Goal: Task Accomplishment & Management: Manage account settings

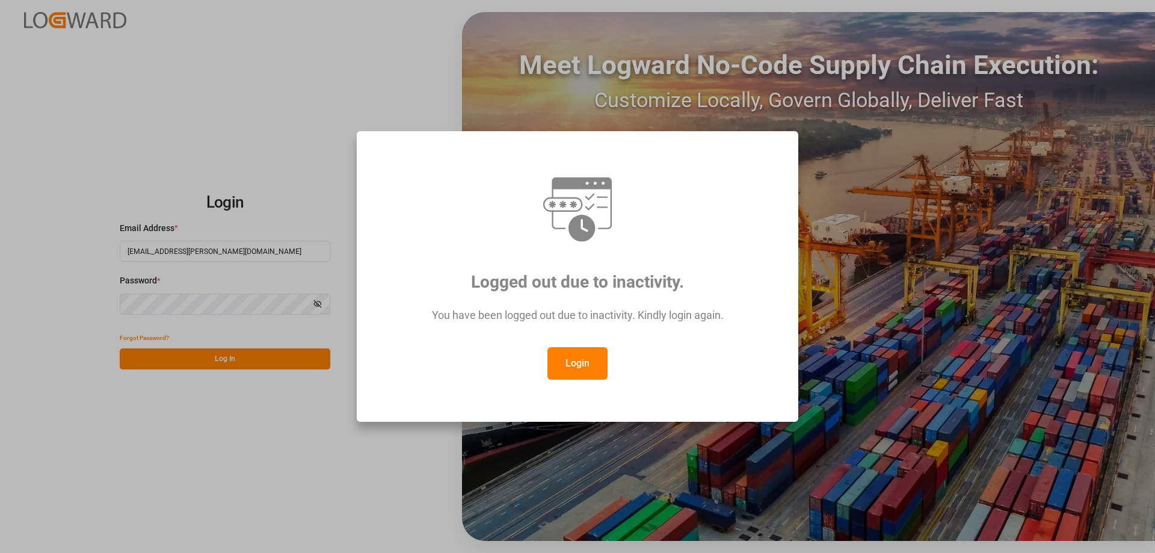
click at [568, 361] on button "Login" at bounding box center [577, 363] width 60 height 32
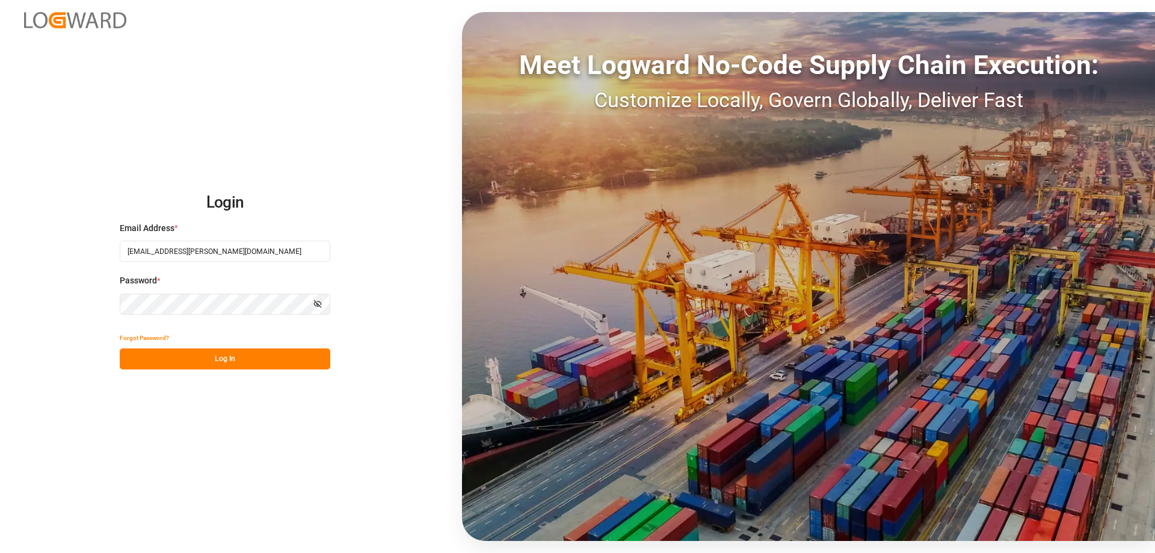
click at [232, 353] on button "Log In" at bounding box center [225, 358] width 211 height 21
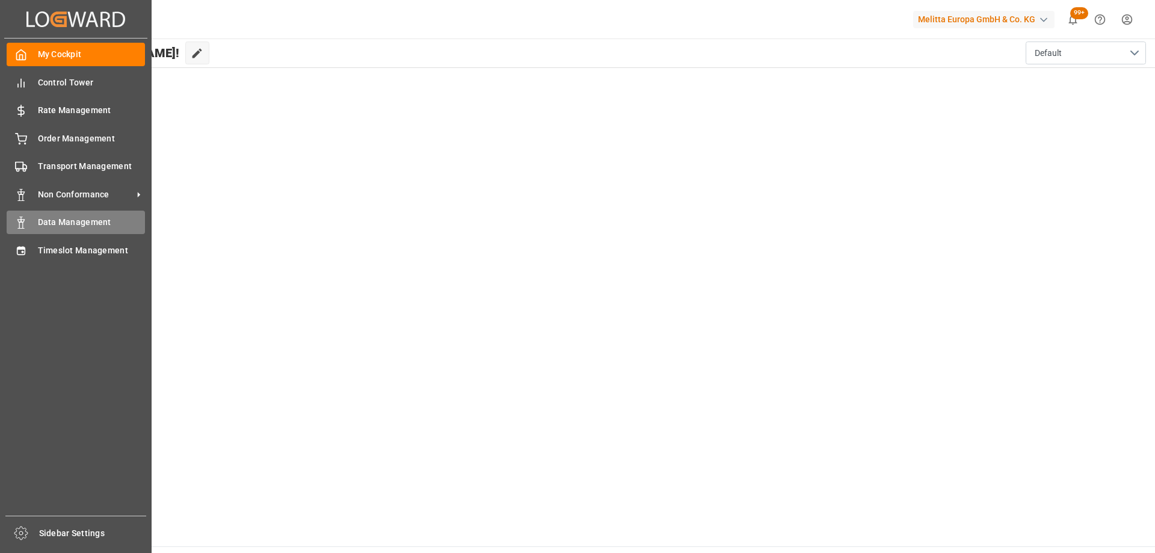
click at [75, 229] on span "Data Management" at bounding box center [92, 222] width 108 height 13
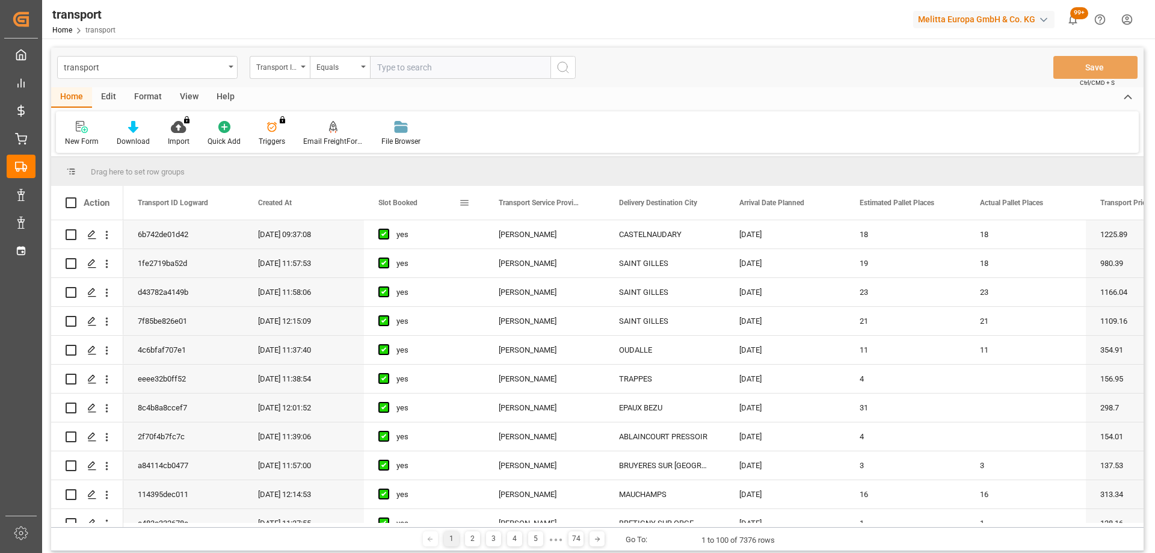
click at [396, 202] on span "Slot Booked" at bounding box center [397, 202] width 39 height 8
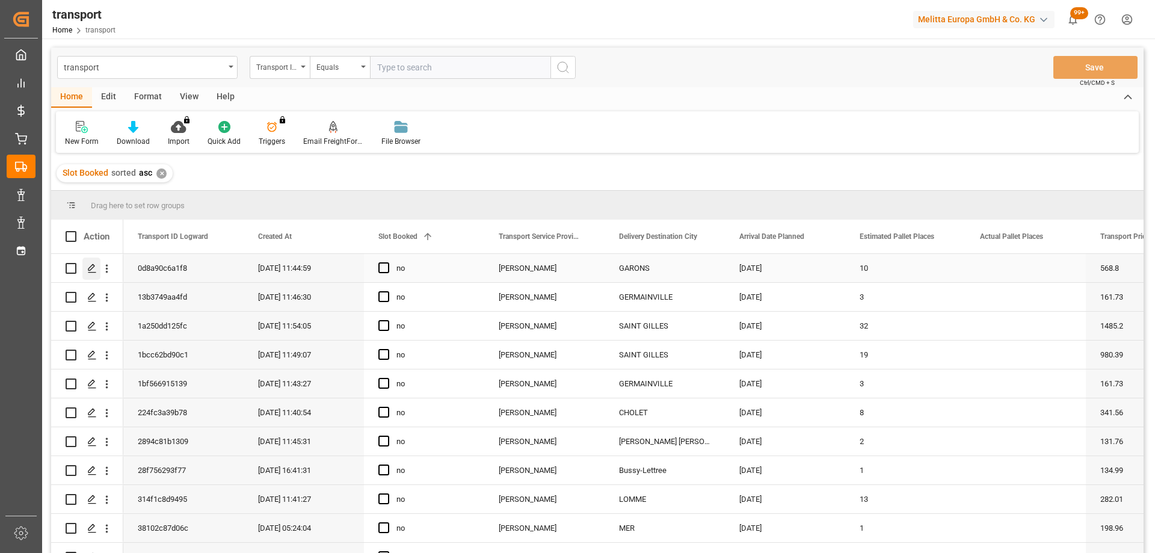
click at [87, 271] on div "Press SPACE to select this row." at bounding box center [91, 268] width 18 height 22
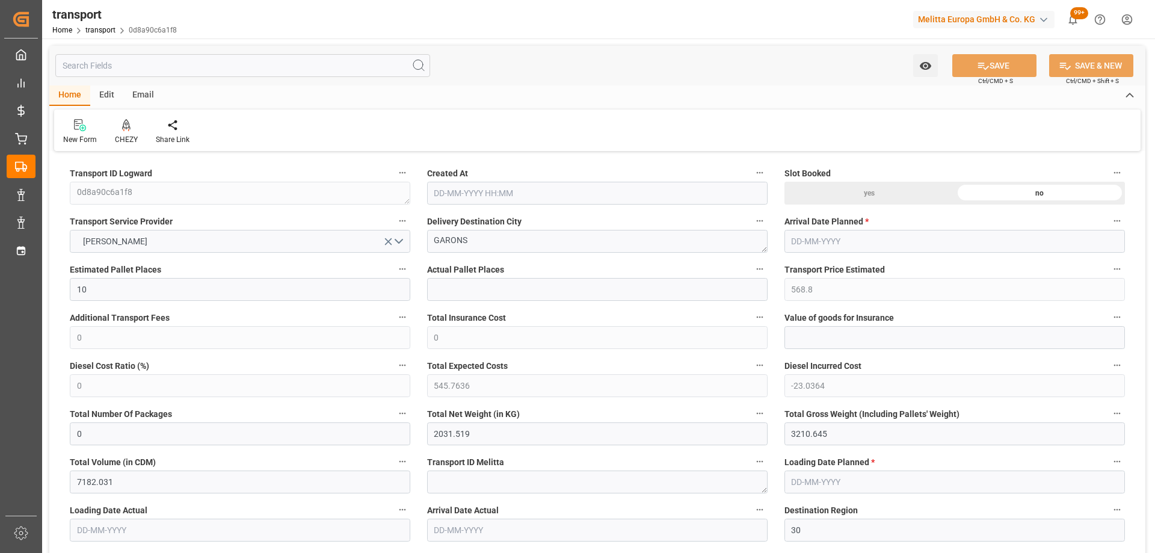
type input "21-08-2025 11:44"
type input "[DATE]"
drag, startPoint x: 508, startPoint y: 244, endPoint x: 392, endPoint y: 245, distance: 115.5
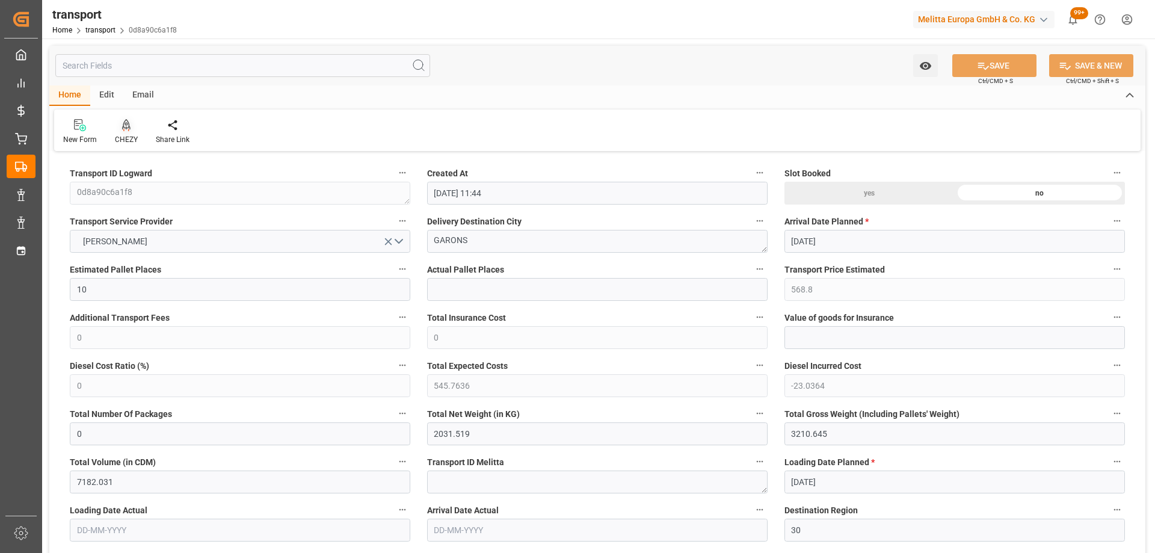
click at [125, 129] on icon at bounding box center [126, 125] width 8 height 12
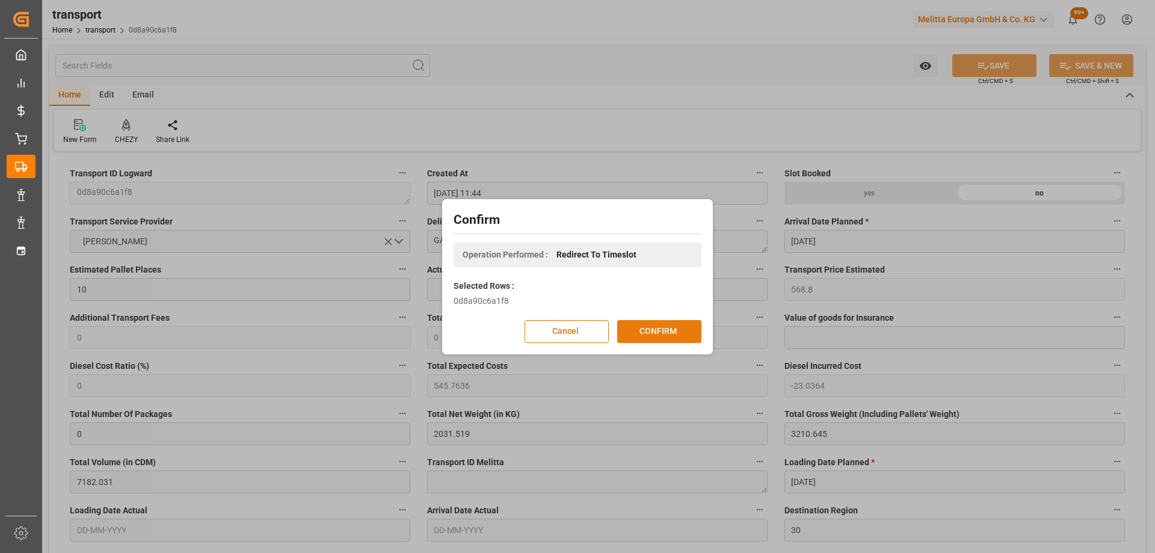
click at [650, 334] on button "CONFIRM" at bounding box center [659, 331] width 84 height 23
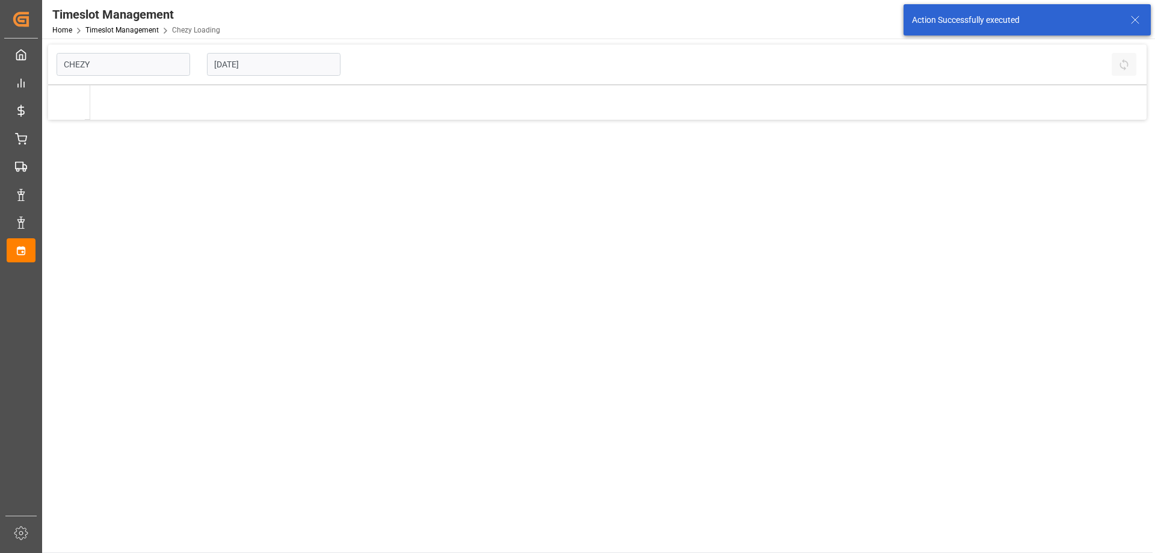
type input "Chezy Loading"
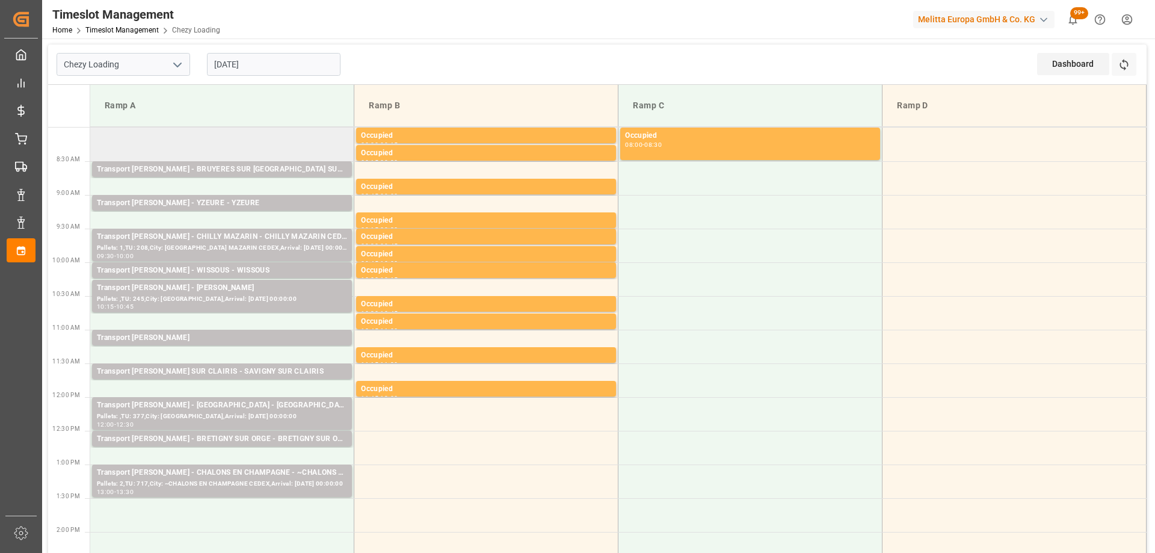
click at [203, 143] on td at bounding box center [222, 145] width 264 height 34
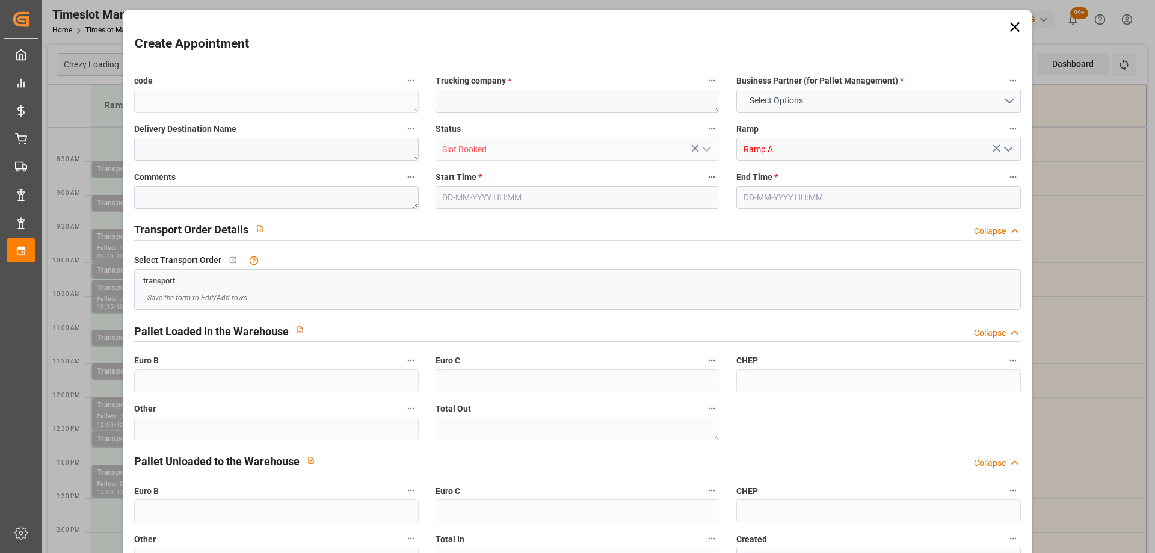
type input "0"
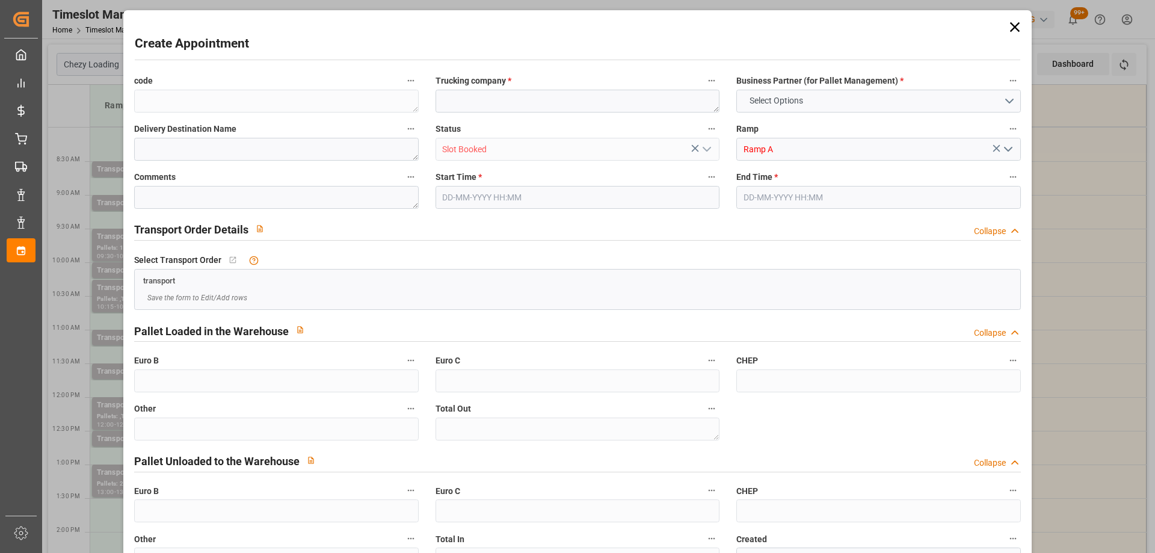
type input "0"
type input "25-08-2025 08:00"
type input "25-08-2025 08:30"
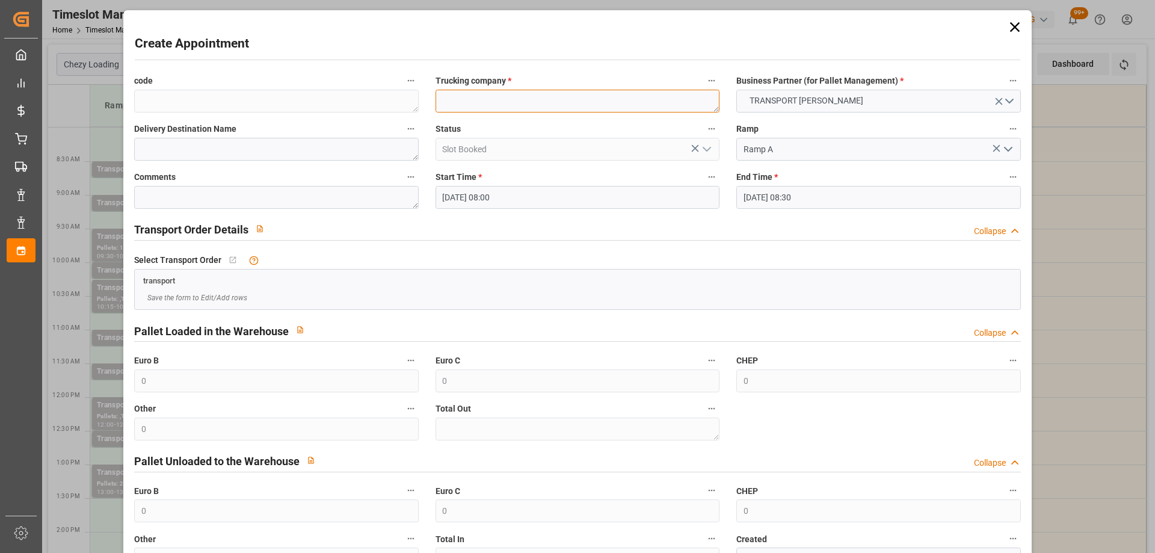
paste textarea "GARONS"
type textarea "GARONS"
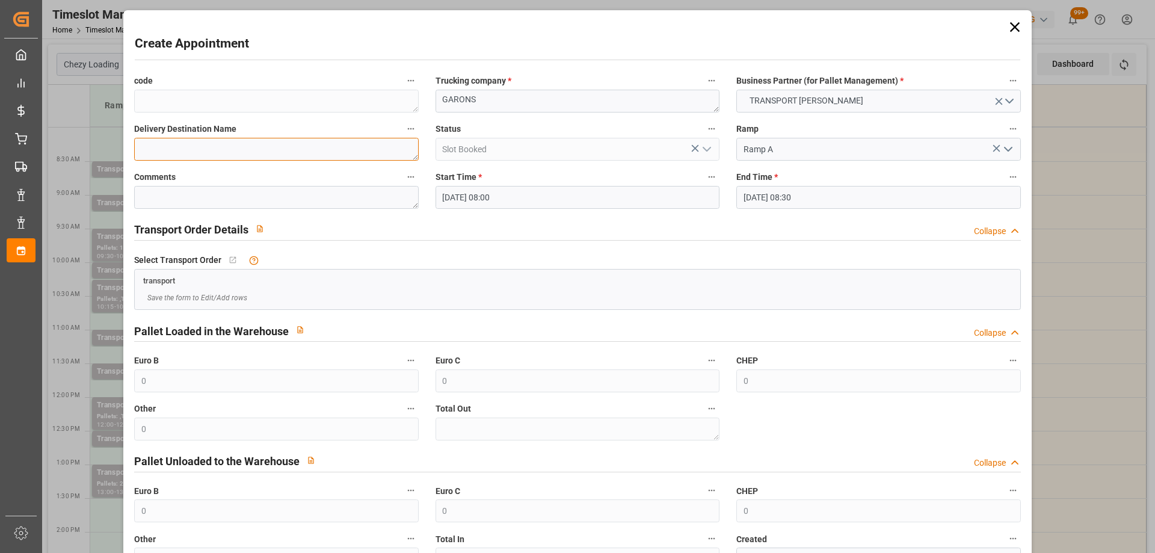
paste textarea "GARONS"
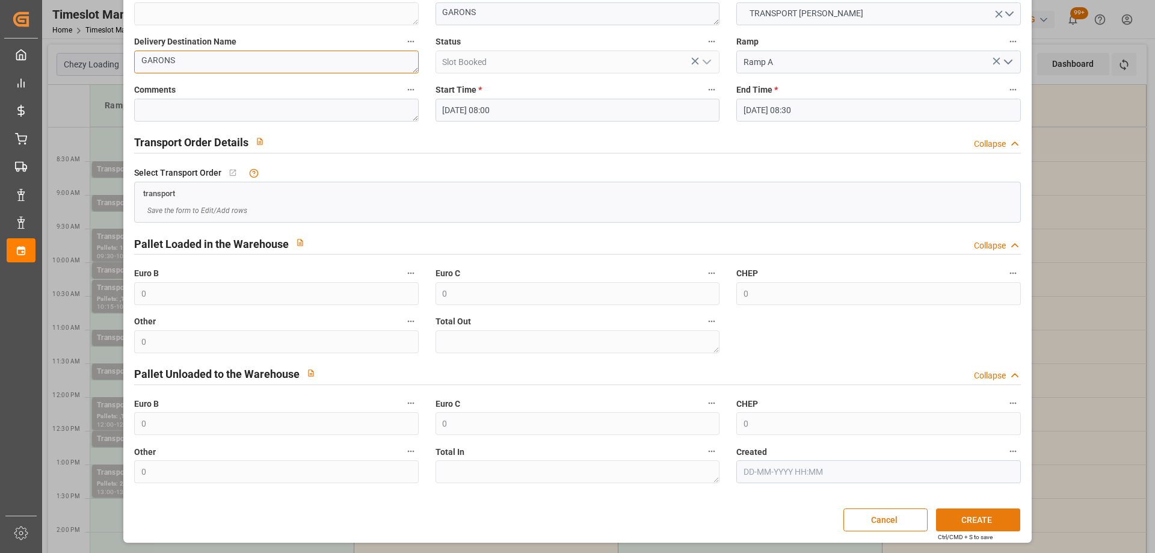
type textarea "GARONS"
click at [970, 521] on button "CREATE" at bounding box center [978, 519] width 84 height 23
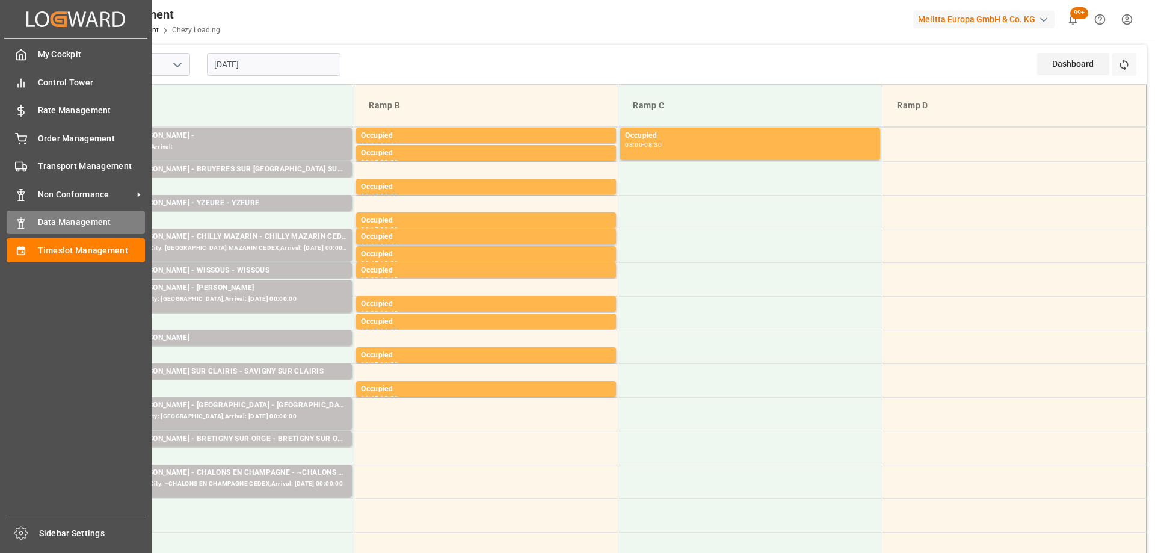
click at [63, 226] on span "Data Management" at bounding box center [92, 222] width 108 height 13
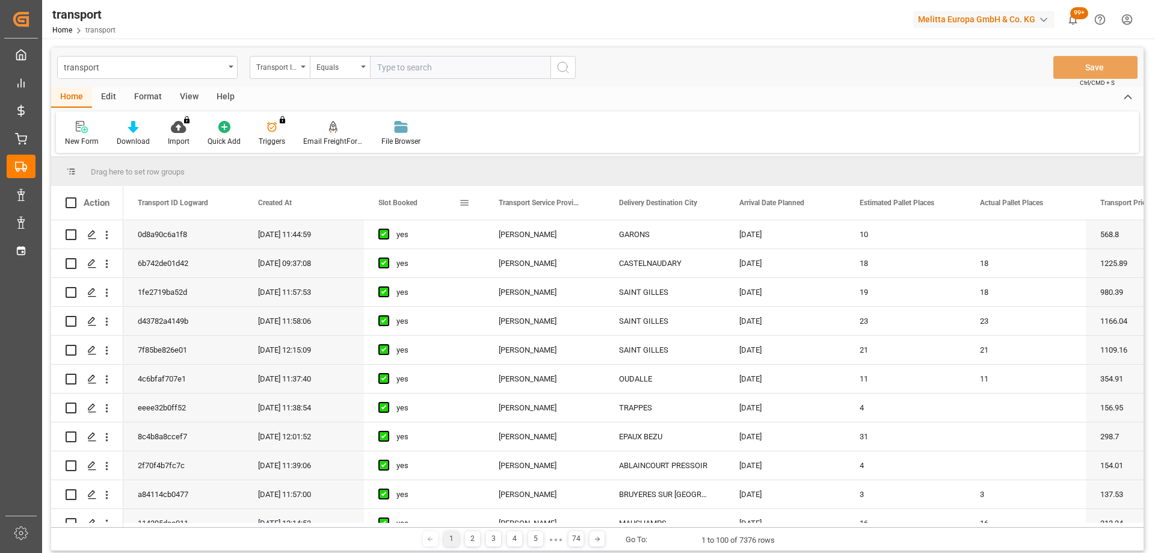
click at [412, 196] on div "Slot Booked" at bounding box center [418, 203] width 81 height 34
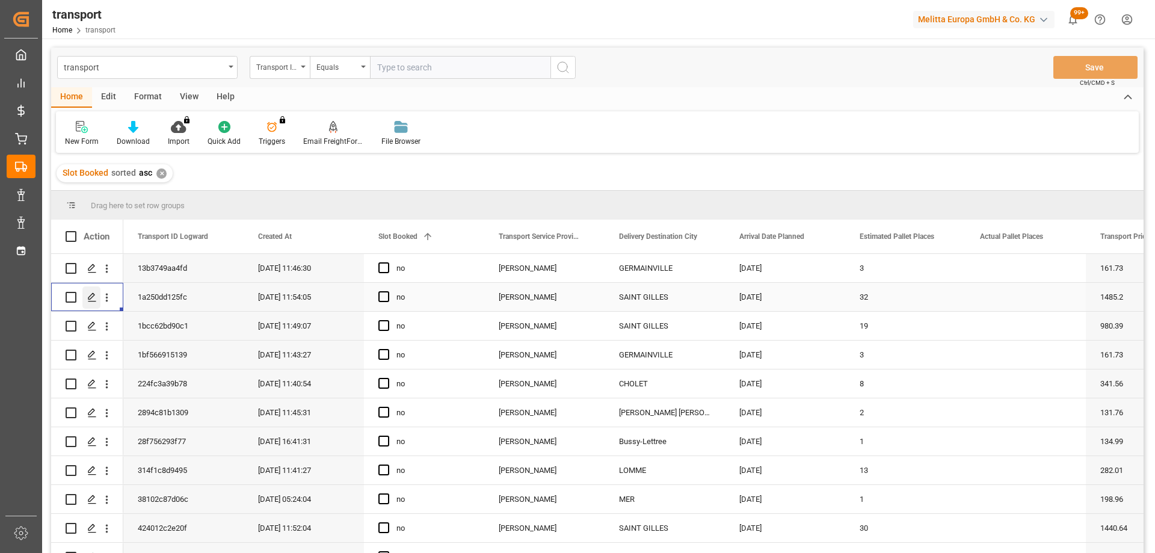
click at [88, 295] on icon "Press SPACE to select this row." at bounding box center [92, 297] width 10 height 10
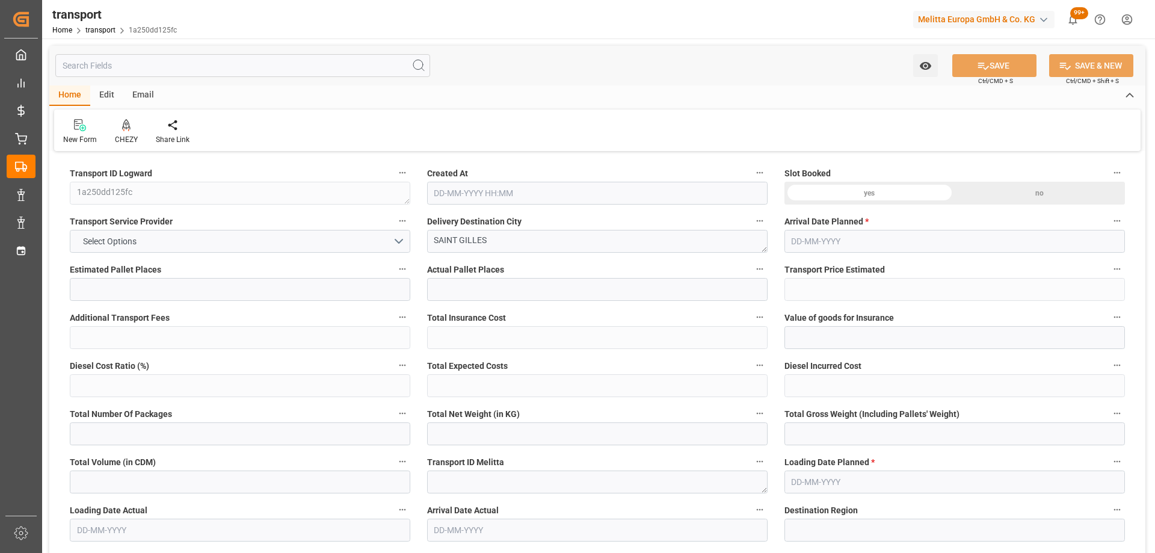
type input "32"
type input "1485.2"
type input "0"
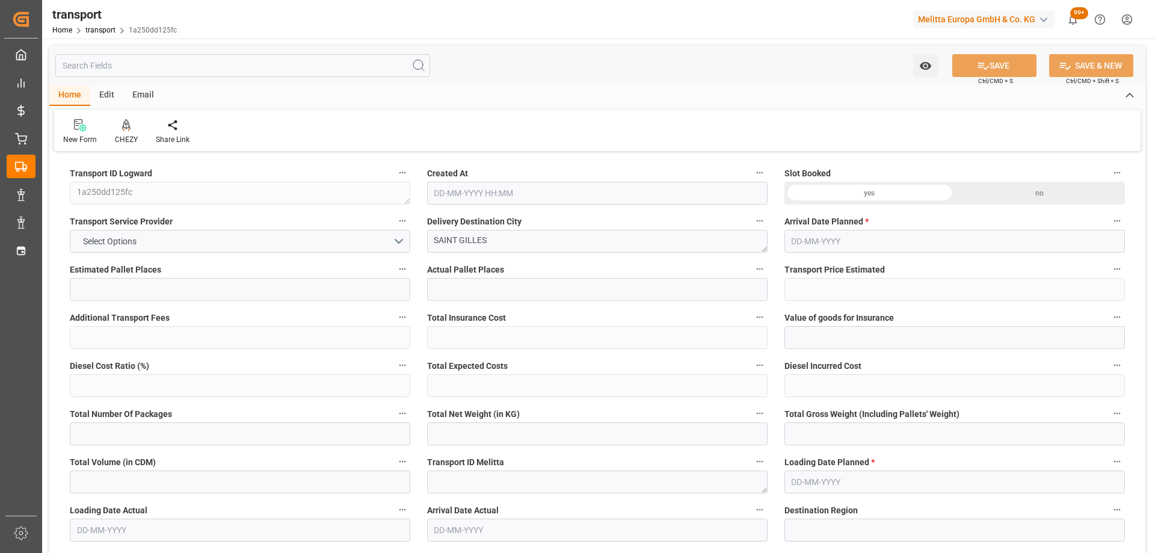
type input "1425.0494"
type input "-60.1506"
type input "0"
type input "9584.794"
type input "13652.952"
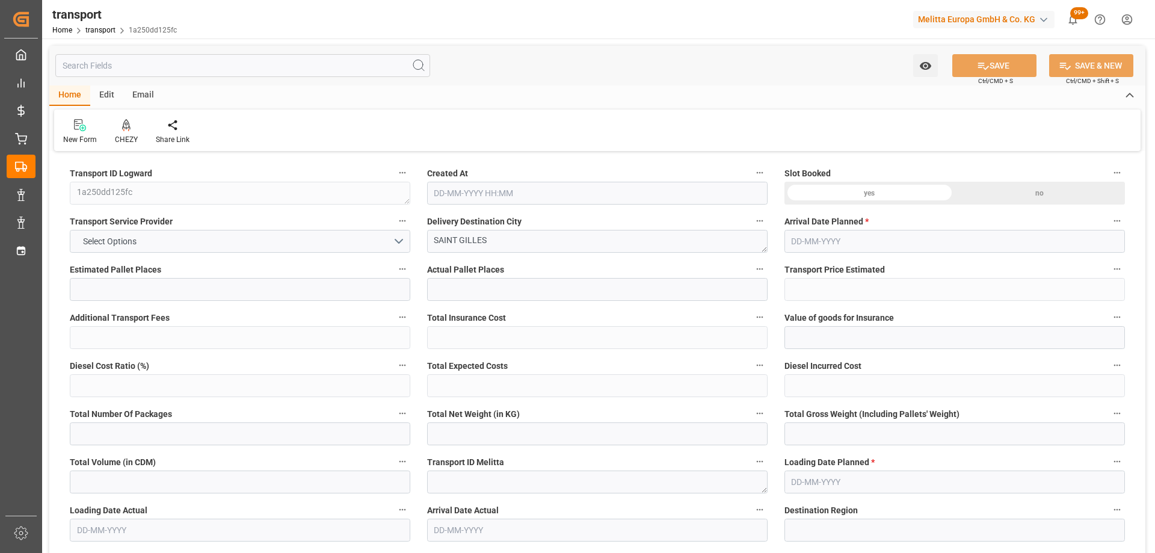
type input "36953.304"
type input "30"
type input "28"
type input "2055"
type input "46"
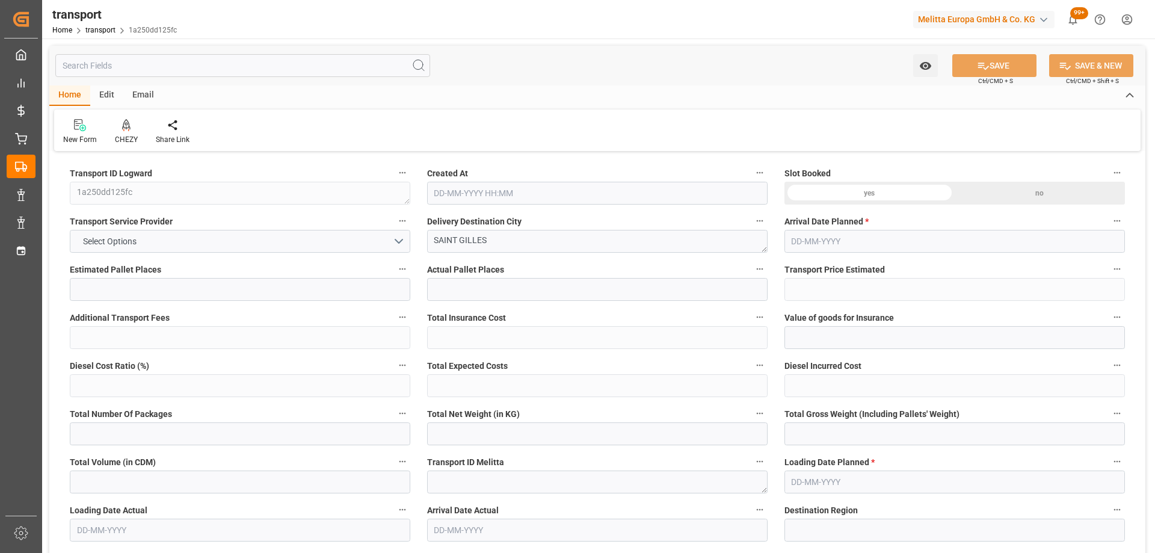
type input "101"
type input "12098.896"
type input "0"
type input "4710.8598"
type input "0"
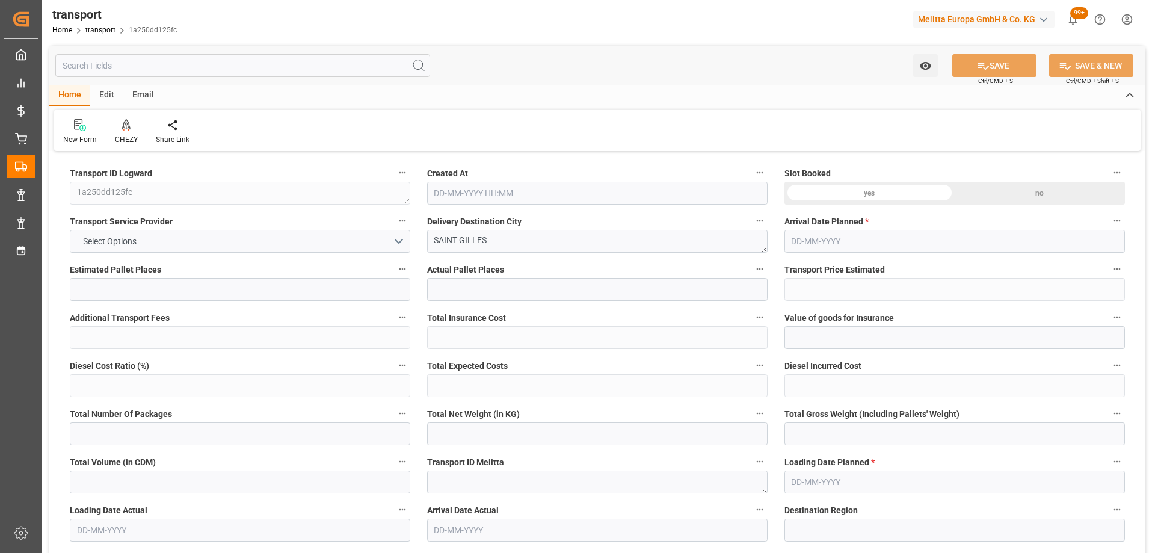
type input "0"
type input "21"
type input "35"
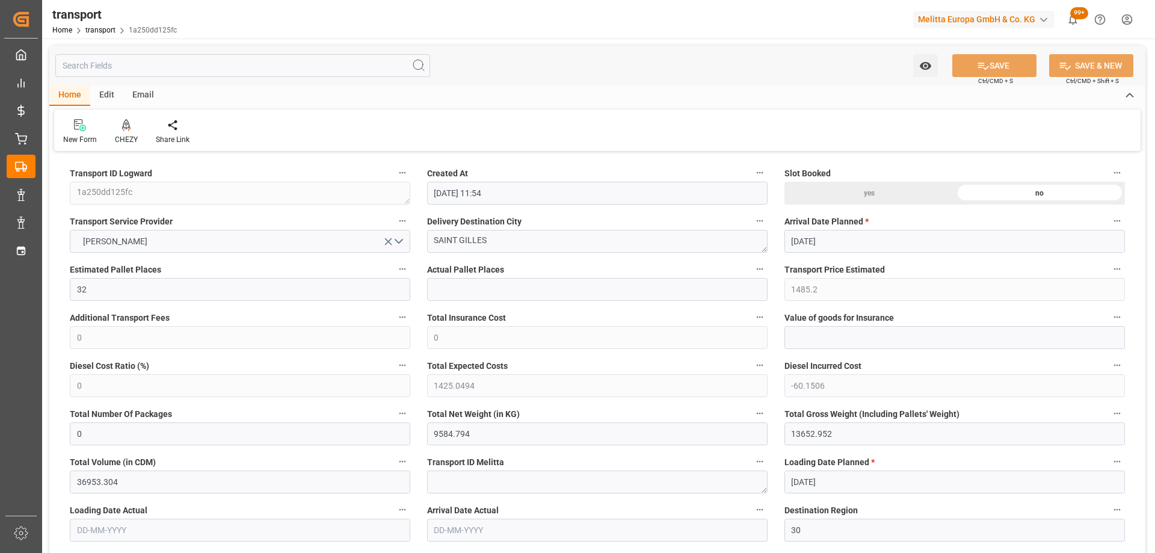
type input "21-08-2025 11:54"
type input "[DATE]"
drag, startPoint x: 520, startPoint y: 241, endPoint x: 411, endPoint y: 235, distance: 108.4
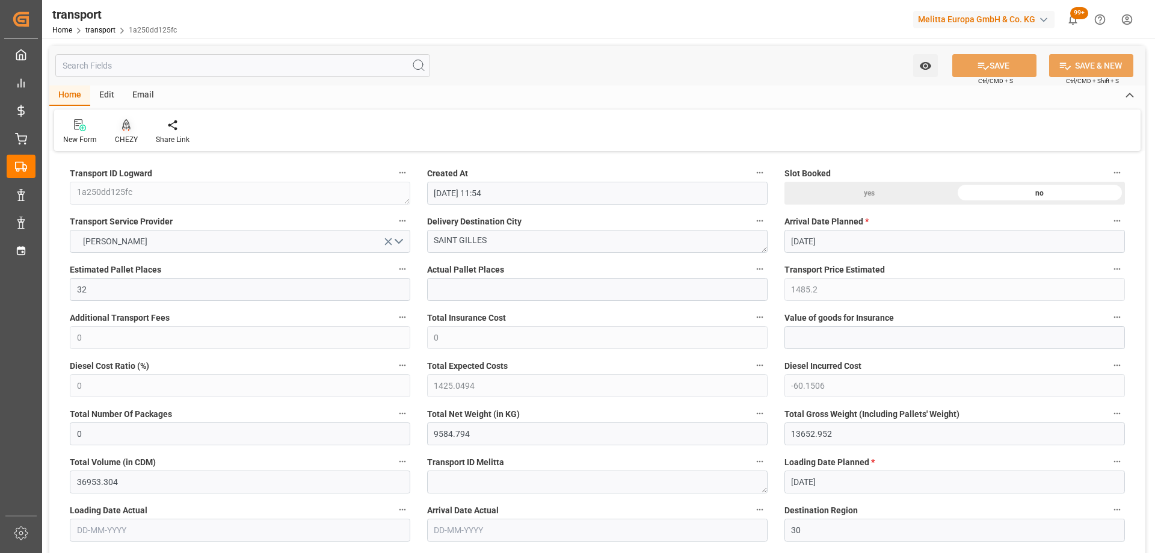
click at [129, 138] on div "CHEZY" at bounding box center [126, 139] width 23 height 11
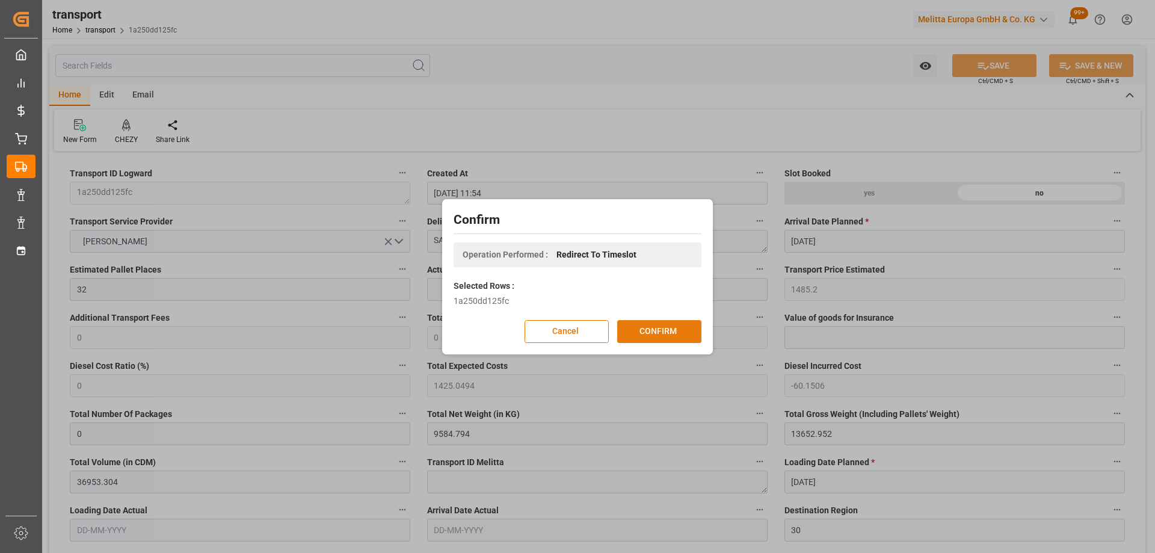
click at [657, 331] on button "CONFIRM" at bounding box center [659, 331] width 84 height 23
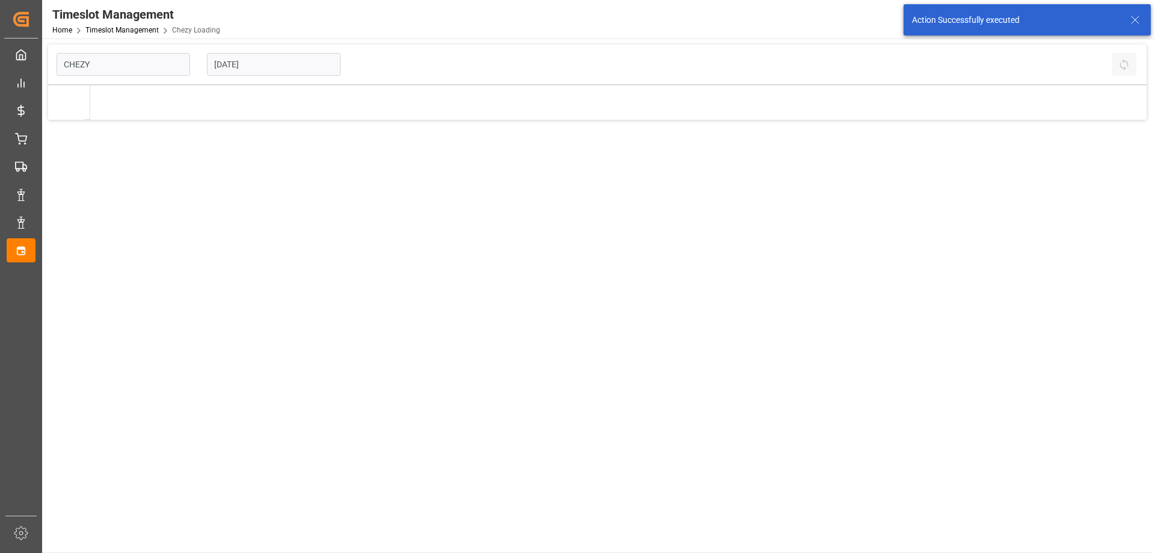
type input "Chezy Loading"
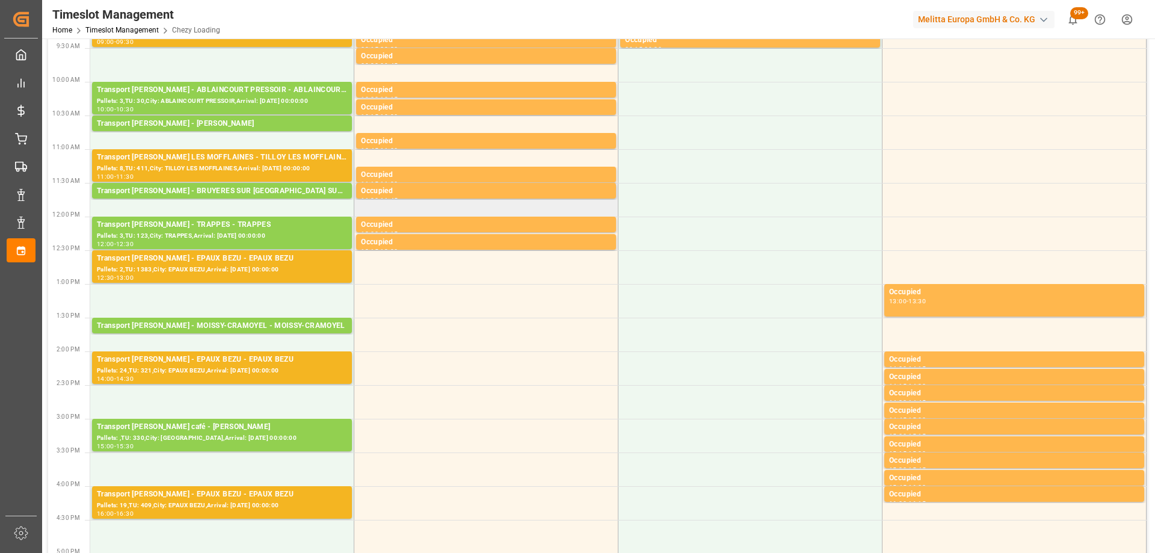
scroll to position [301, 0]
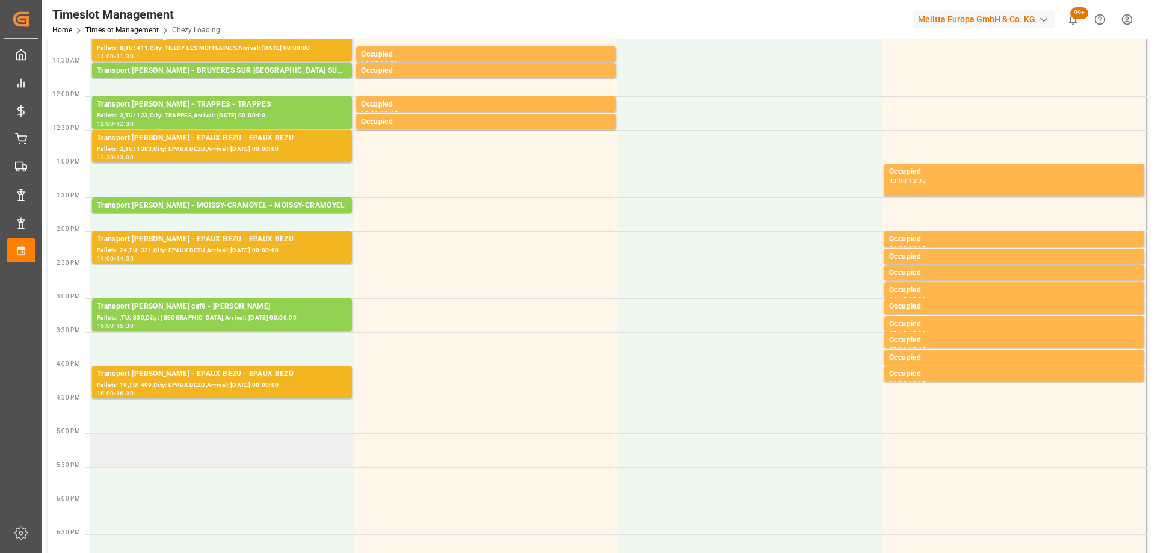
click at [192, 441] on td at bounding box center [222, 450] width 264 height 34
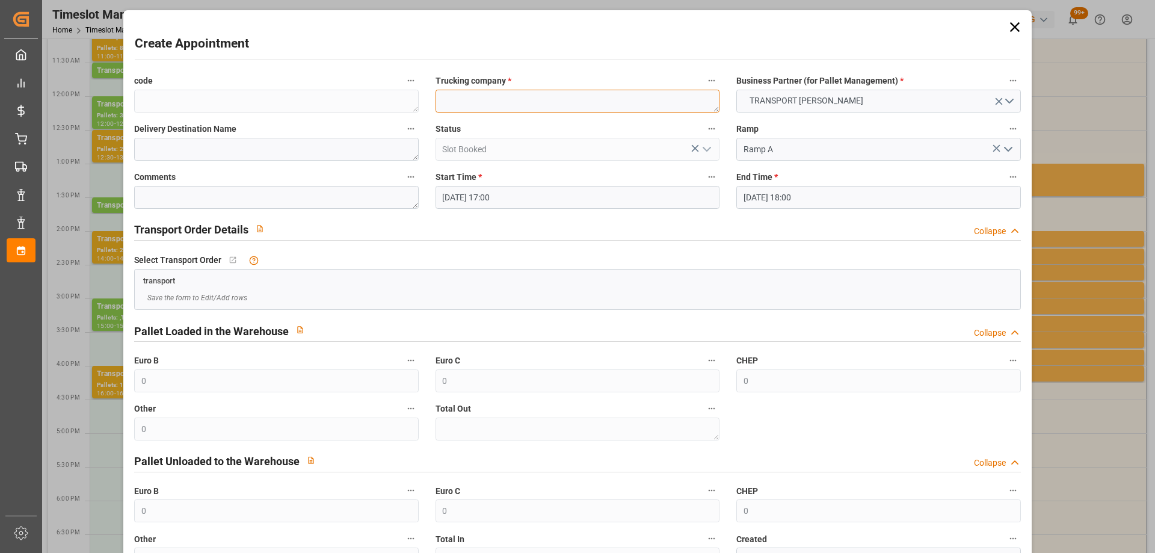
paste textarea "SAINT GILLES"
type textarea "SAINT GILLES"
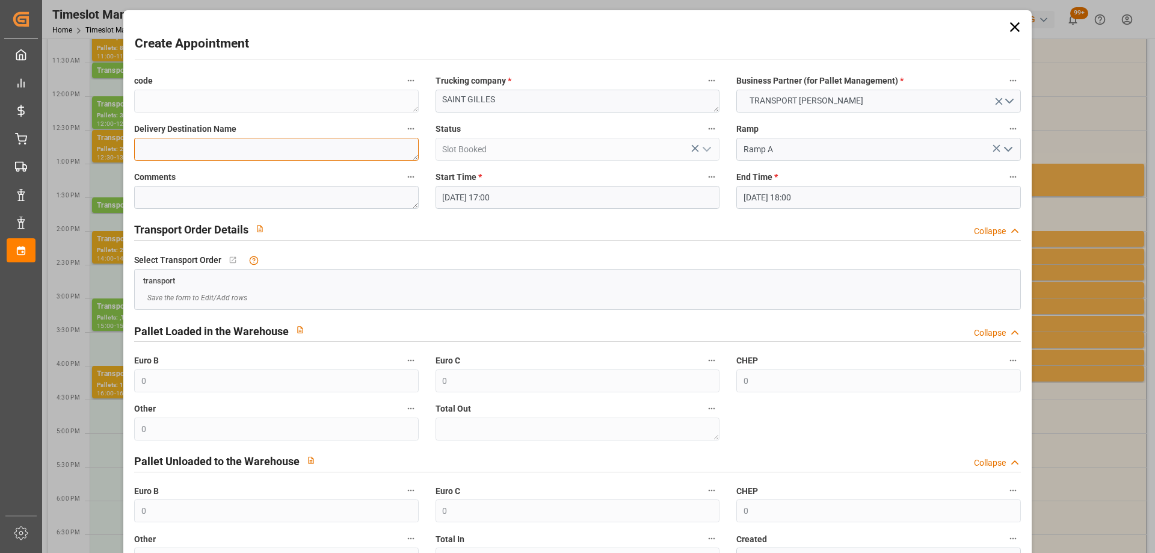
paste textarea "SAINT GILLES"
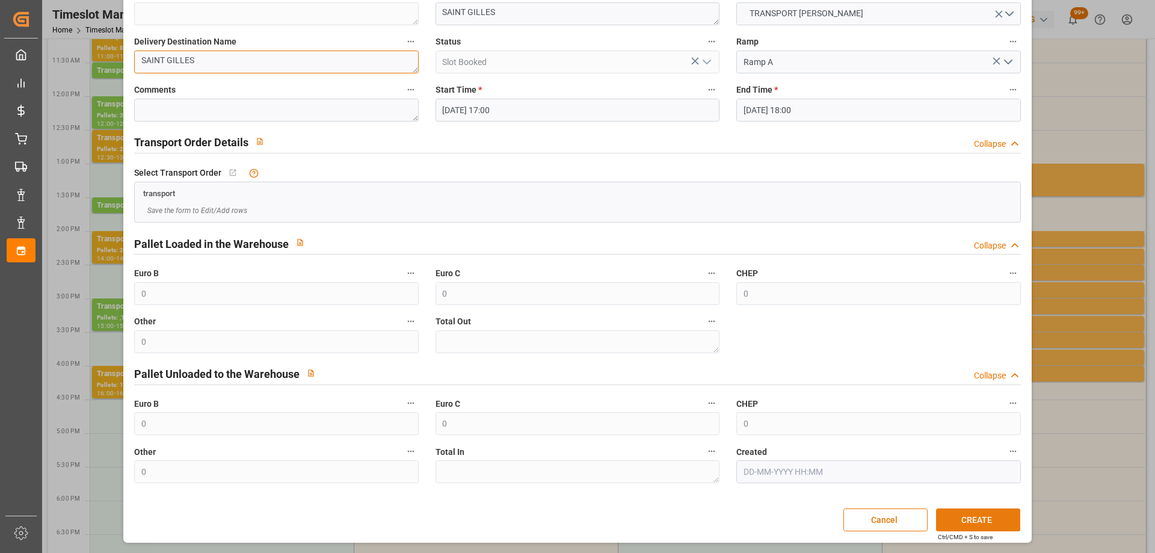
type textarea "SAINT GILLES"
click at [969, 519] on button "CREATE" at bounding box center [978, 519] width 84 height 23
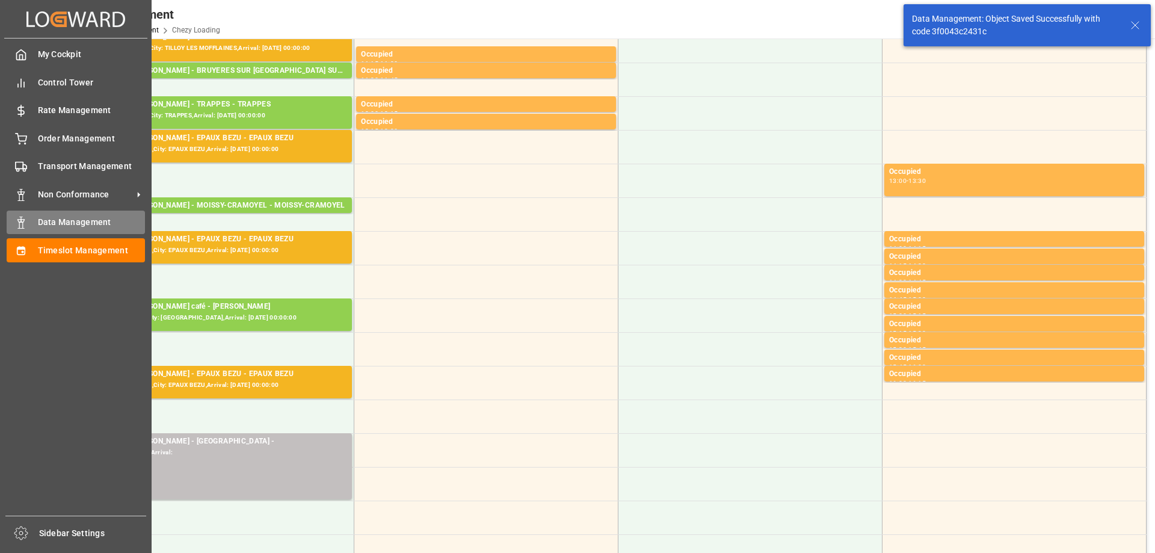
click at [58, 220] on span "Data Management" at bounding box center [92, 222] width 108 height 13
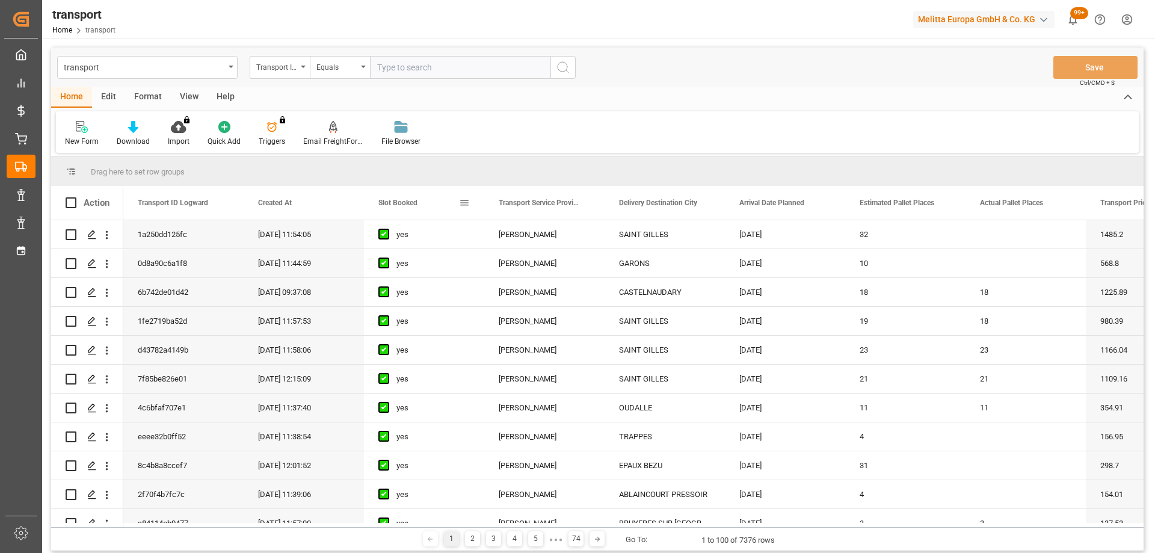
click at [403, 204] on span "Slot Booked" at bounding box center [397, 202] width 39 height 8
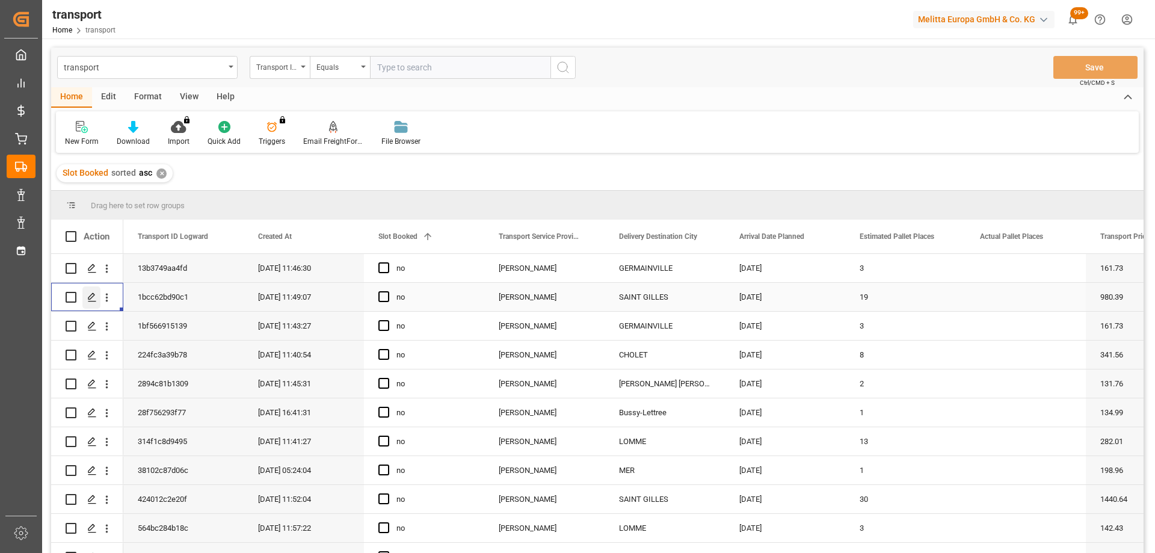
click at [91, 297] on icon "Press SPACE to select this row." at bounding box center [92, 297] width 10 height 10
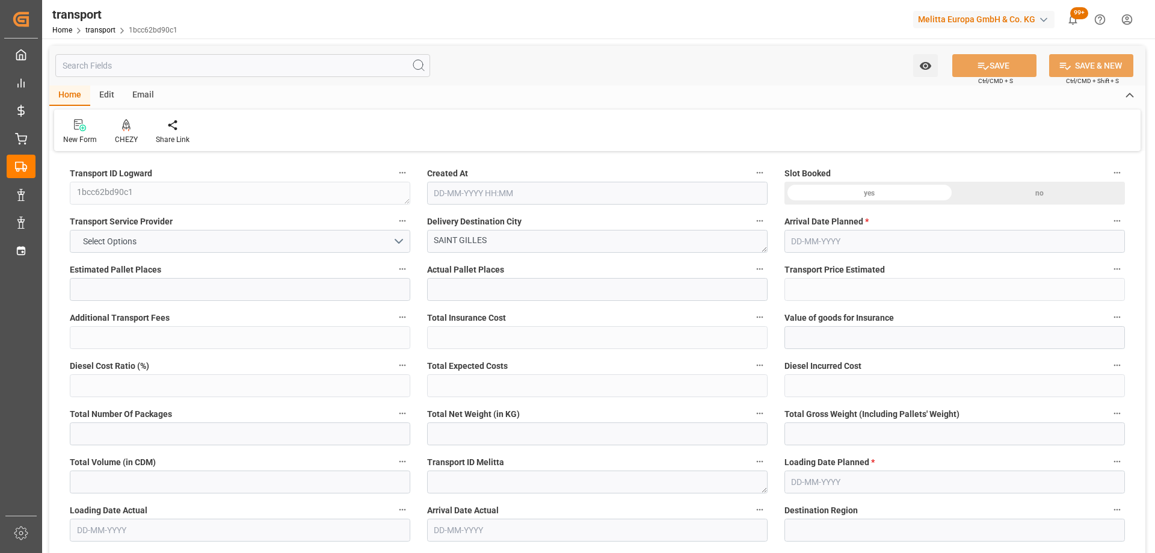
type input "19"
type input "980.39"
type input "0"
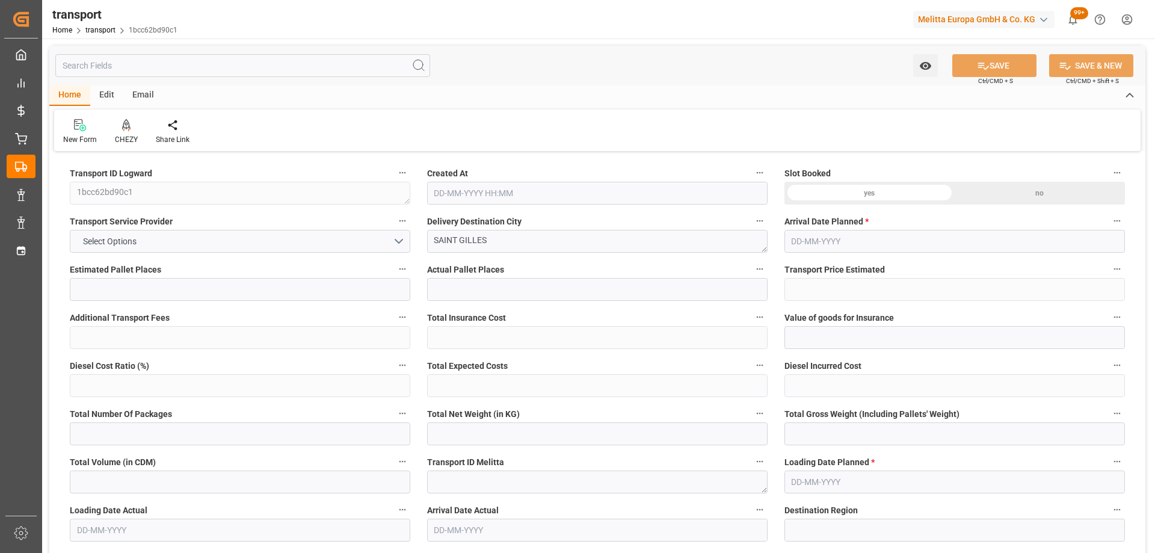
type input "940.6842"
type input "-39.7058"
type input "0"
type input "1140.408"
type input "2279.422"
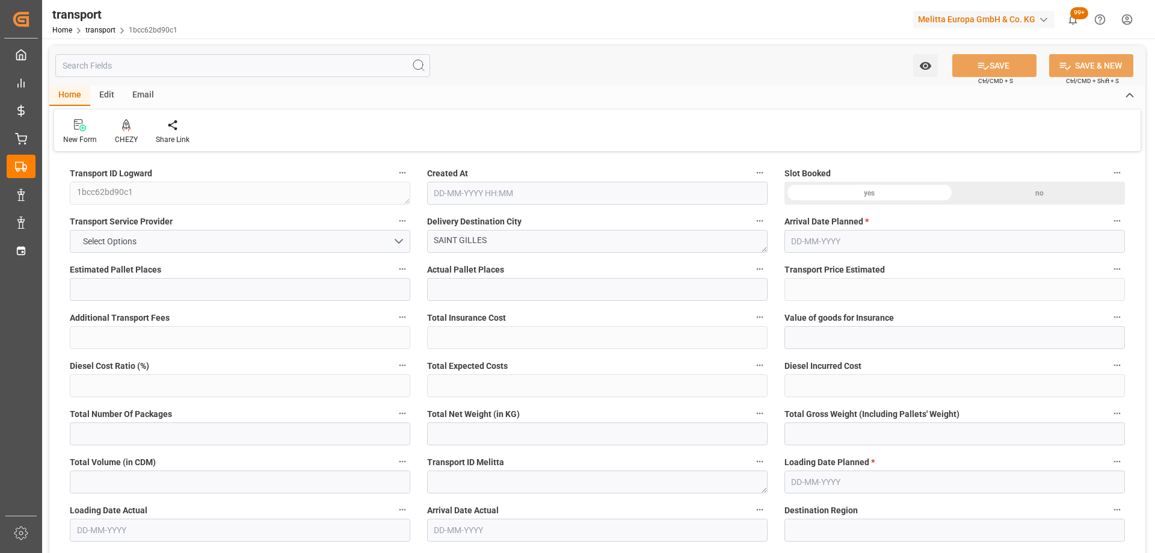
type input "7286.52"
type input "30"
type input "3"
type input "315"
type input "20"
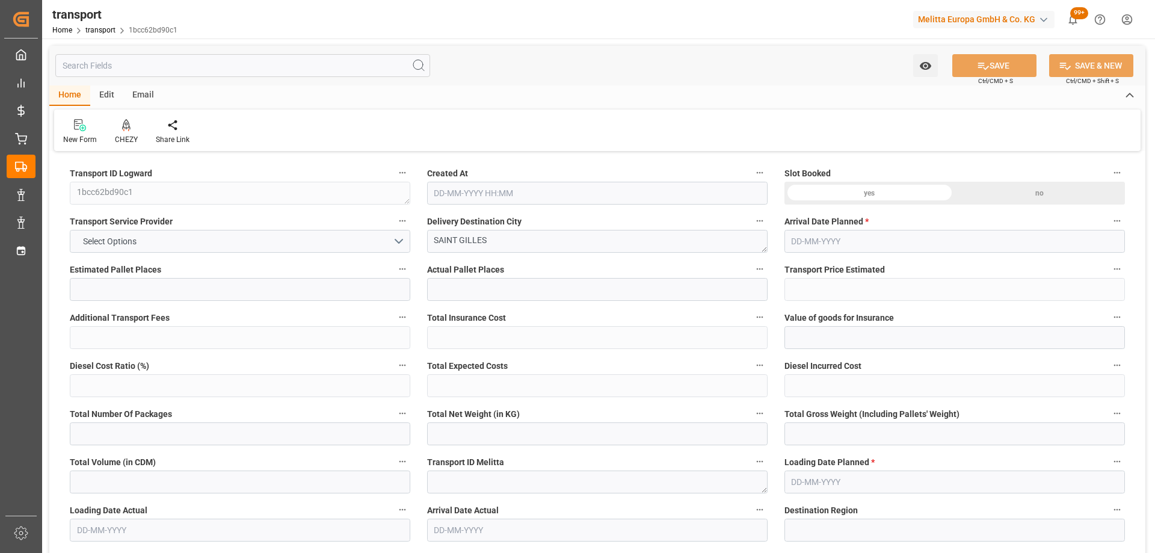
type input "101"
type input "1800.042"
type input "0"
type input "4710.8598"
type input "0"
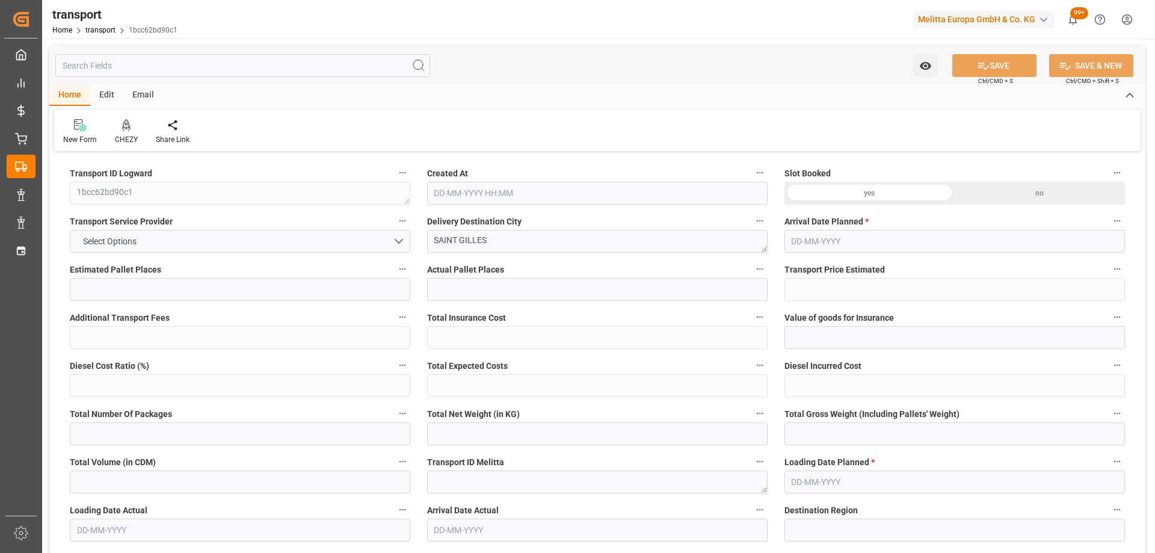
type input "0"
type input "21"
type input "35"
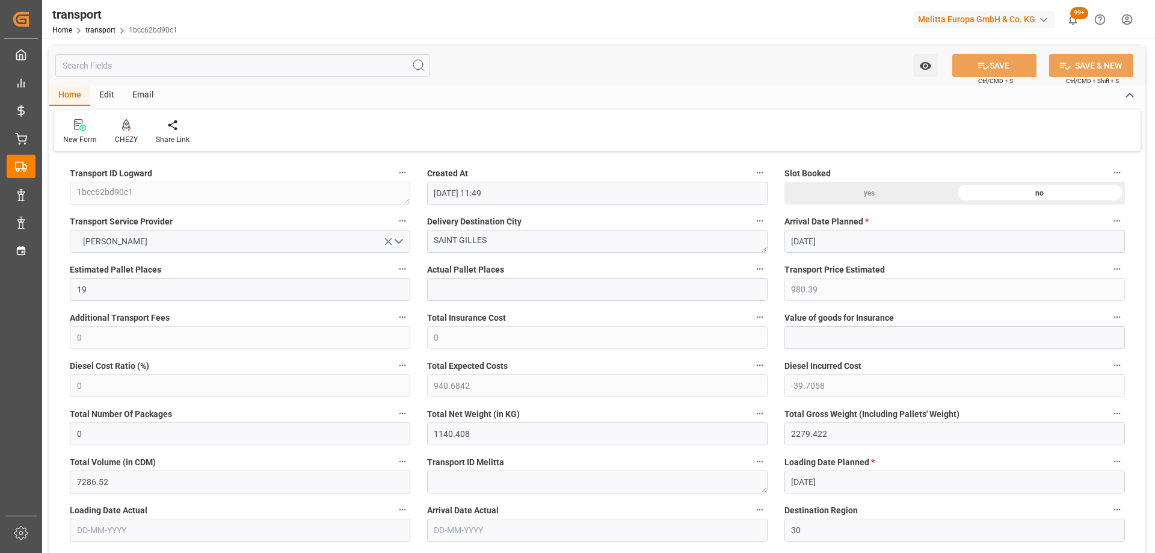
type input "21-08-2025 11:49"
type input "[DATE]"
drag, startPoint x: 526, startPoint y: 242, endPoint x: 455, endPoint y: 248, distance: 71.3
click at [455, 248] on textarea "SAINT GILLES" at bounding box center [597, 241] width 340 height 23
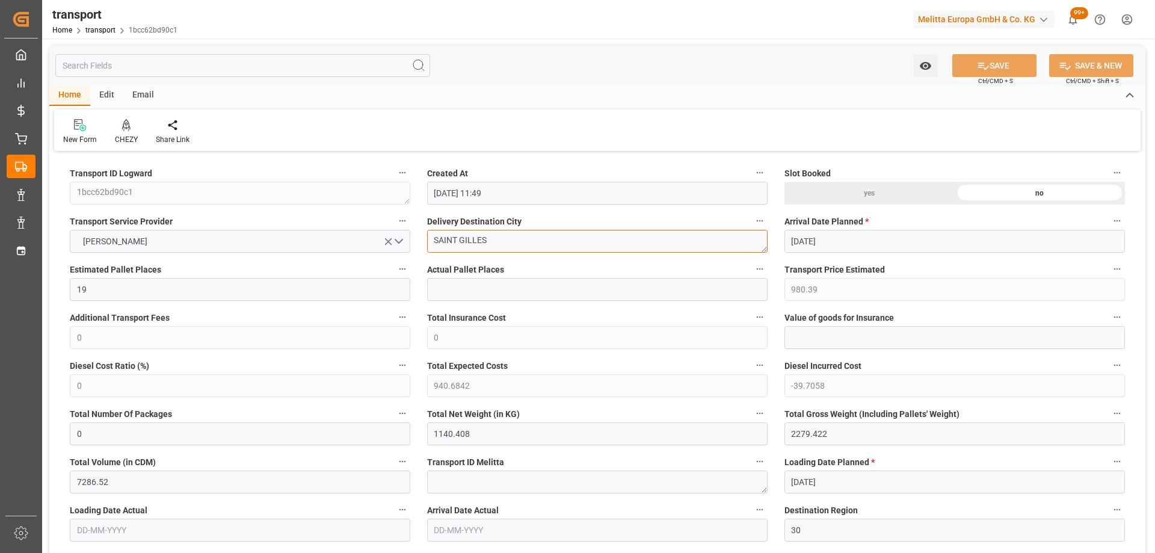
drag, startPoint x: 434, startPoint y: 242, endPoint x: 504, endPoint y: 242, distance: 70.4
click at [504, 242] on textarea "SAINT GILLES" at bounding box center [597, 241] width 340 height 23
click at [135, 133] on div "CHEZY" at bounding box center [126, 131] width 41 height 26
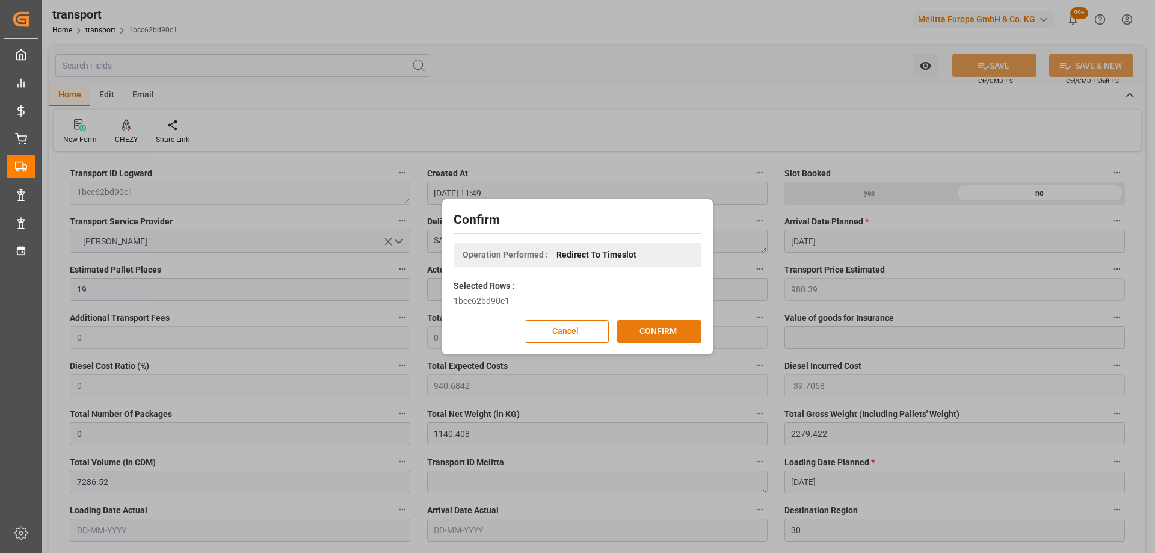
click at [648, 327] on button "CONFIRM" at bounding box center [659, 331] width 84 height 23
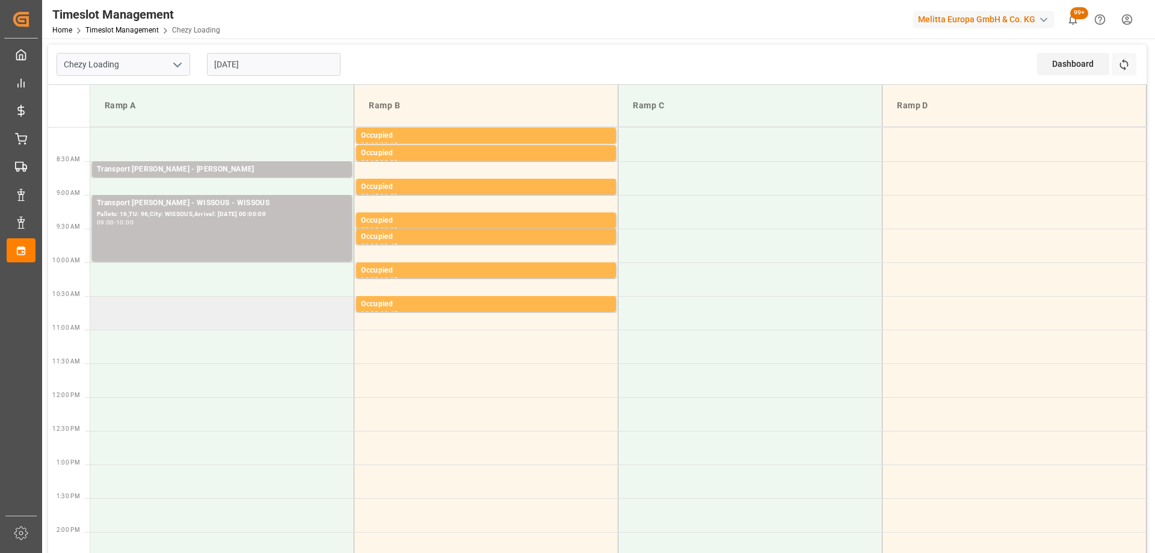
click at [179, 311] on td at bounding box center [222, 313] width 264 height 34
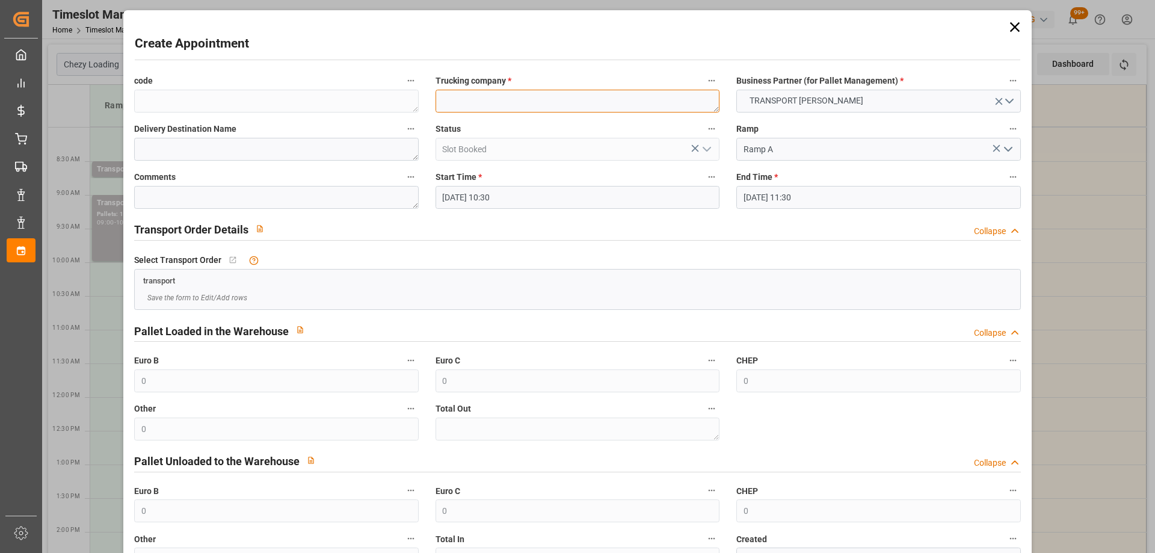
paste textarea "SAINT GILLES"
type textarea "SAINT GILLES"
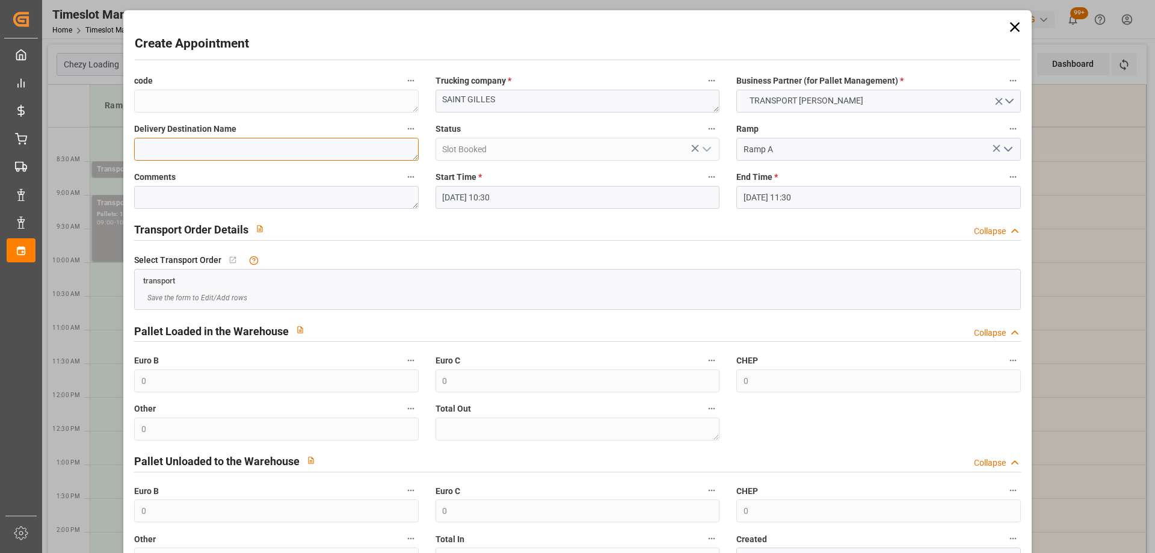
paste textarea "SAINT GILLES"
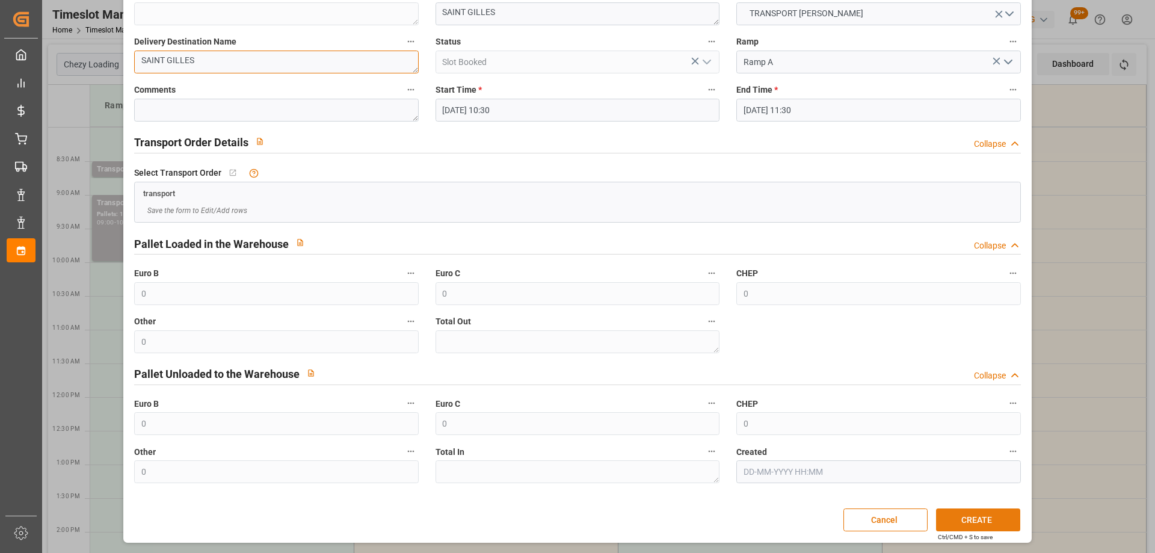
type textarea "SAINT GILLES"
click at [964, 519] on button "CREATE" at bounding box center [978, 519] width 84 height 23
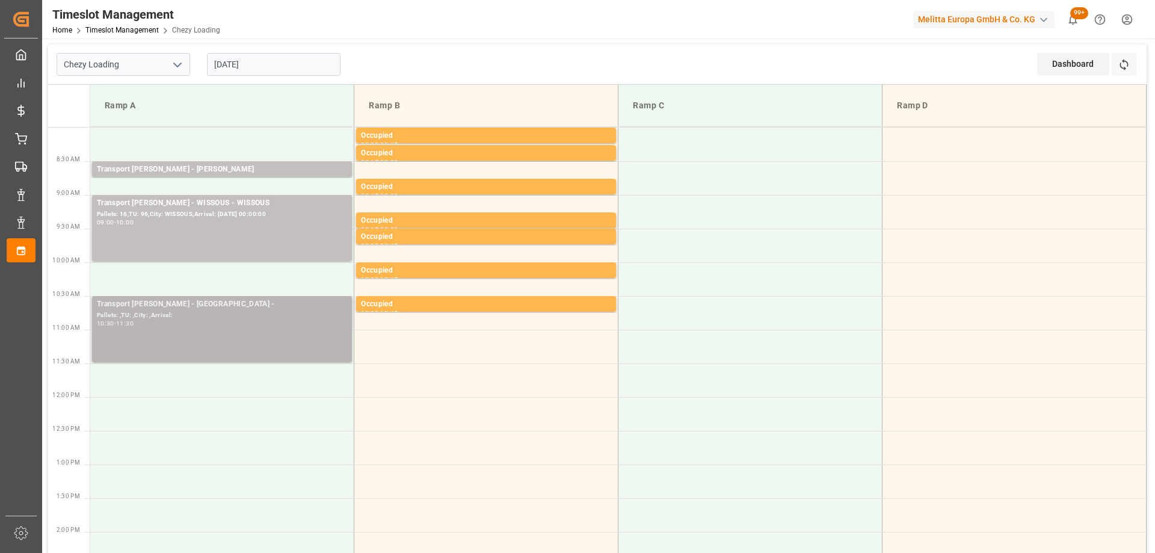
click at [174, 306] on div "Transport Delisle - SAINT GILLES -" at bounding box center [222, 304] width 250 height 12
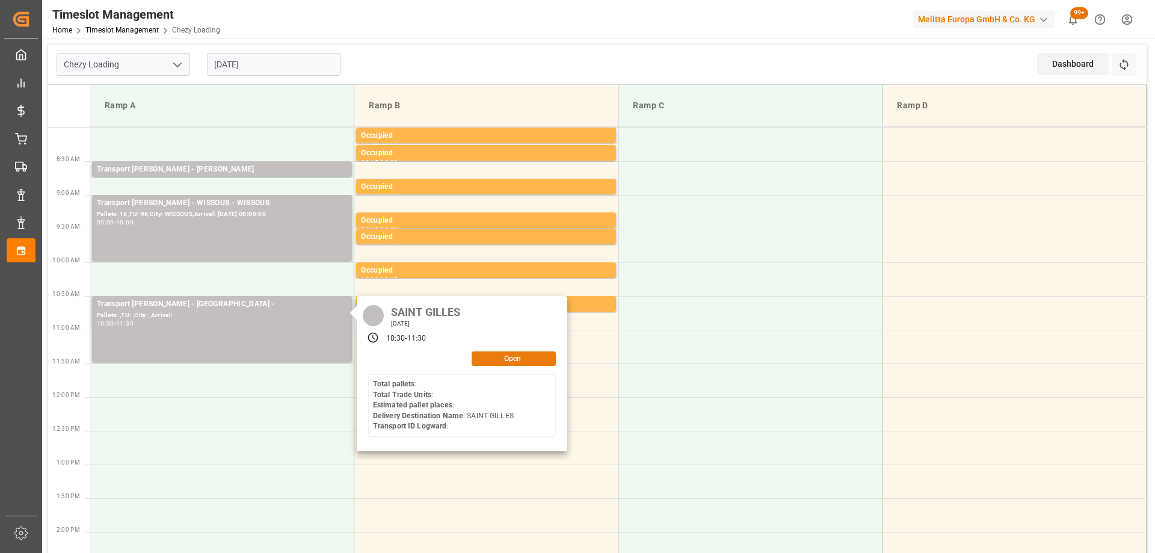
click at [516, 362] on button "Open" at bounding box center [514, 358] width 84 height 14
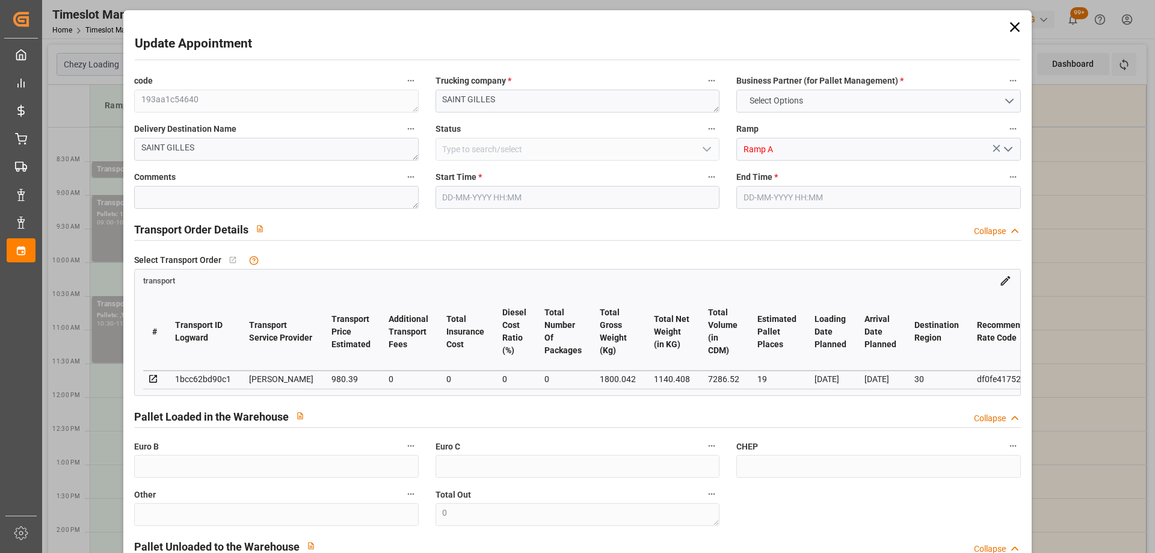
type input "19"
type input "980.39"
type input "0"
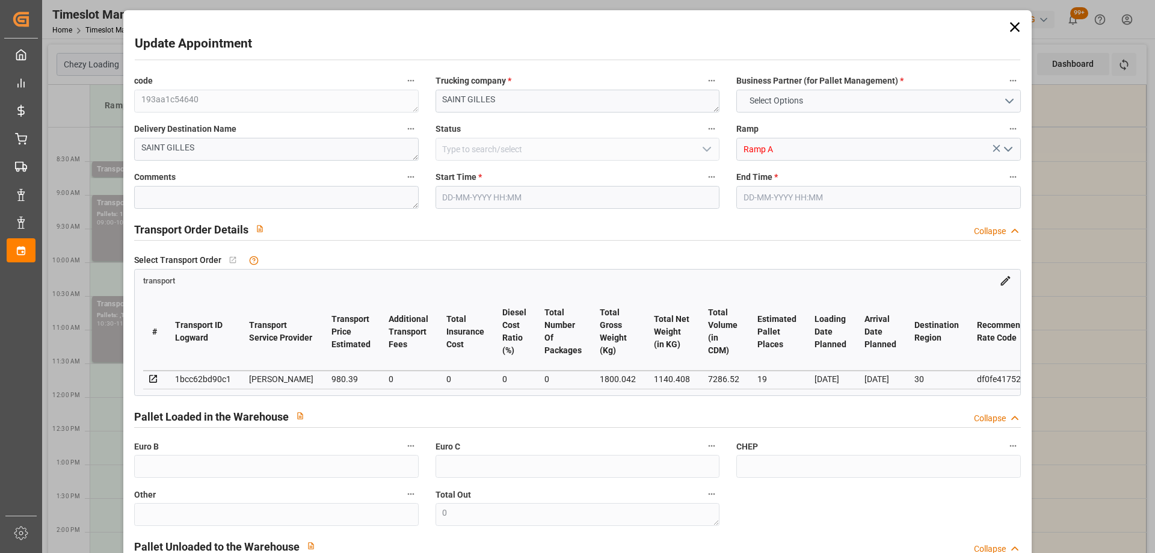
type input "940.6842"
type input "-39.7058"
type input "0"
type input "1140.408"
type input "2279.422"
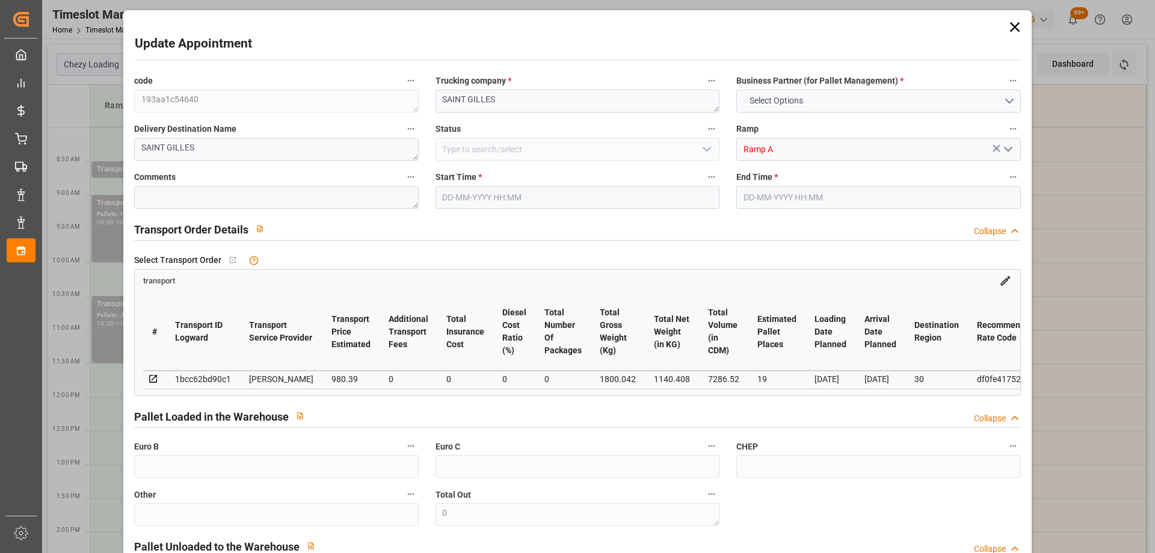
type input "7286.52"
type input "30"
type input "3"
type input "315"
type input "20"
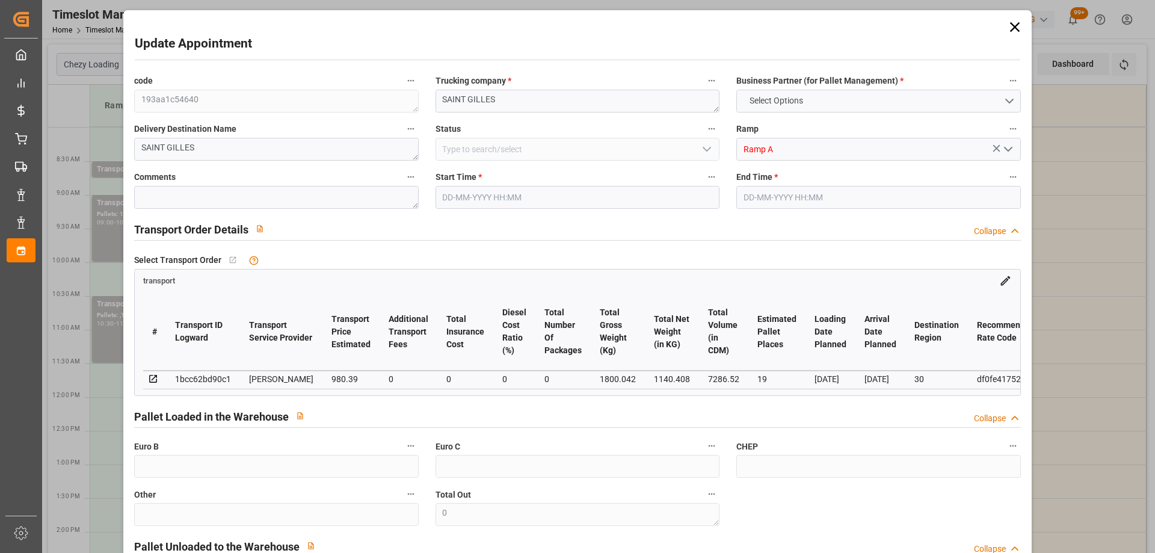
type input "101"
type input "1800.042"
type input "0"
type input "4710.8598"
type input "0"
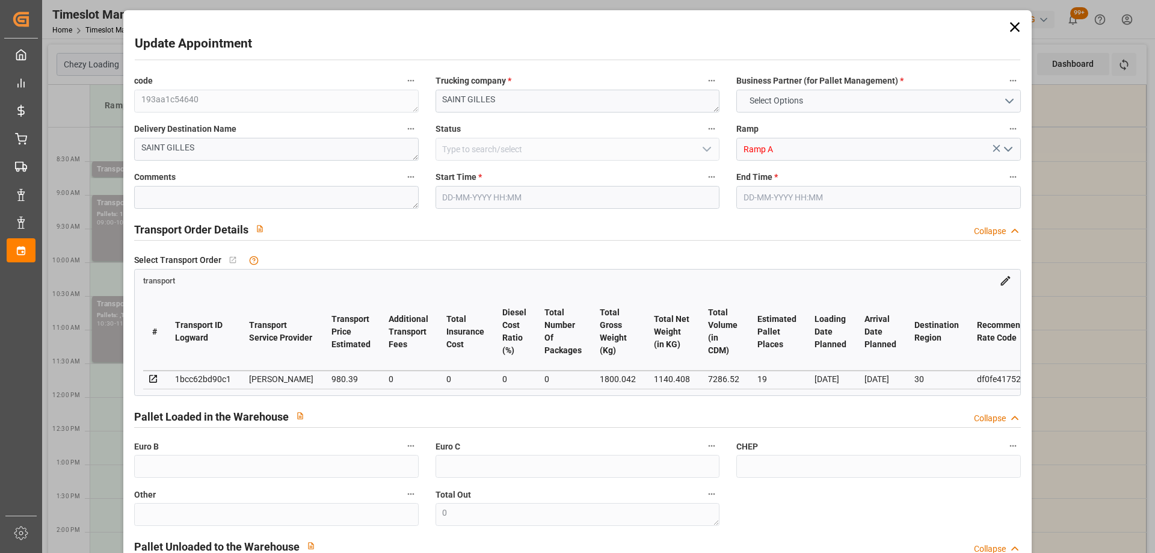
type input "0"
type input "21"
type input "35"
type input "26-08-2025 10:30"
type input "26-08-2025 11:30"
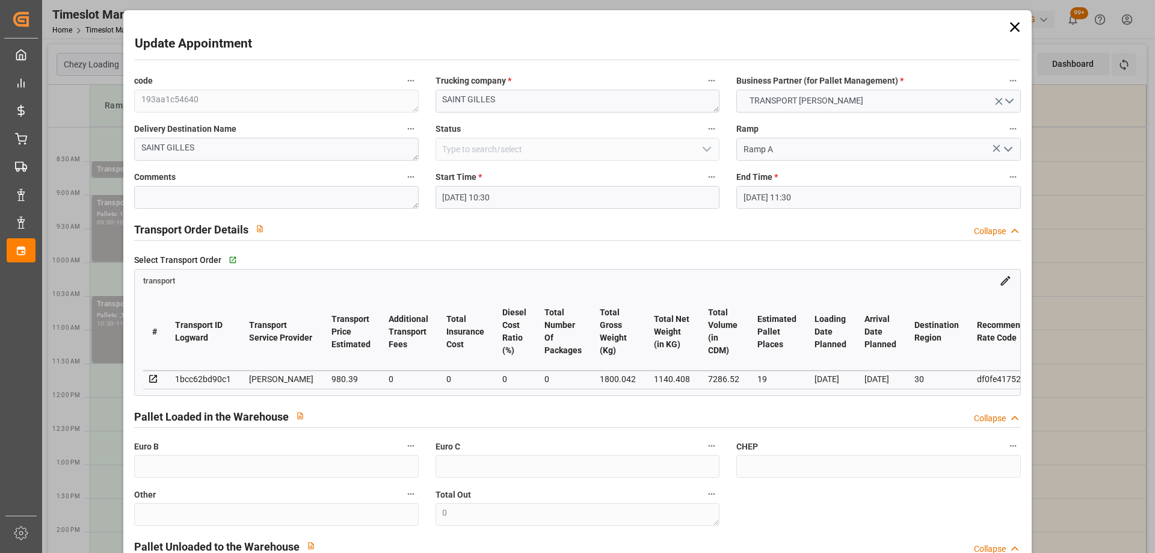
type input "21-08-2025 16:09"
type input "21-08-2025 11:49"
type input "[DATE]"
click at [1009, 26] on icon at bounding box center [1014, 27] width 10 height 10
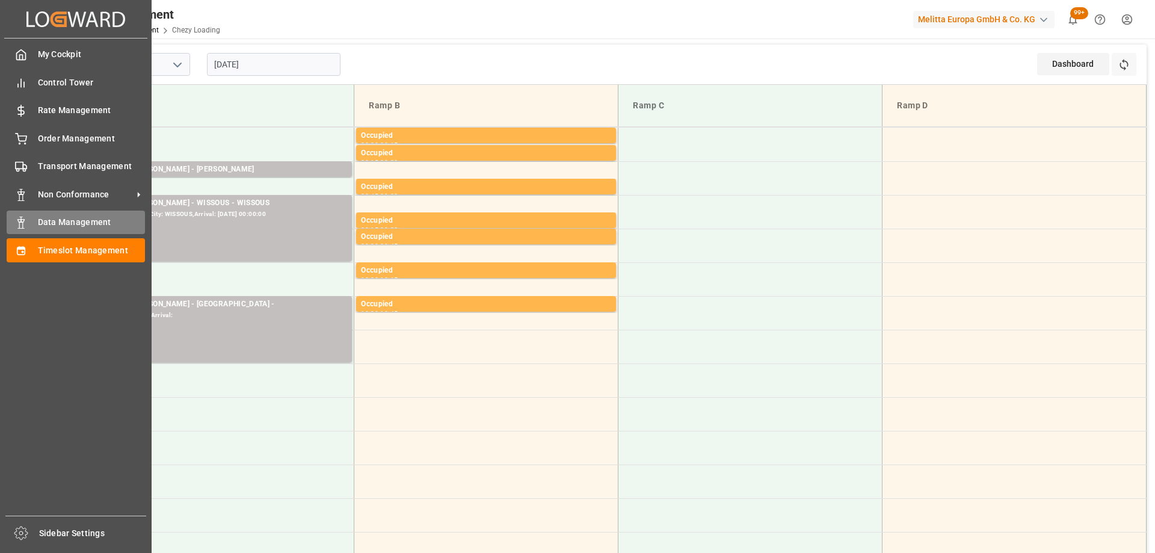
click at [38, 229] on span "Data Management" at bounding box center [92, 222] width 108 height 13
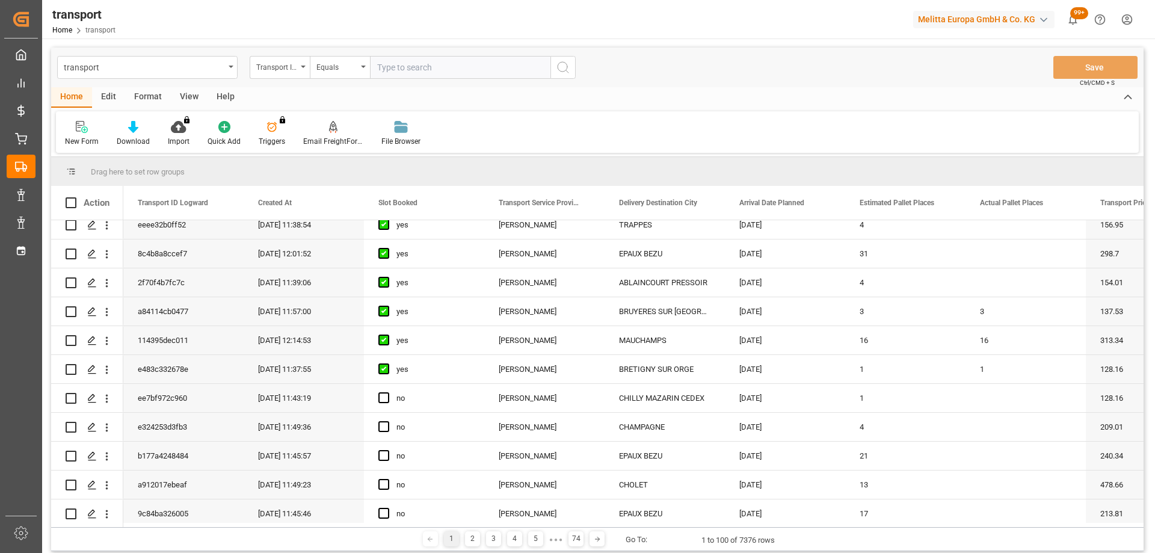
scroll to position [60, 0]
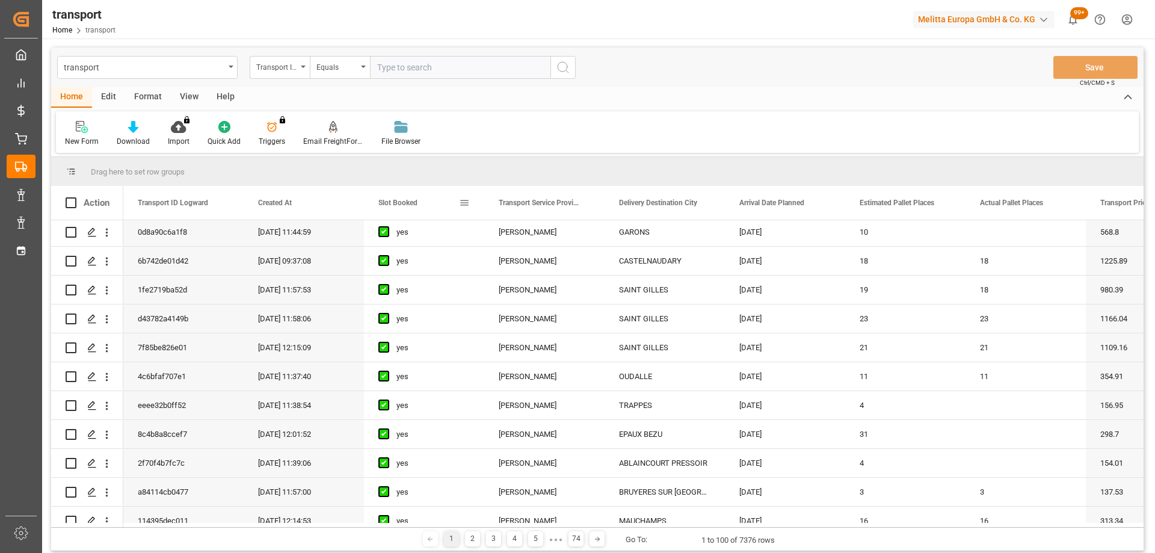
click at [394, 203] on span "Slot Booked" at bounding box center [397, 202] width 39 height 8
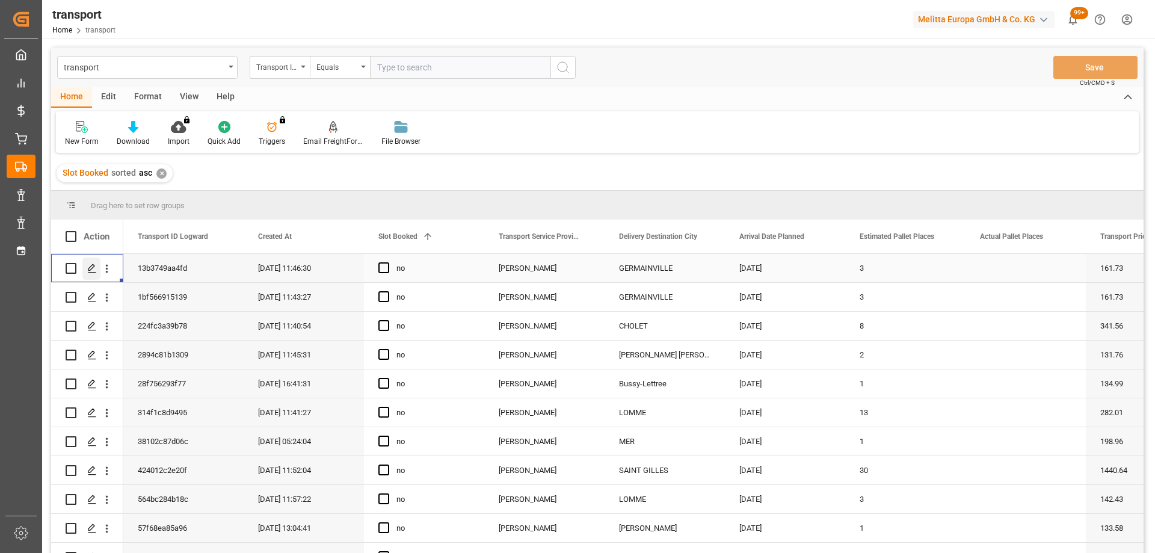
click at [89, 268] on polygon "Press SPACE to select this row." at bounding box center [91, 268] width 6 height 6
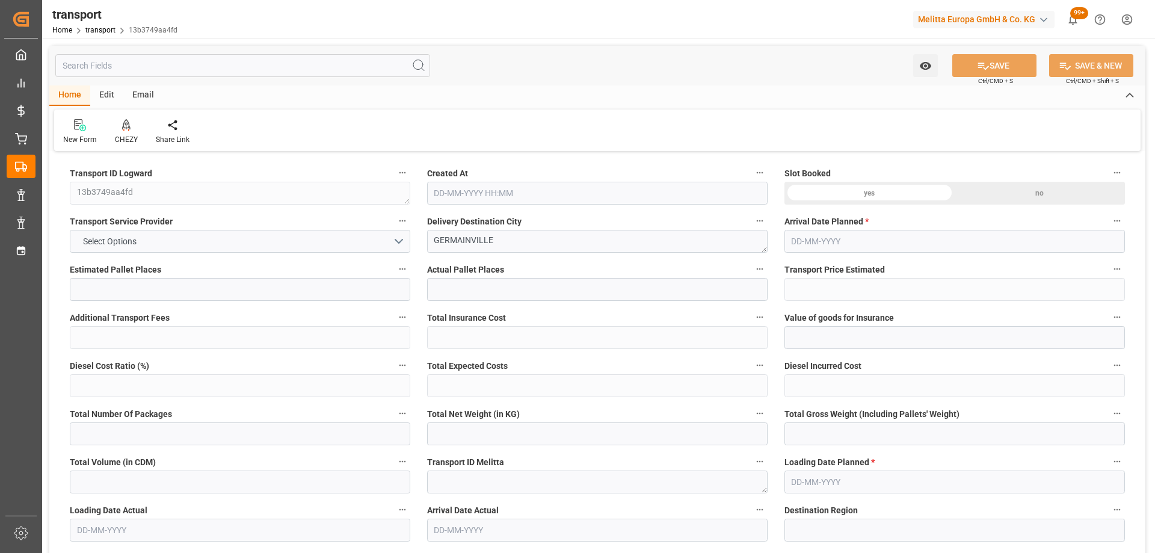
type input "3"
type input "161.73"
type input "0"
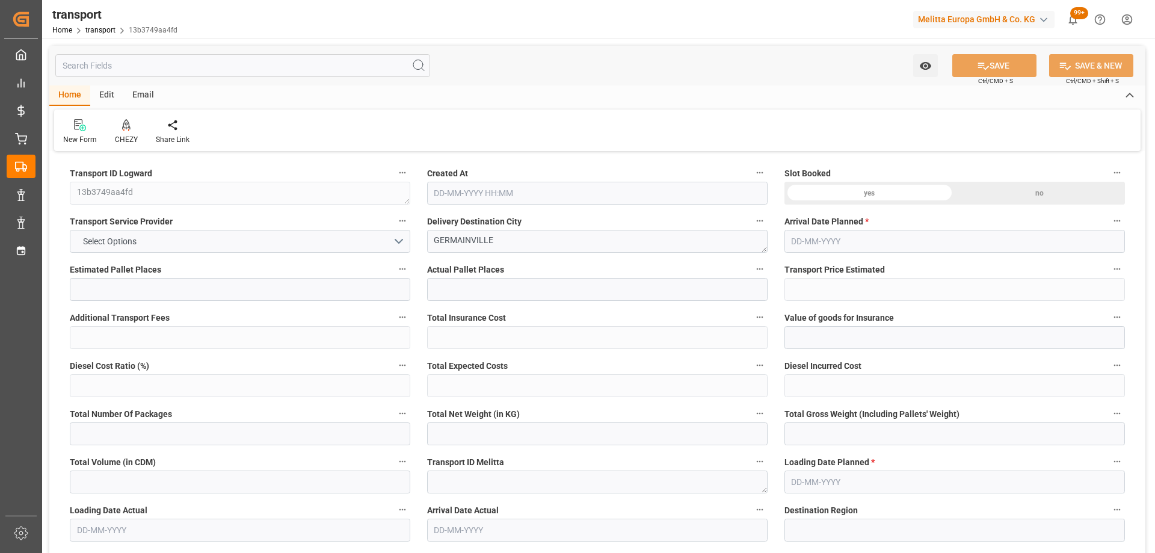
type input "155.1799"
type input "-6.5501"
type input "0"
type input "293.176"
type input "513.928"
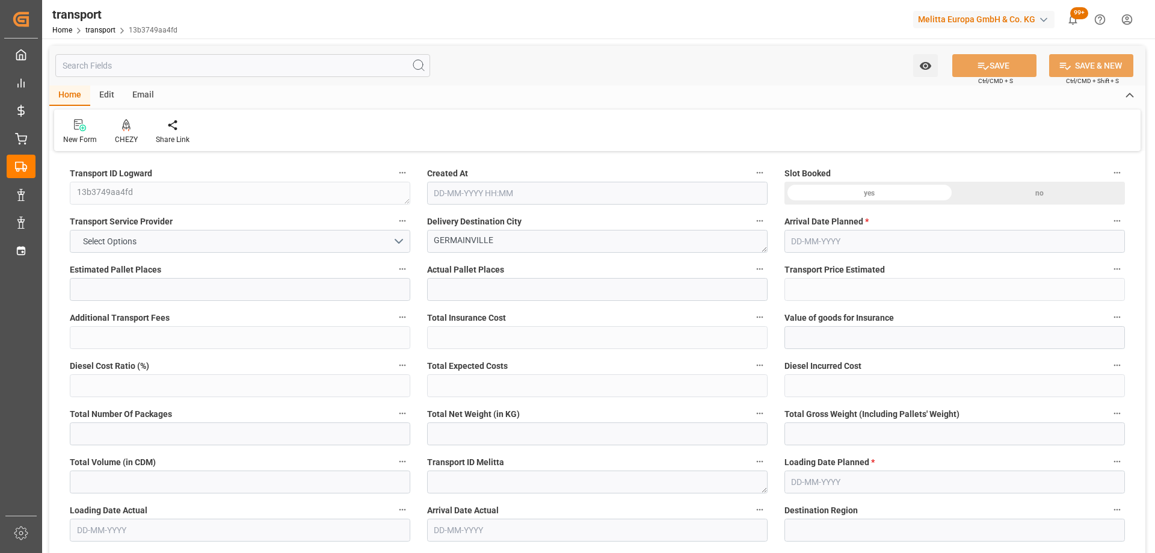
type input "2054.872"
type input "28"
type input "2"
type input "122"
type input "4"
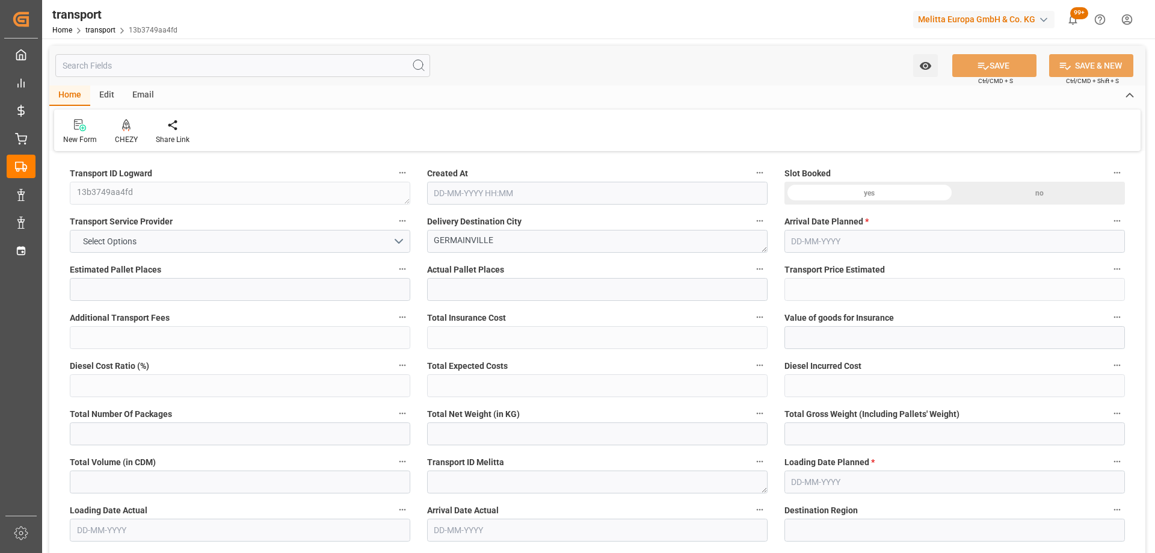
type input "101"
type input "404.672"
type input "0"
type input "4710.8598"
type input "0"
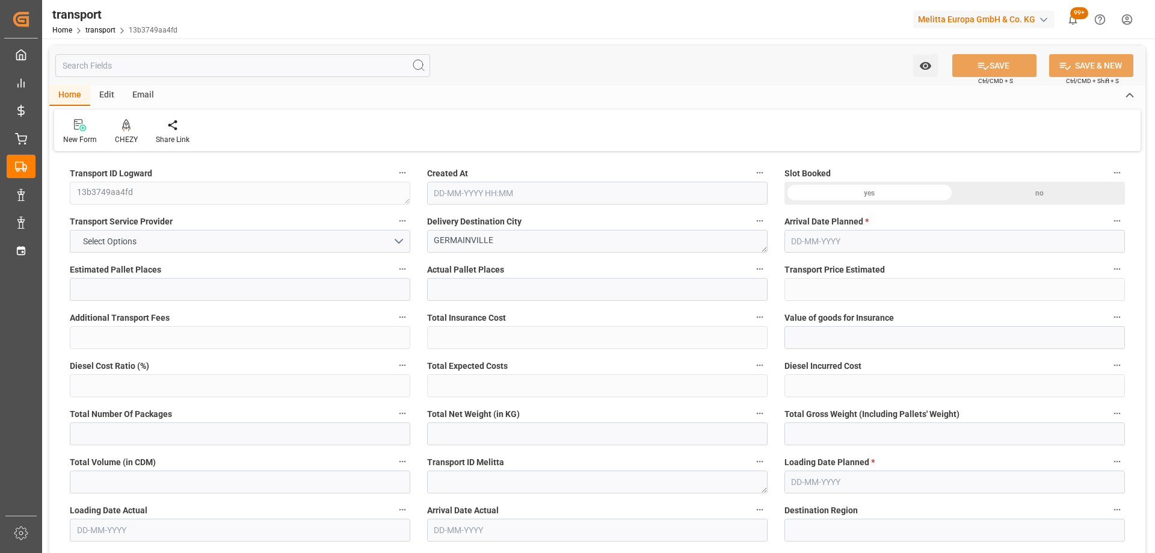
type input "0"
type input "21"
type input "35"
type input "21-08-2025 11:46"
type input "[DATE]"
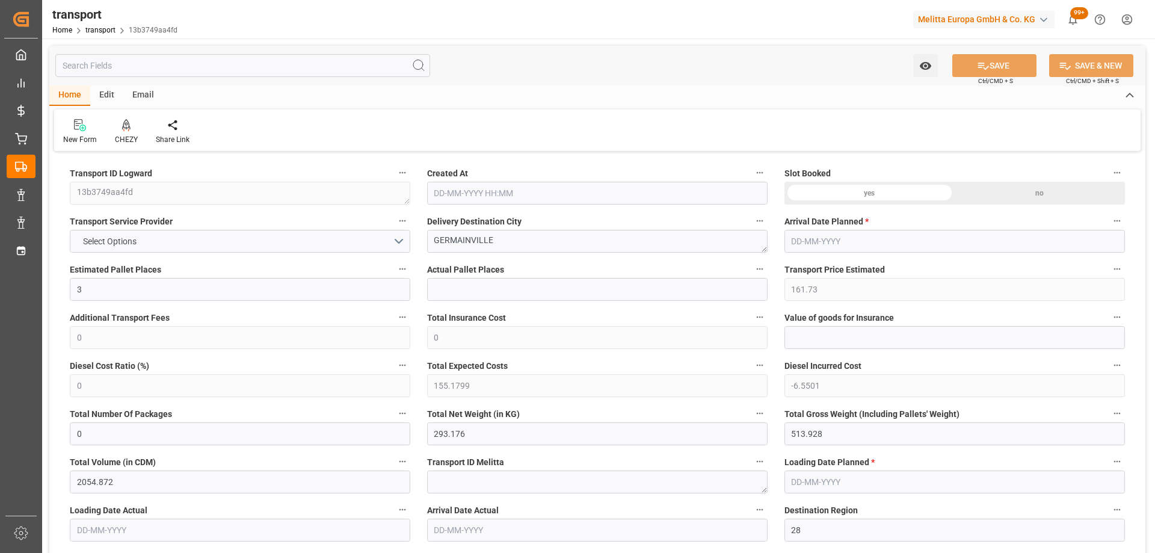
type input "[DATE]"
drag, startPoint x: 503, startPoint y: 242, endPoint x: 417, endPoint y: 242, distance: 86.0
click at [131, 132] on div "CHEZY" at bounding box center [126, 131] width 41 height 26
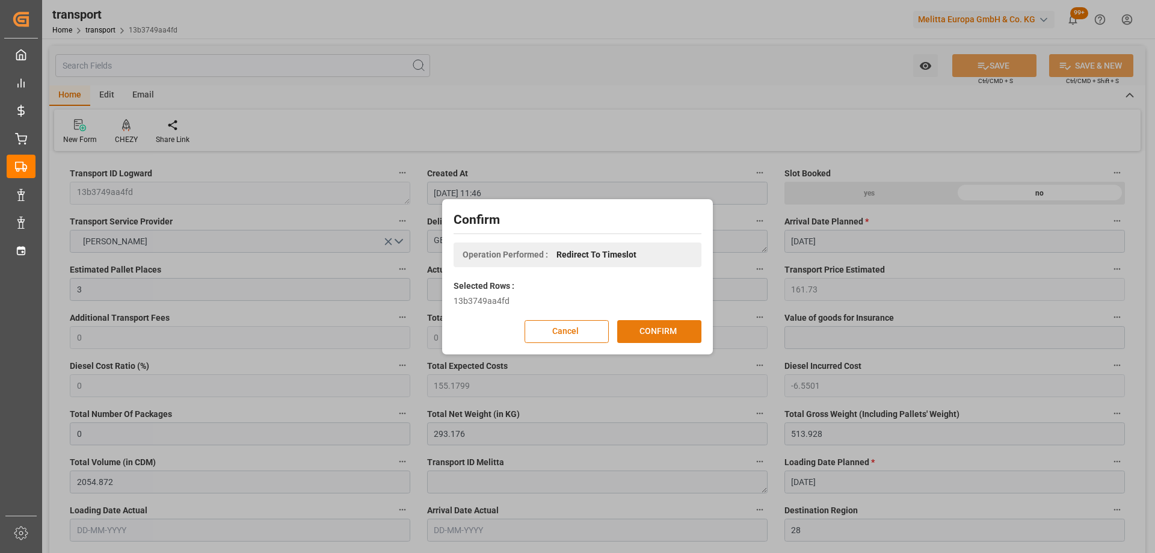
click at [669, 336] on button "CONFIRM" at bounding box center [659, 331] width 84 height 23
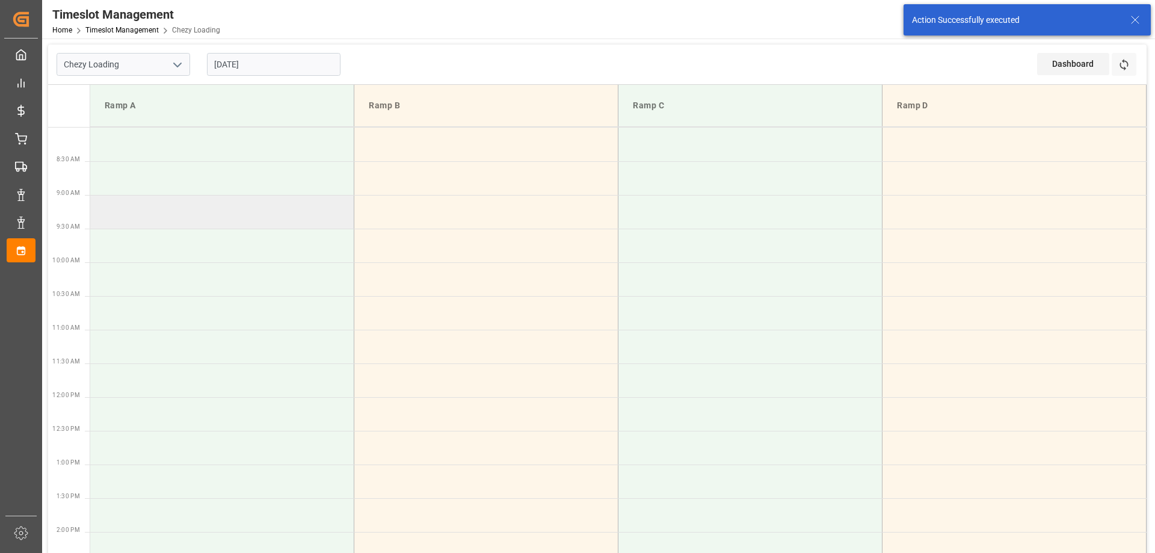
scroll to position [60, 0]
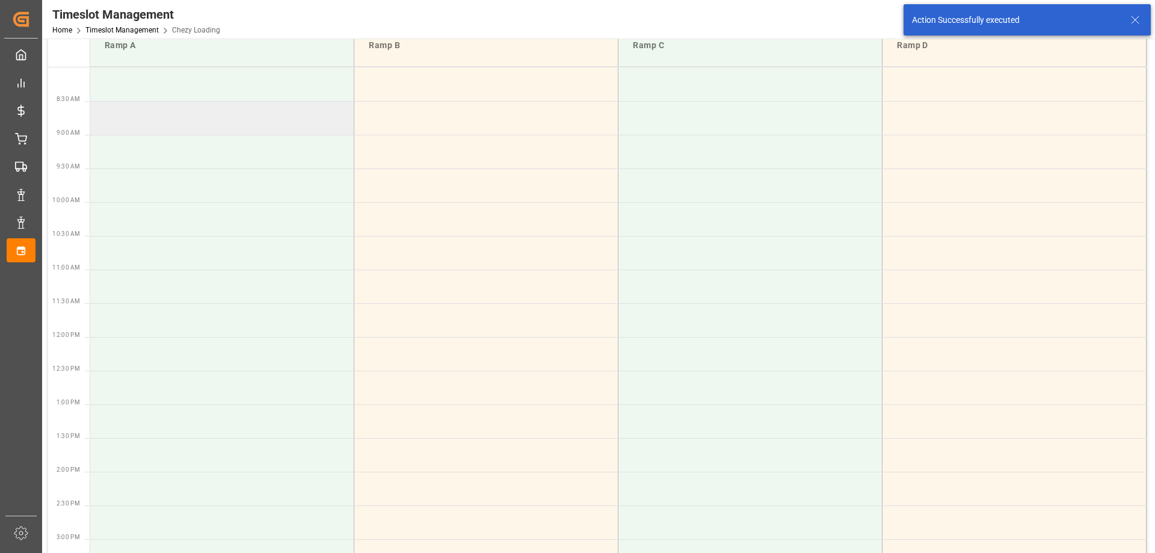
click at [127, 121] on td at bounding box center [222, 118] width 264 height 34
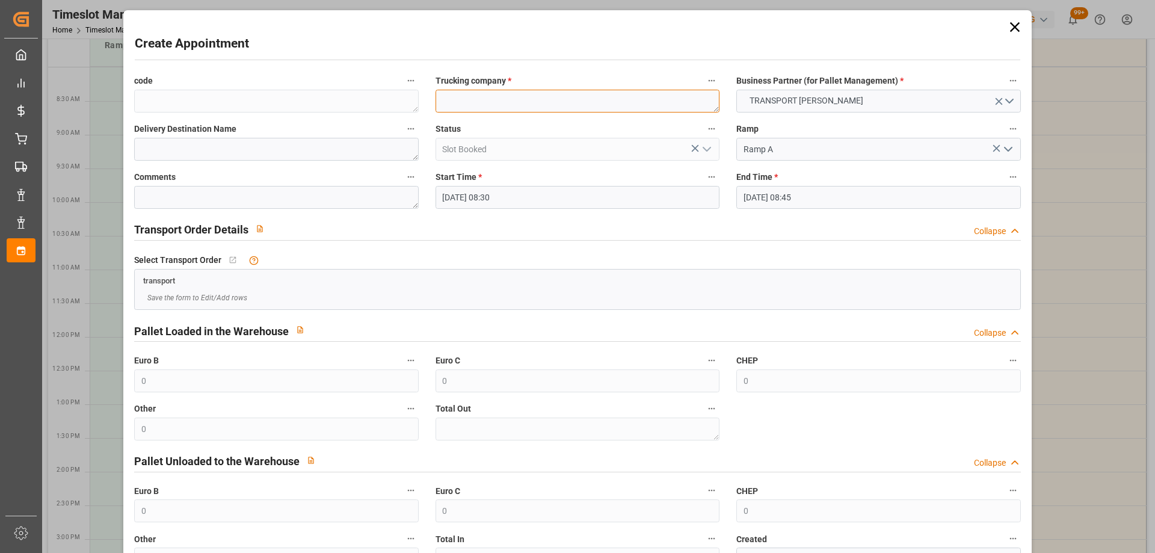
paste textarea "GERMAINVILLE"
type textarea "GERMAINVILLE"
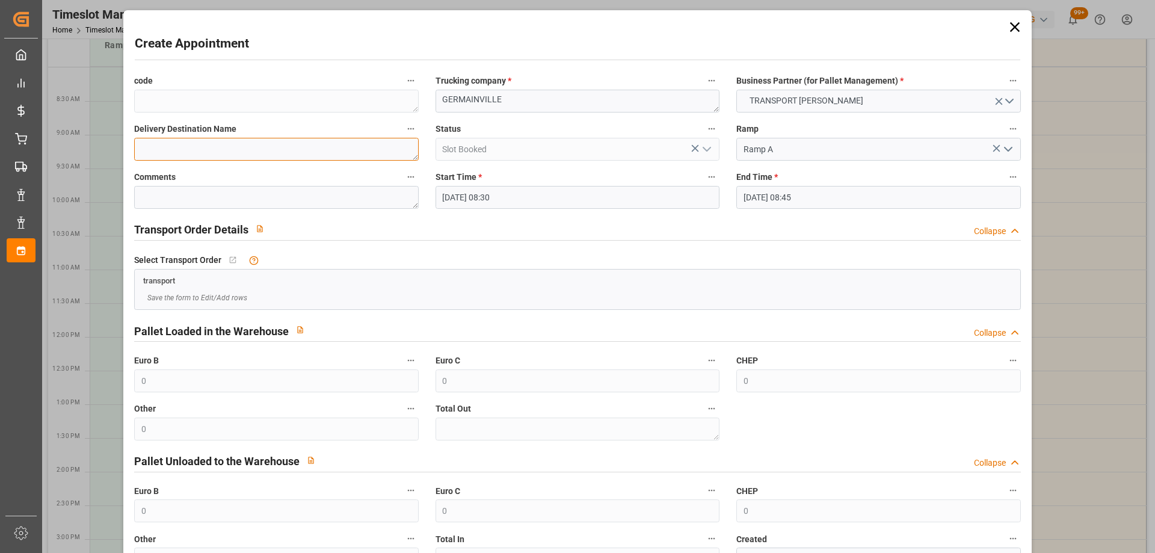
paste textarea "GERMAINVILLE"
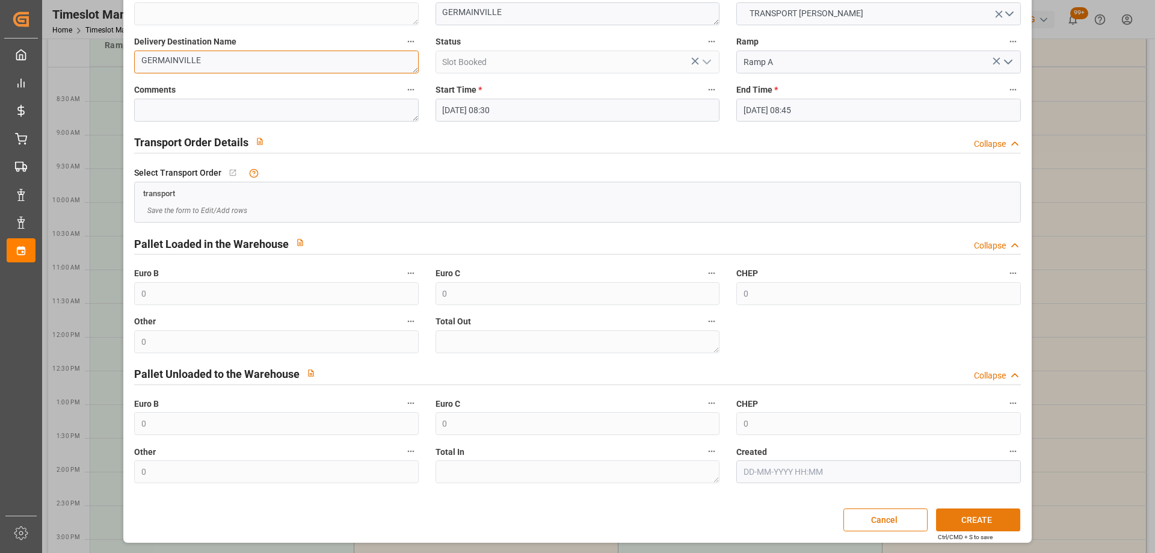
type textarea "GERMAINVILLE"
click at [963, 523] on button "CREATE" at bounding box center [978, 519] width 84 height 23
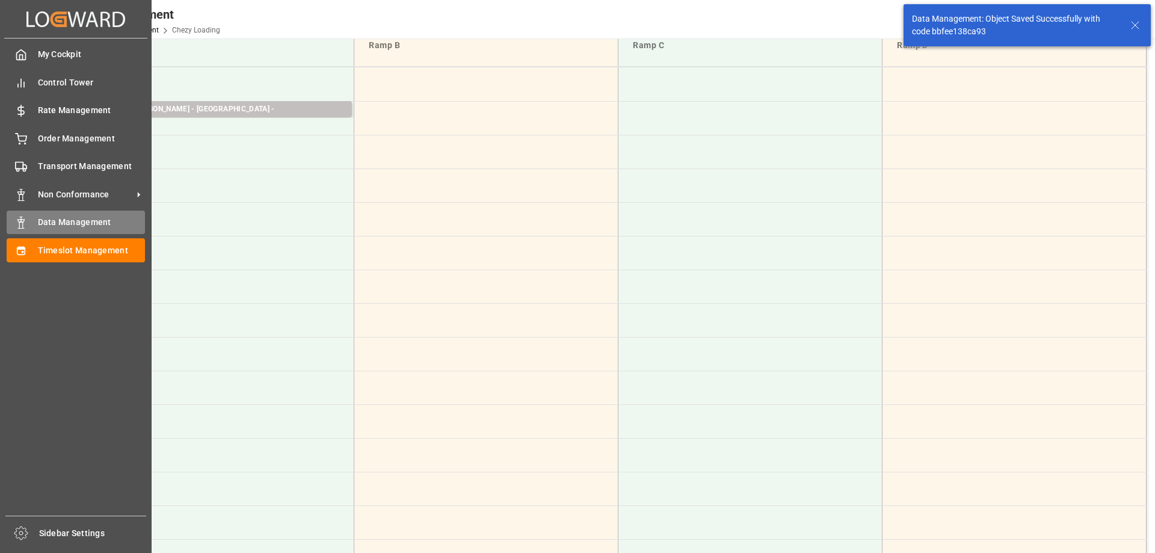
click at [60, 227] on span "Data Management" at bounding box center [92, 222] width 108 height 13
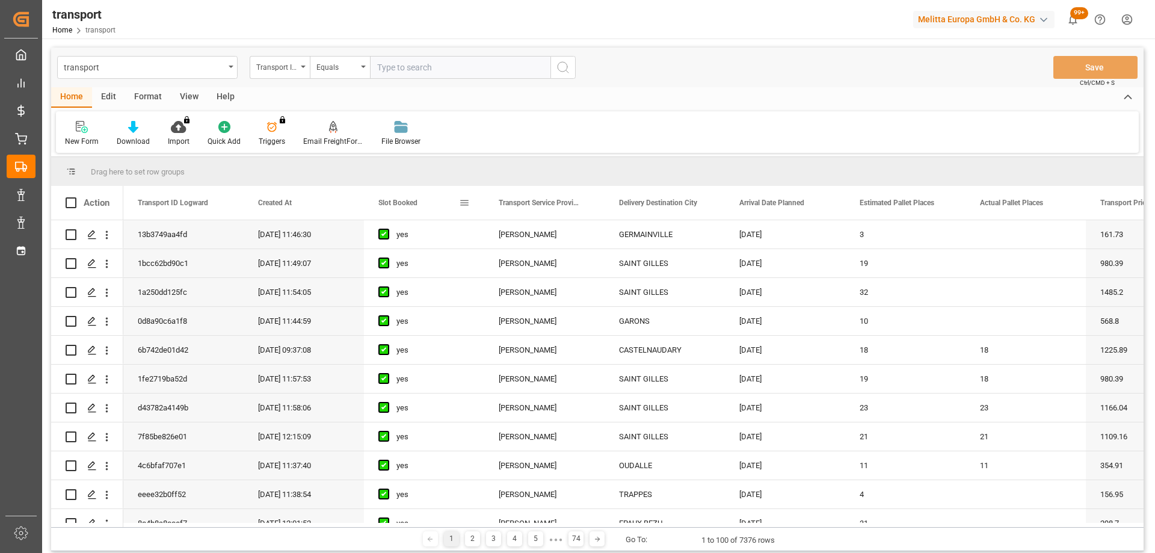
click at [399, 202] on span "Slot Booked" at bounding box center [397, 202] width 39 height 8
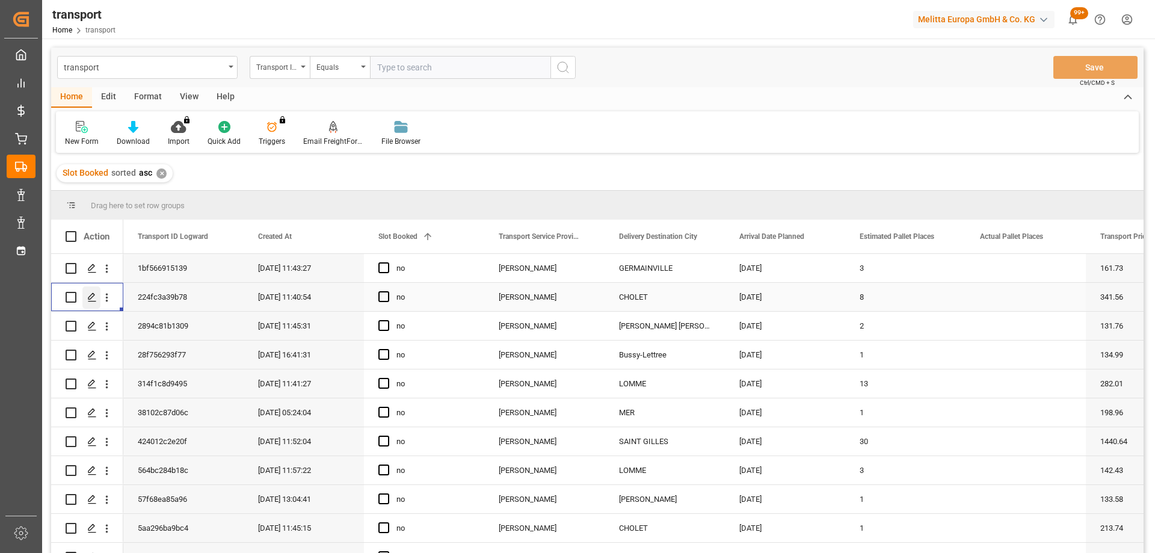
click at [94, 297] on icon "Press SPACE to select this row." at bounding box center [92, 297] width 10 height 10
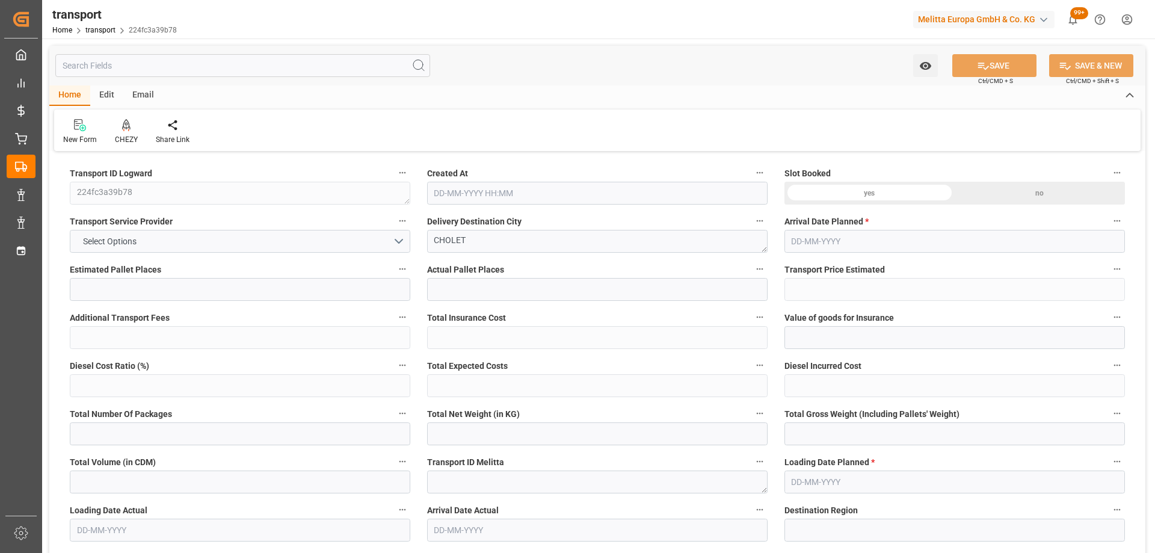
type input "8"
type input "341.56"
type input "0"
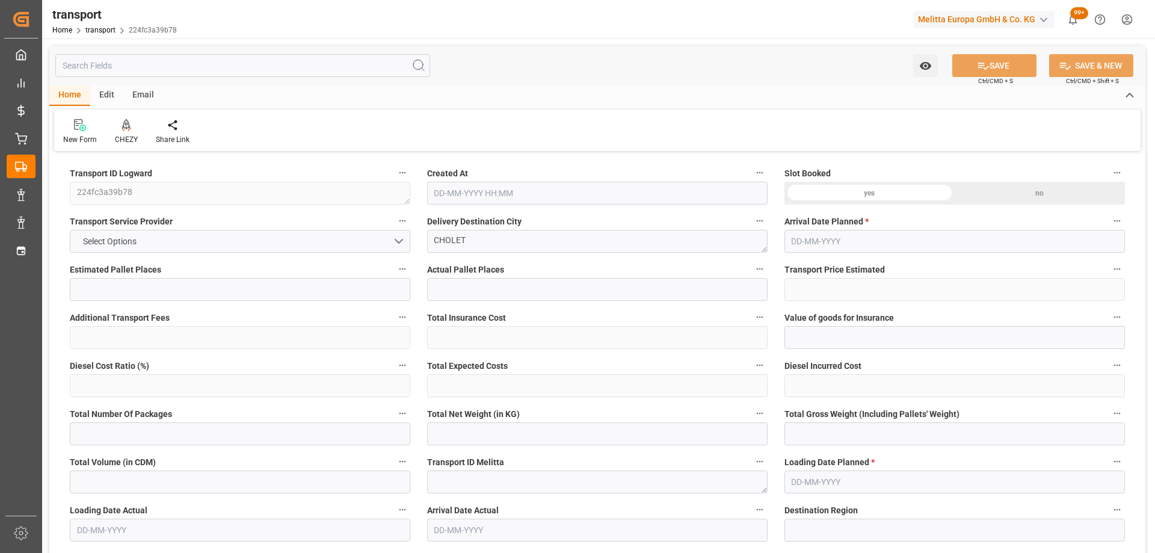
type input "327.7268"
type input "-13.8332"
type input "0"
type input "1113.6"
type input "1800"
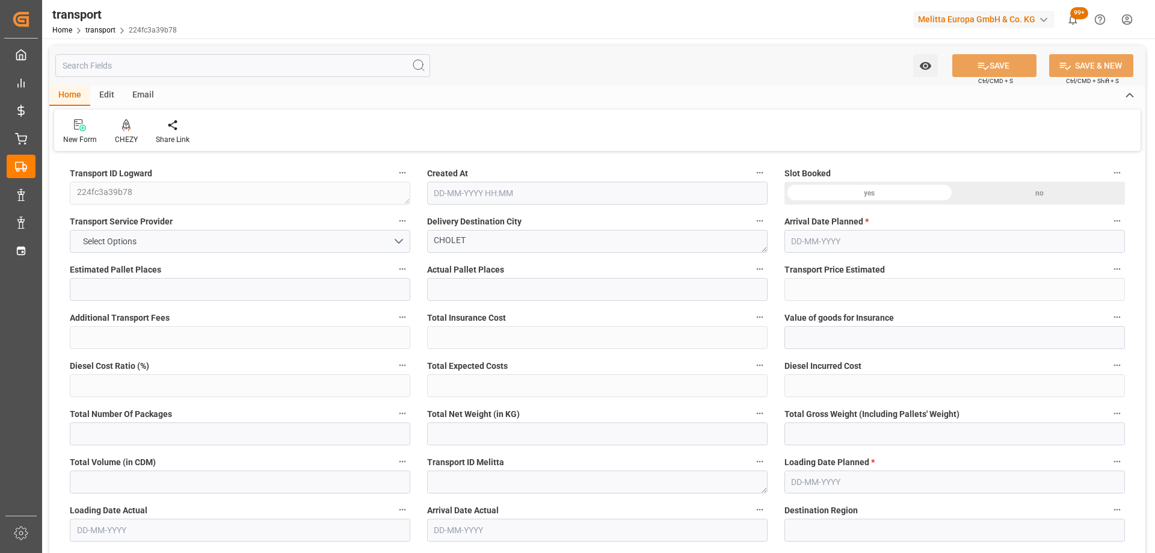
type input "9315.84"
type input "49"
type input "15"
type input "0"
type input "15"
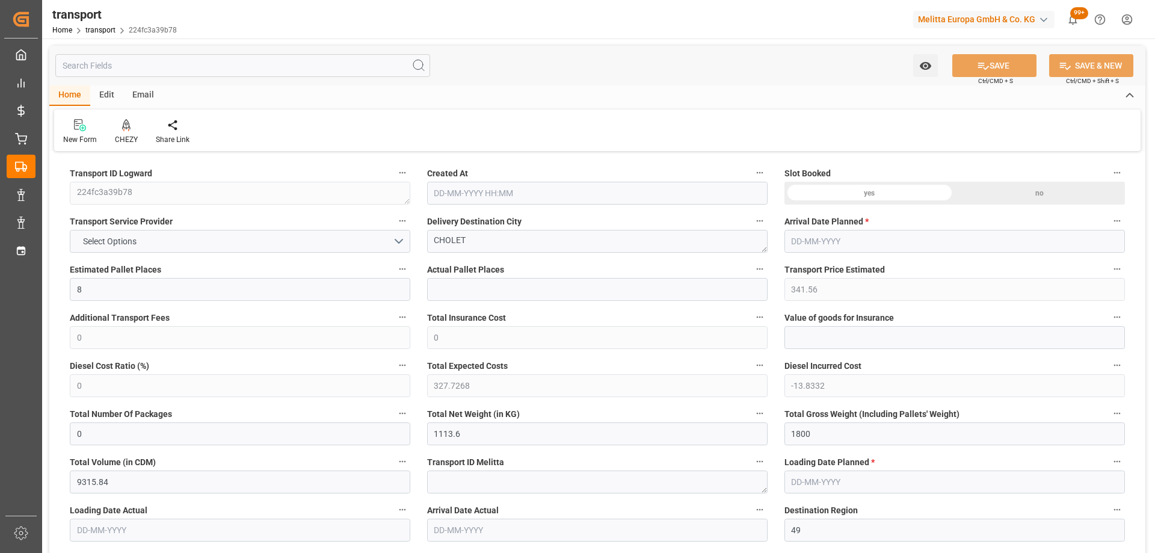
type input "101"
type input "1382.4"
type input "0"
type input "4710.8598"
type input "0"
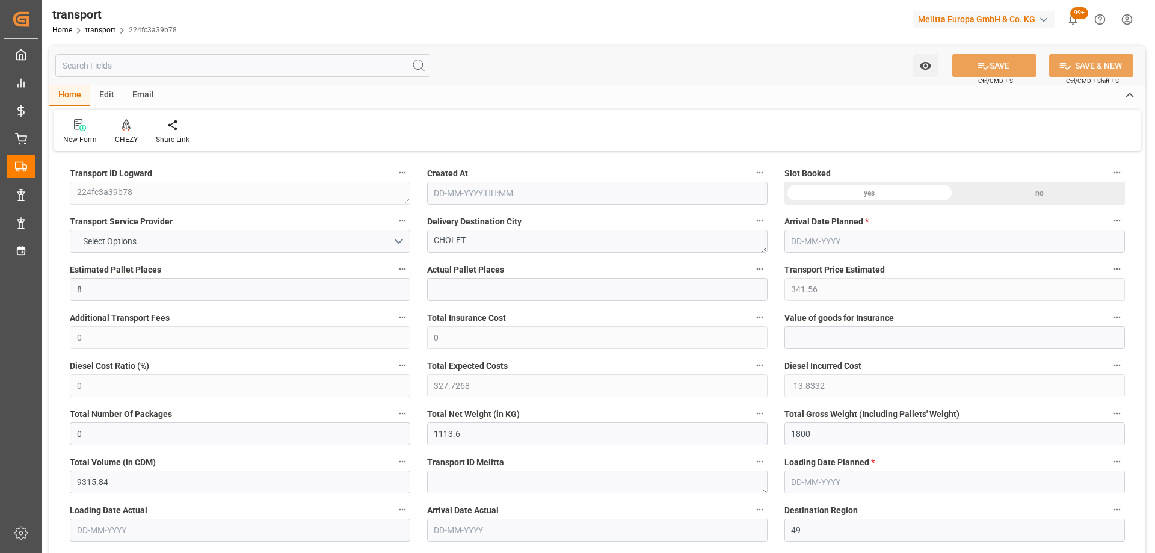
type input "0"
type input "21"
type input "35"
type input "21-08-2025 11:40"
type input "[DATE]"
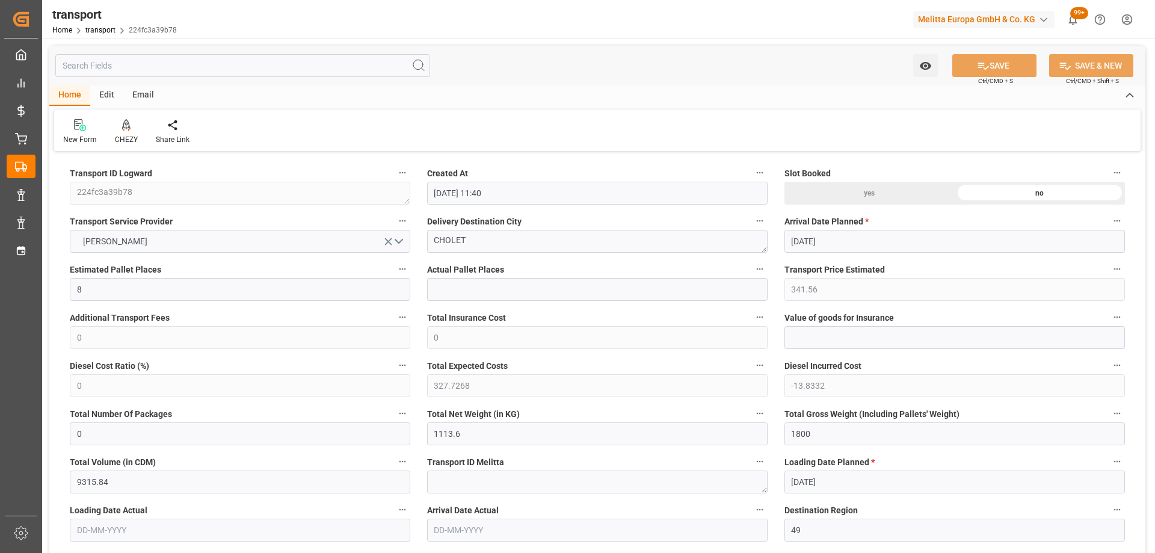
type input "[DATE]"
drag, startPoint x: 478, startPoint y: 231, endPoint x: 390, endPoint y: 233, distance: 87.8
click at [132, 132] on div "CHEZY" at bounding box center [126, 131] width 41 height 26
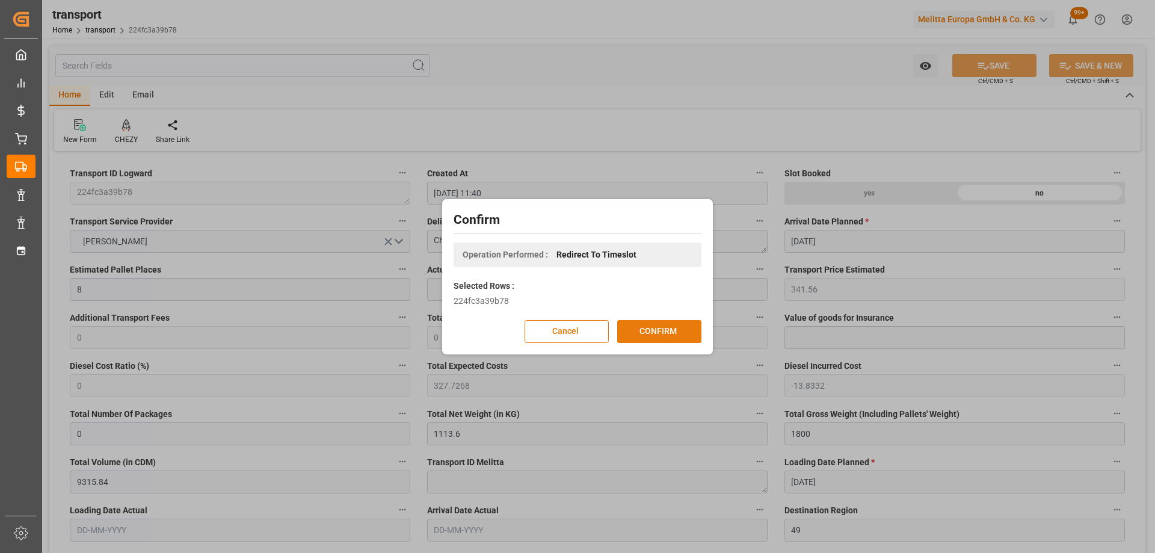
click at [674, 327] on button "CONFIRM" at bounding box center [659, 331] width 84 height 23
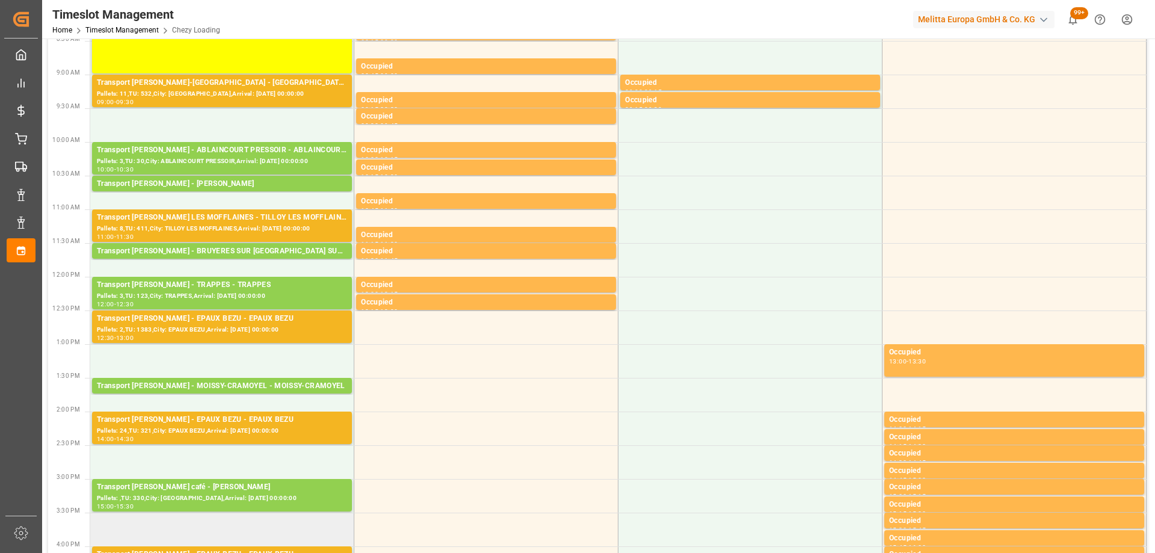
scroll to position [60, 0]
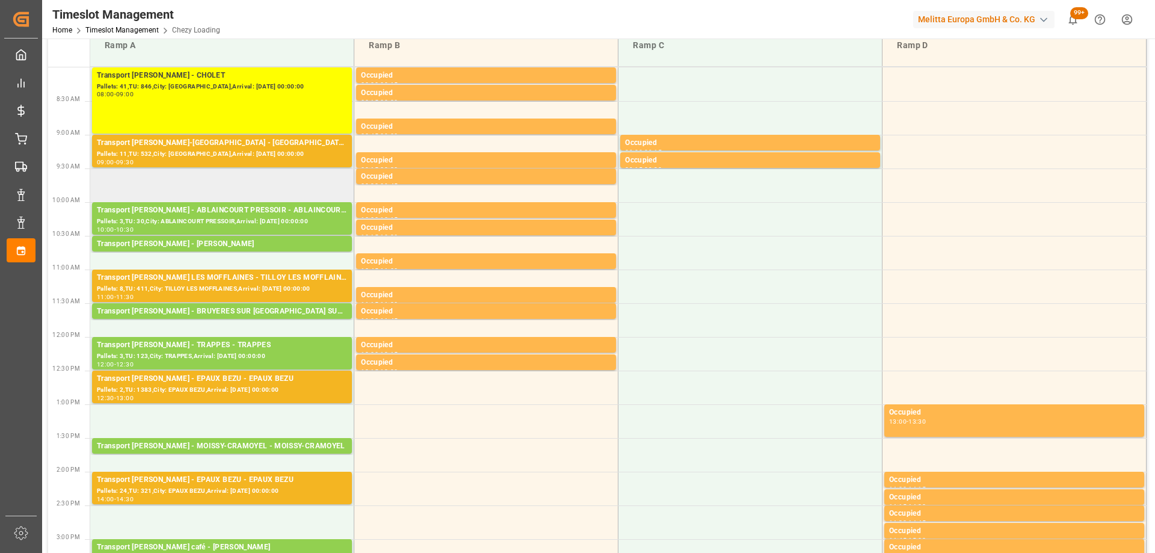
click at [200, 189] on td at bounding box center [222, 185] width 264 height 34
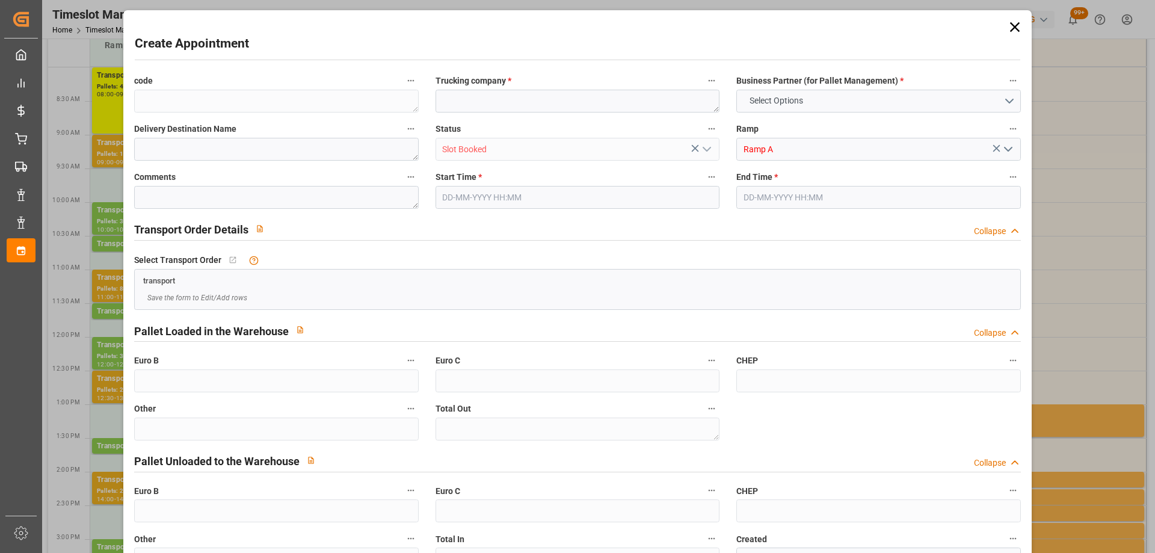
type input "0"
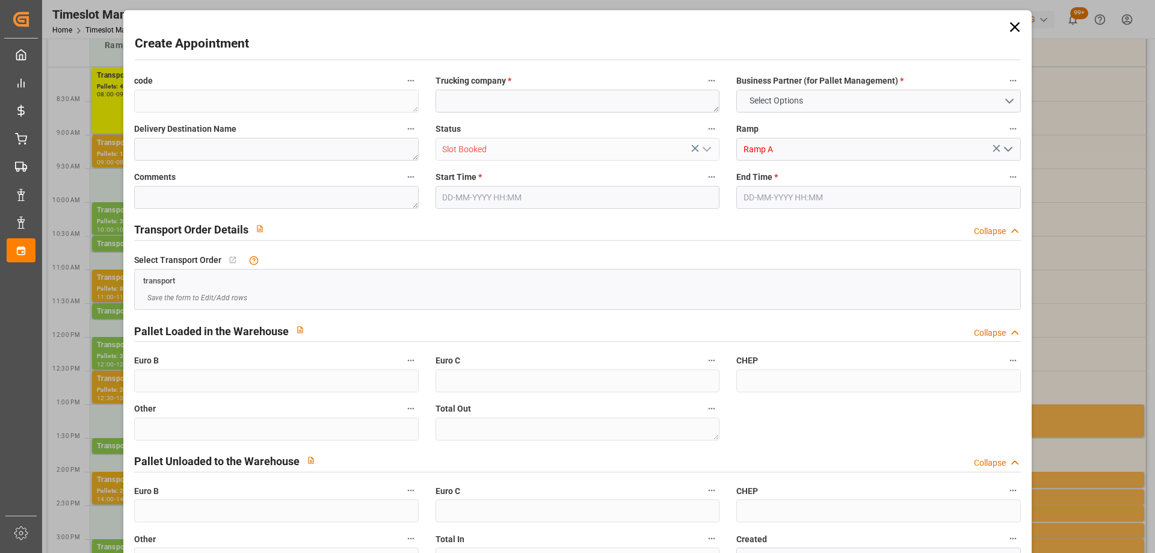
type input "0"
type input "[DATE] 09:30"
type input "[DATE] 10:00"
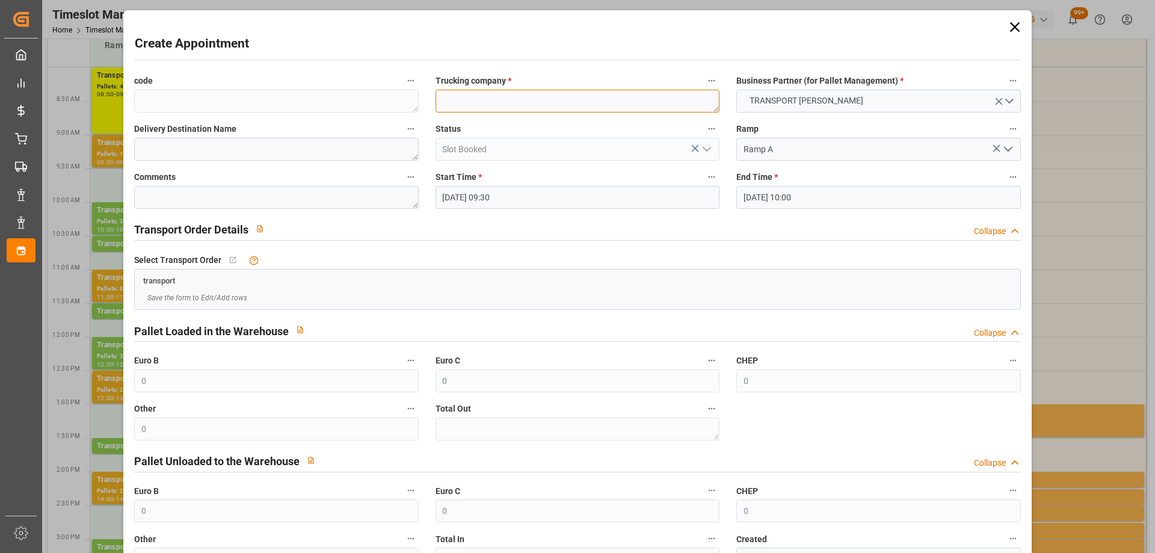
paste textarea "CHOLET"
type textarea "CHOLET"
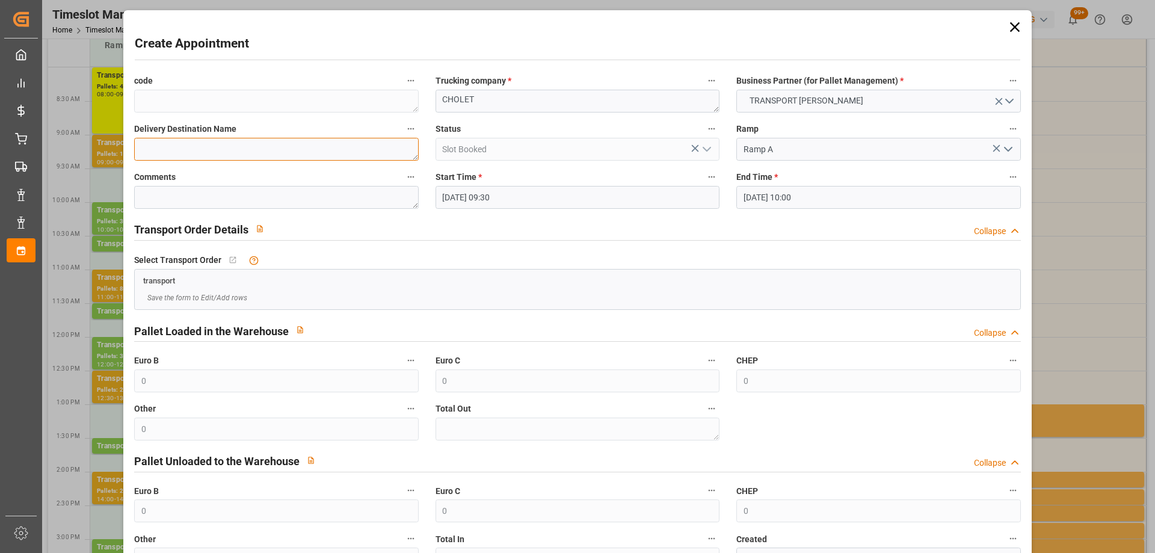
paste textarea "CHOLET"
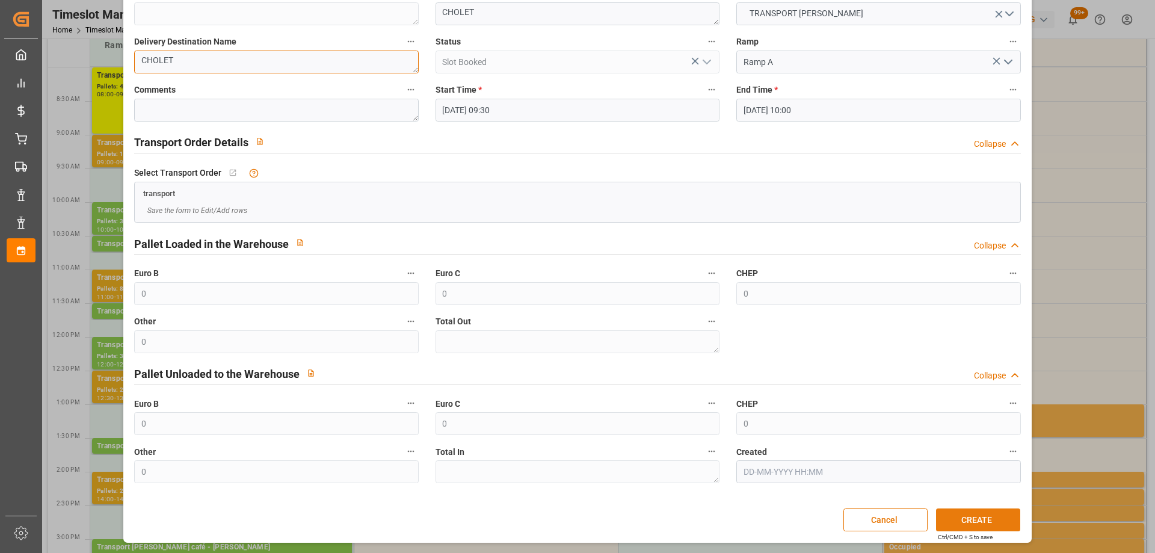
type textarea "CHOLET"
click at [977, 523] on button "CREATE" at bounding box center [978, 519] width 84 height 23
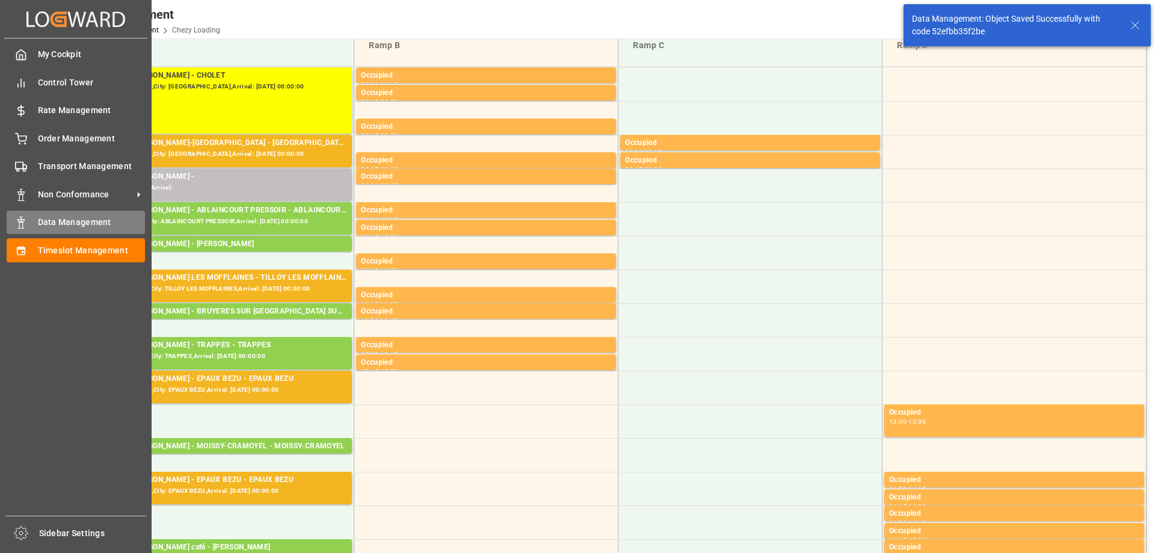
click at [55, 221] on span "Data Management" at bounding box center [92, 222] width 108 height 13
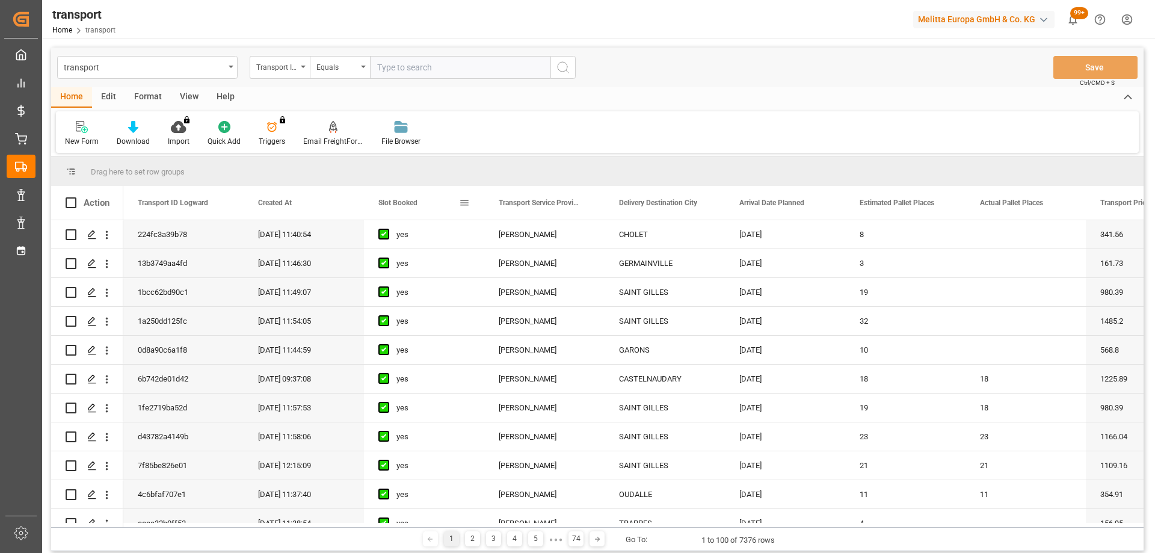
click at [400, 201] on span "Slot Booked" at bounding box center [397, 202] width 39 height 8
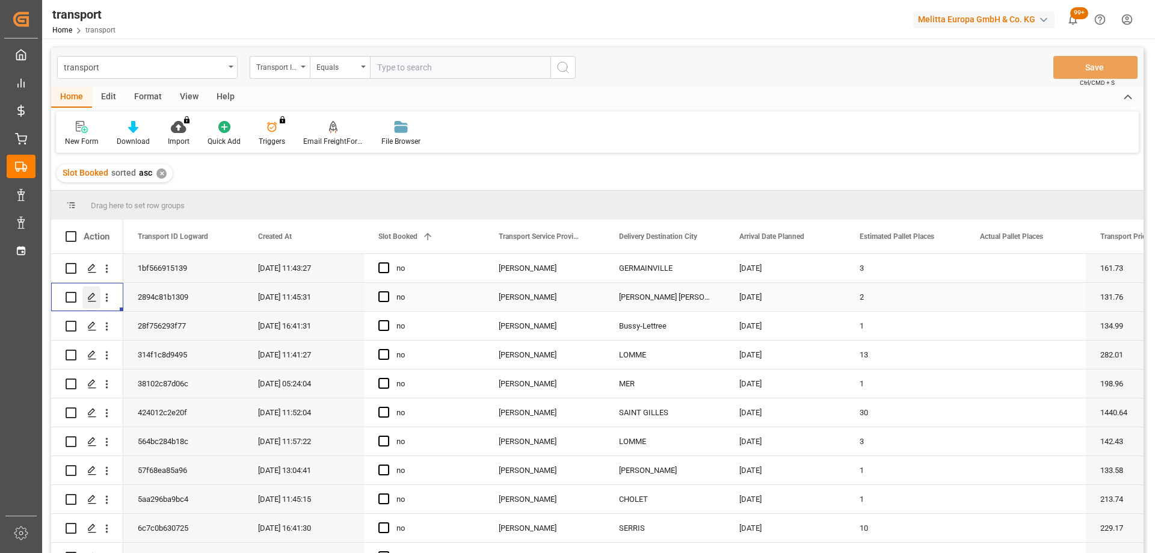
click at [94, 298] on icon "Press SPACE to select this row." at bounding box center [92, 297] width 10 height 10
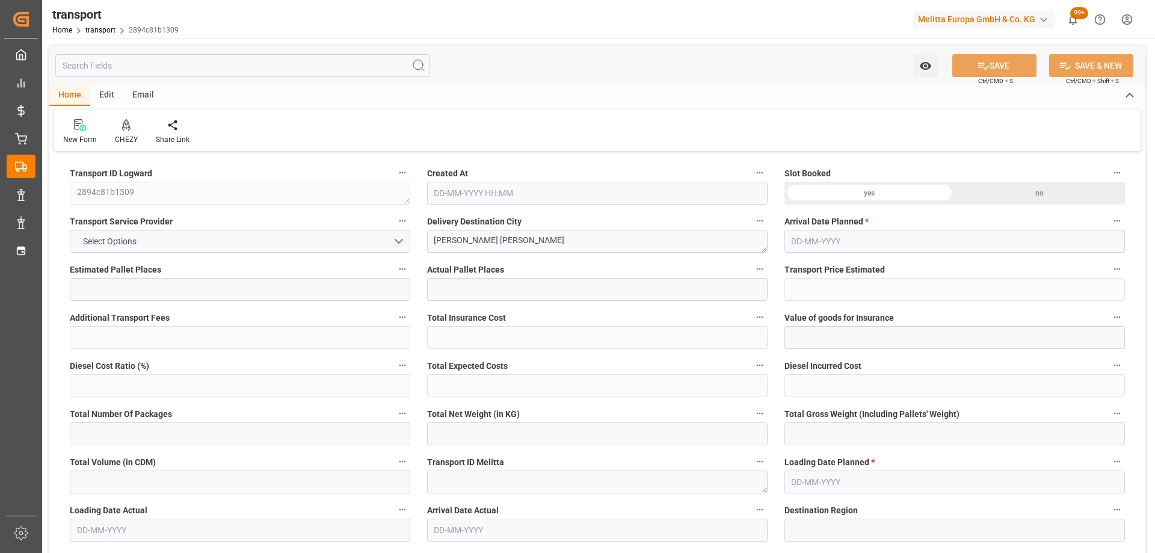
type input "2"
type input "131.76"
type input "0"
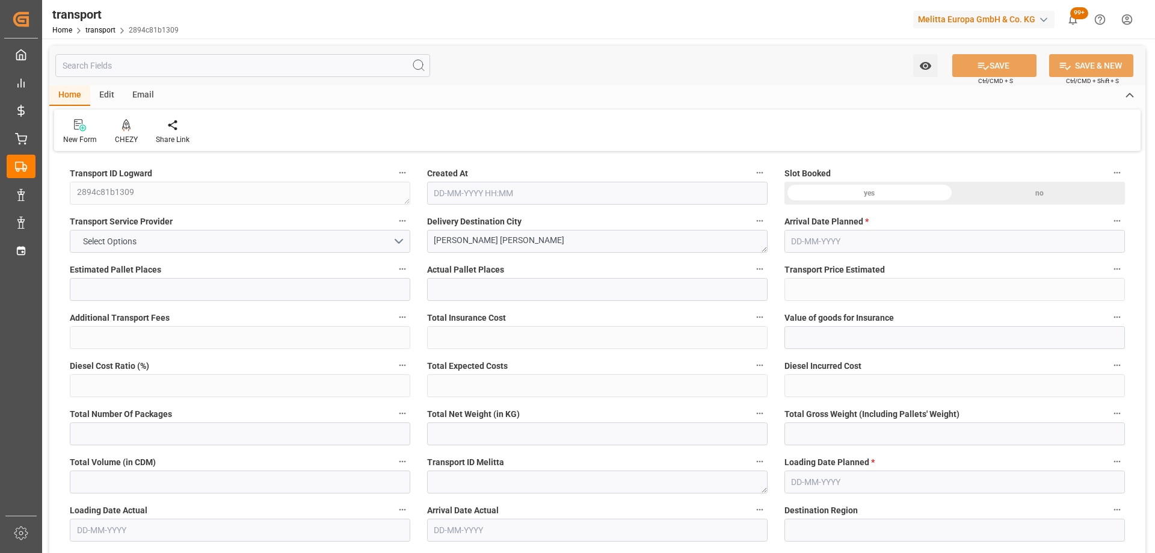
type input "126.4237"
type input "-5.3363"
type input "0"
type input "666.888"
type input "853.216"
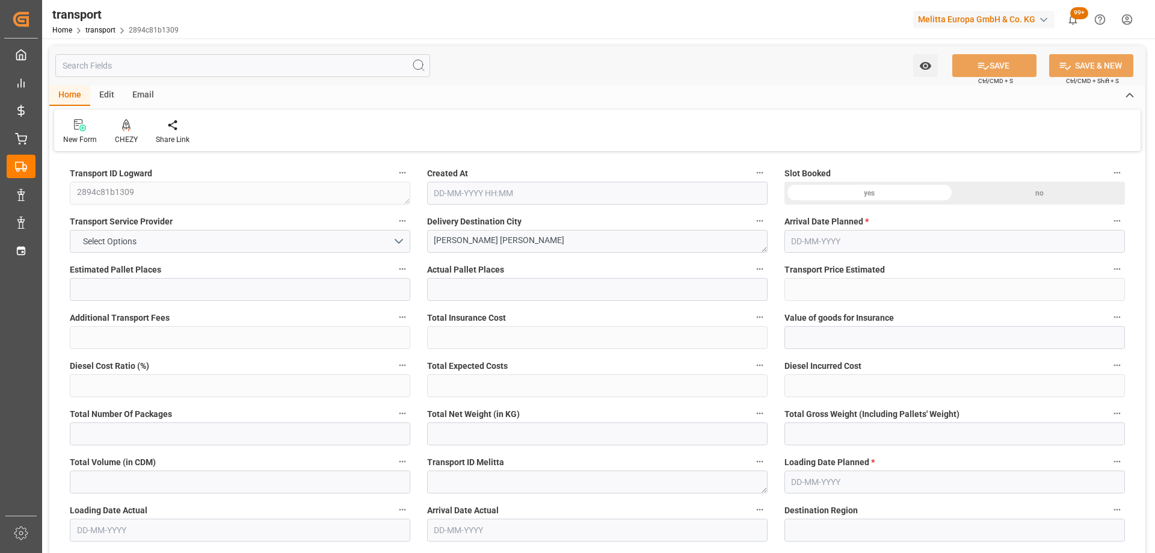
type input "1972.782"
type input "77"
type input "1"
type input "54"
type input "2"
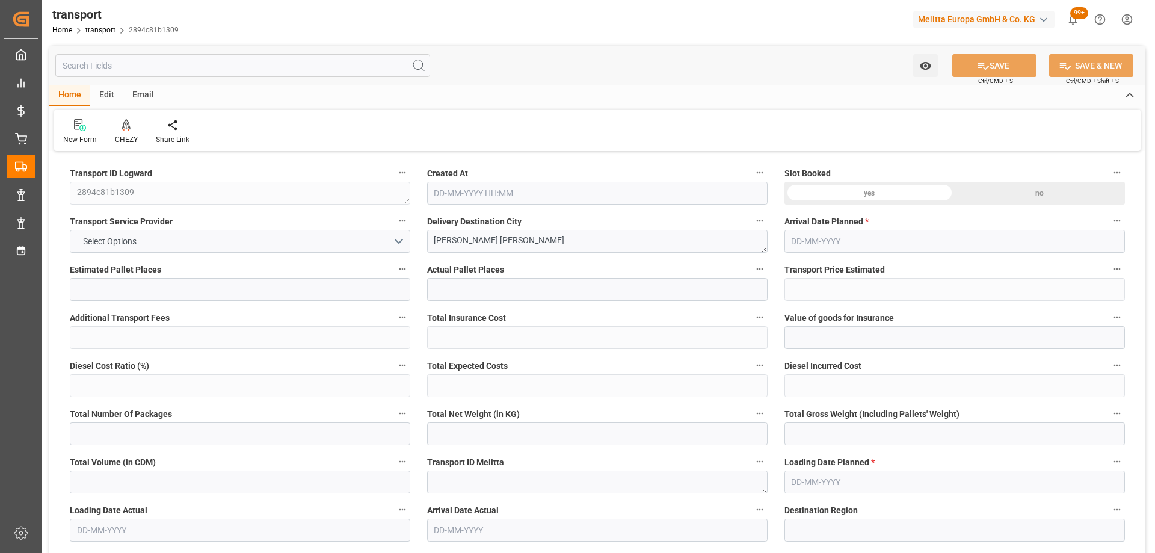
type input "101"
type input "787.224"
type input "0"
type input "4710.8598"
type input "0"
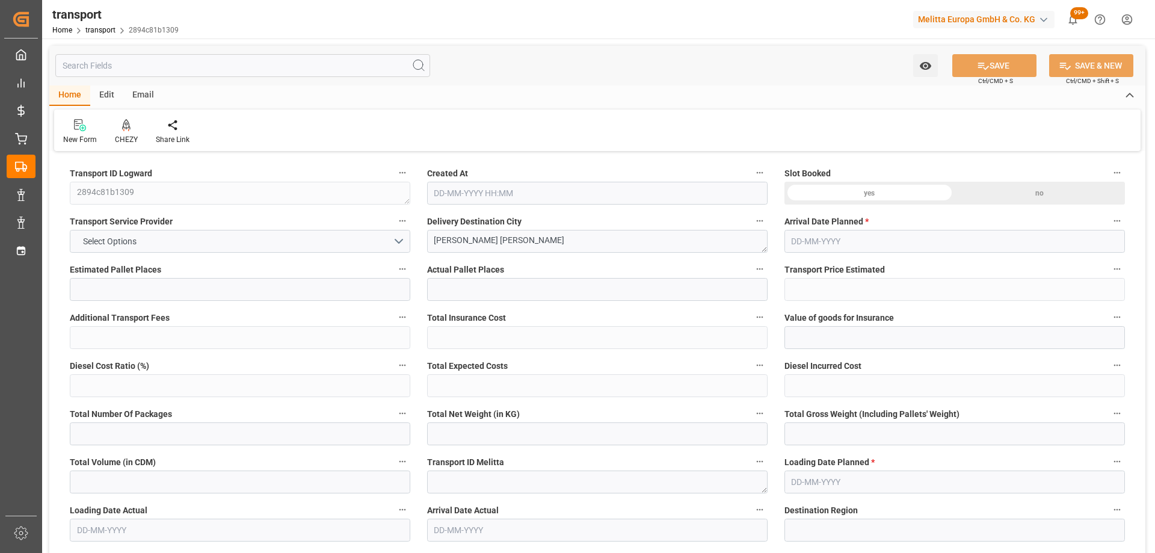
type input "0"
type input "21"
type input "35"
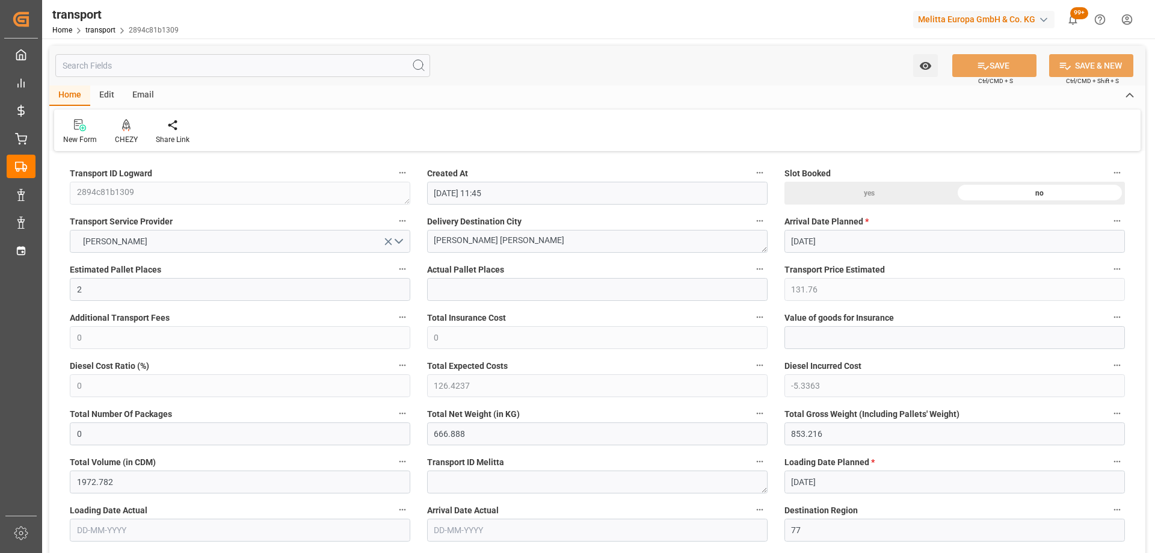
type input "[DATE] 11:45"
type input "[DATE]"
drag, startPoint x: 496, startPoint y: 239, endPoint x: 430, endPoint y: 238, distance: 66.2
click at [430, 238] on textarea "[PERSON_NAME] [PERSON_NAME]" at bounding box center [597, 241] width 340 height 23
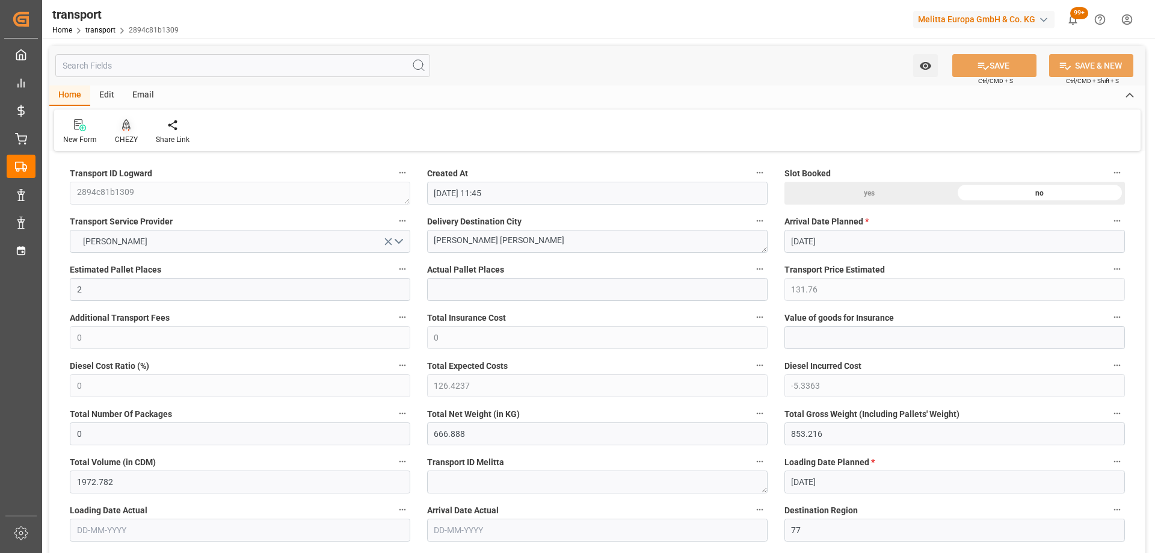
click at [129, 136] on div "CHEZY" at bounding box center [126, 139] width 23 height 11
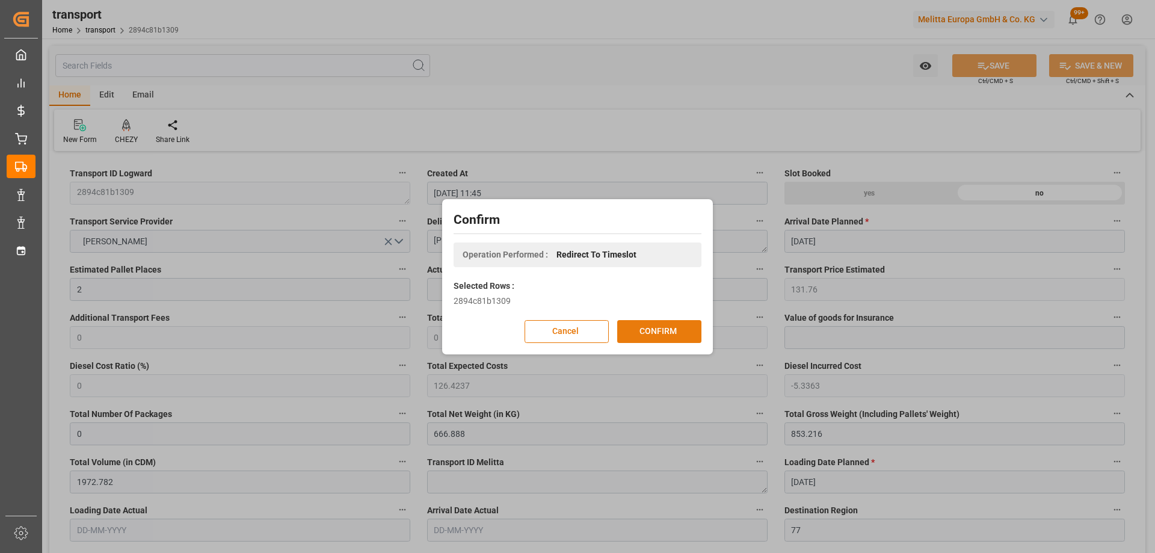
click at [666, 327] on button "CONFIRM" at bounding box center [659, 331] width 84 height 23
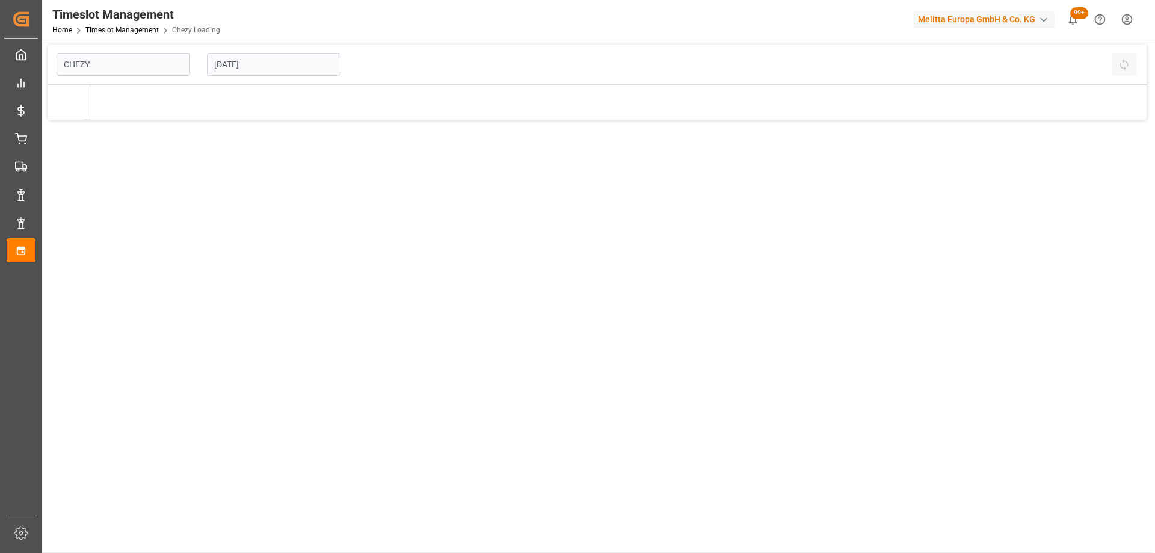
type input "Chezy Loading"
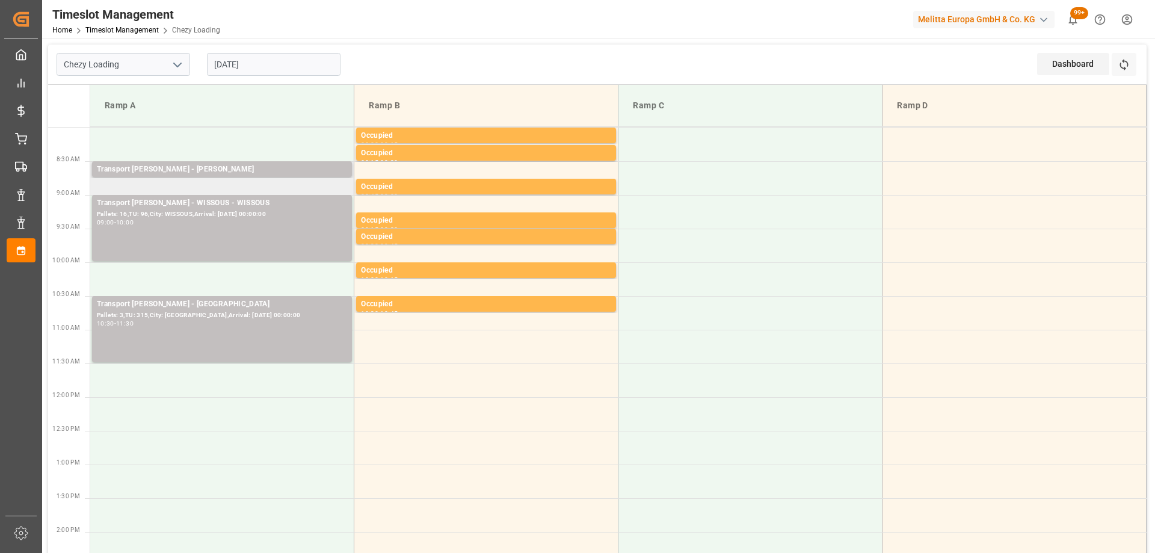
click at [204, 185] on td "Transport [PERSON_NAME] - [PERSON_NAME] Pallets: ,TU: 36,City: RECY,Arrival: [D…" at bounding box center [222, 178] width 264 height 34
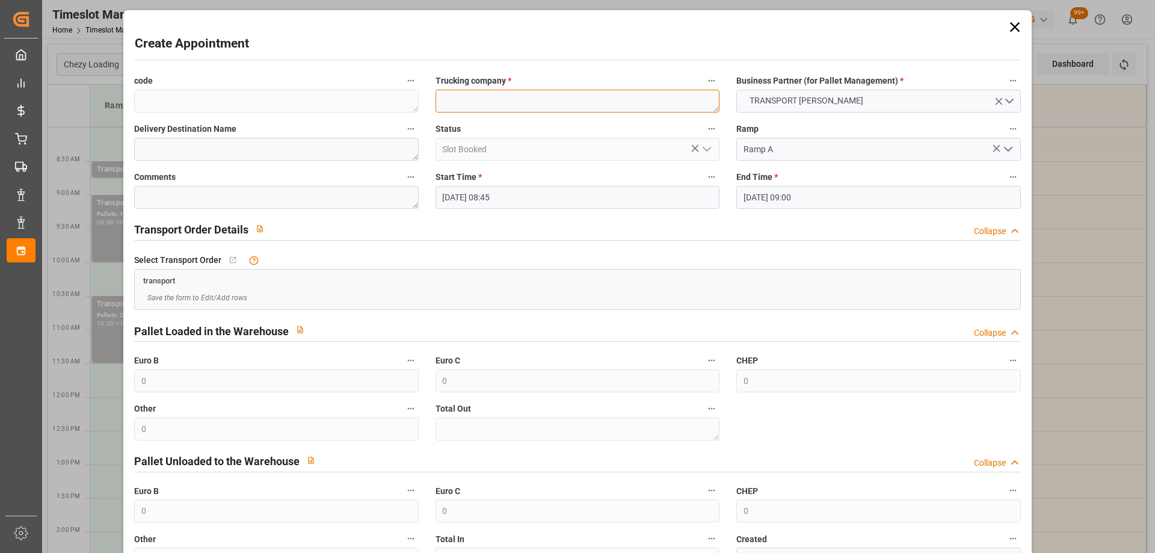
paste textarea "[PERSON_NAME] [PERSON_NAME]"
type textarea "[PERSON_NAME] [PERSON_NAME]"
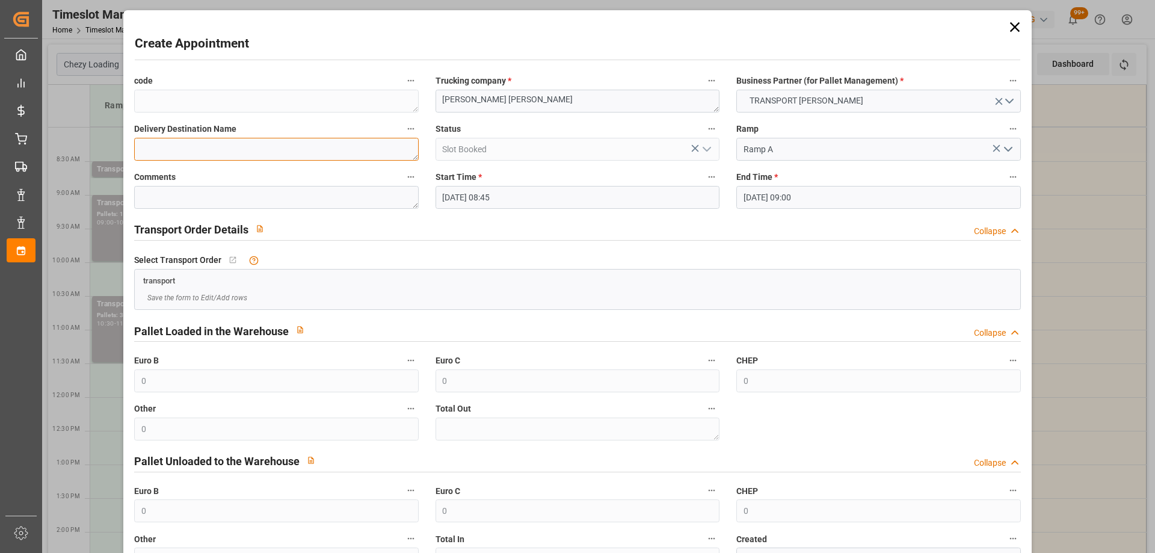
click at [155, 140] on textarea at bounding box center [276, 149] width 284 height 23
paste textarea "[PERSON_NAME] [PERSON_NAME]"
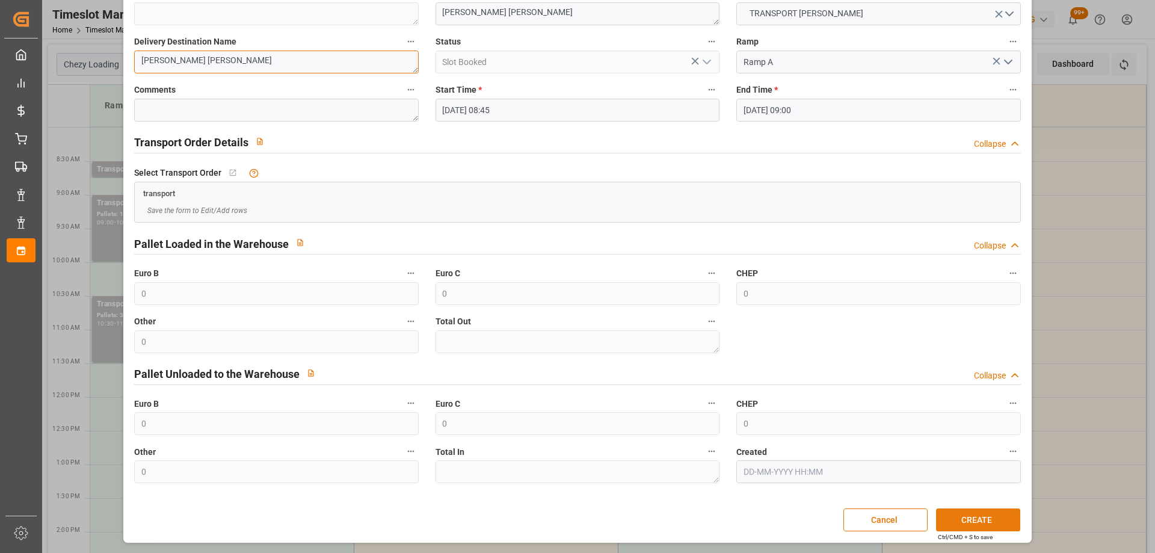
type textarea "[PERSON_NAME] [PERSON_NAME]"
click at [976, 520] on button "CREATE" at bounding box center [978, 519] width 84 height 23
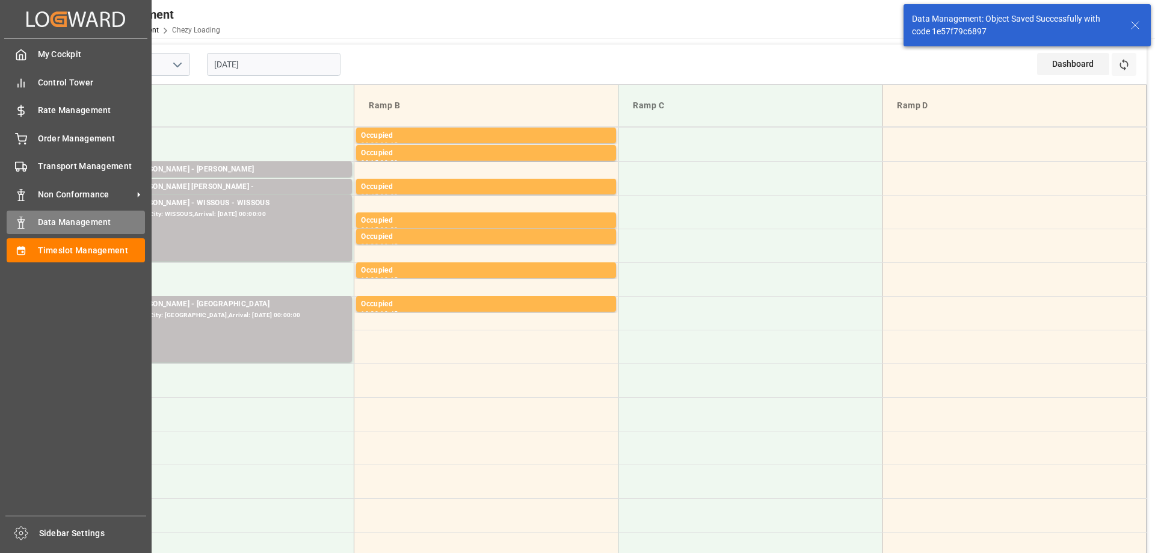
click at [65, 226] on span "Data Management" at bounding box center [92, 222] width 108 height 13
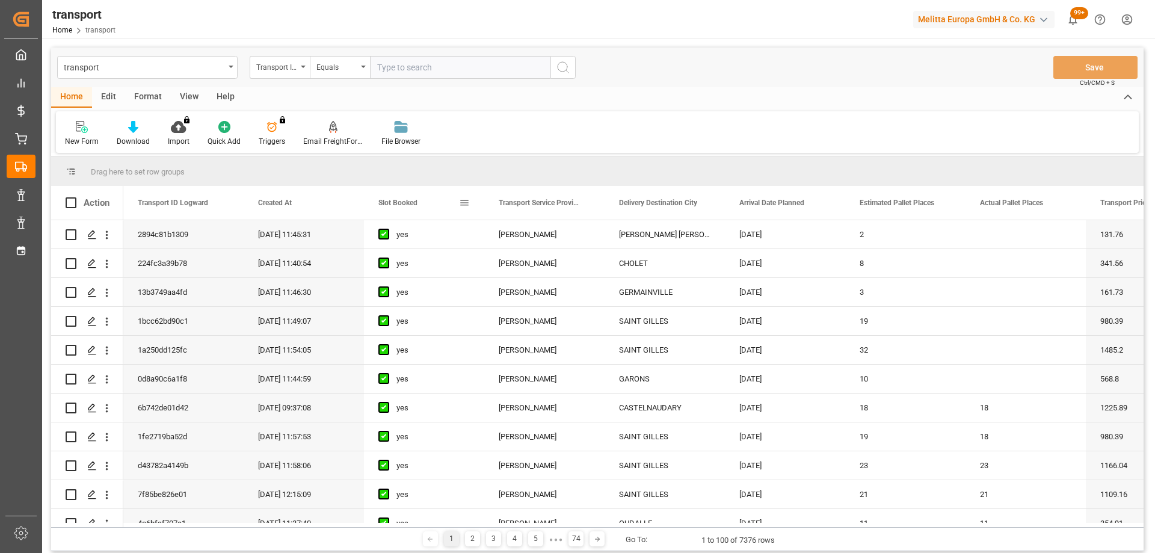
click at [403, 197] on div "Slot Booked" at bounding box center [418, 203] width 81 height 34
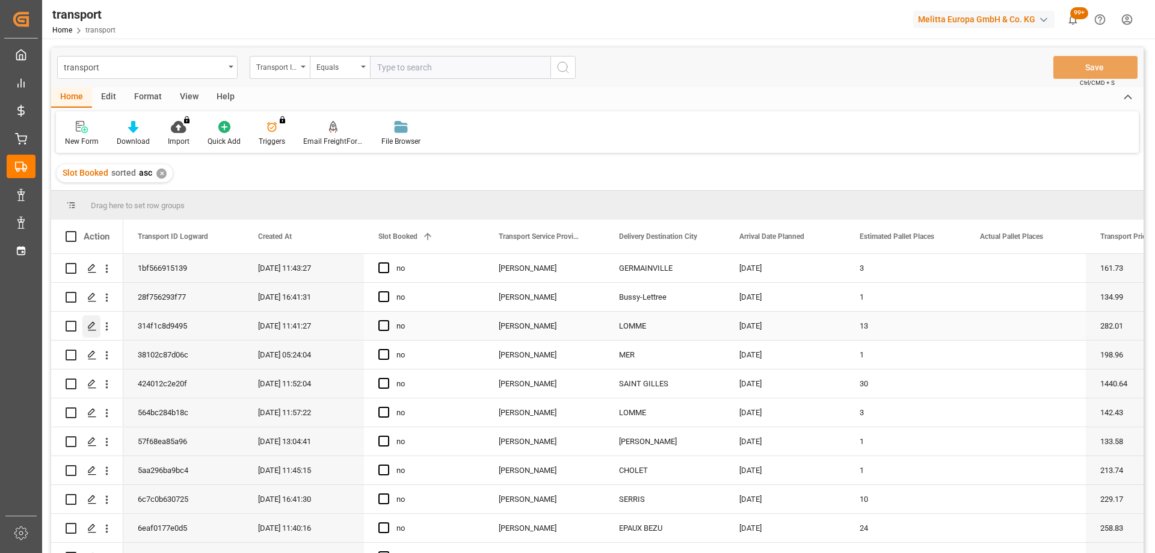
click at [90, 327] on icon "Press SPACE to select this row." at bounding box center [92, 326] width 10 height 10
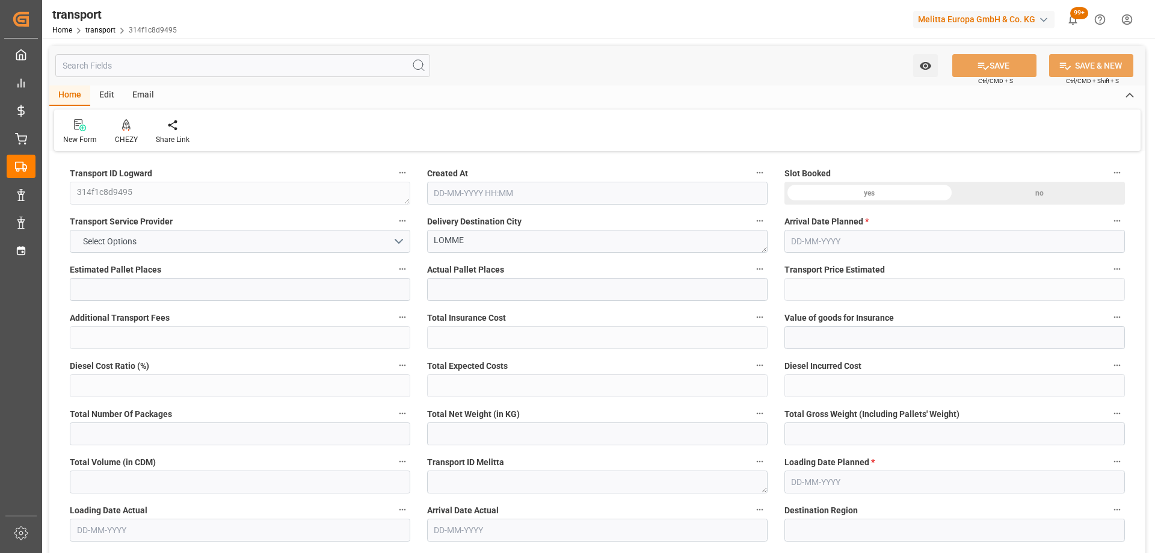
type input "13"
type input "282.01"
type input "0"
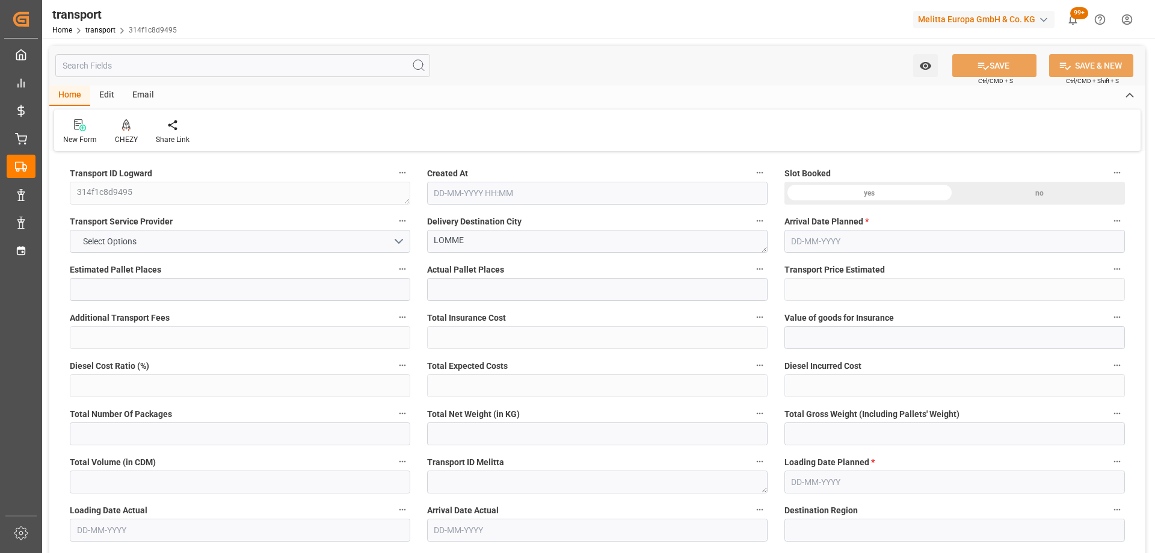
type input "270.5886"
type input "-11.4214"
type input "0"
type input "2086.802"
type input "3313.58"
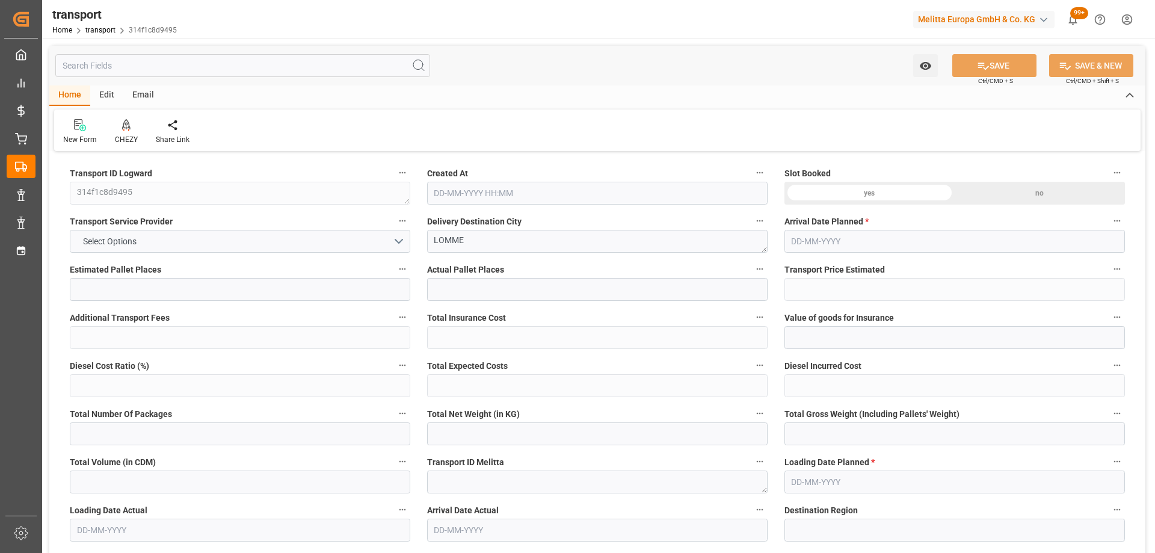
type input "12557.5"
type input "59"
type input "5"
type input "629"
type input "24"
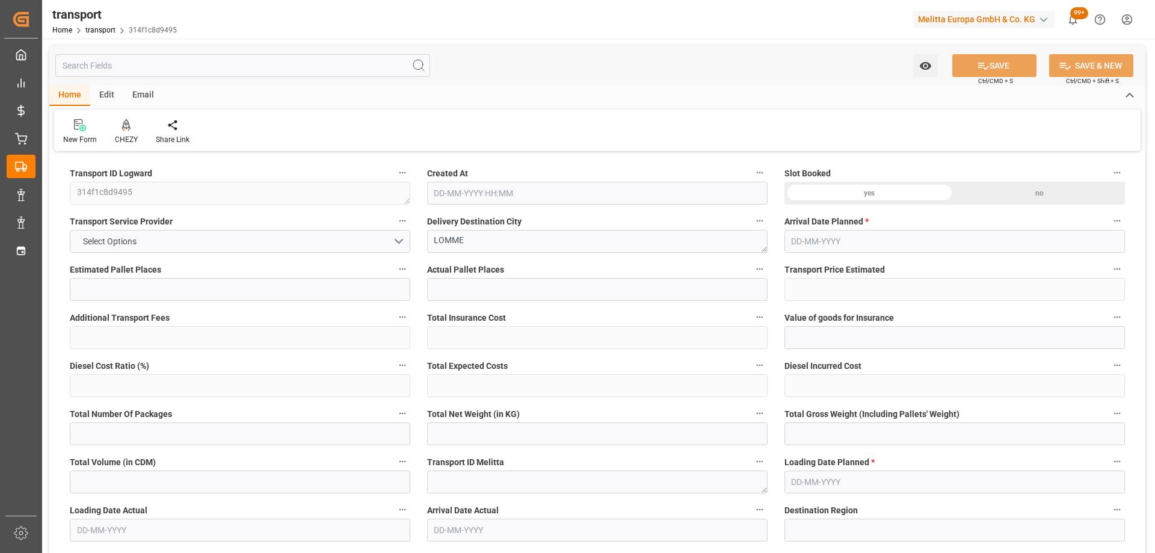
type input "101"
type input "2686.092"
type input "0"
type input "4710.8598"
type input "0"
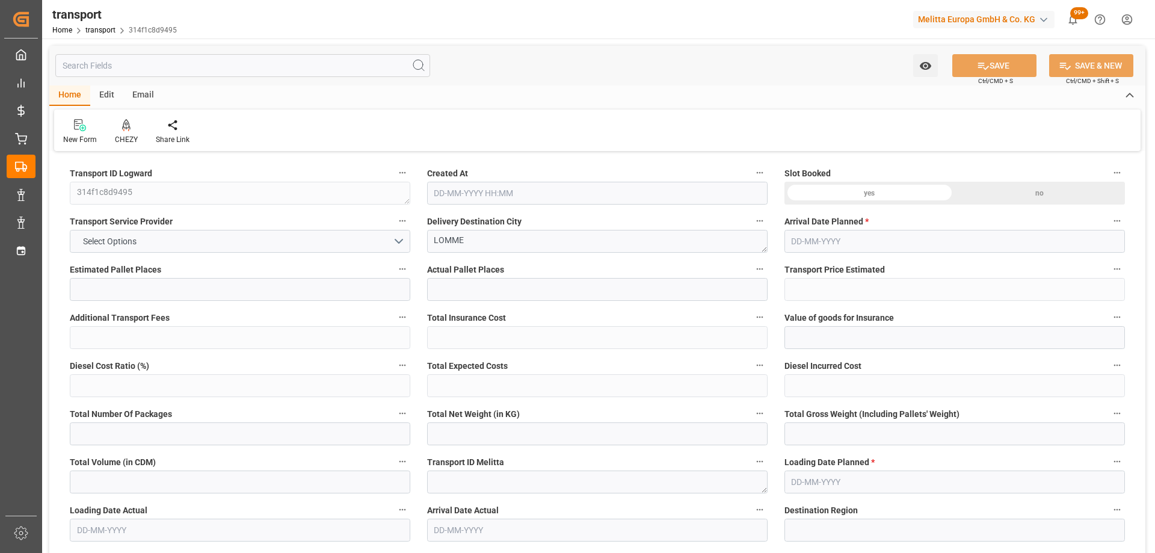
type input "0"
type input "21"
type input "35"
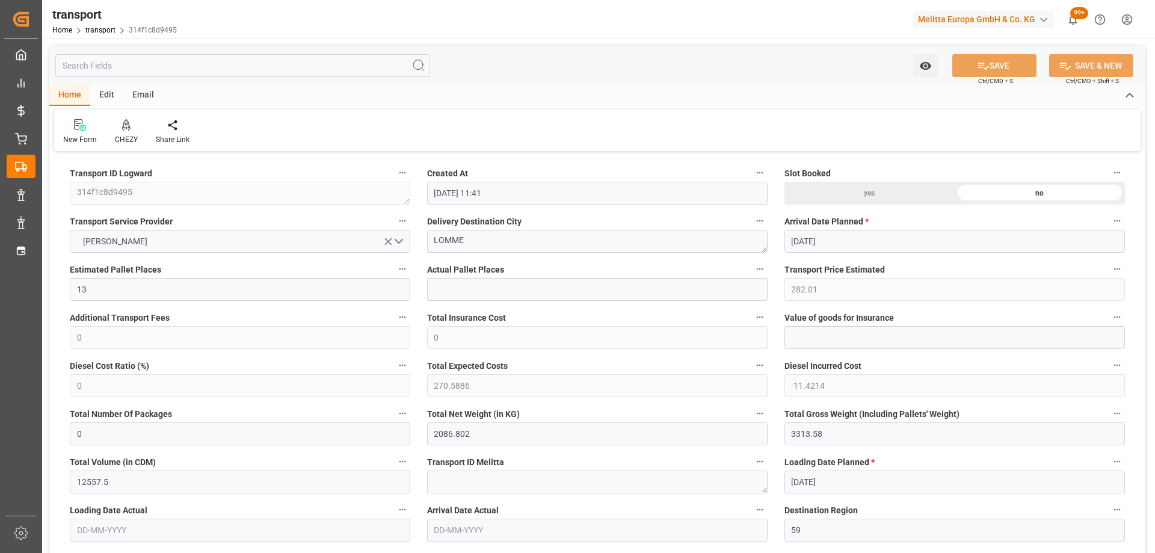
type input "21-08-2025 11:41"
type input "[DATE]"
drag, startPoint x: 482, startPoint y: 244, endPoint x: 441, endPoint y: 231, distance: 42.8
click at [441, 231] on textarea "LOMME" at bounding box center [597, 241] width 340 height 23
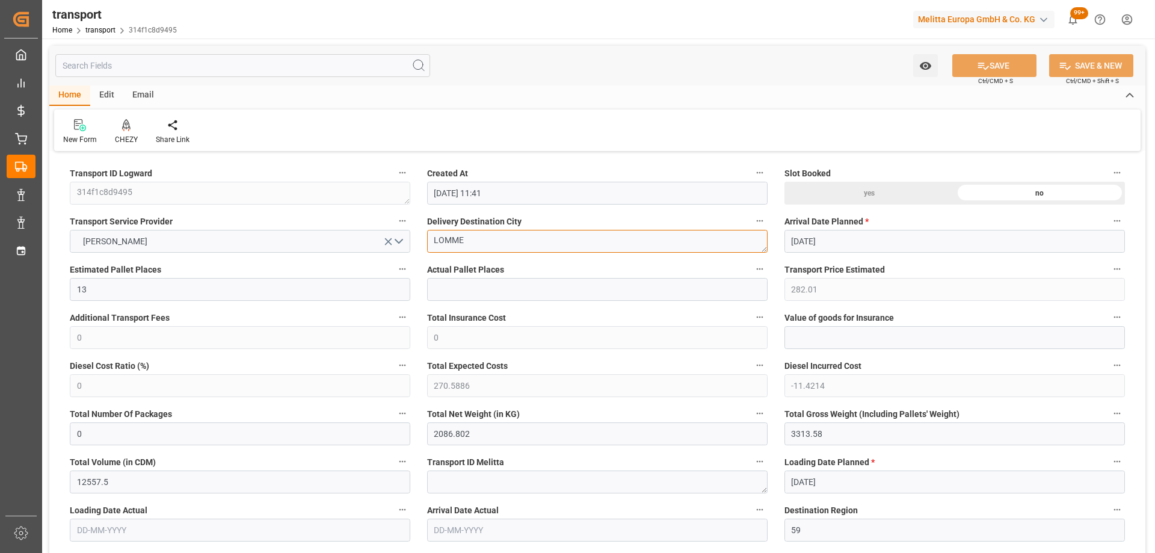
drag, startPoint x: 430, startPoint y: 242, endPoint x: 475, endPoint y: 242, distance: 44.5
click at [475, 242] on textarea "LOMME" at bounding box center [597, 241] width 340 height 23
click at [130, 141] on div "CHEZY" at bounding box center [126, 139] width 23 height 11
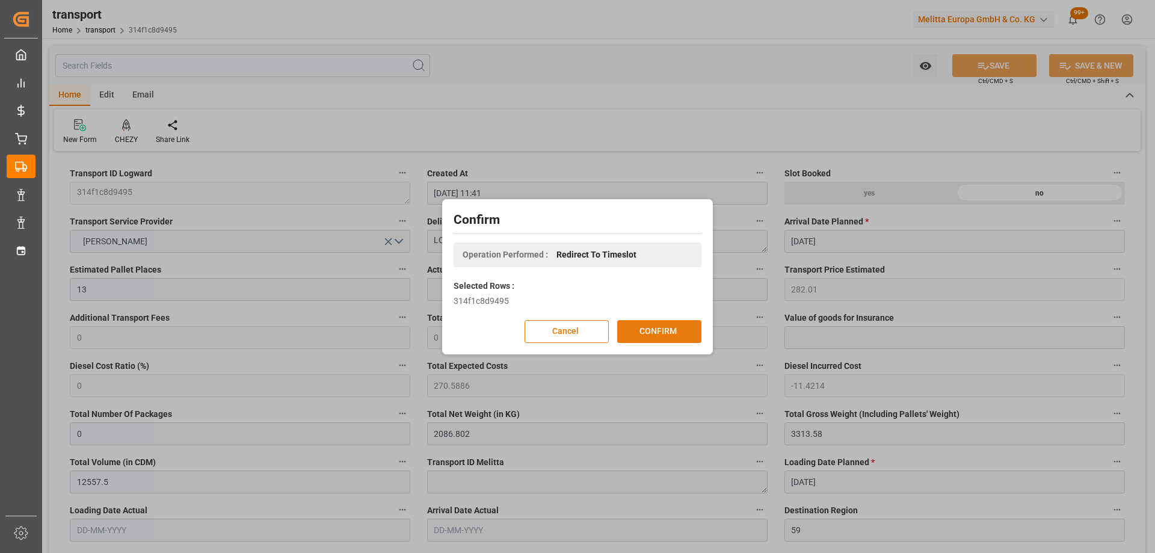
click at [633, 329] on button "CONFIRM" at bounding box center [659, 331] width 84 height 23
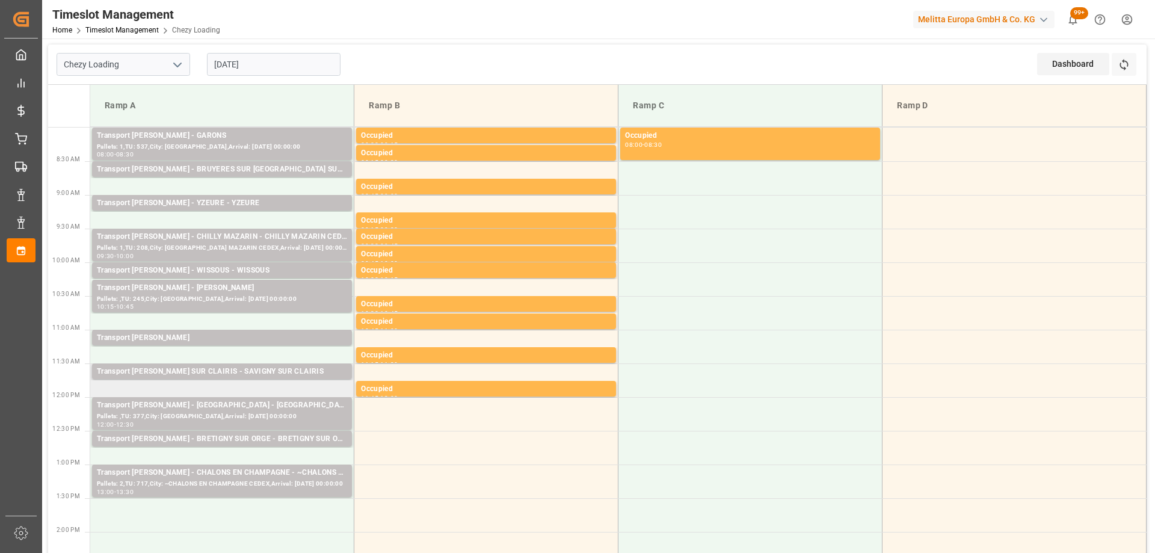
click at [232, 386] on td "Transport [PERSON_NAME] SUR CLAIRIS - SAVIGNY SUR CLAIRIS Pallets: 1,TU: 30,Cit…" at bounding box center [222, 380] width 264 height 34
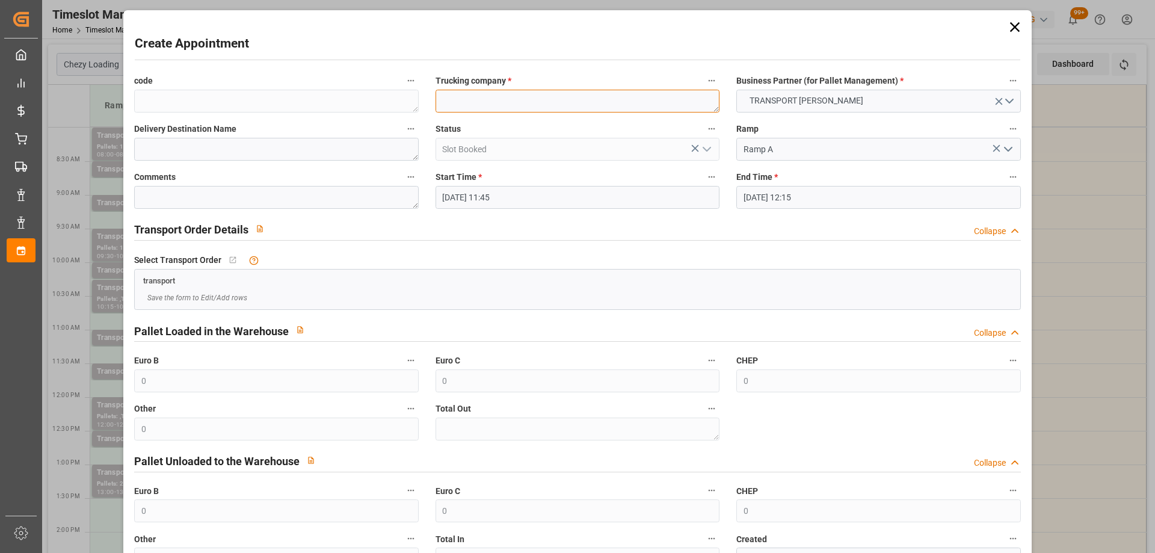
paste textarea "LOMME"
type textarea "LOMME"
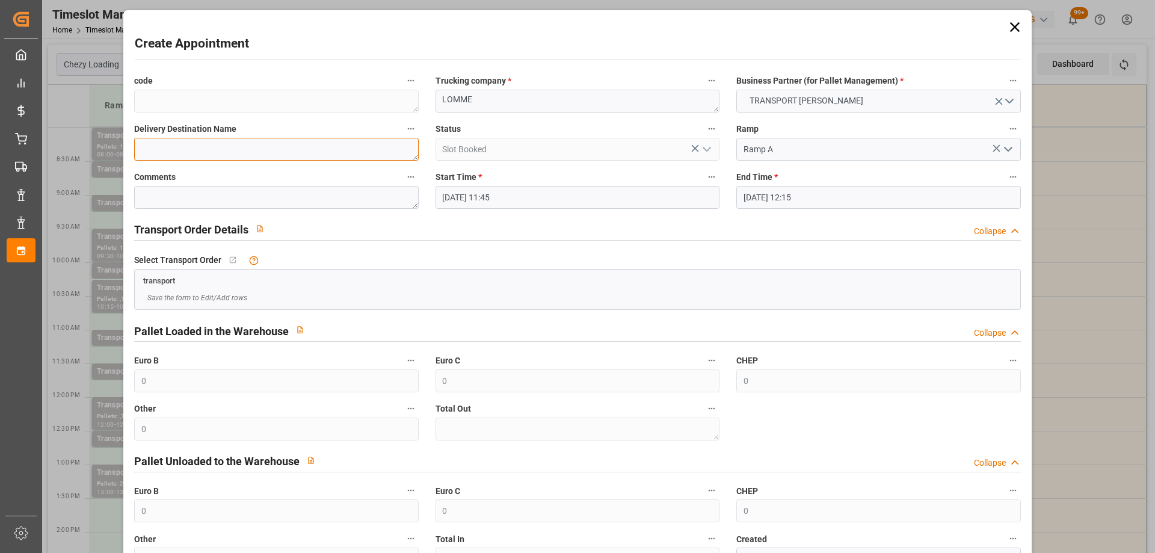
paste textarea "LOMME"
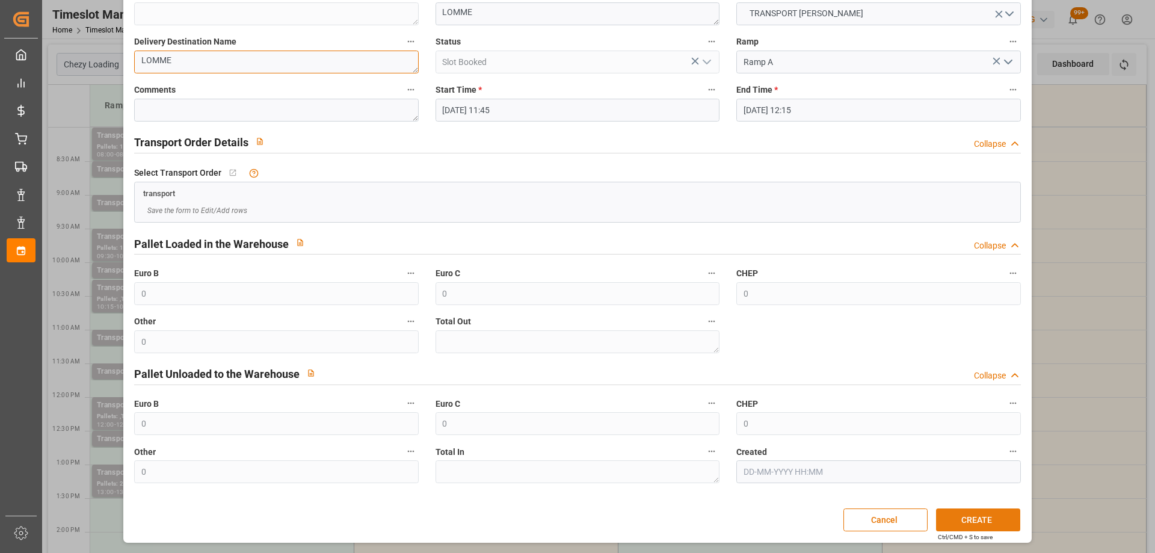
type textarea "LOMME"
click at [968, 521] on button "CREATE" at bounding box center [978, 519] width 84 height 23
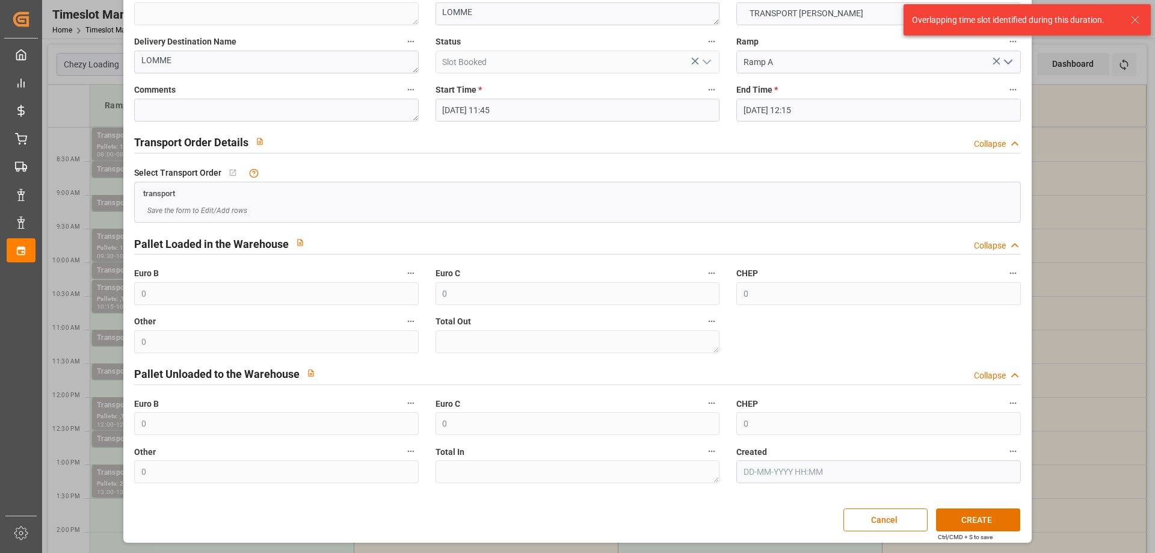
click at [1131, 23] on icon at bounding box center [1135, 20] width 14 height 14
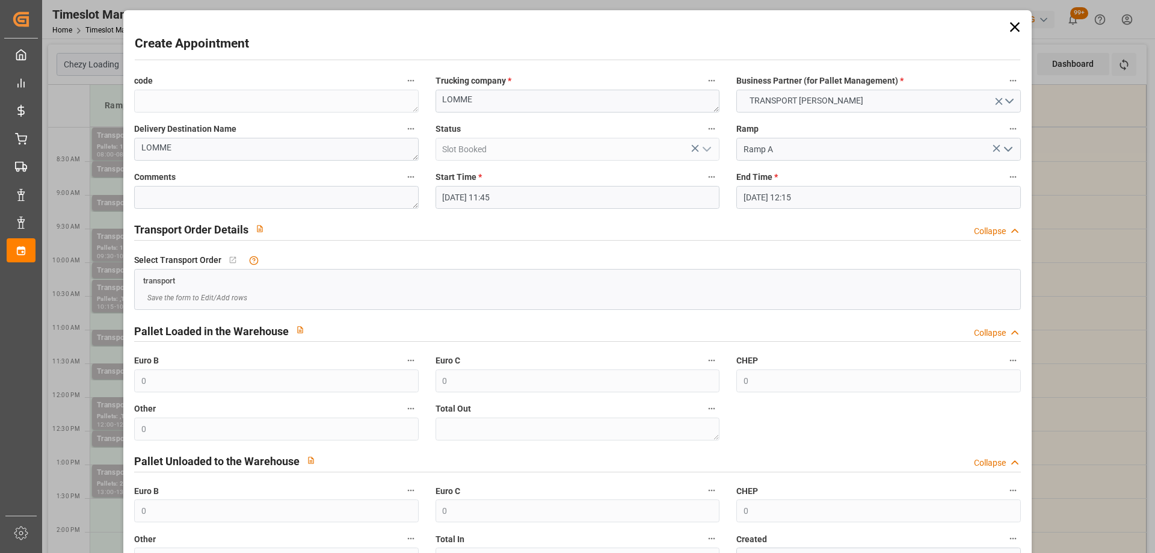
click at [1006, 29] on icon at bounding box center [1014, 27] width 17 height 17
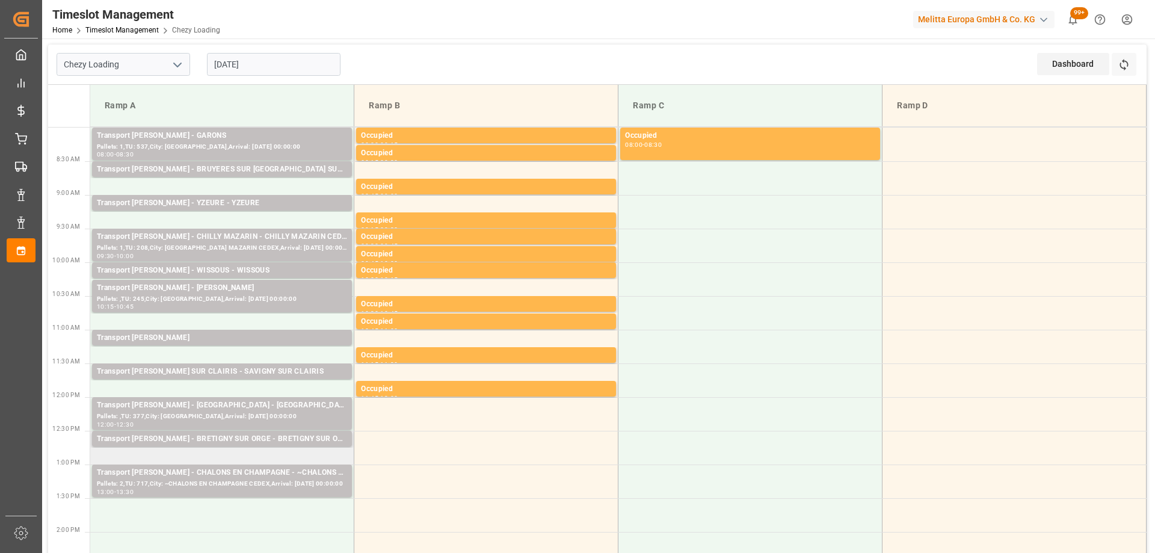
scroll to position [60, 0]
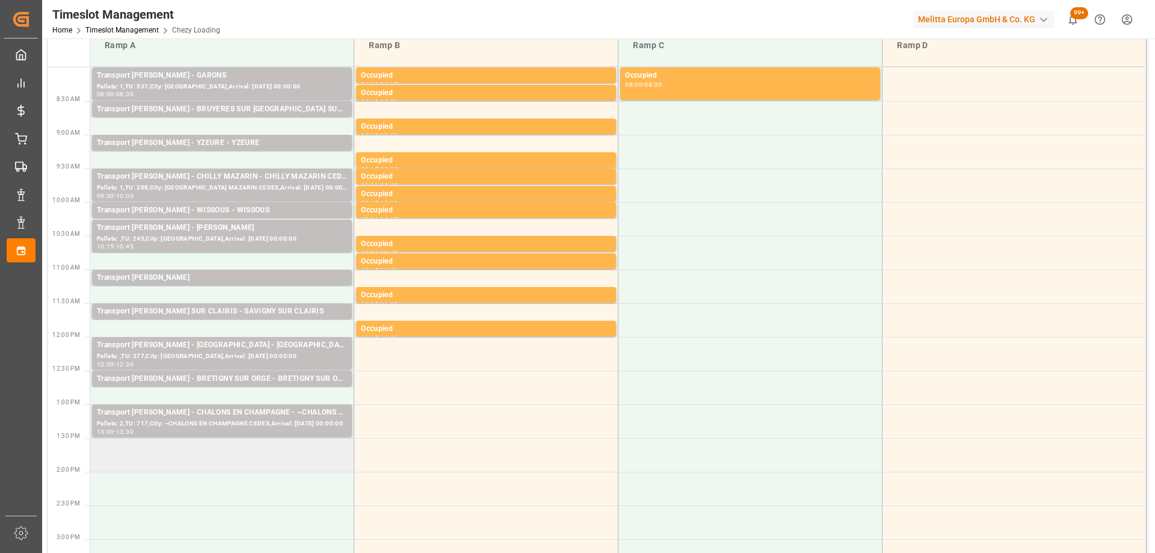
click at [153, 456] on td at bounding box center [222, 455] width 264 height 34
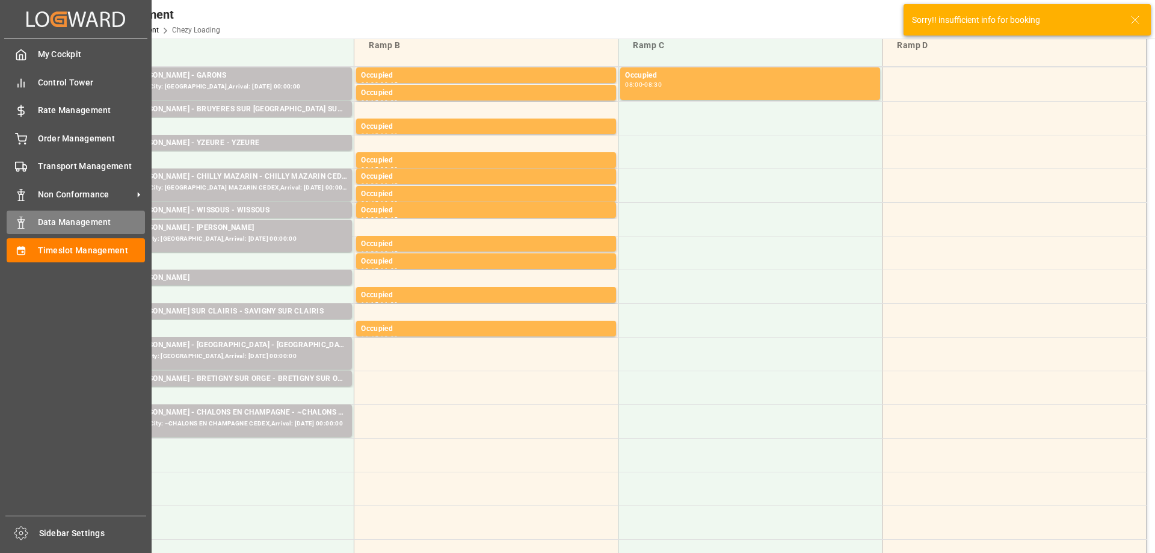
click at [51, 225] on span "Data Management" at bounding box center [92, 222] width 108 height 13
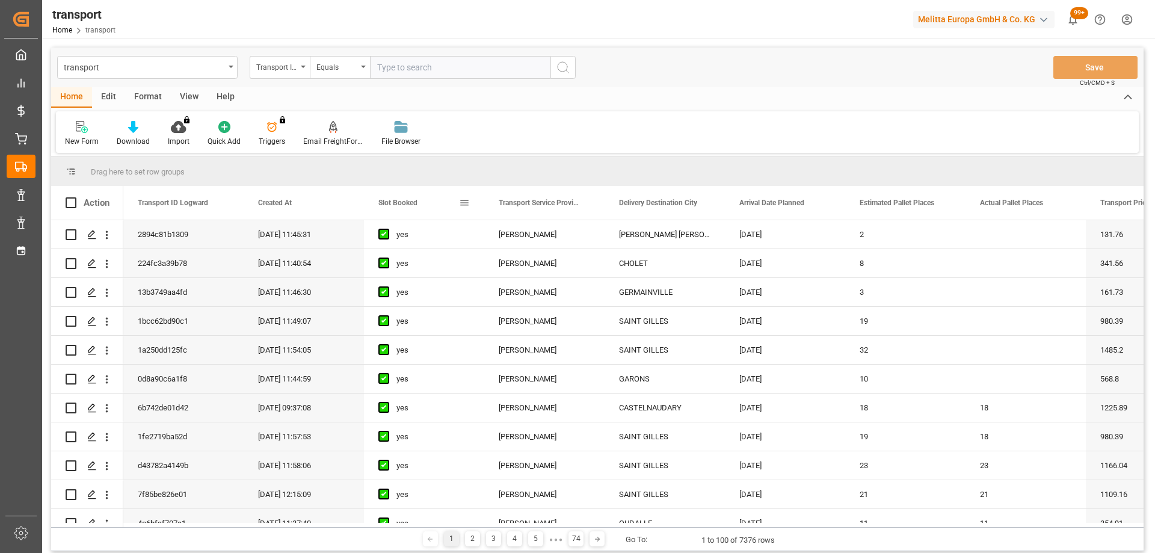
click at [404, 201] on span "Slot Booked" at bounding box center [397, 202] width 39 height 8
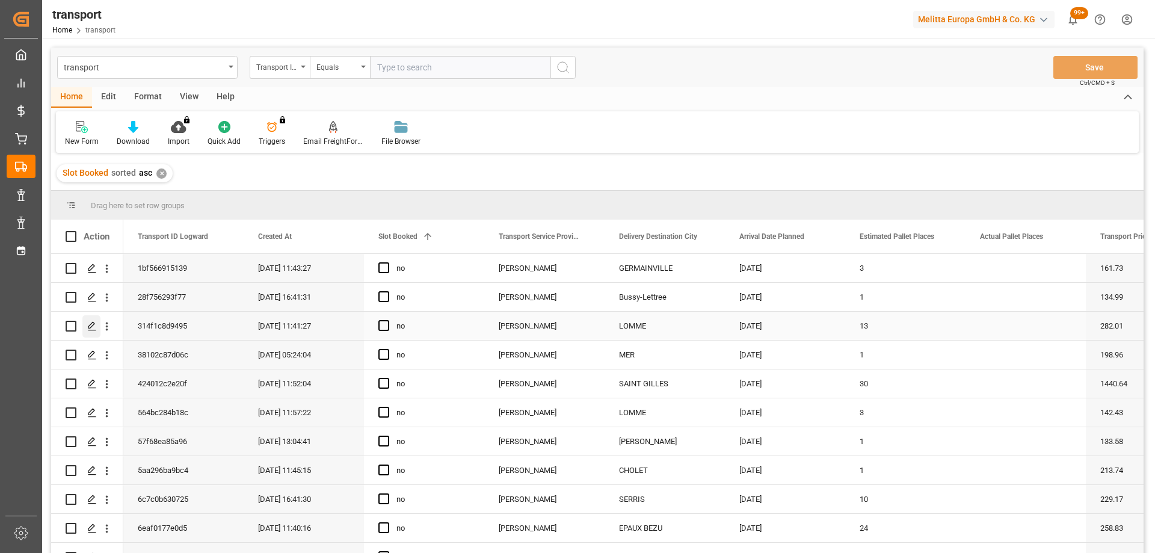
click at [91, 328] on icon "Press SPACE to select this row." at bounding box center [92, 326] width 10 height 10
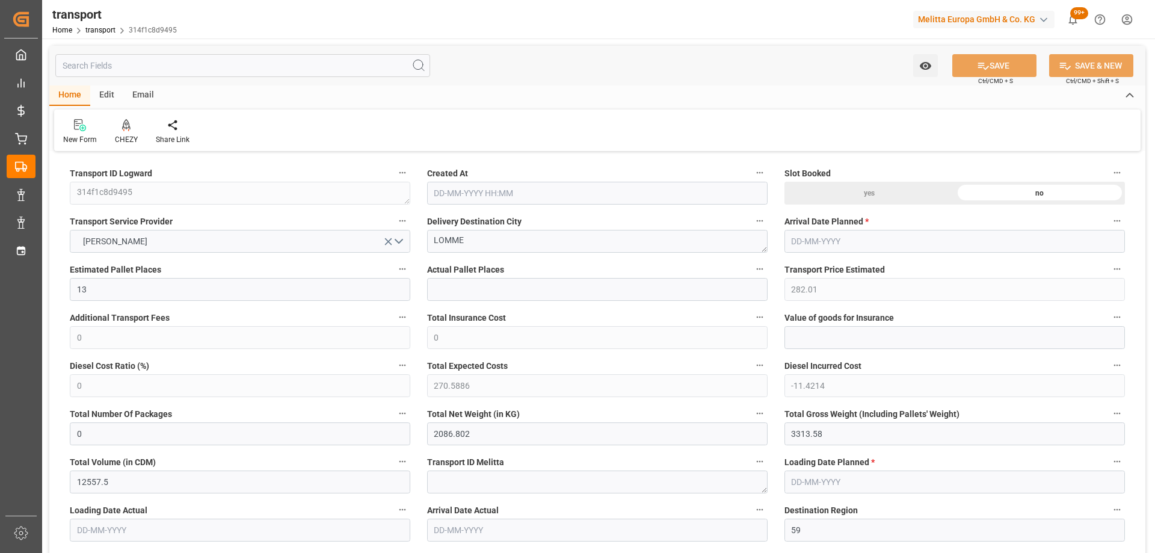
type input "13"
type input "282.01"
type input "0"
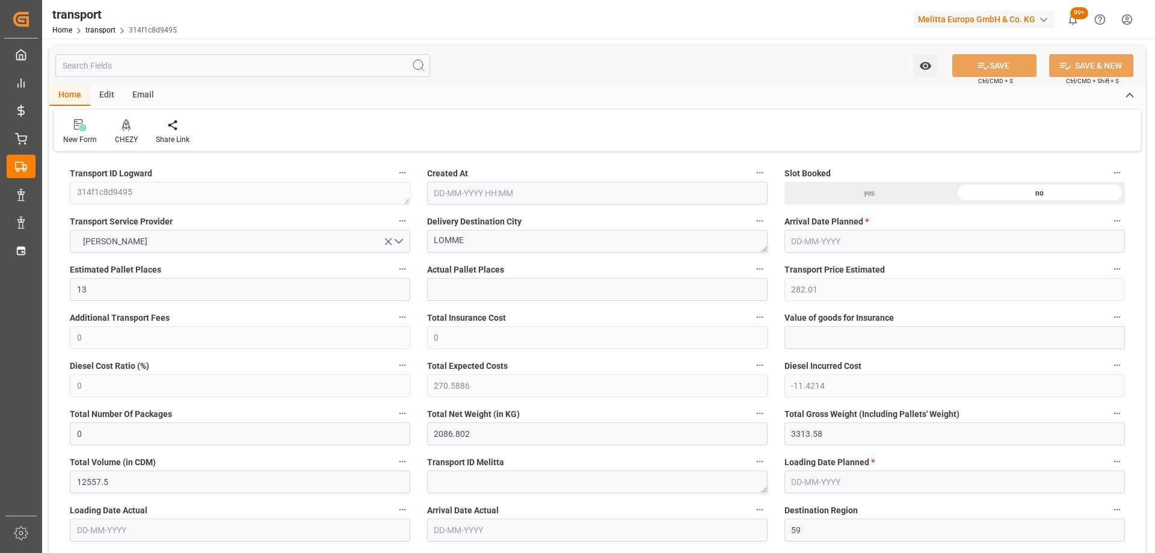
type input "270.5886"
type input "-11.4214"
type input "0"
type input "2086.802"
type input "3313.58"
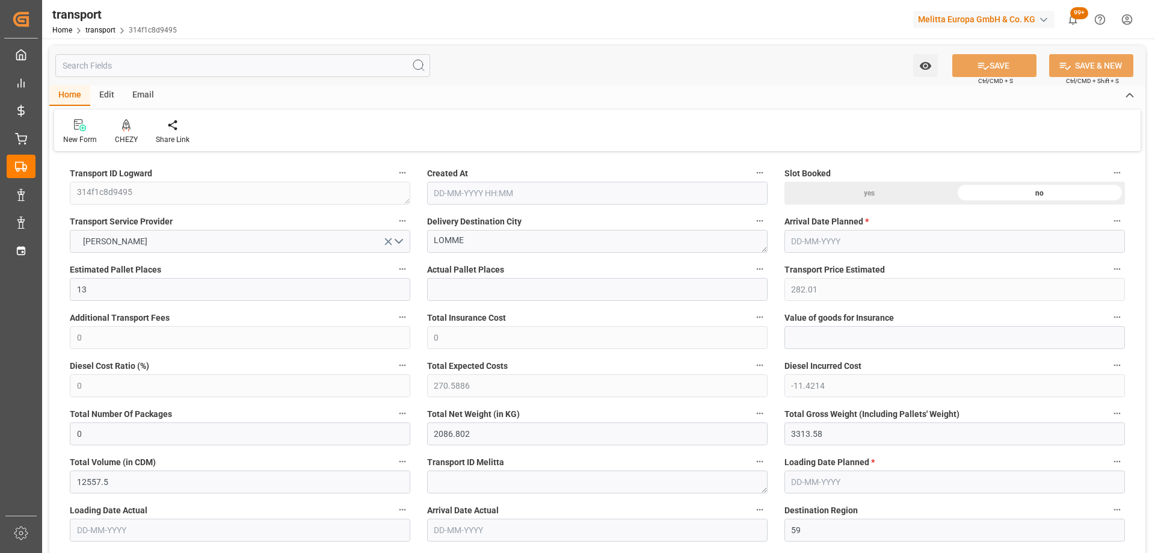
type input "12557.5"
type input "59"
type input "5"
type input "629"
type input "24"
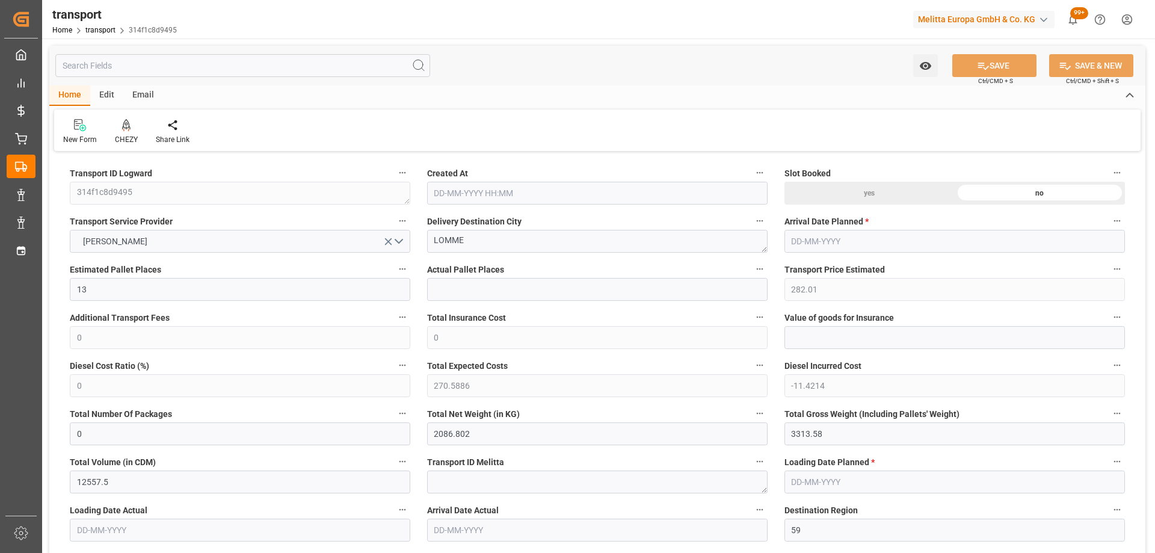
type input "101"
type input "2686.092"
type input "0"
type input "4710.8598"
type input "0"
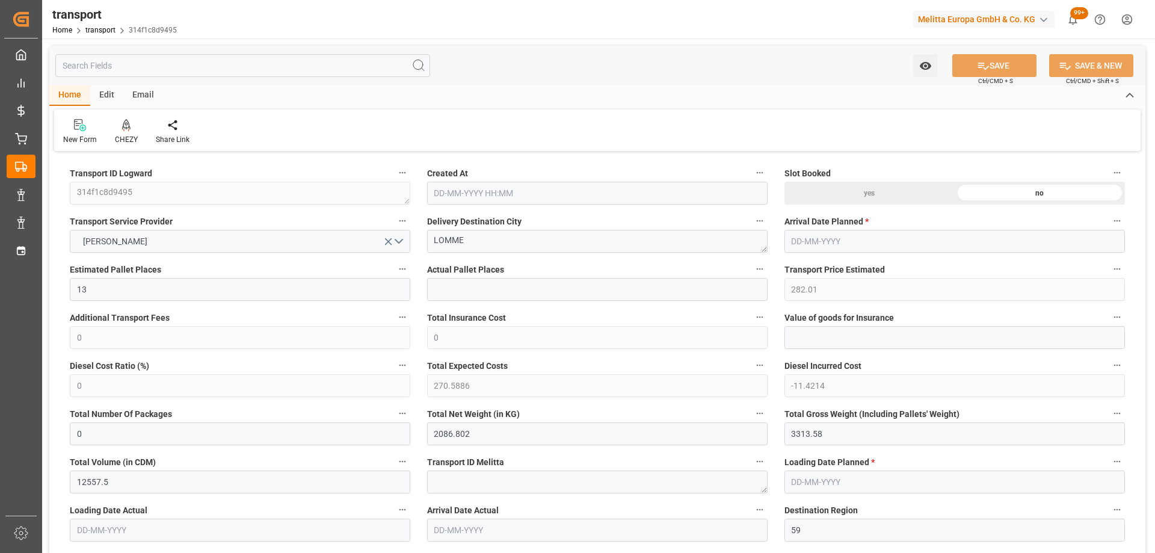
type input "0"
type input "21"
type input "35"
type input "[DATE] 11:41"
type input "[DATE]"
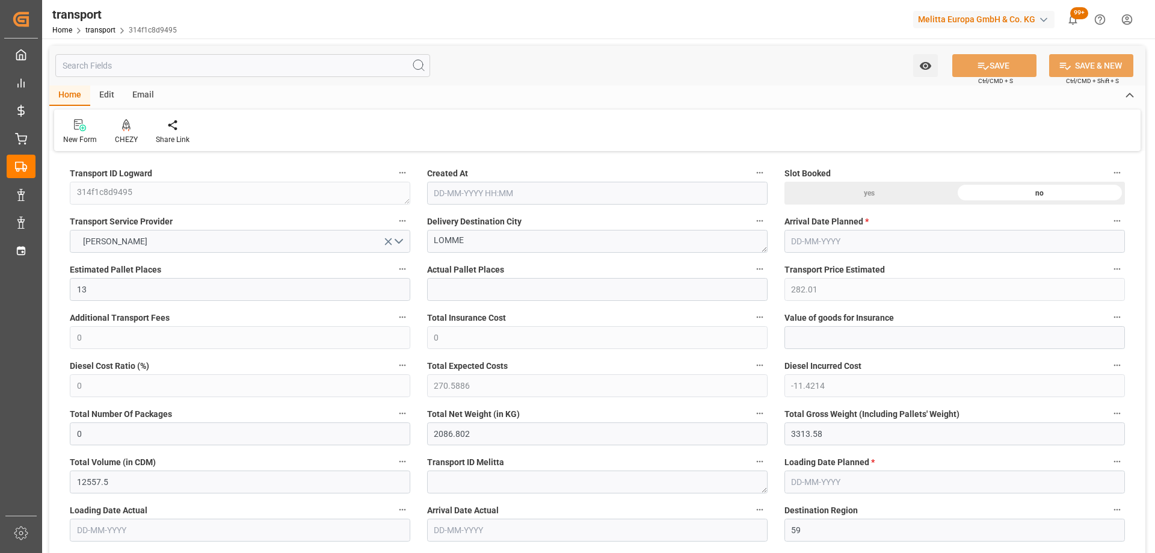
type input "[DATE]"
drag, startPoint x: 447, startPoint y: 235, endPoint x: 387, endPoint y: 234, distance: 60.1
drag, startPoint x: 434, startPoint y: 233, endPoint x: 638, endPoint y: 243, distance: 204.7
click at [638, 243] on textarea "LOMME" at bounding box center [597, 241] width 340 height 23
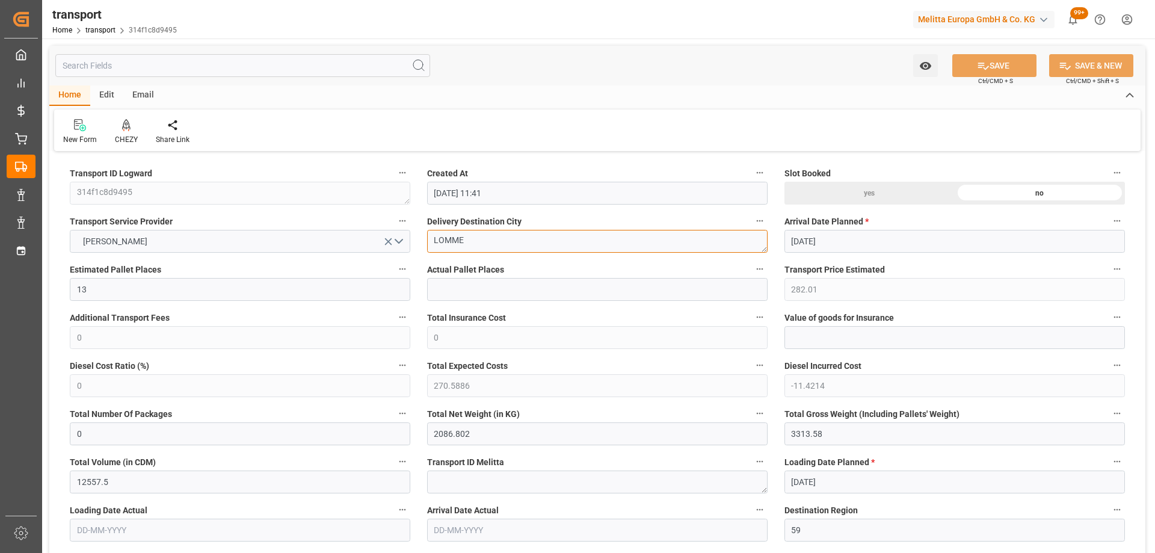
drag, startPoint x: 473, startPoint y: 243, endPoint x: 429, endPoint y: 236, distance: 44.4
click at [429, 236] on textarea "LOMME" at bounding box center [597, 241] width 340 height 23
click at [136, 131] on div at bounding box center [126, 124] width 23 height 13
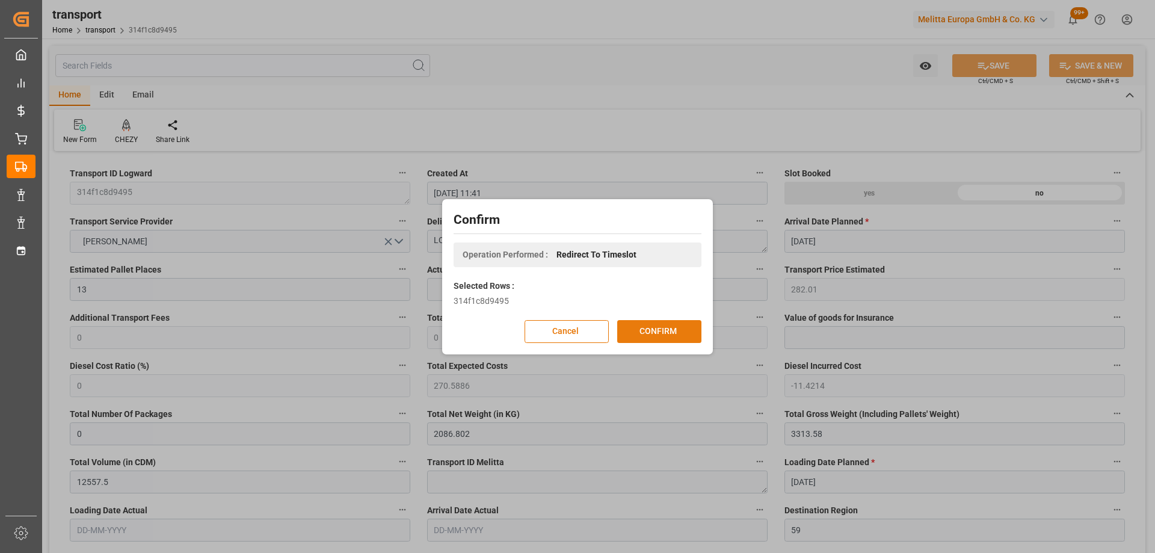
click at [671, 327] on button "CONFIRM" at bounding box center [659, 331] width 84 height 23
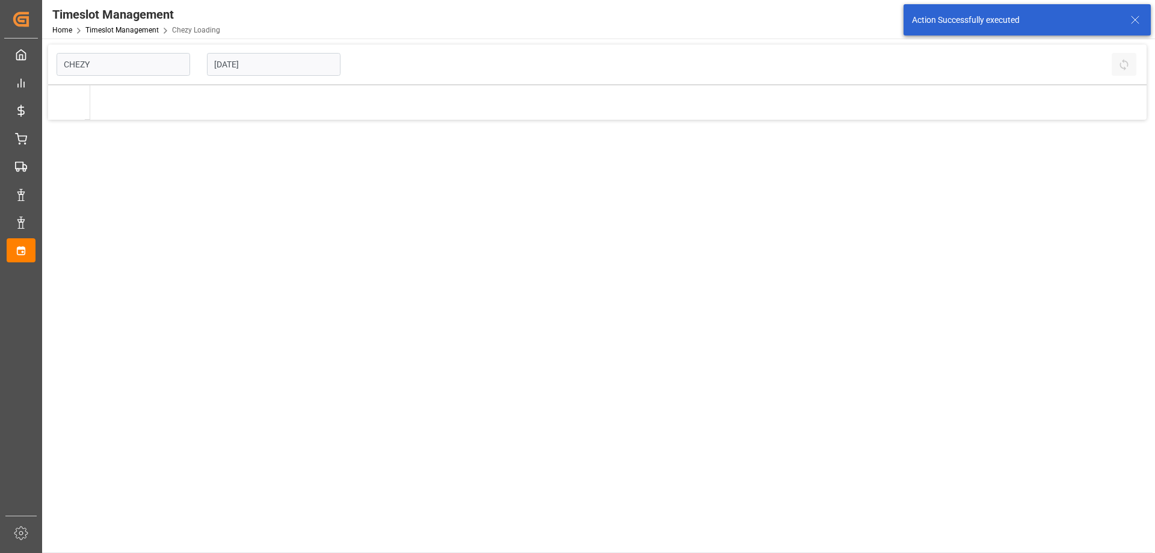
type input "Chezy Loading"
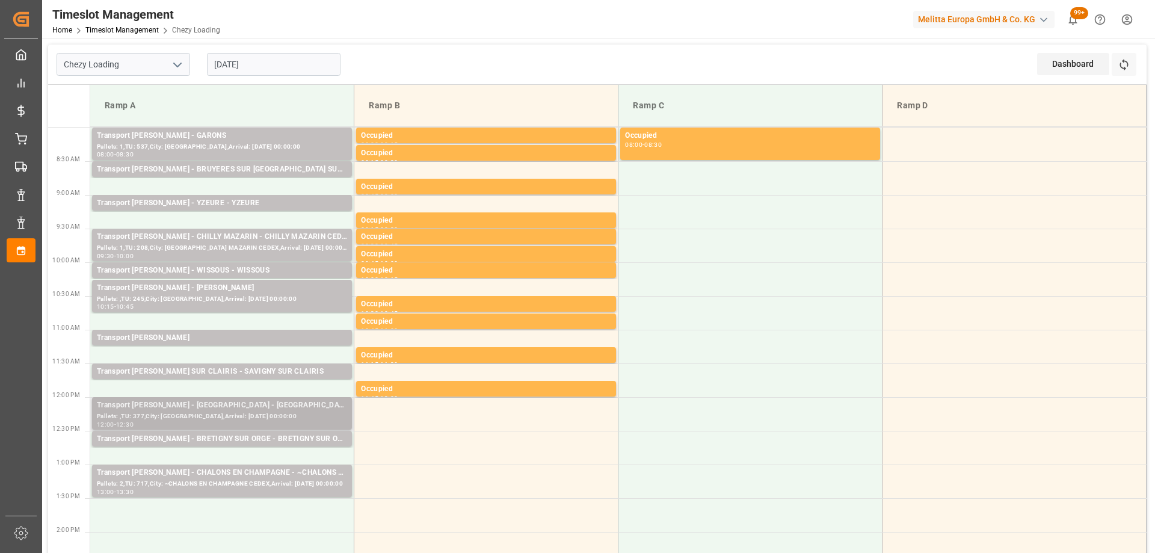
scroll to position [60, 0]
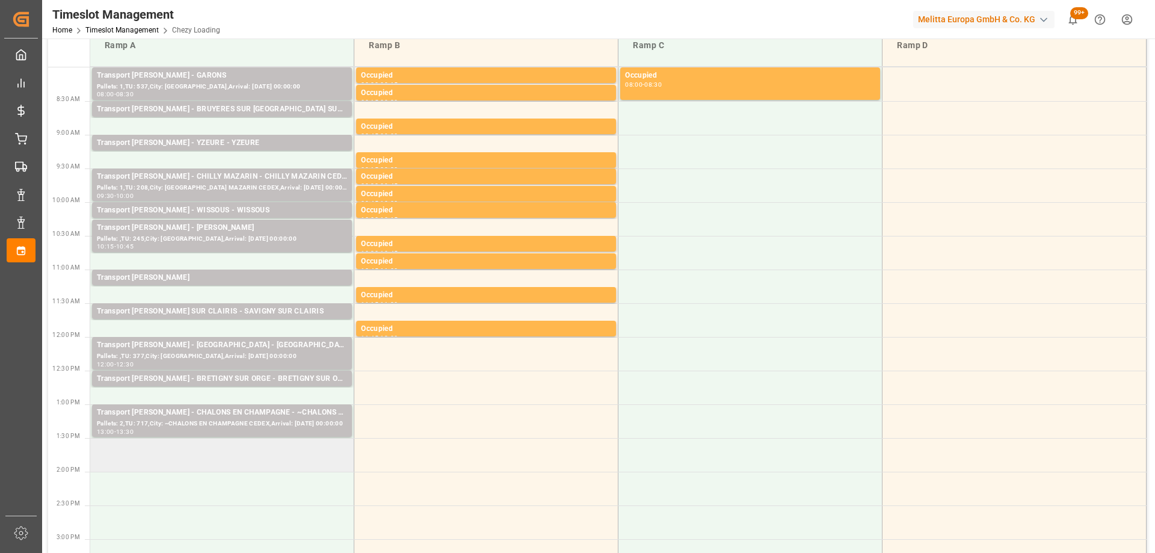
click at [212, 452] on td at bounding box center [222, 455] width 264 height 34
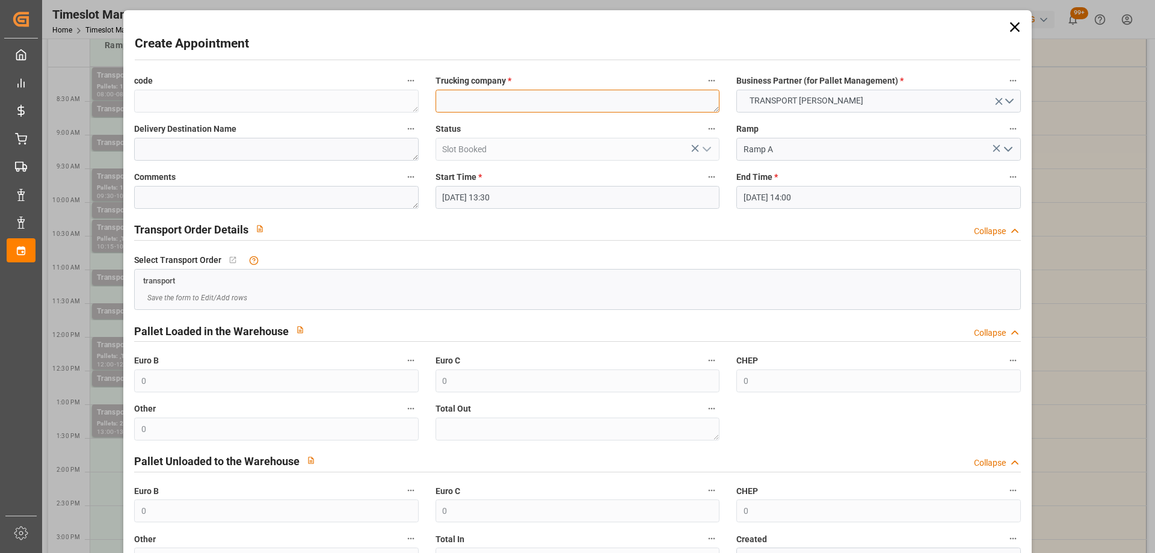
paste textarea "LOMME"
type textarea "LOMME"
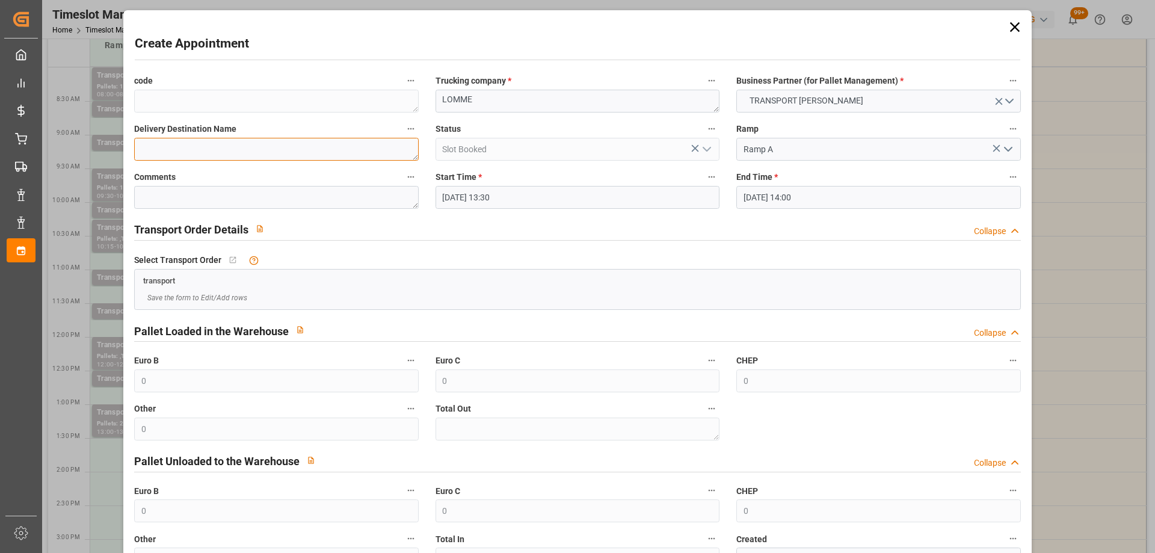
paste textarea "LOMME"
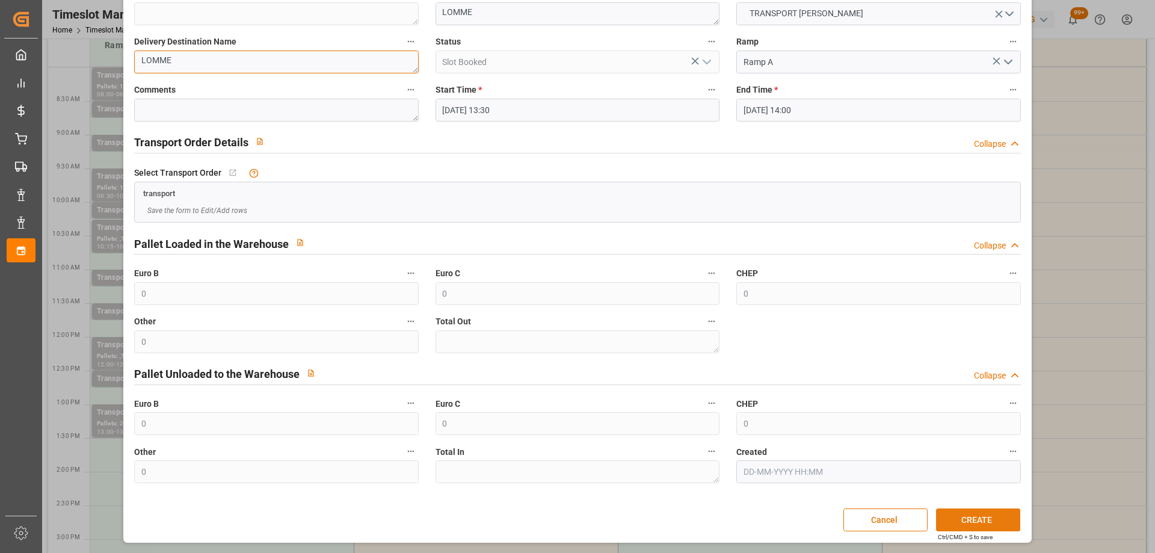
type textarea "LOMME"
click at [968, 512] on button "CREATE" at bounding box center [978, 519] width 84 height 23
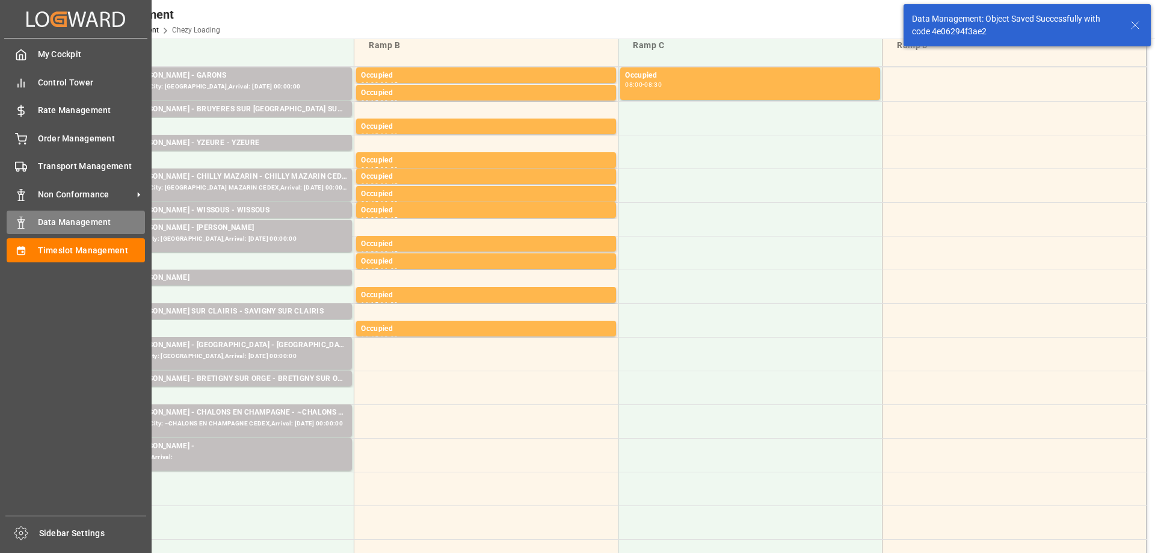
click at [76, 229] on div "Data Management Data Management" at bounding box center [76, 222] width 138 height 23
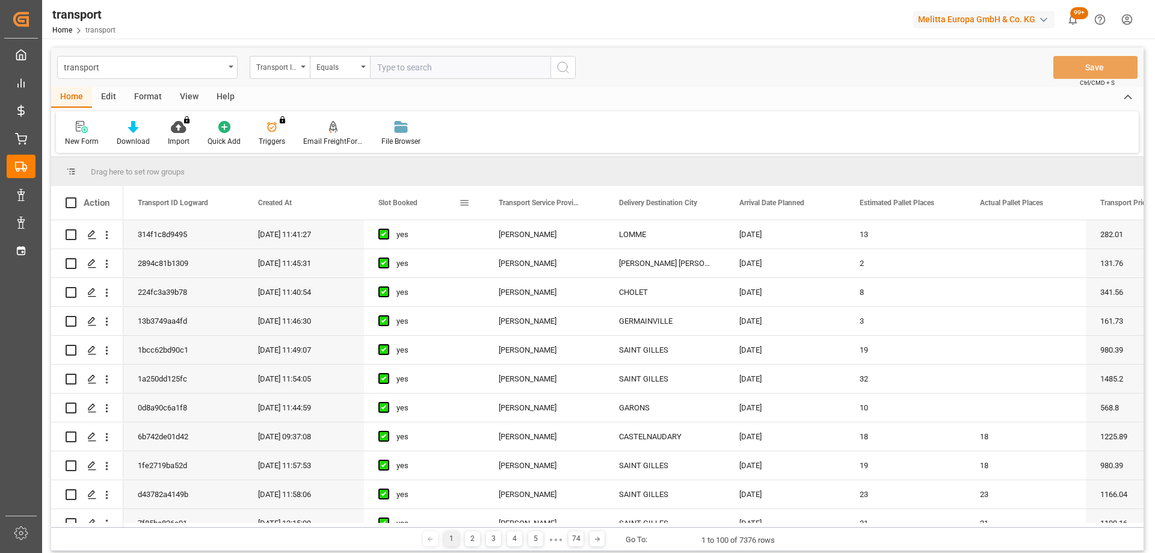
click at [399, 206] on span "Slot Booked" at bounding box center [397, 202] width 39 height 8
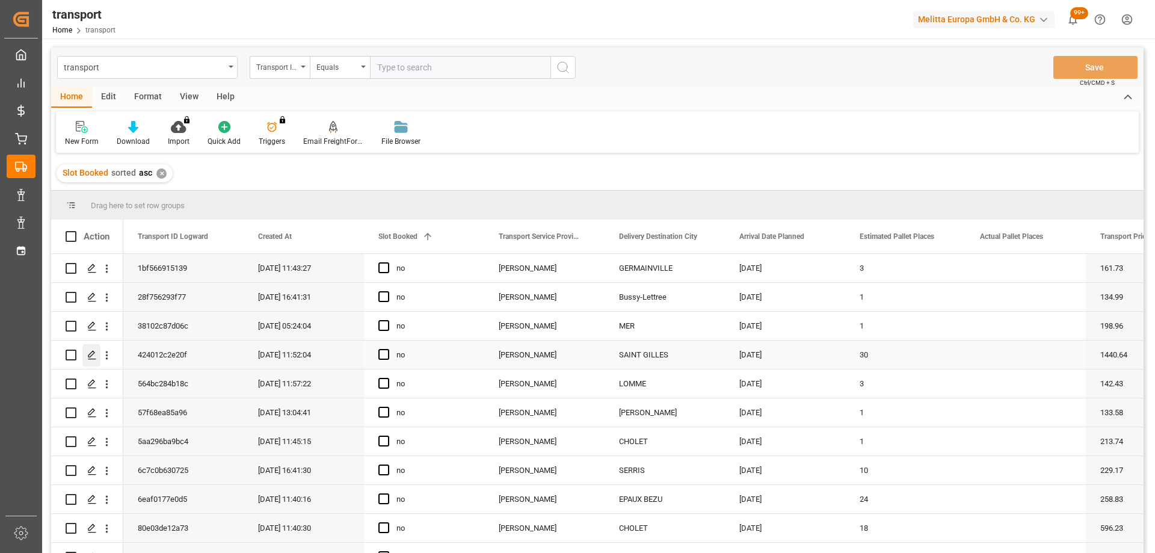
click at [88, 355] on polygon "Press SPACE to select this row." at bounding box center [91, 354] width 6 height 6
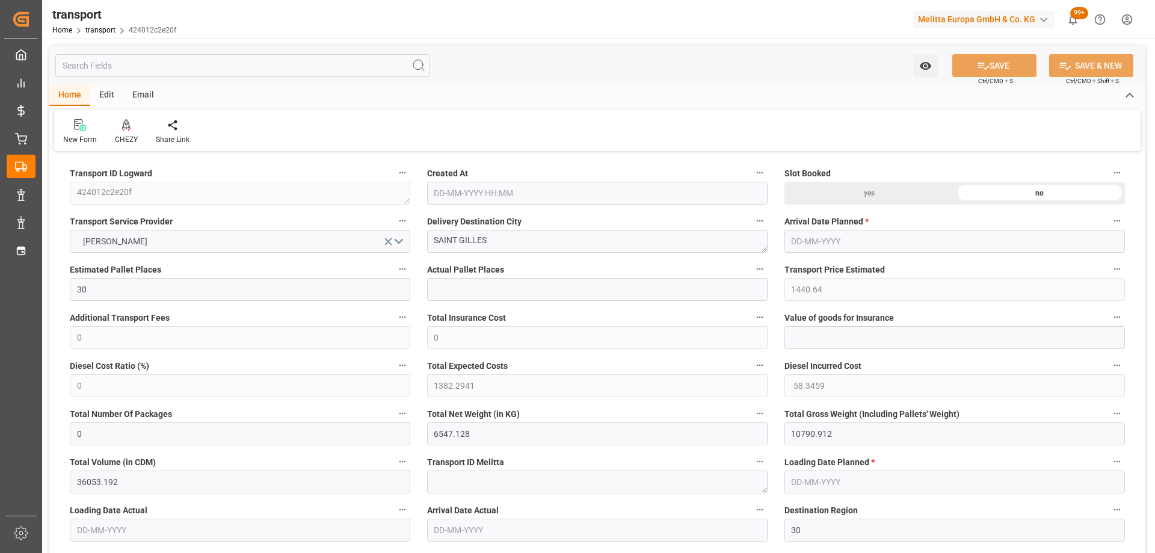
type input "[DATE] 11:52"
type input "[DATE]"
drag, startPoint x: 507, startPoint y: 242, endPoint x: 464, endPoint y: 241, distance: 43.3
click at [464, 241] on textarea "SAINT GILLES" at bounding box center [597, 241] width 340 height 23
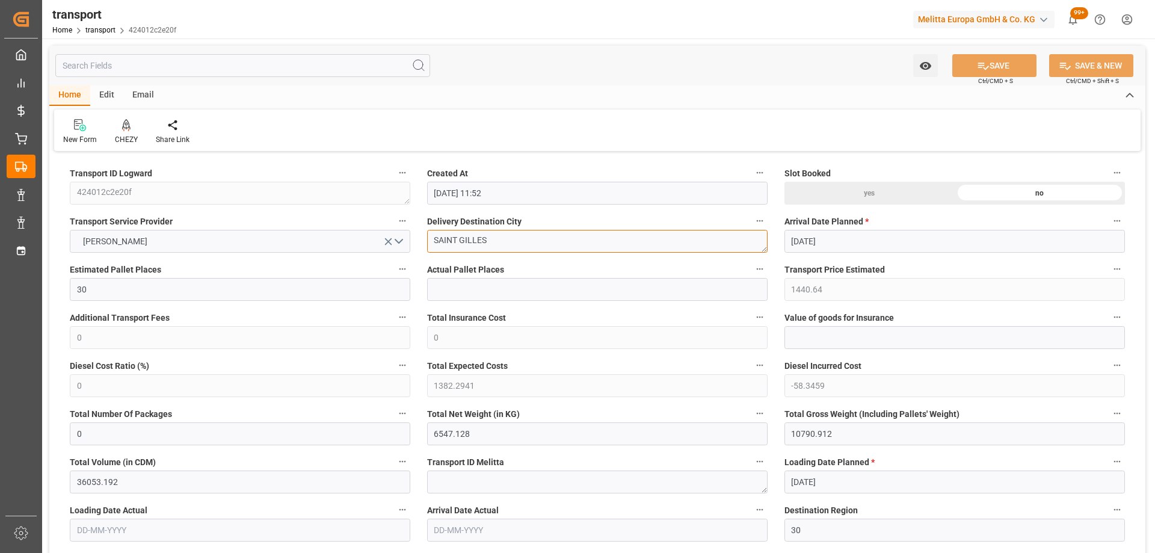
drag, startPoint x: 429, startPoint y: 241, endPoint x: 523, endPoint y: 237, distance: 93.3
click at [523, 237] on textarea "SAINT GILLES" at bounding box center [597, 241] width 340 height 23
click at [125, 128] on icon at bounding box center [126, 124] width 8 height 10
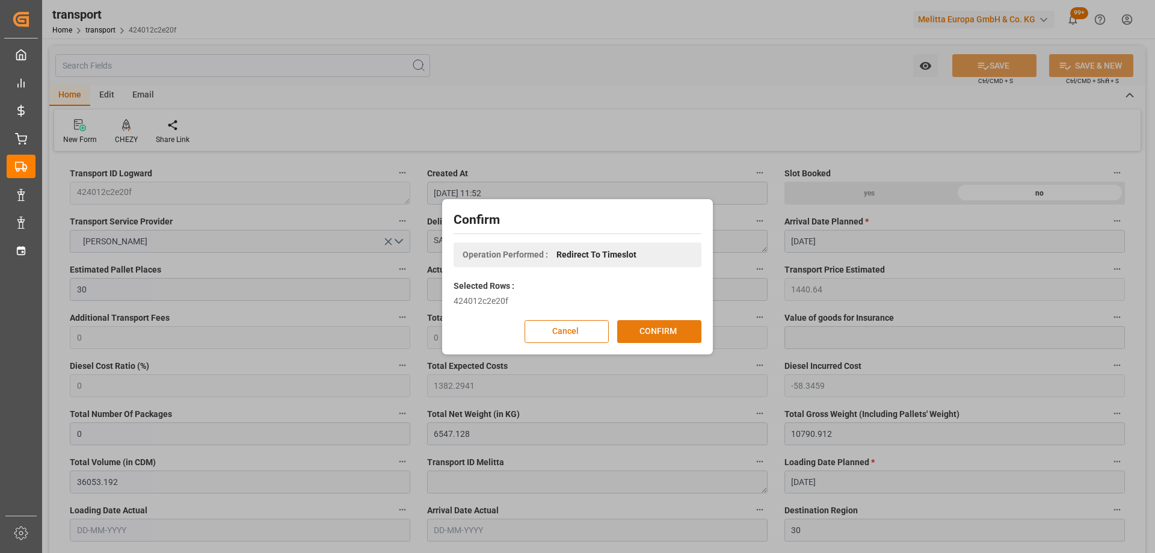
click at [636, 330] on button "CONFIRM" at bounding box center [659, 331] width 84 height 23
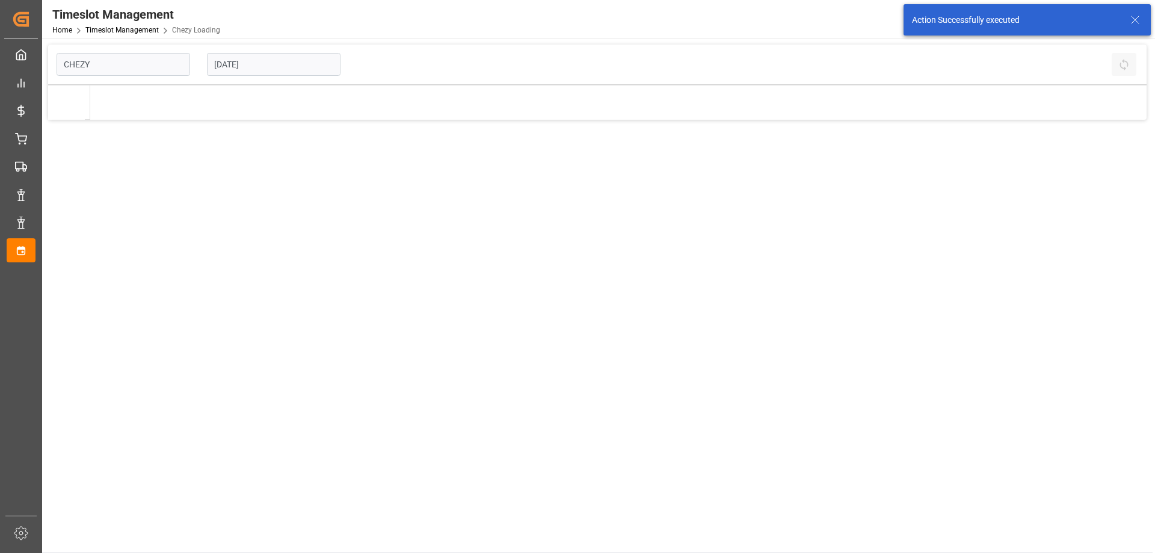
type input "Chezy Loading"
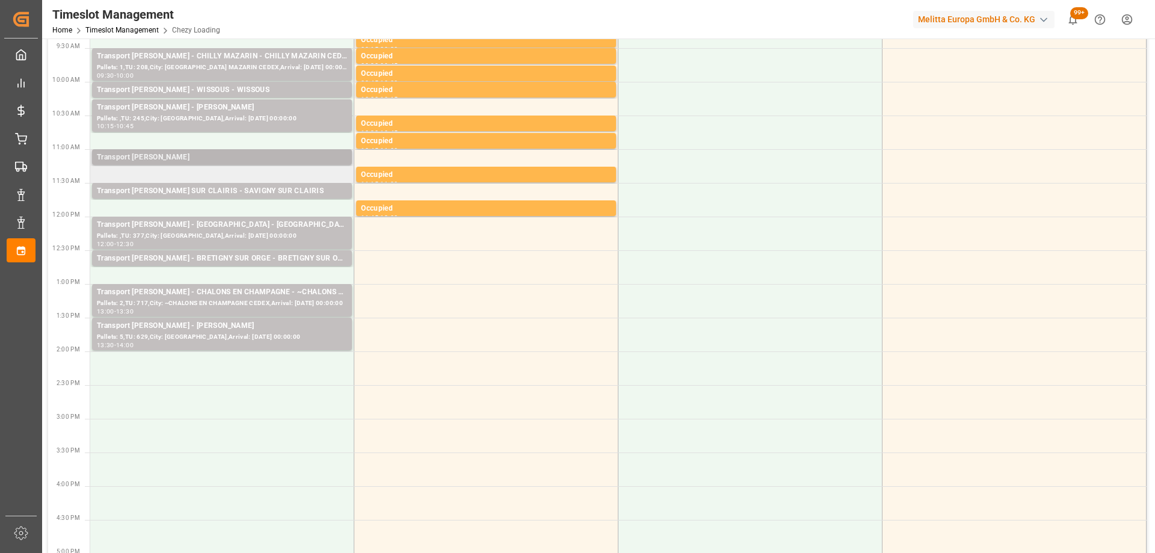
scroll to position [241, 0]
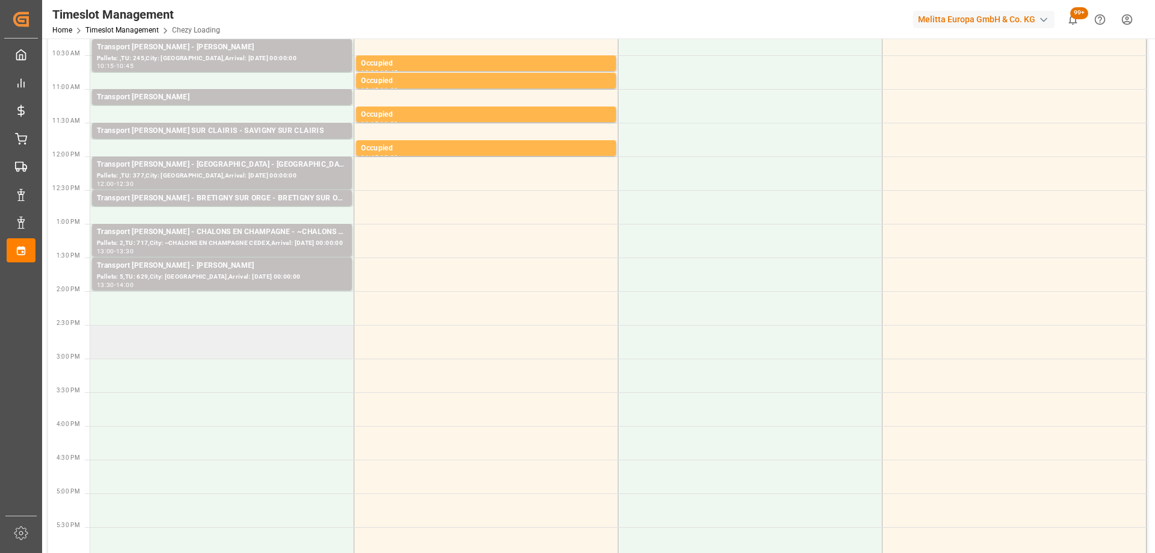
click at [209, 345] on td at bounding box center [222, 342] width 264 height 34
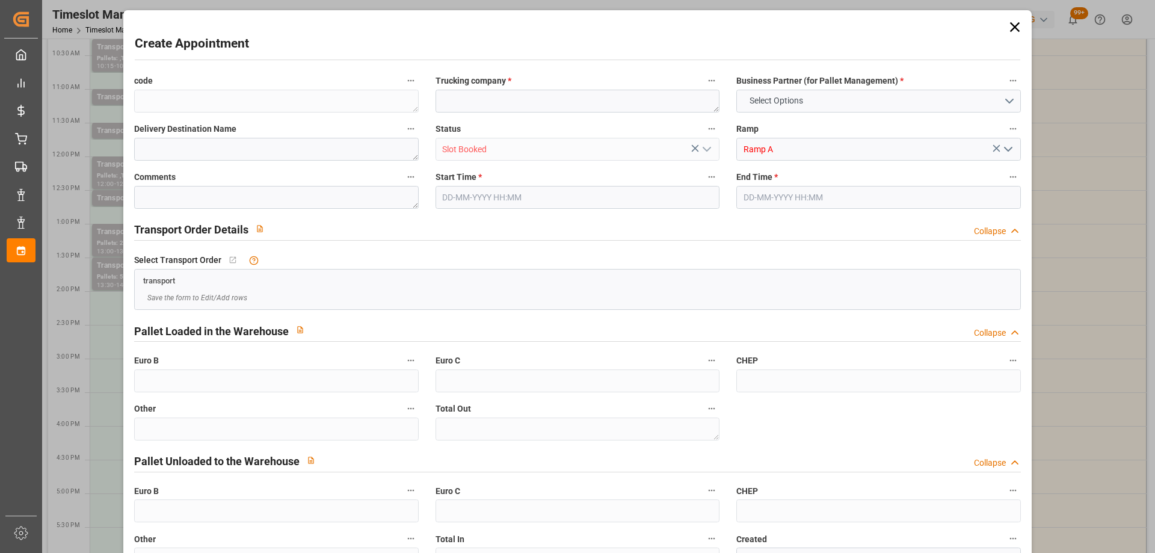
type input "0"
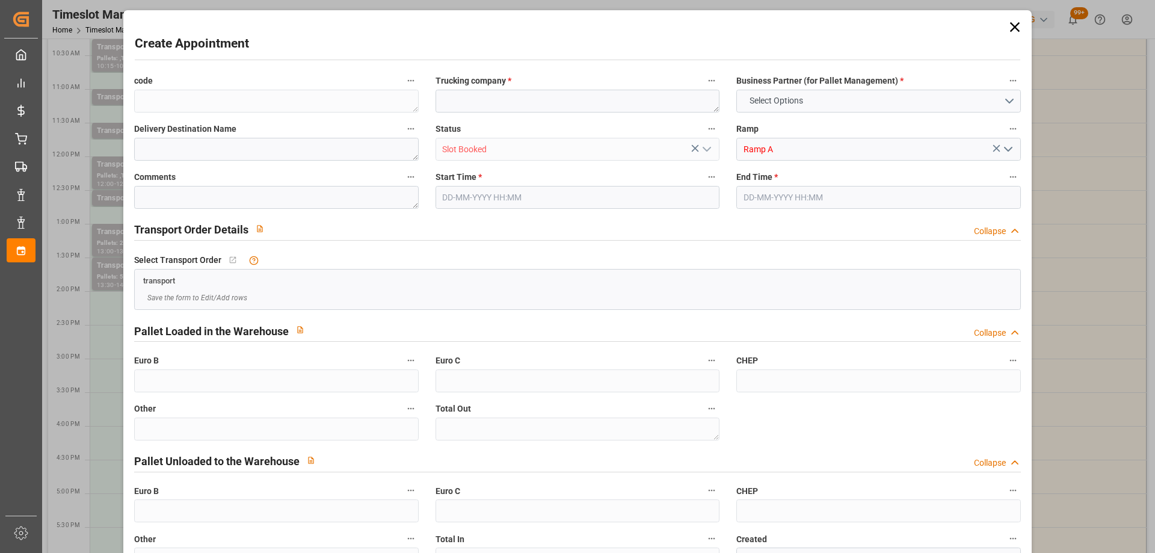
type input "0"
type input "25-08-2025 14:30"
type input "25-08-2025 15:30"
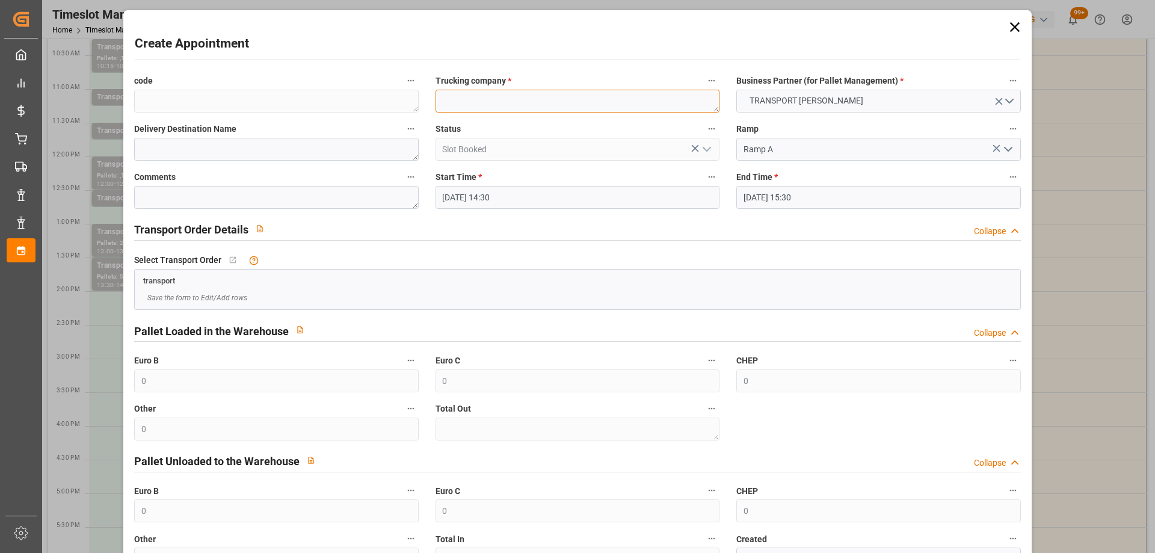
paste textarea "SAINT GILLES"
type textarea "SAINT GILLES"
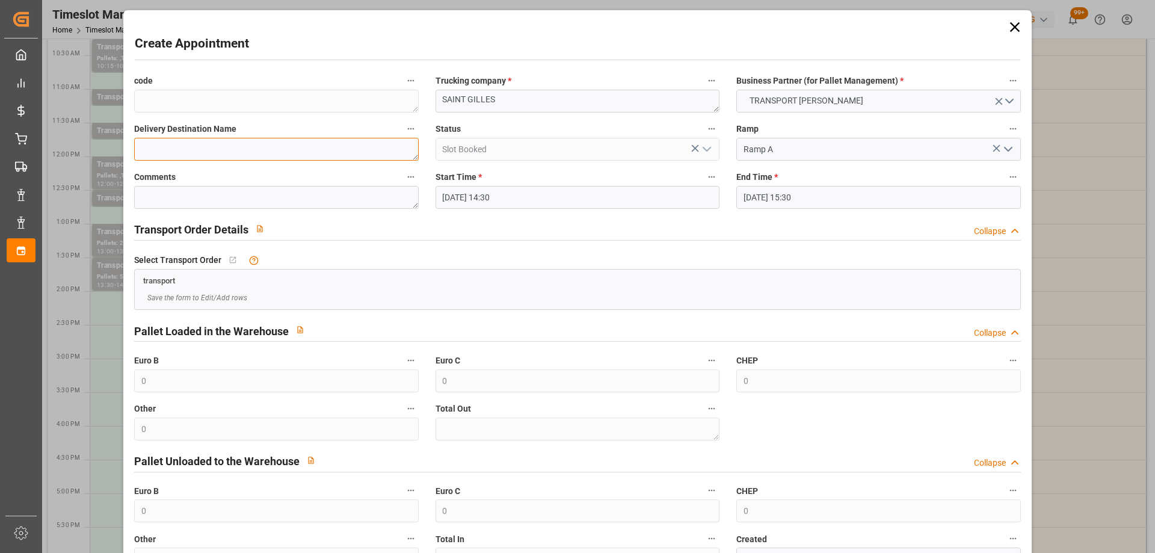
paste textarea "SAINT GILLES"
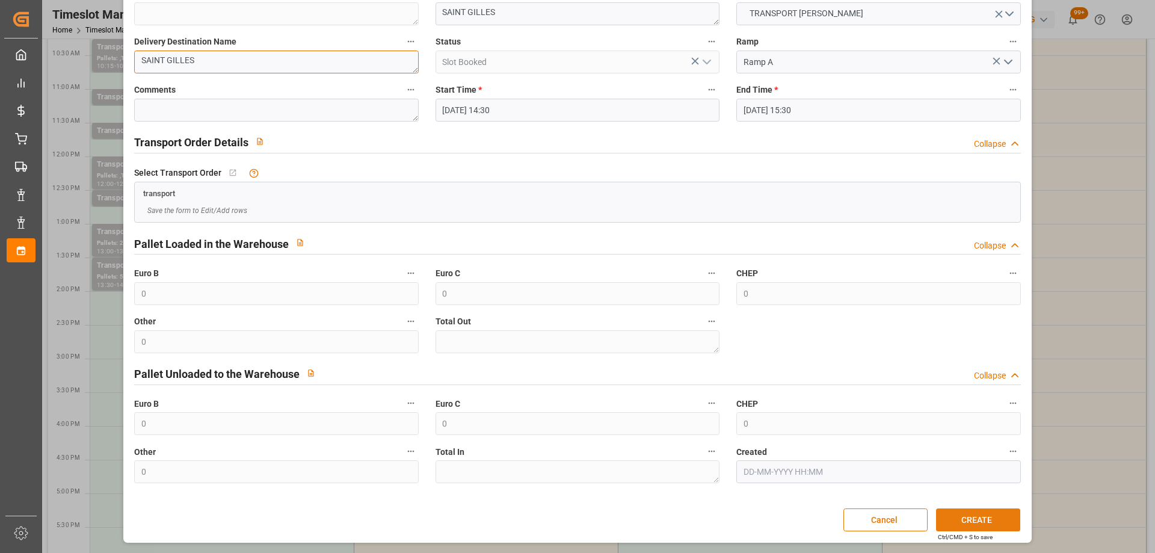
type textarea "SAINT GILLES"
click at [994, 523] on button "CREATE" at bounding box center [978, 519] width 84 height 23
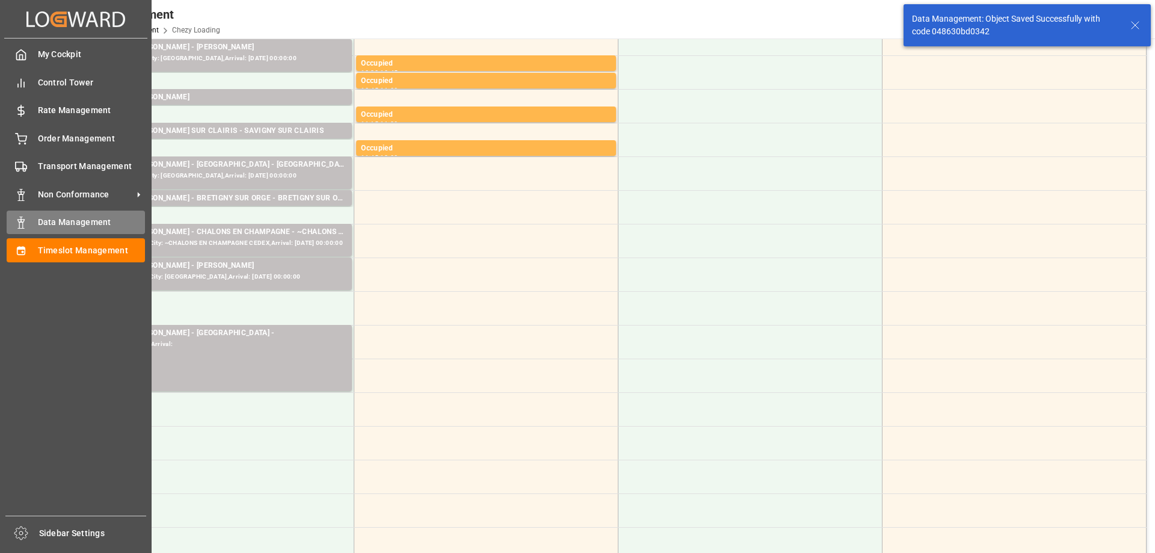
click at [72, 221] on span "Data Management" at bounding box center [92, 222] width 108 height 13
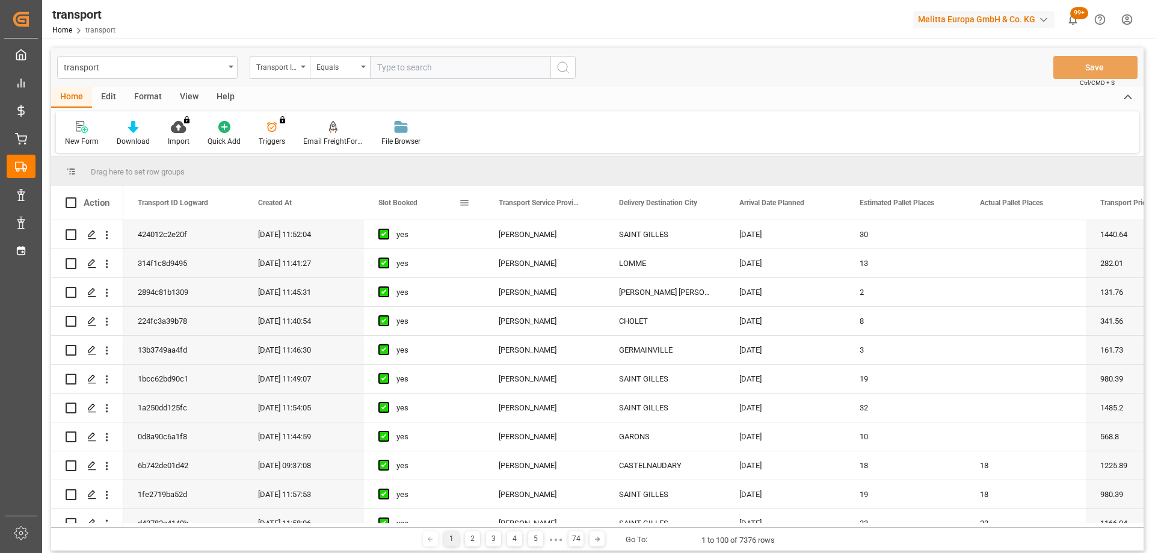
click at [398, 204] on span "Slot Booked" at bounding box center [397, 202] width 39 height 8
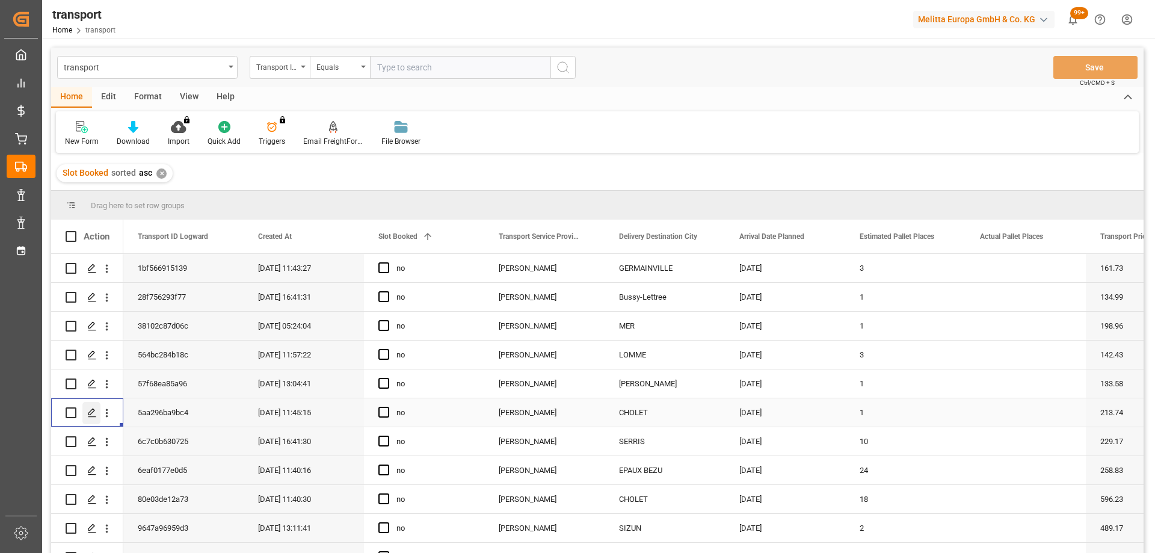
click at [92, 412] on icon "Press SPACE to select this row." at bounding box center [92, 413] width 10 height 10
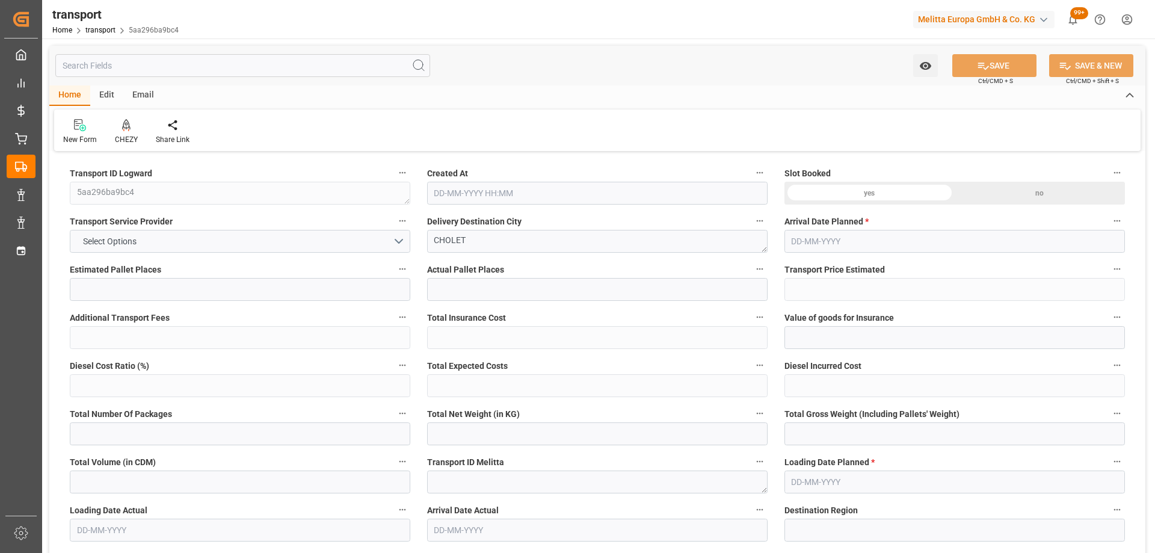
type input "1"
type input "213.74"
type input "0"
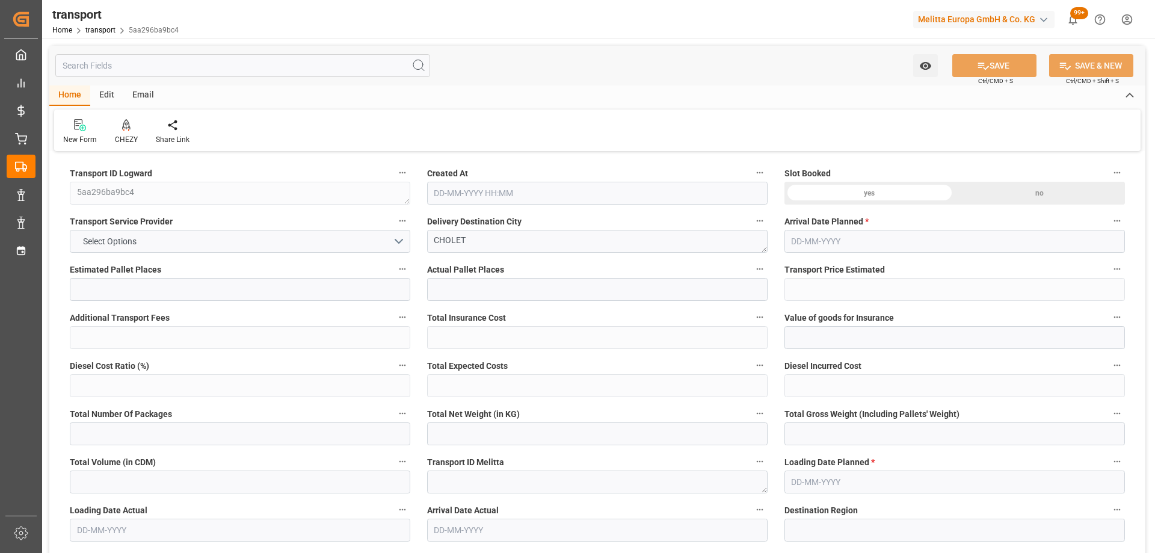
type input "205.0835"
type input "-8.6565"
type input "0"
type input "282.366"
type input "355.844"
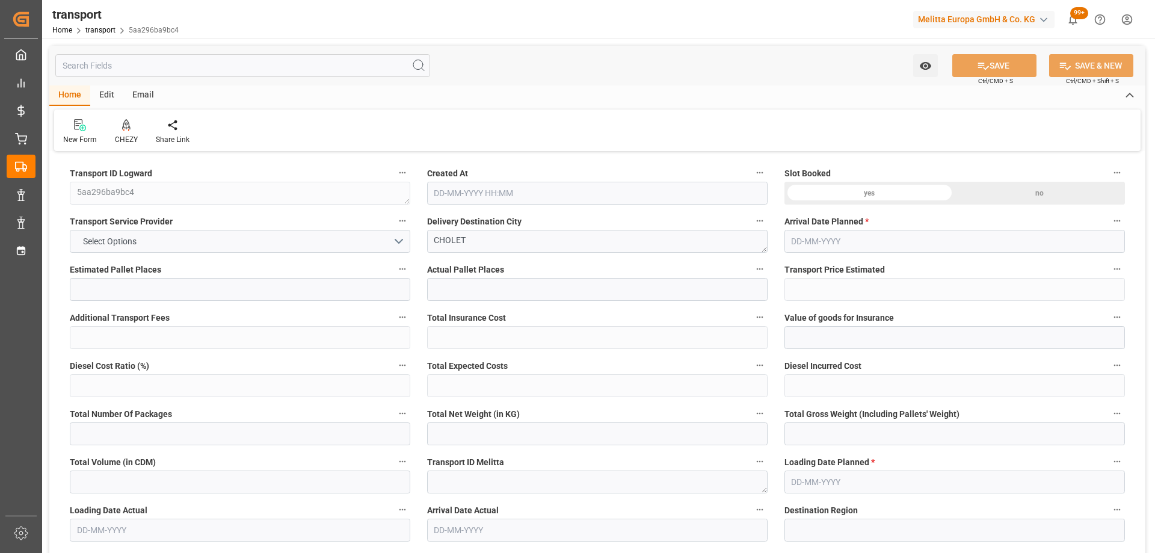
type input "835.53"
type input "49"
type input "0"
type input "43"
type input "1"
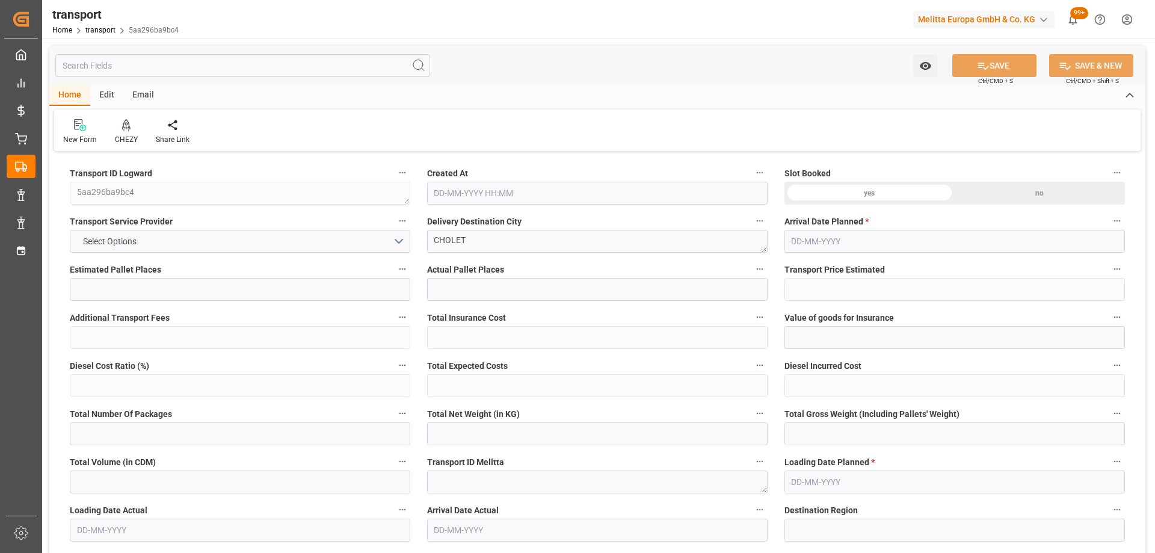
type input "101"
type input "332.844"
type input "0"
type input "4710.8598"
type input "0"
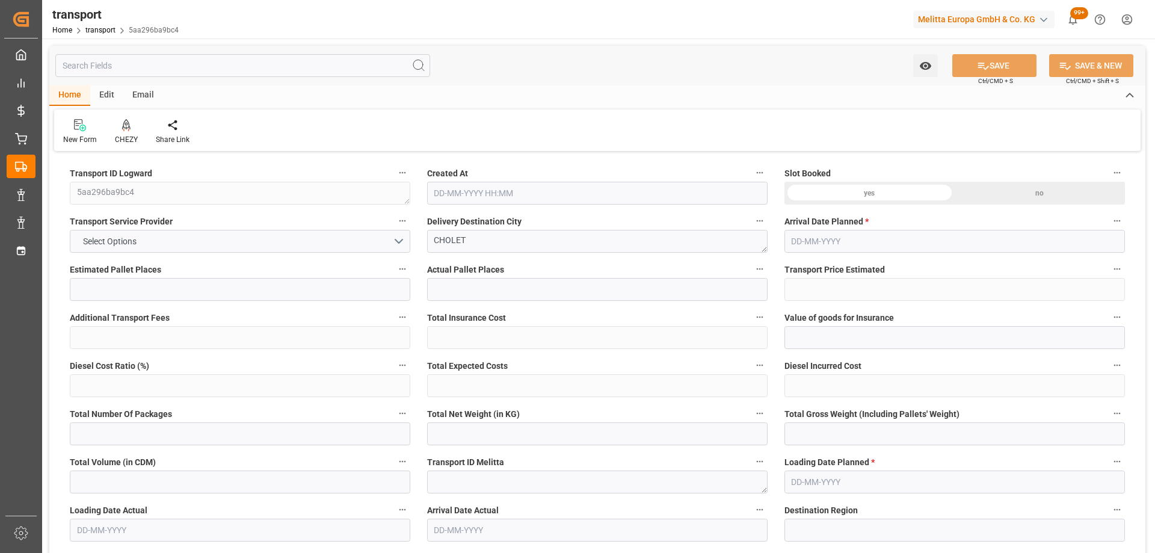
type input "0"
type input "21"
type input "35"
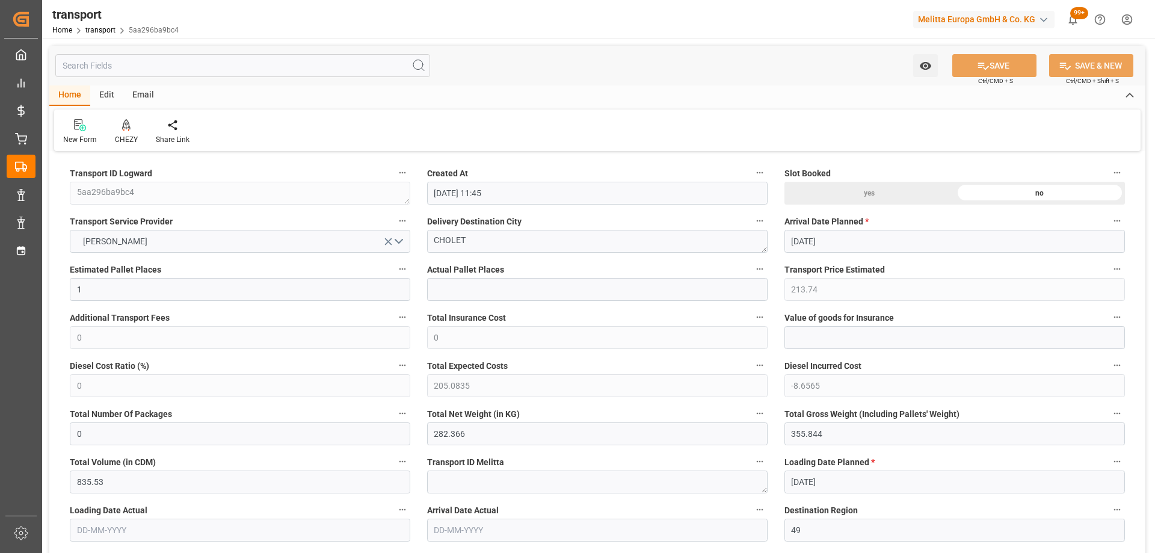
type input "21-08-2025 11:45"
type input "[DATE]"
drag, startPoint x: 483, startPoint y: 236, endPoint x: 397, endPoint y: 238, distance: 86.0
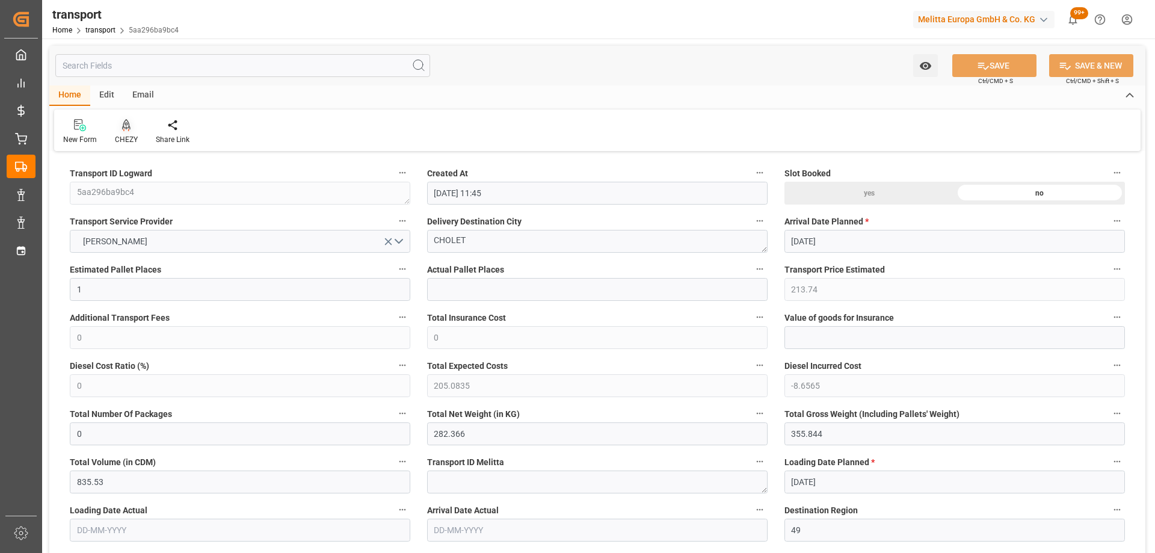
click at [121, 135] on div "CHEZY" at bounding box center [126, 139] width 23 height 11
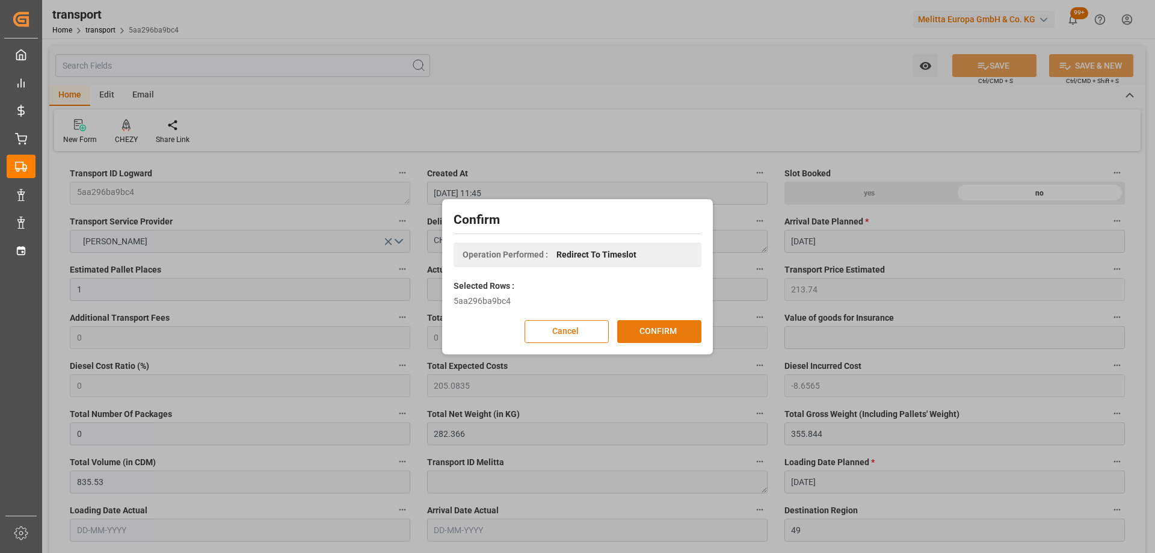
click at [651, 331] on button "CONFIRM" at bounding box center [659, 331] width 84 height 23
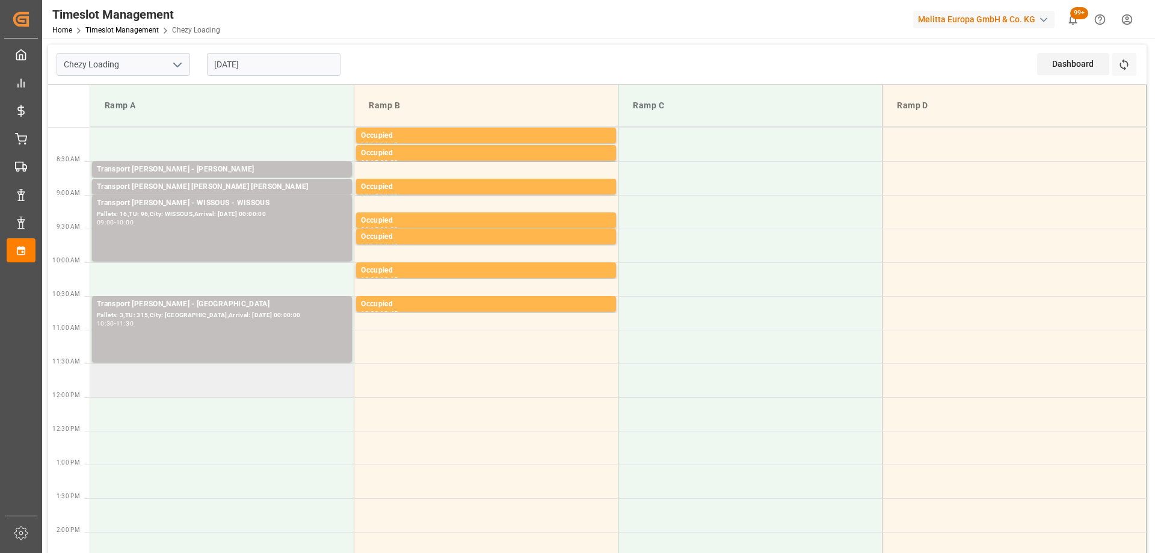
click at [186, 380] on td at bounding box center [222, 380] width 264 height 34
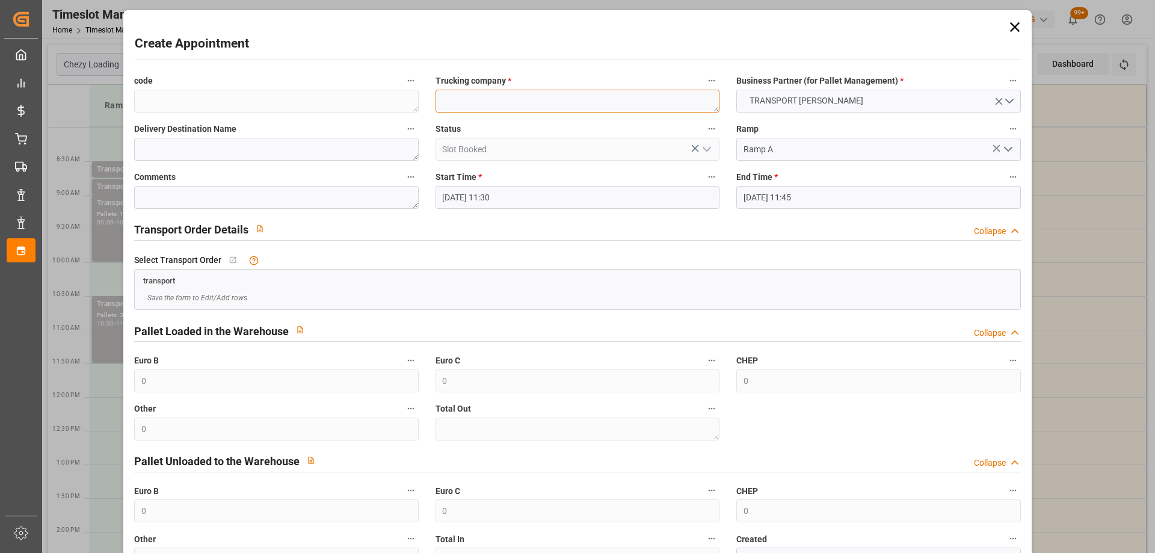
paste textarea "CHOLET"
type textarea "CHOLET"
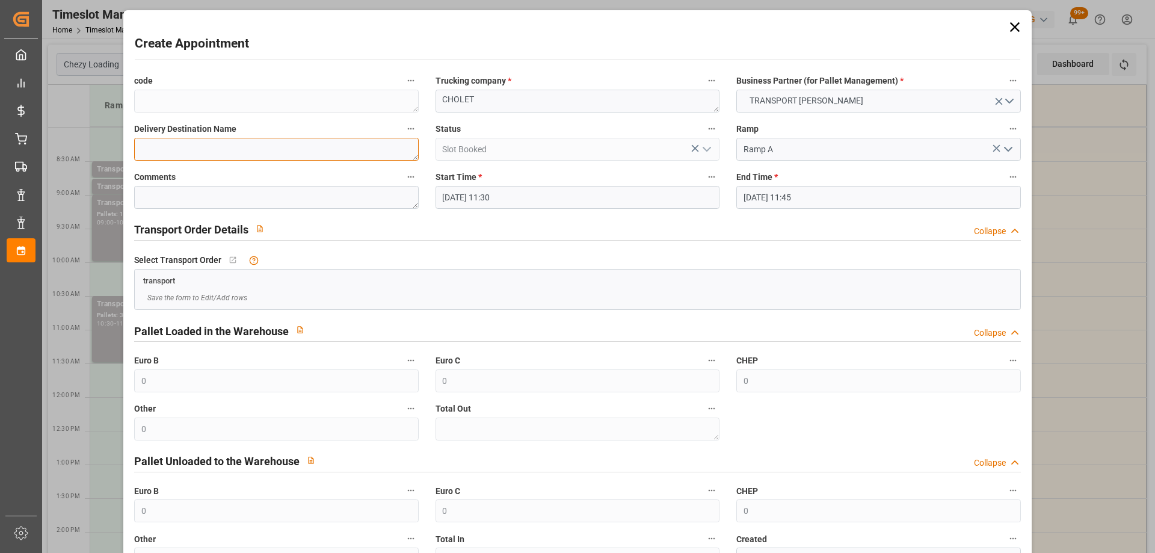
paste textarea "CHOLET"
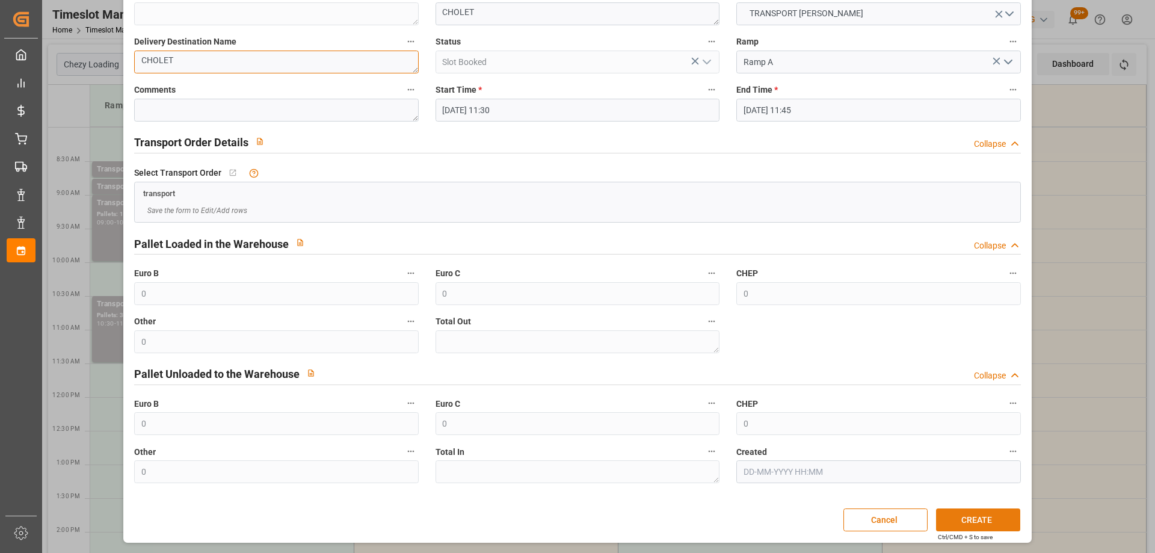
type textarea "CHOLET"
click at [978, 524] on button "CREATE" at bounding box center [978, 519] width 84 height 23
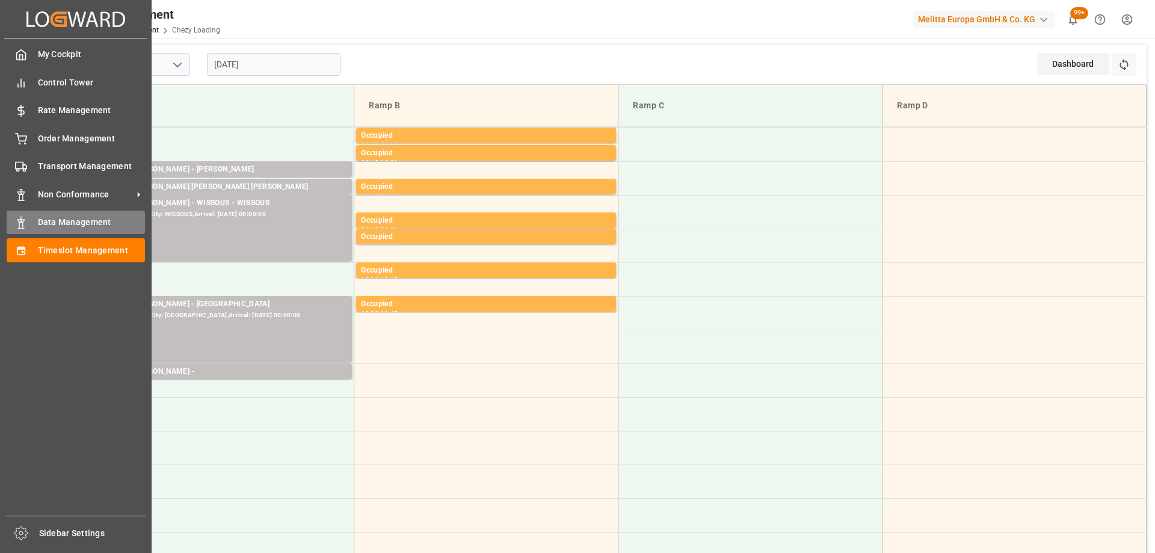
click at [61, 224] on span "Data Management" at bounding box center [92, 222] width 108 height 13
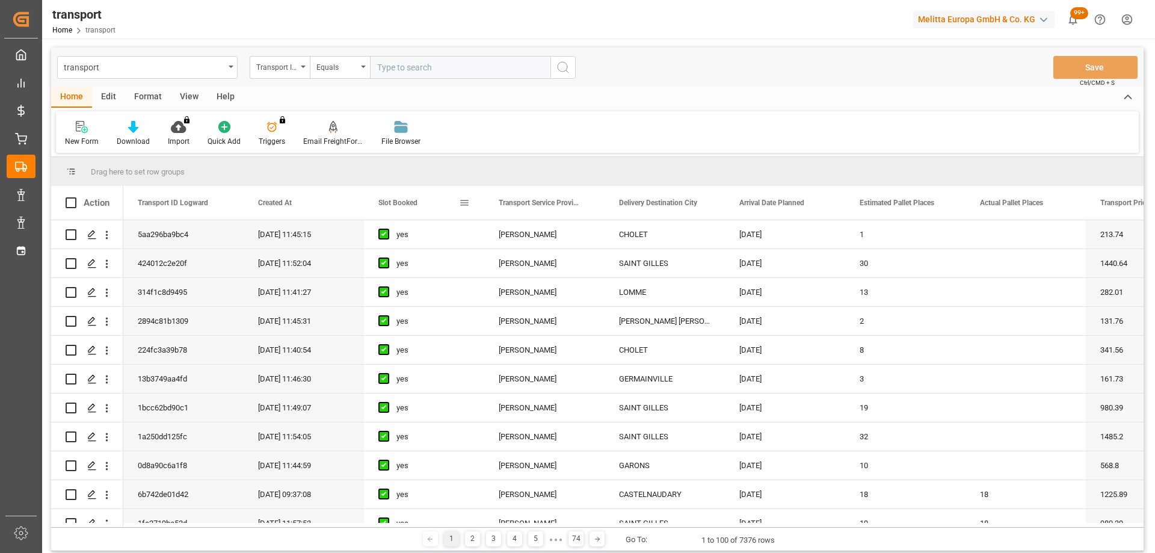
click at [416, 201] on span "Slot Booked" at bounding box center [397, 202] width 39 height 8
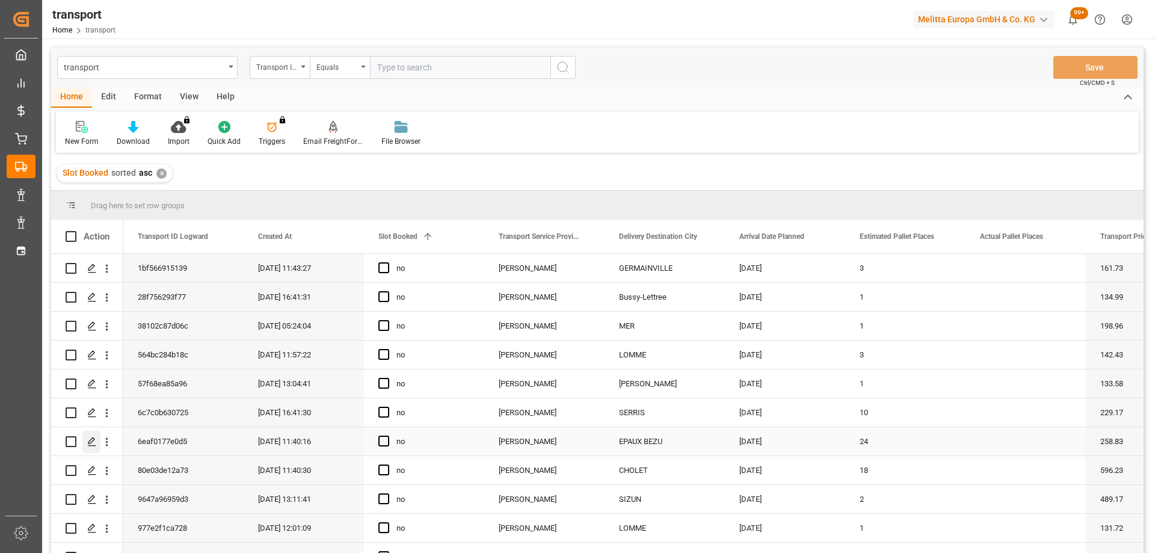
click at [91, 440] on polygon "Press SPACE to select this row." at bounding box center [91, 441] width 6 height 6
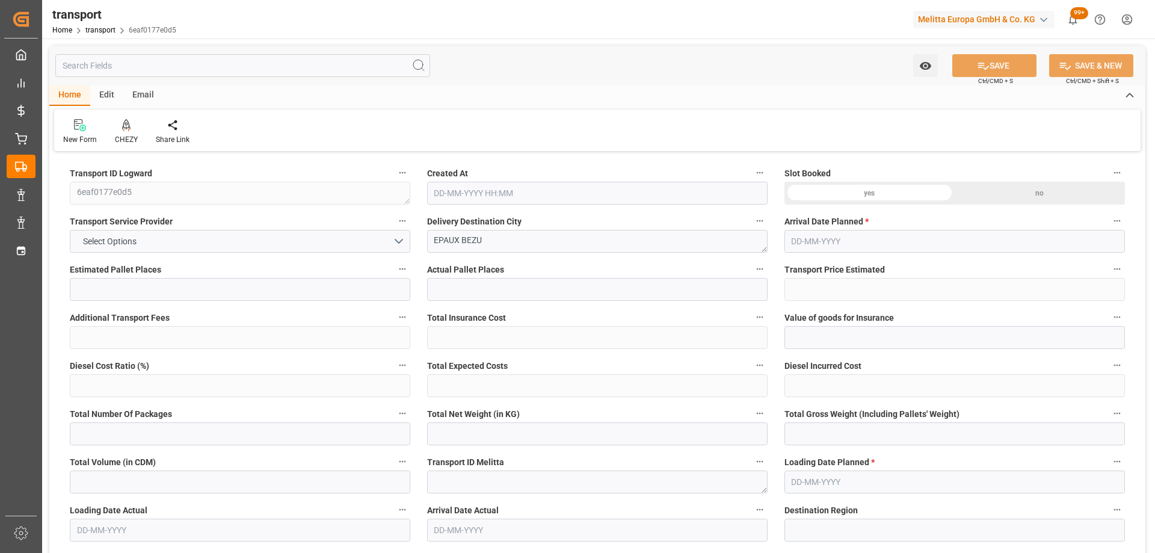
type input "24"
type input "258.83"
type input "0"
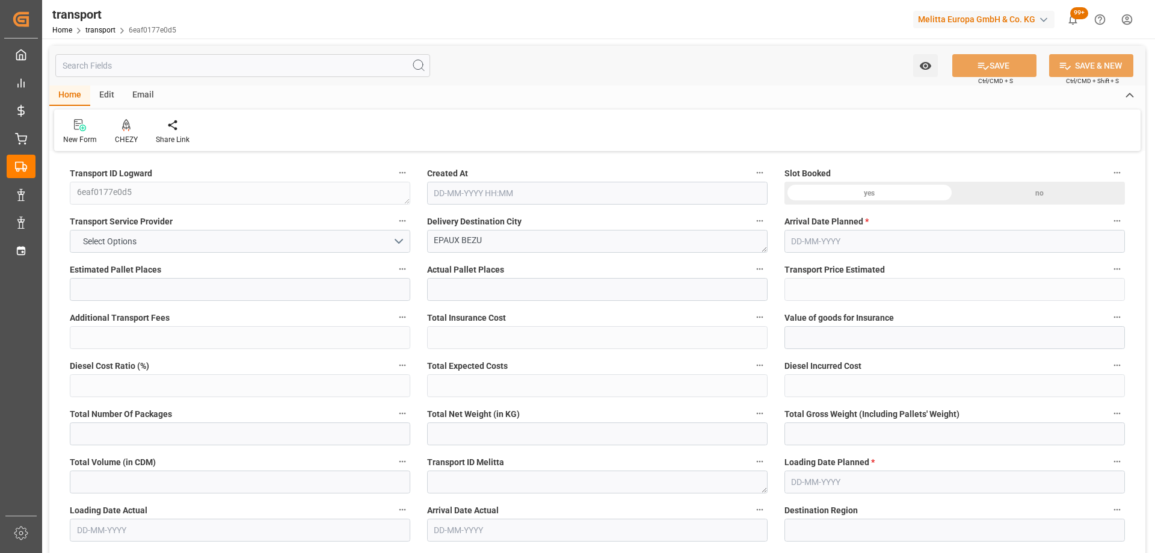
type input "248.3474"
type input "-10.4826"
type input "0"
type input "7118.806"
type input "9533.593"
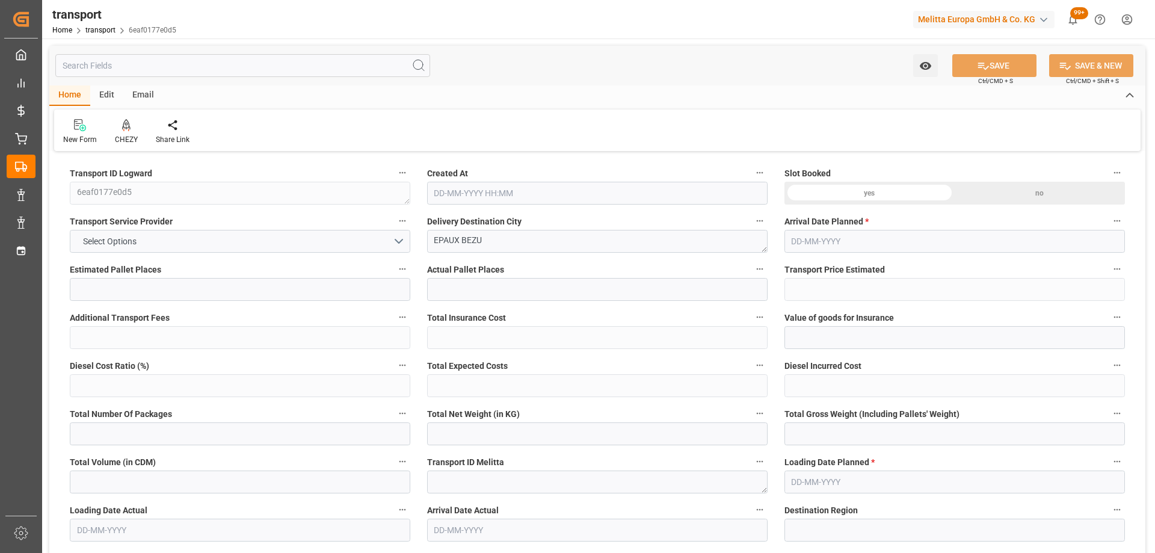
type input "25372.12"
type input "2"
type input "16"
type input "848"
type input "31"
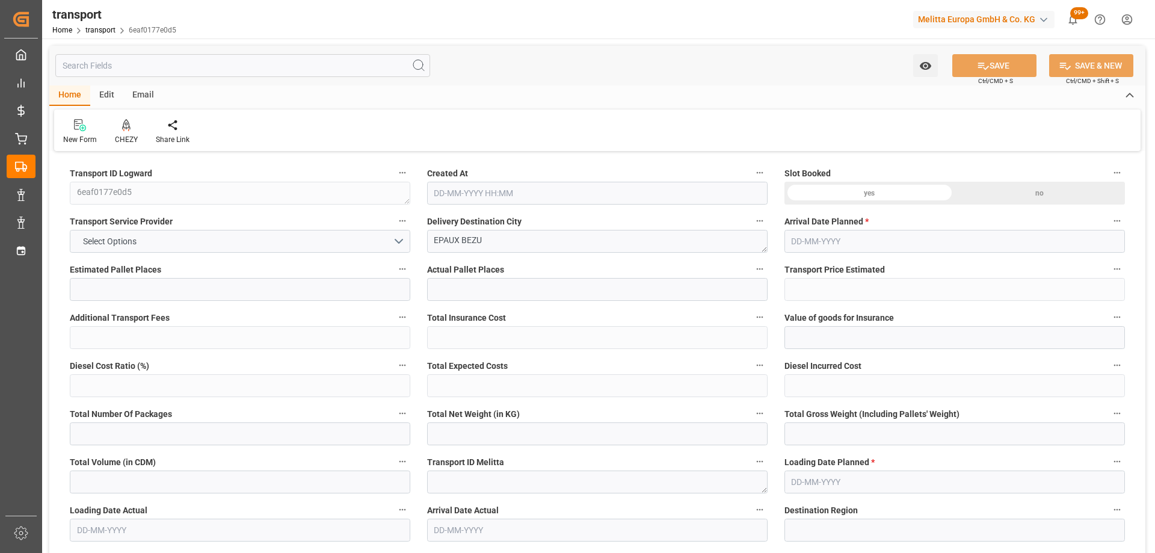
type input "101"
type input "8397.964"
type input "0"
type input "4710.8598"
type input "0"
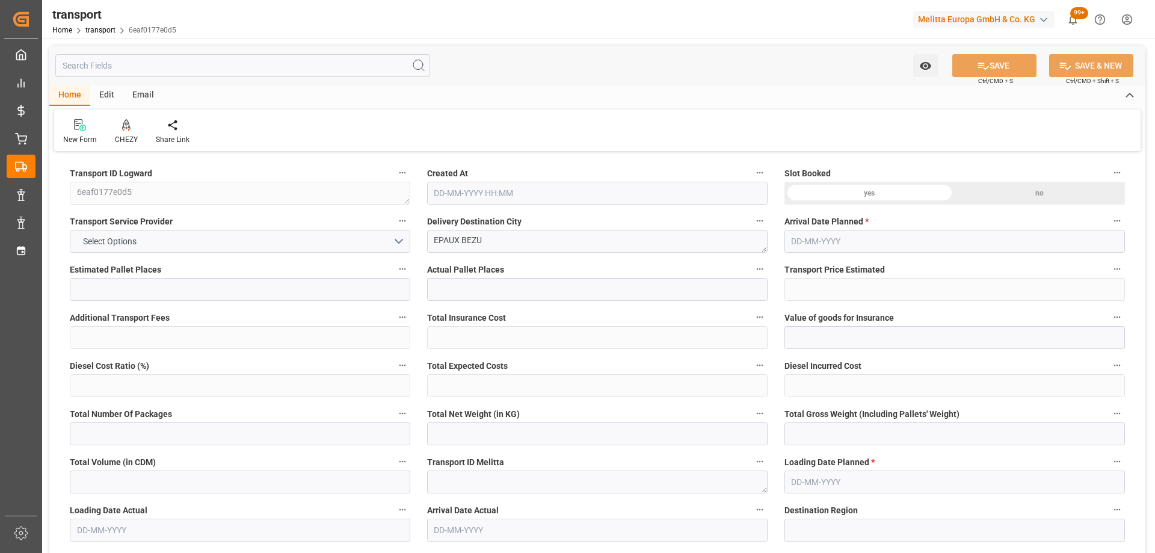
type input "0"
type input "21"
type input "35"
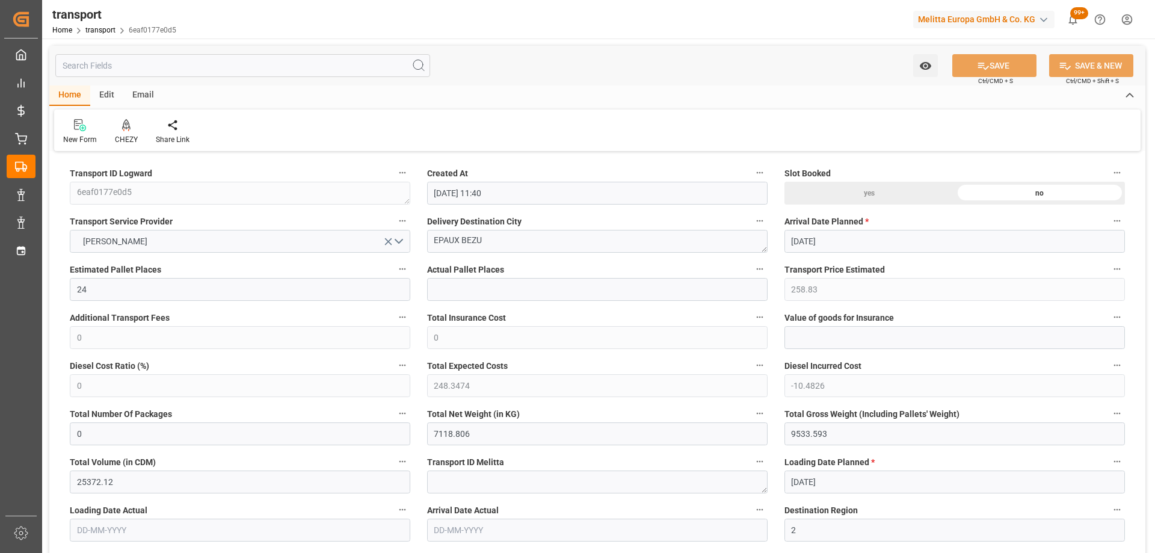
type input "[DATE] 11:40"
type input "[DATE]"
drag, startPoint x: 488, startPoint y: 244, endPoint x: 427, endPoint y: 233, distance: 61.6
click at [427, 233] on textarea "EPAUX BEZU" at bounding box center [597, 241] width 340 height 23
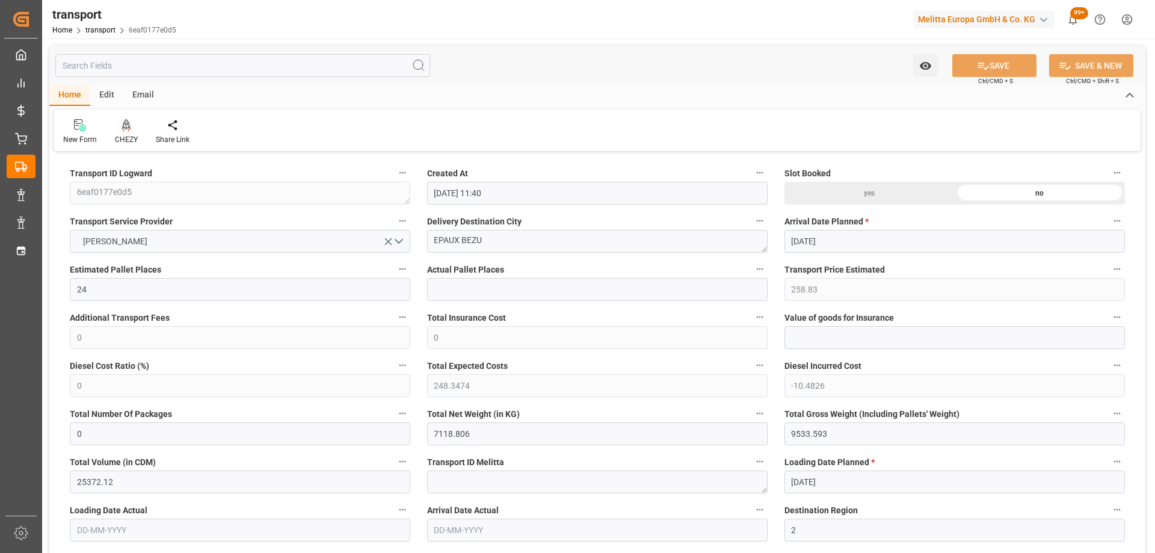
click at [130, 134] on div "CHEZY" at bounding box center [126, 139] width 23 height 11
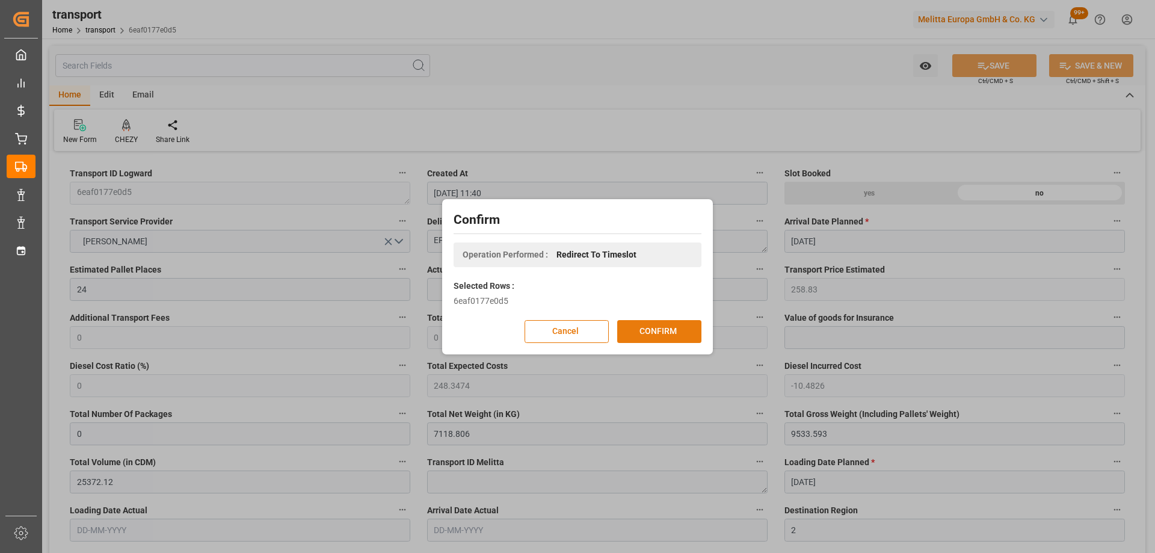
click at [651, 333] on button "CONFIRM" at bounding box center [659, 331] width 84 height 23
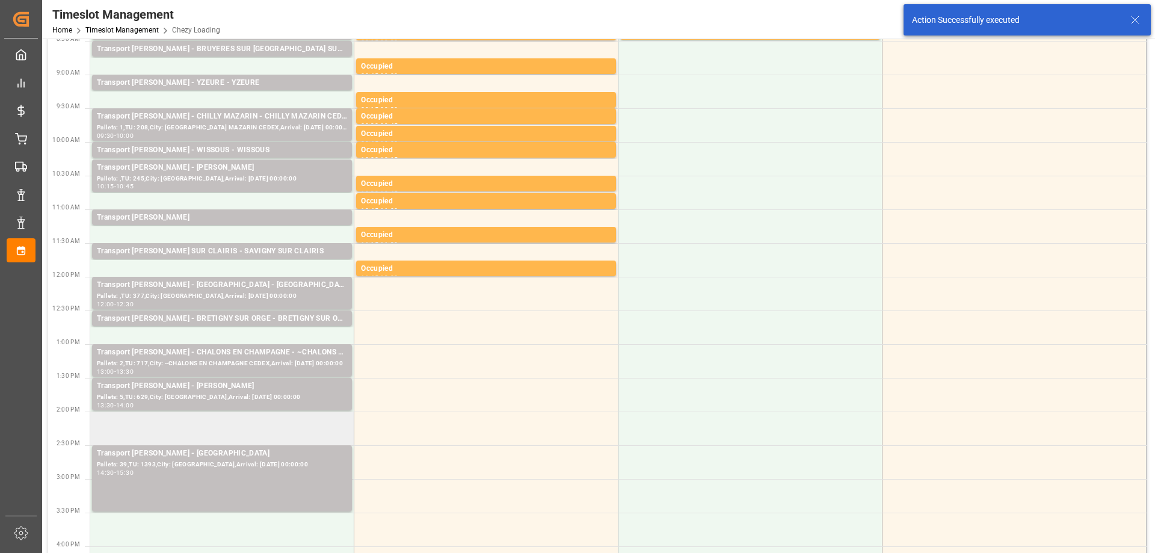
scroll to position [241, 0]
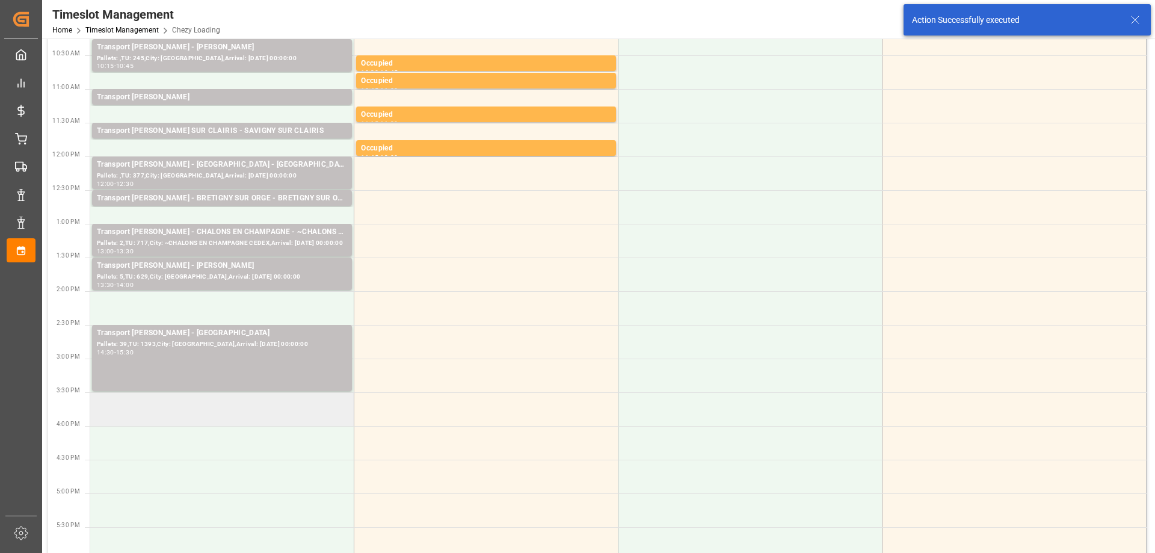
click at [201, 416] on td at bounding box center [222, 409] width 264 height 34
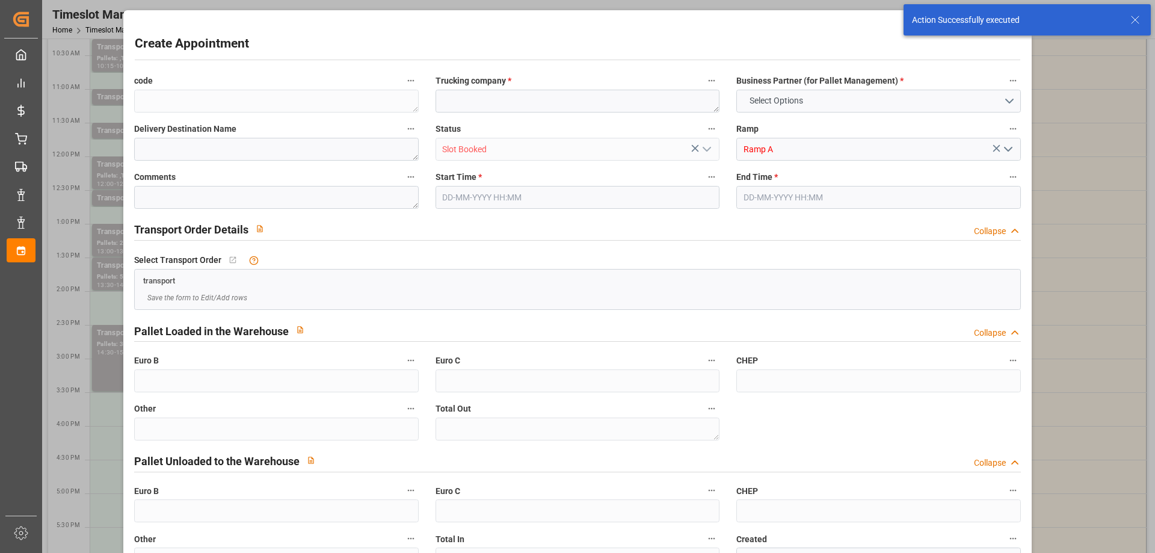
type input "0"
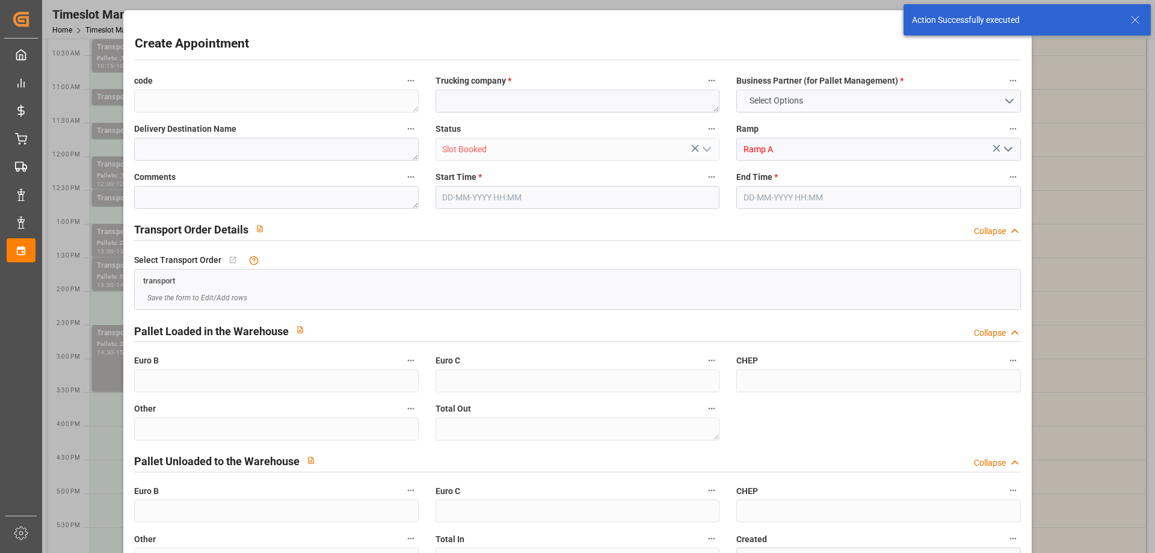
type input "0"
type input "[DATE] 15:30"
type input "[DATE] 16:30"
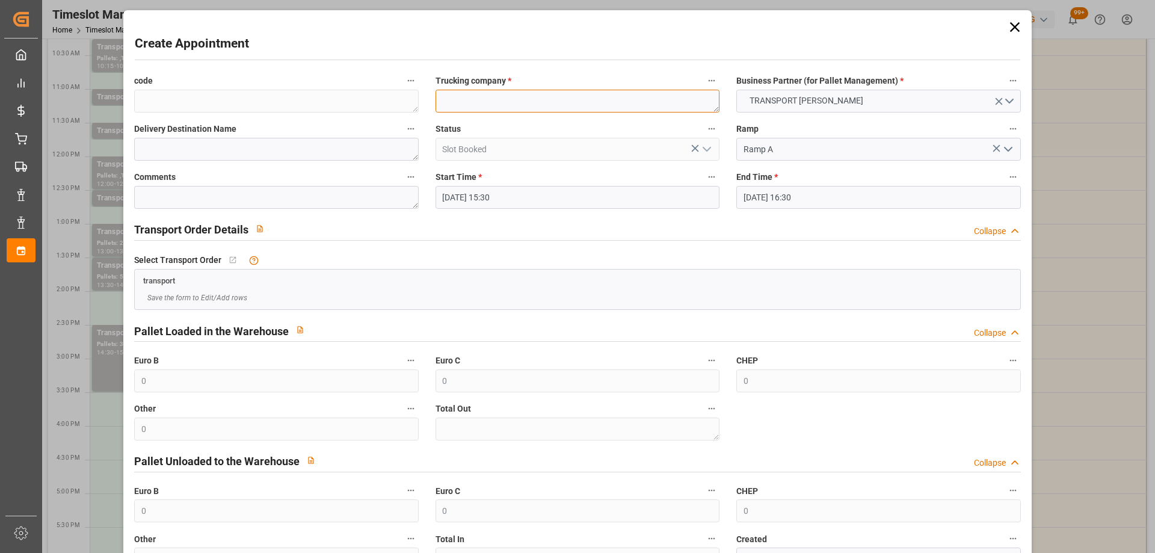
paste textarea "EPAUX BEZU"
type textarea "EPAUX BEZU"
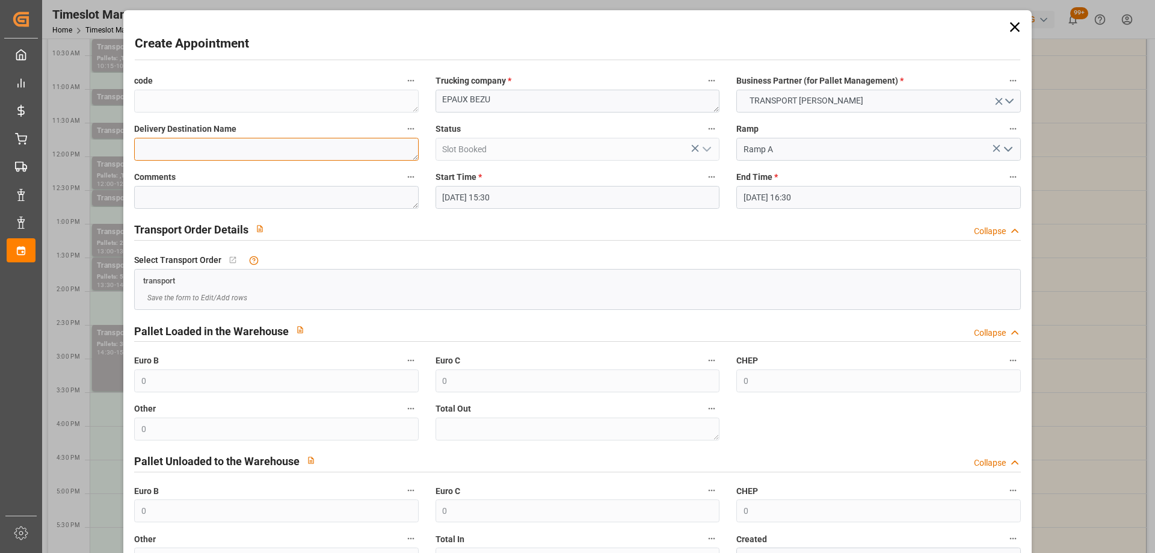
paste textarea "EPAUX BEZU"
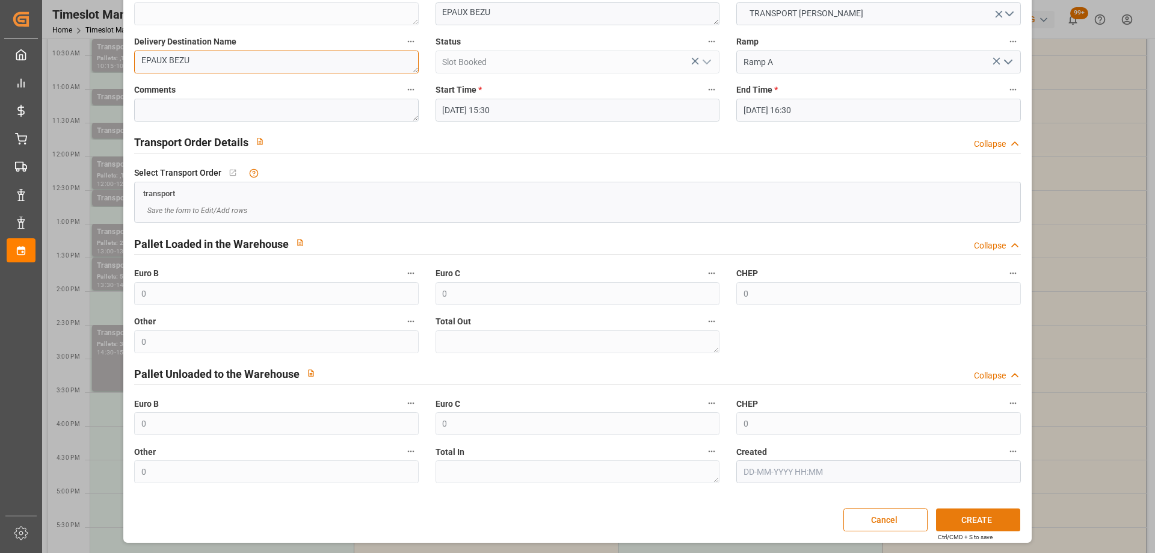
type textarea "EPAUX BEZU"
click at [980, 523] on button "CREATE" at bounding box center [978, 519] width 84 height 23
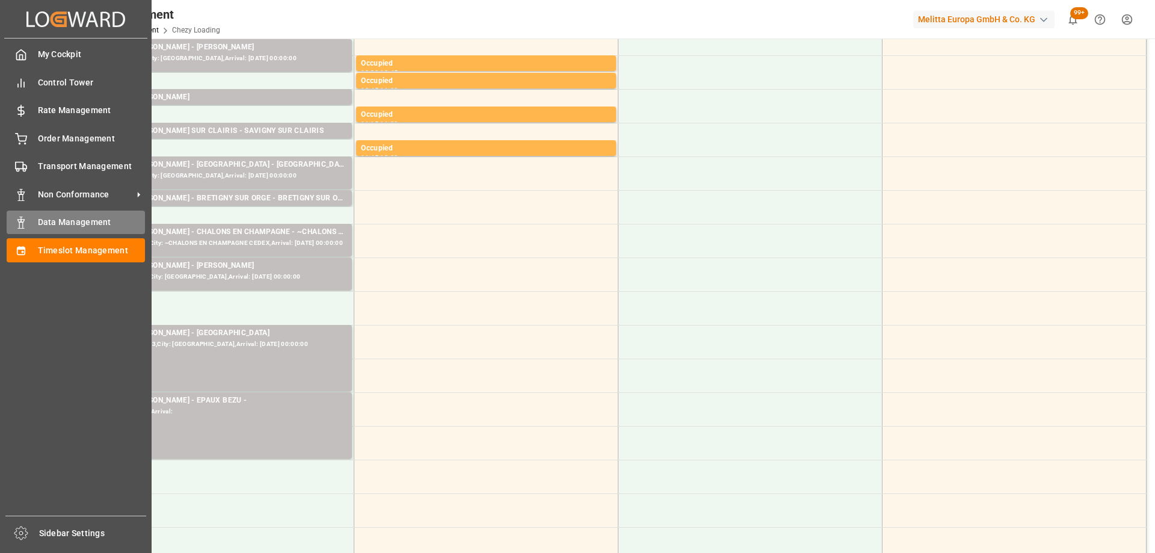
click at [50, 224] on span "Data Management" at bounding box center [92, 222] width 108 height 13
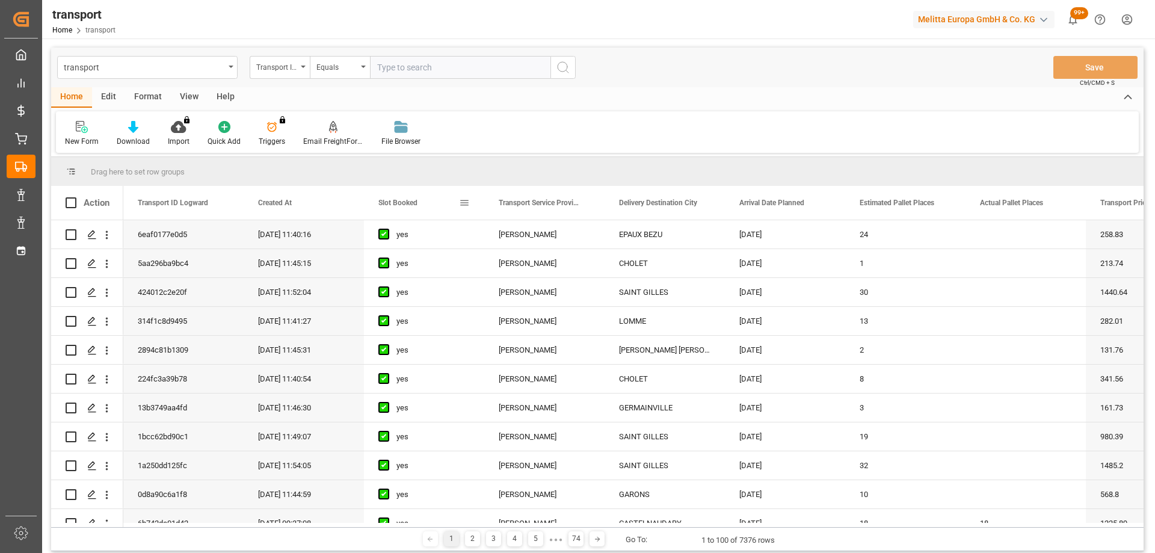
click at [407, 200] on span "Slot Booked" at bounding box center [397, 202] width 39 height 8
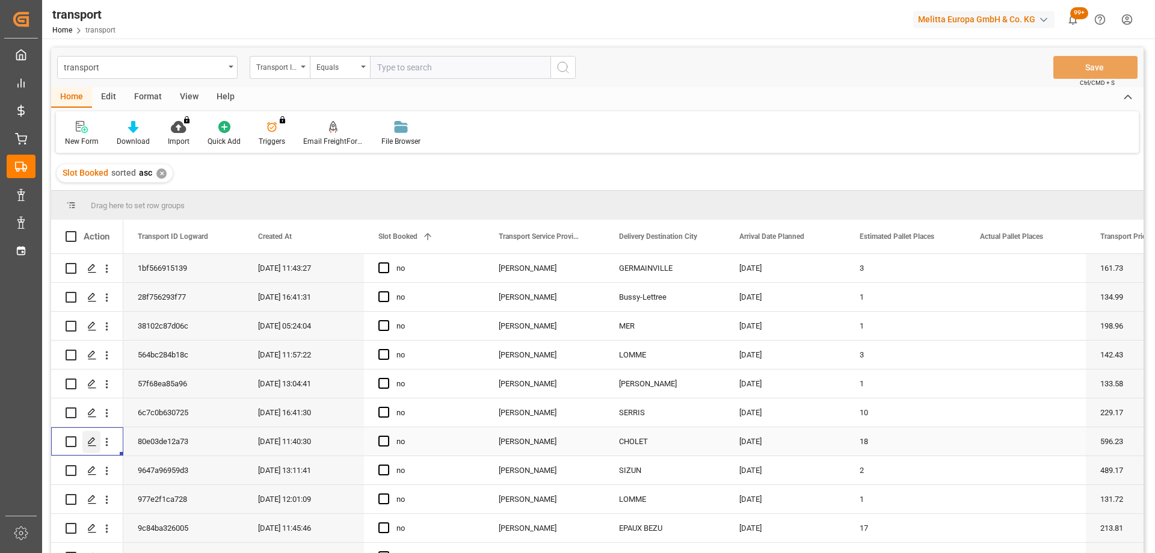
click at [90, 440] on polygon "Press SPACE to select this row." at bounding box center [91, 441] width 6 height 6
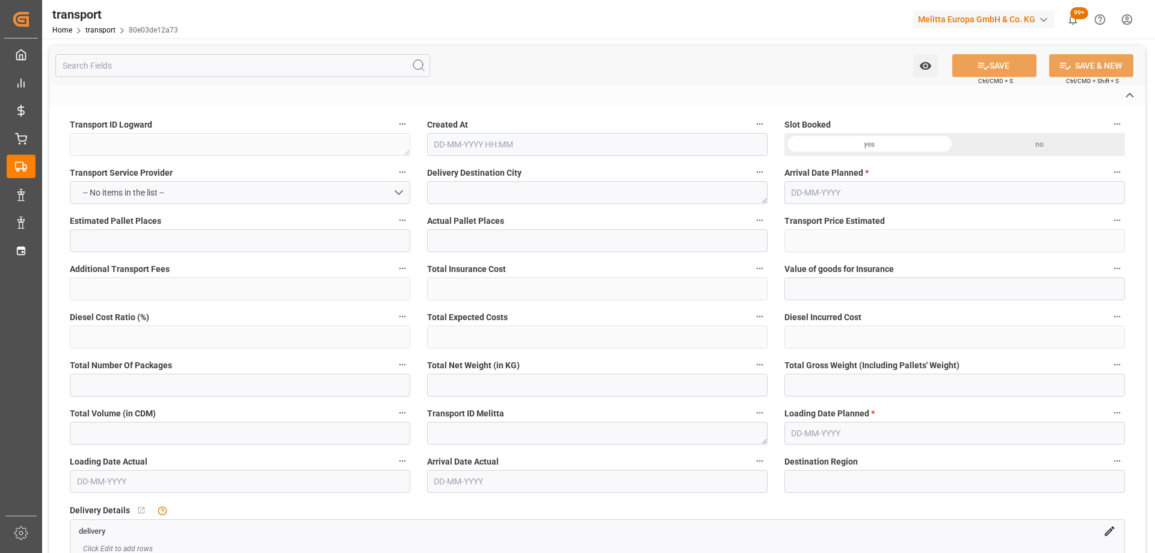
type textarea "80e03de12a73"
type textarea "CHOLET"
type textarea "0000709534"
type textarea "FR-02570"
type textarea "FR"
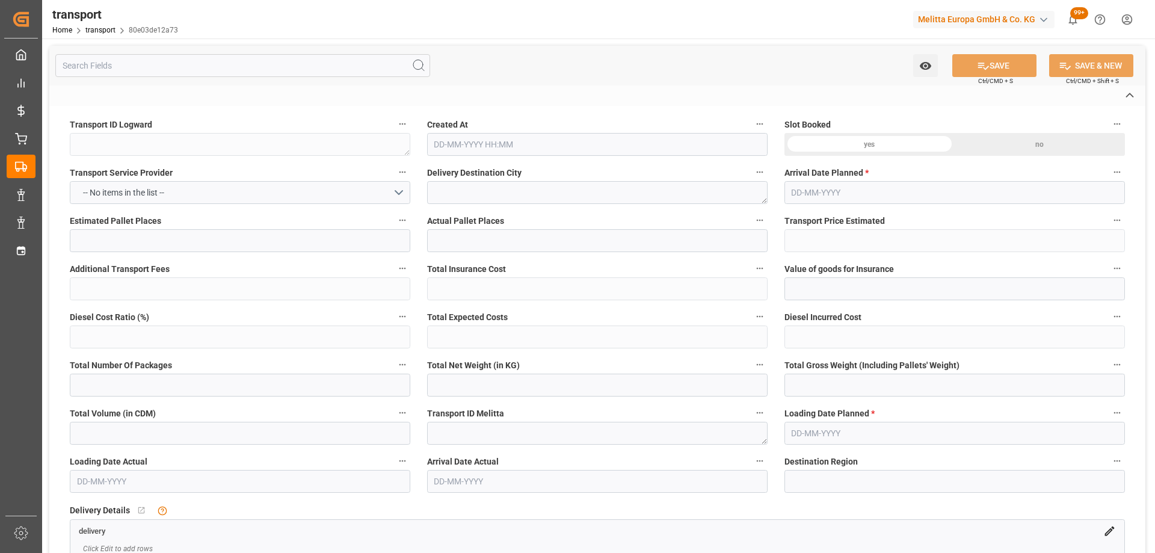
type input "Road"
type input "FR"
type input "02570"
type input "FR"
type input "49300"
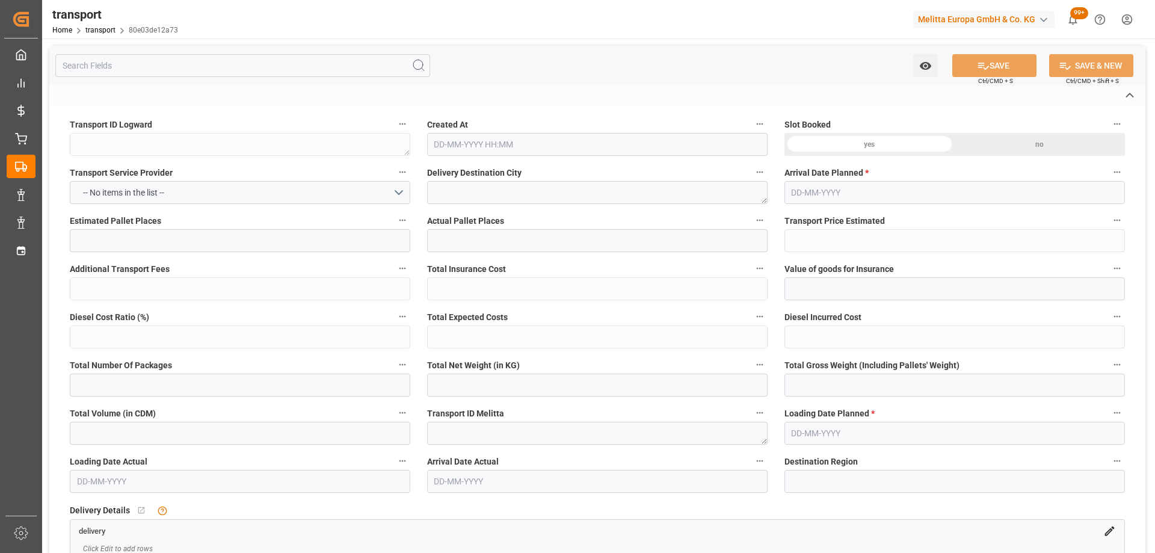
type input "Small Shipment"
type input "3.5-7.5 t"
type input "EURO 6"
type input "Diesel"
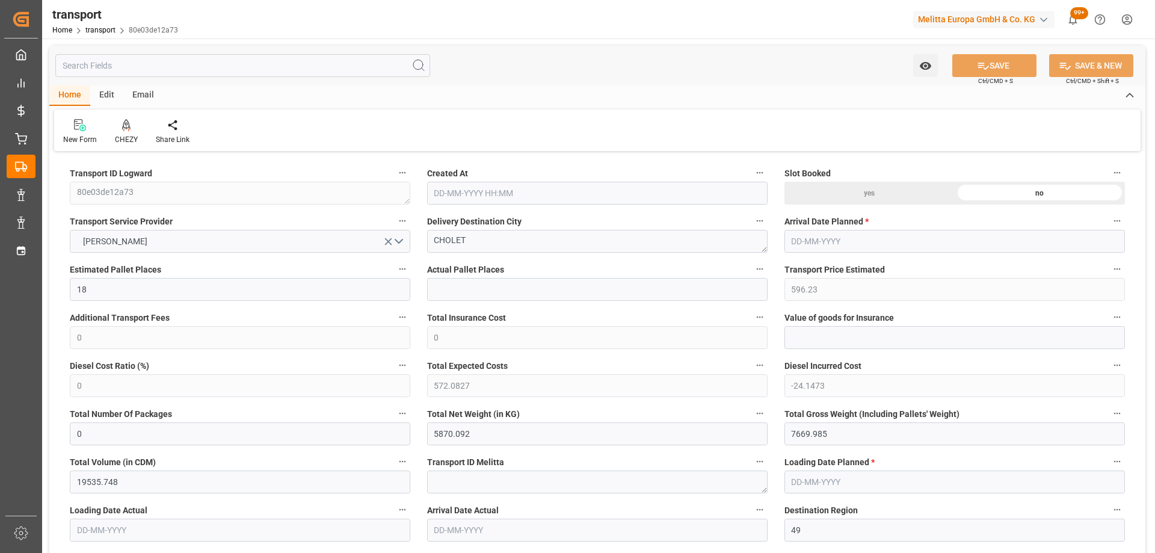
type input "18"
type input "596.23"
type input "0"
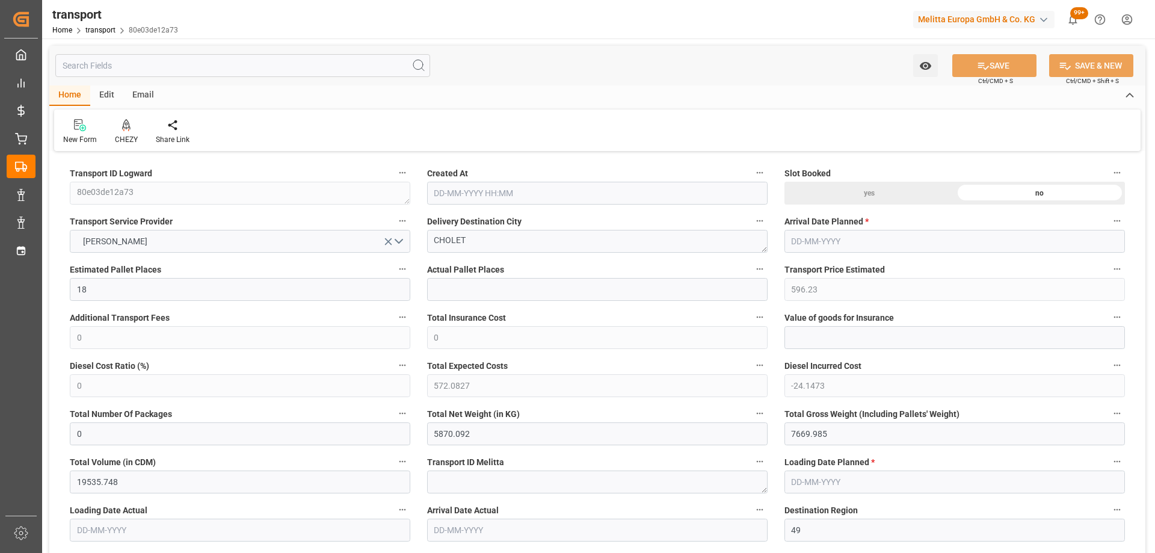
type input "572.0827"
type input "-24.1473"
type input "0"
type input "5870.092"
type input "7669.985"
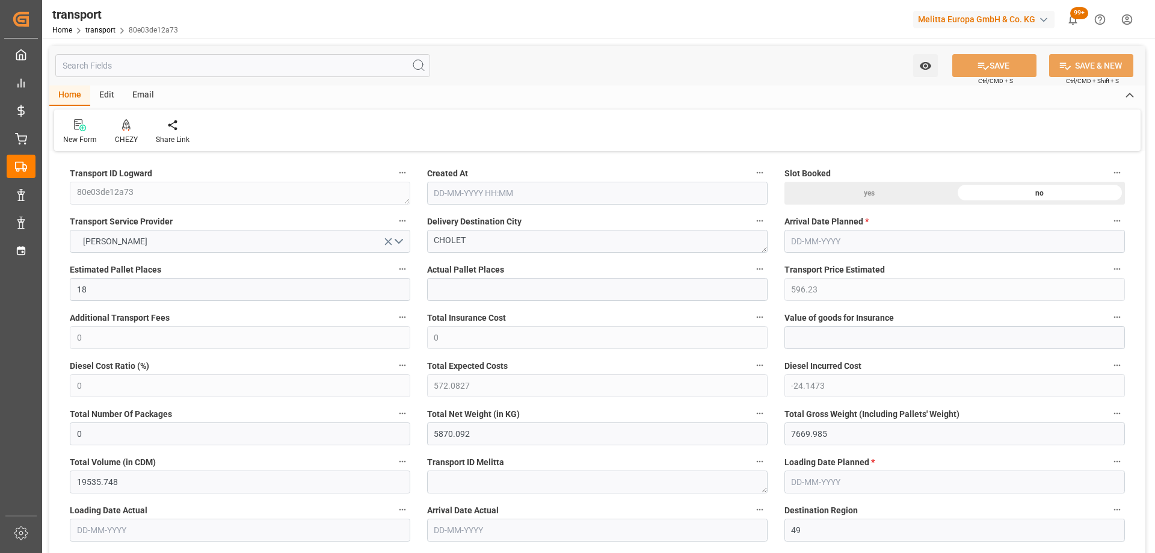
type input "19535.748"
type input "49"
type input "7"
type input "1179"
type input "34"
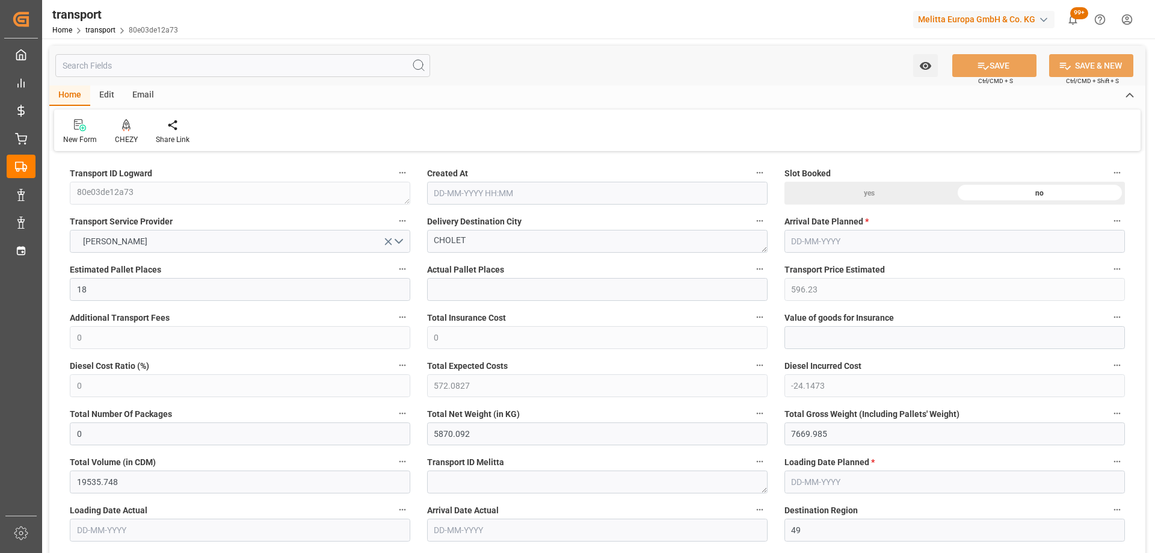
type input "101"
type input "6636.849"
type input "0"
type input "4710.8598"
type input "0"
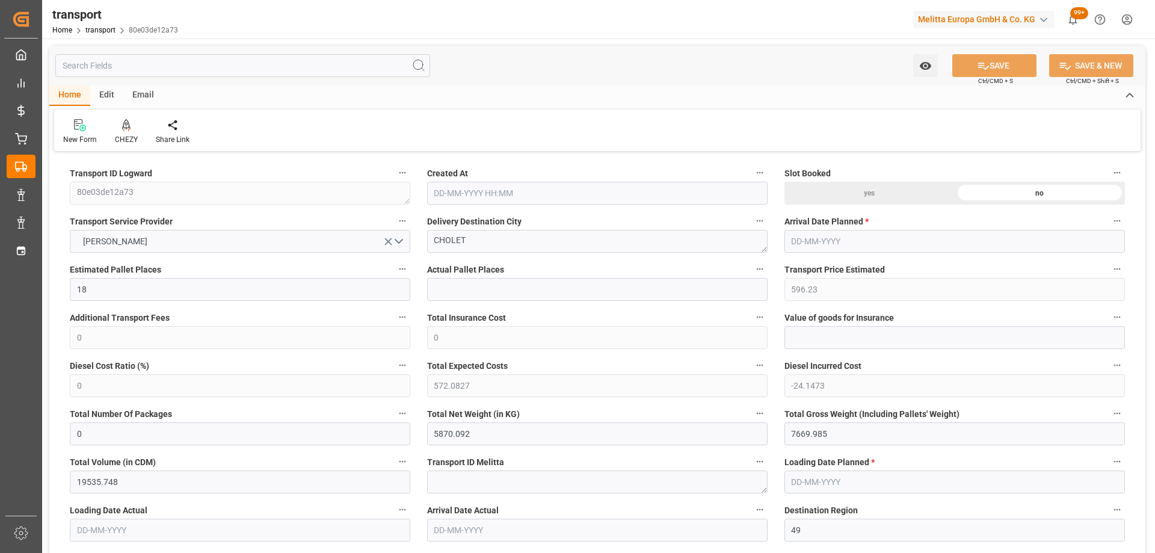
type input "0"
type input "21"
type input "35"
type input "21-08-2025 11:40"
type input "[DATE]"
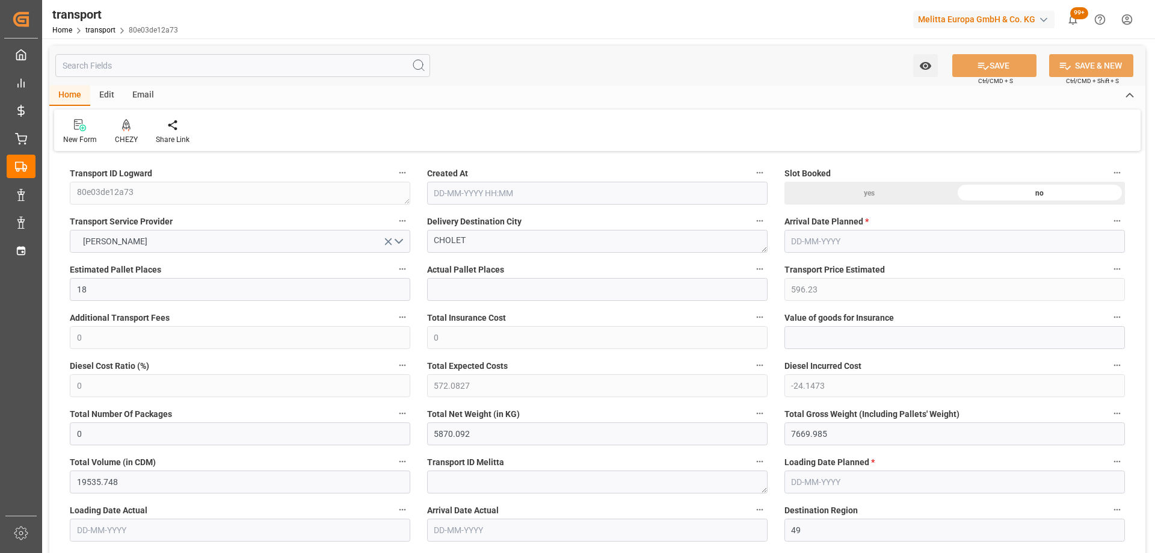
type input "[DATE]"
drag, startPoint x: 497, startPoint y: 237, endPoint x: 364, endPoint y: 225, distance: 132.9
click at [135, 136] on div "CHEZY" at bounding box center [126, 139] width 23 height 11
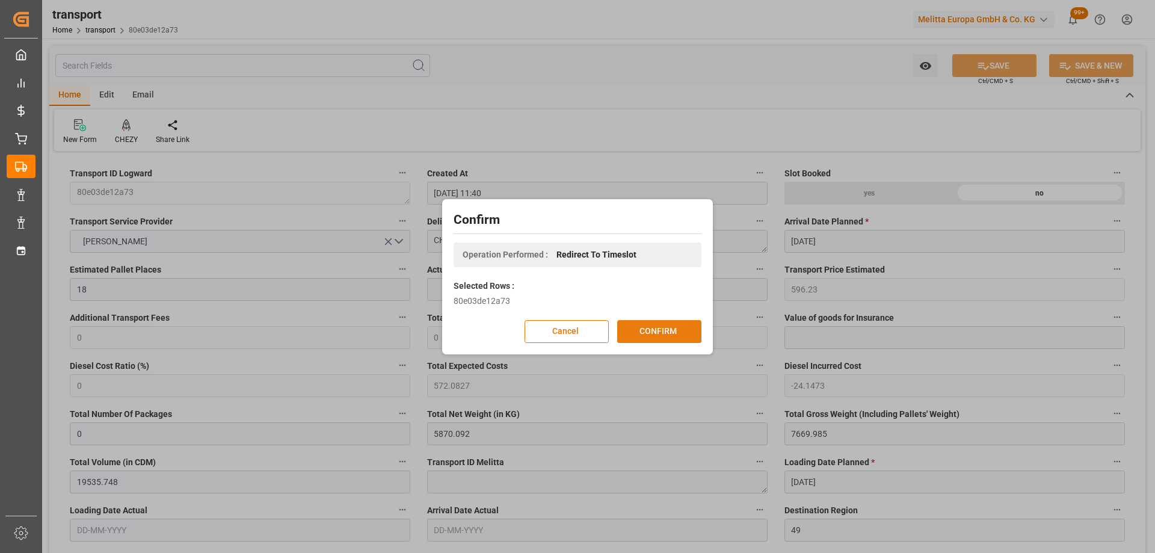
click at [648, 330] on button "CONFIRM" at bounding box center [659, 331] width 84 height 23
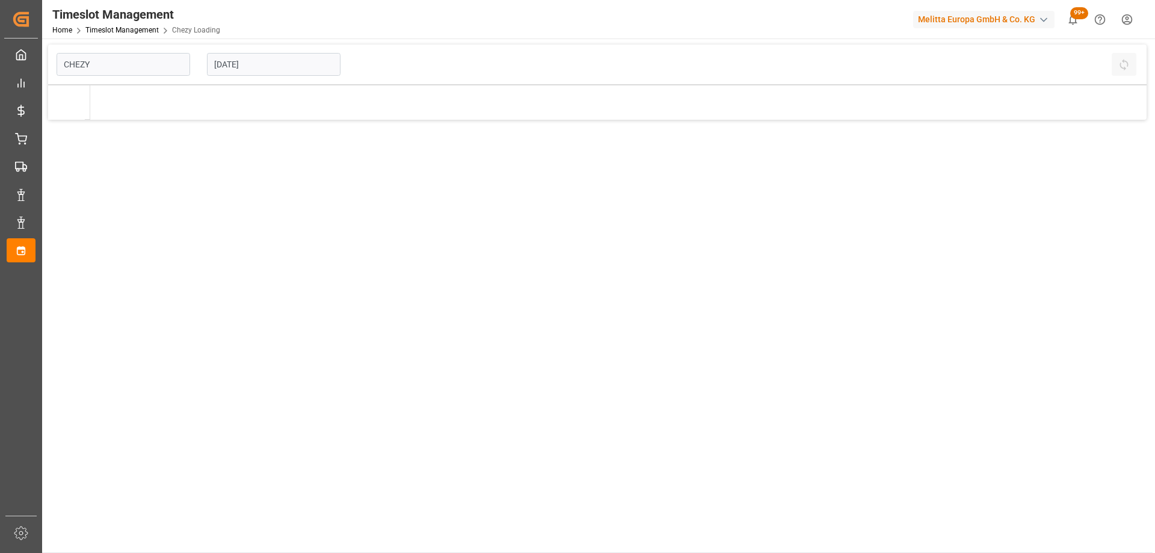
type input "Chezy Loading"
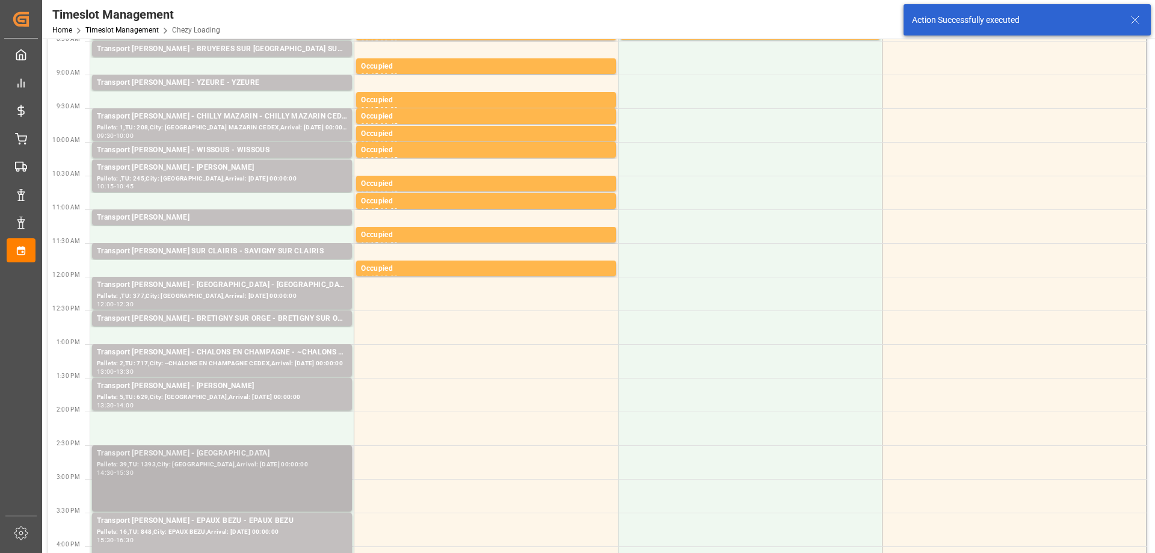
scroll to position [241, 0]
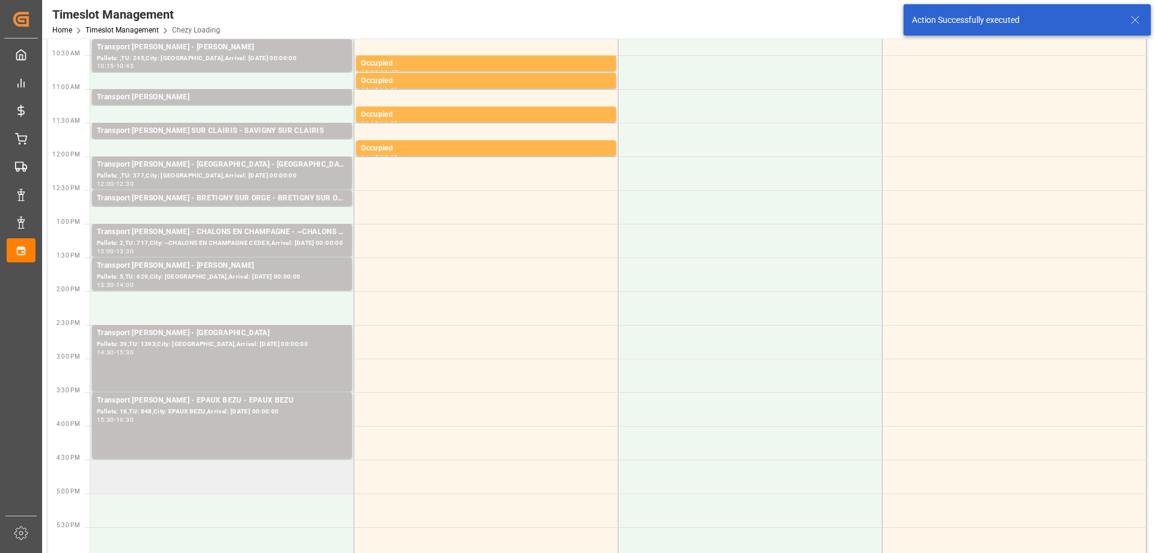
click at [193, 478] on td at bounding box center [222, 477] width 264 height 34
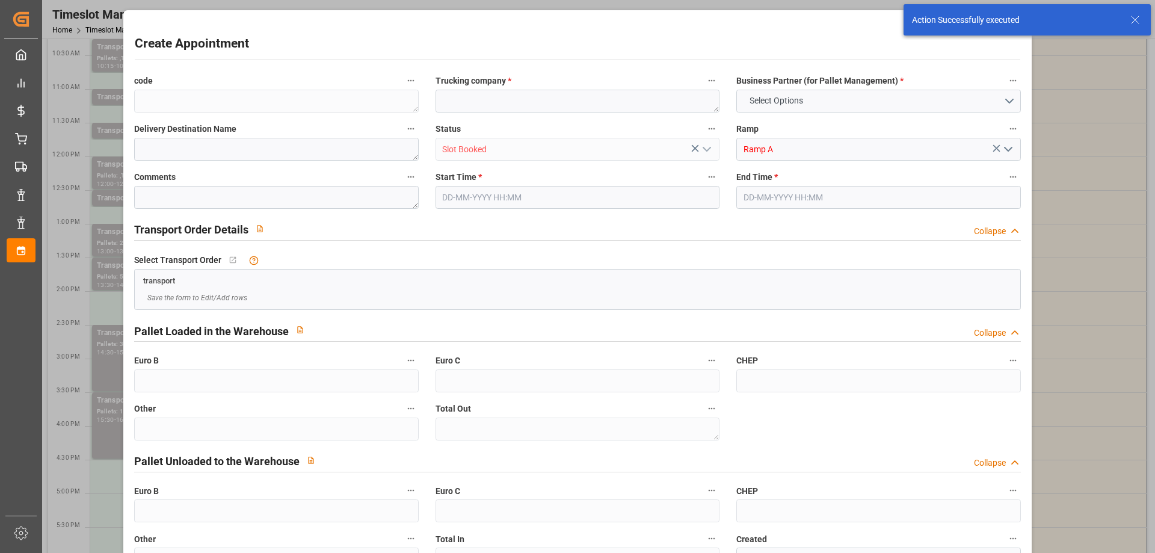
type input "0"
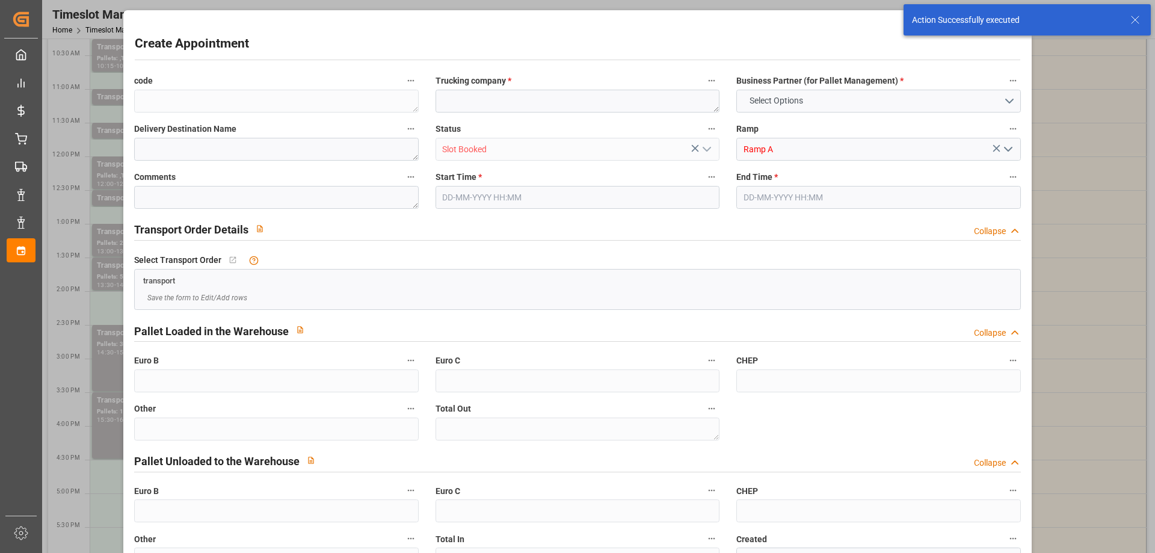
type input "0"
type input "[DATE] 16:30"
type input "[DATE] 17:30"
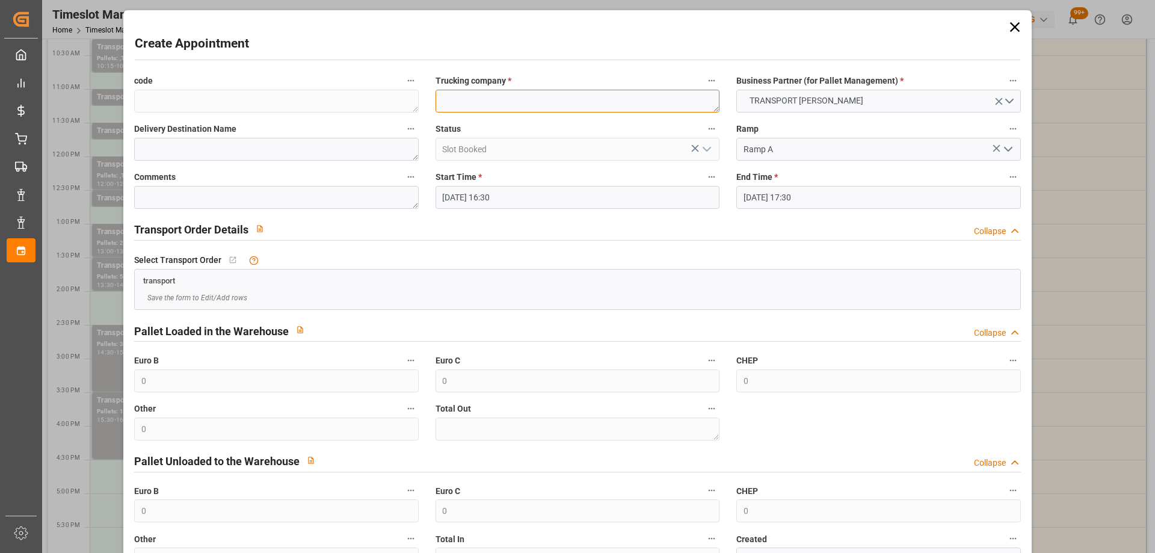
paste textarea "CHOLET"
type textarea "CHOLET"
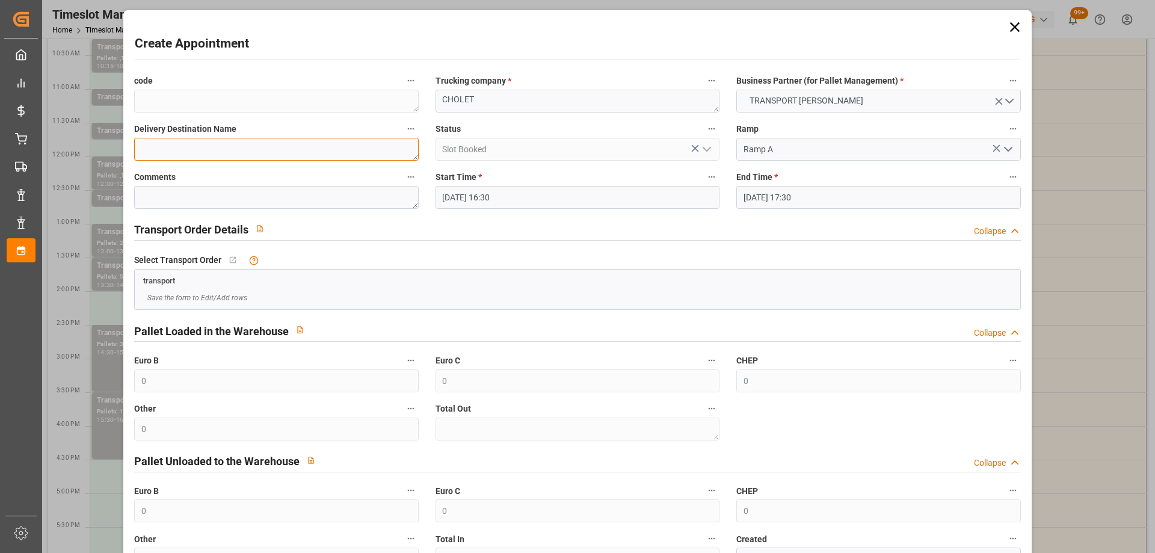
paste textarea "CHOLET"
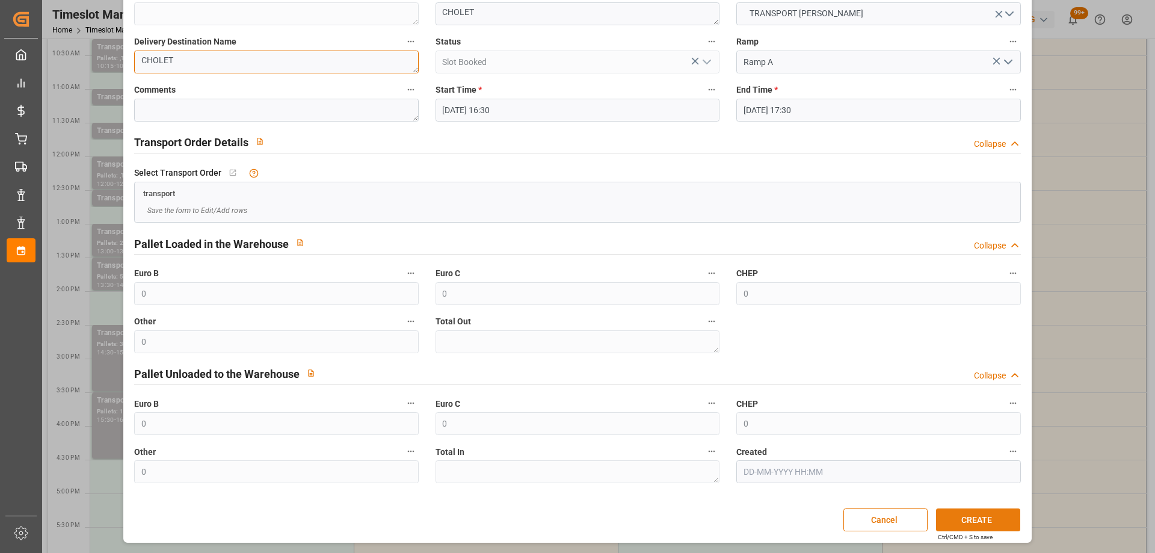
type textarea "CHOLET"
click at [967, 524] on button "CREATE" at bounding box center [978, 519] width 84 height 23
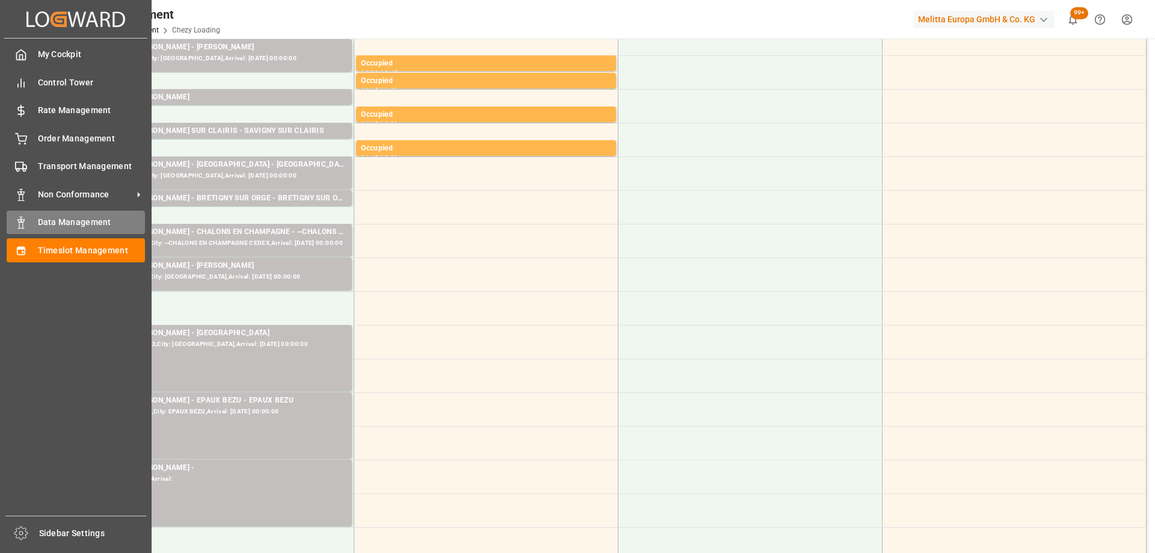
click at [78, 221] on span "Data Management" at bounding box center [92, 222] width 108 height 13
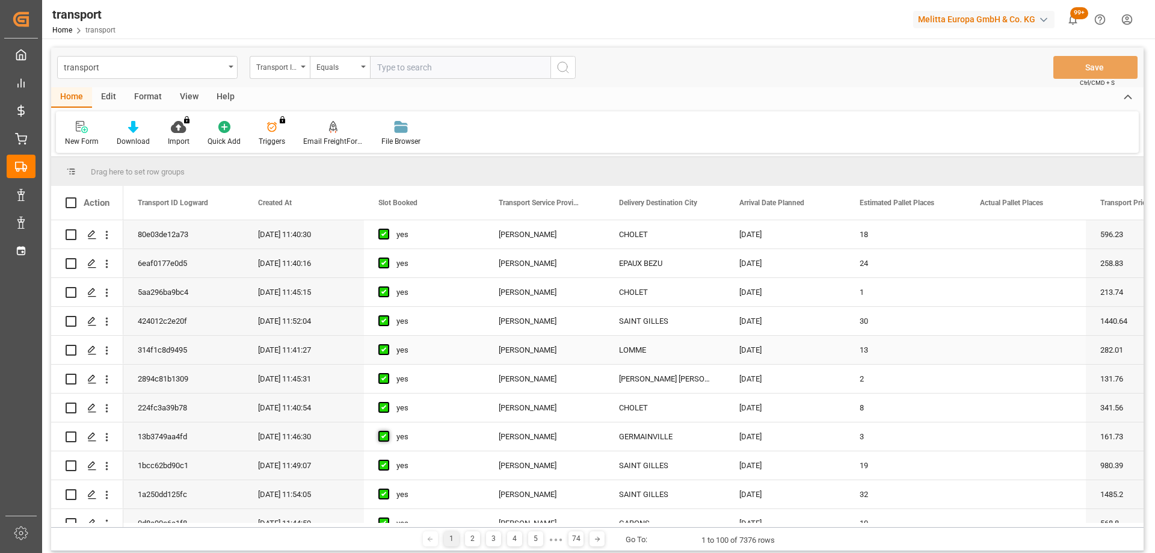
scroll to position [120, 0]
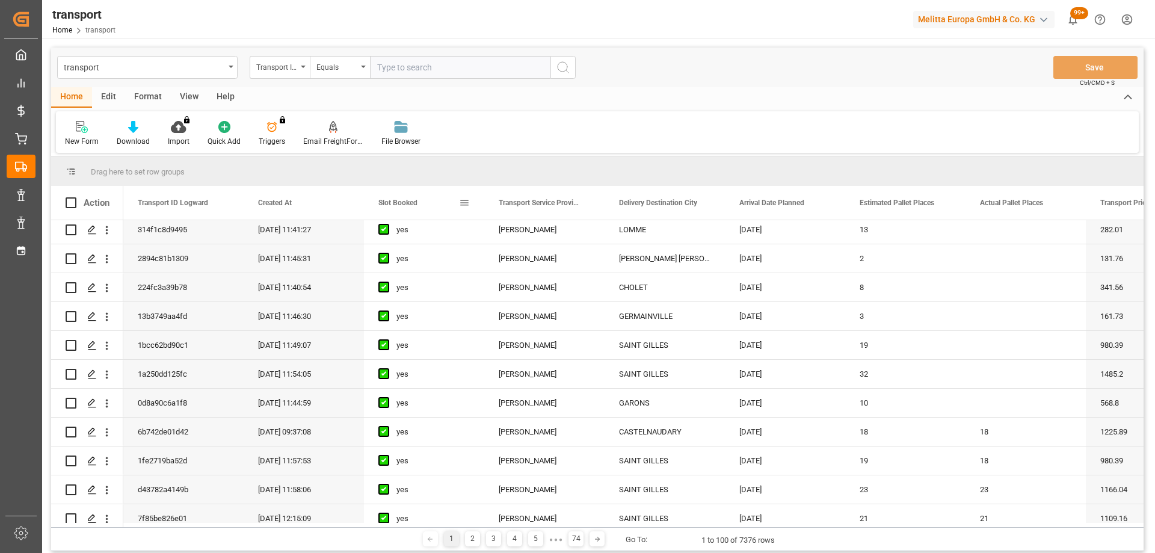
click at [397, 207] on span "Slot Booked" at bounding box center [397, 202] width 39 height 8
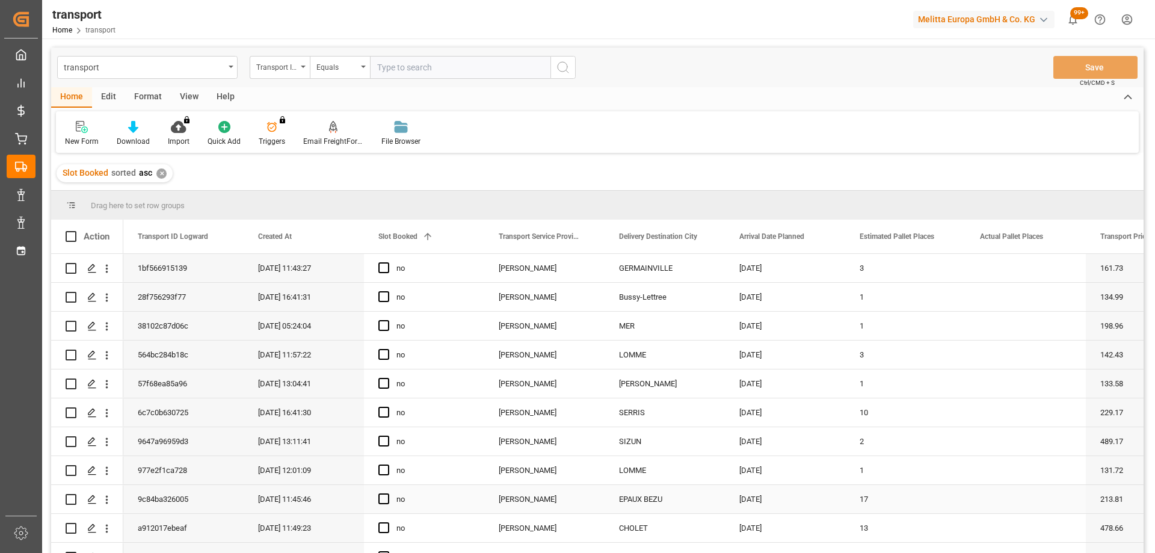
scroll to position [60, 0]
click at [93, 437] on icon "Press SPACE to select this row." at bounding box center [92, 439] width 10 height 10
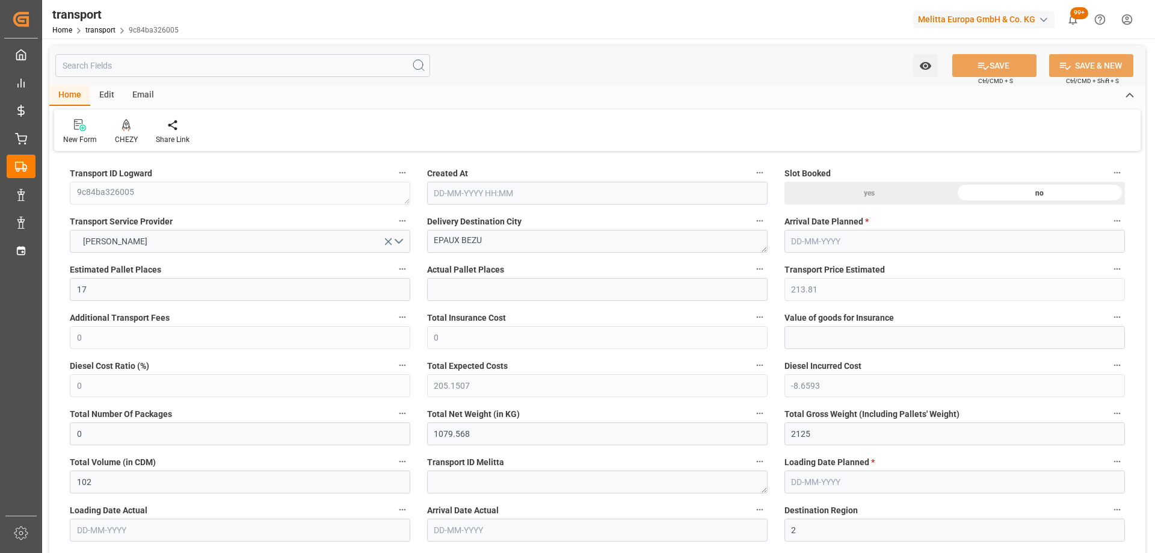
type input "[DATE] 11:45"
type input "[DATE]"
drag, startPoint x: 517, startPoint y: 244, endPoint x: 374, endPoint y: 229, distance: 143.3
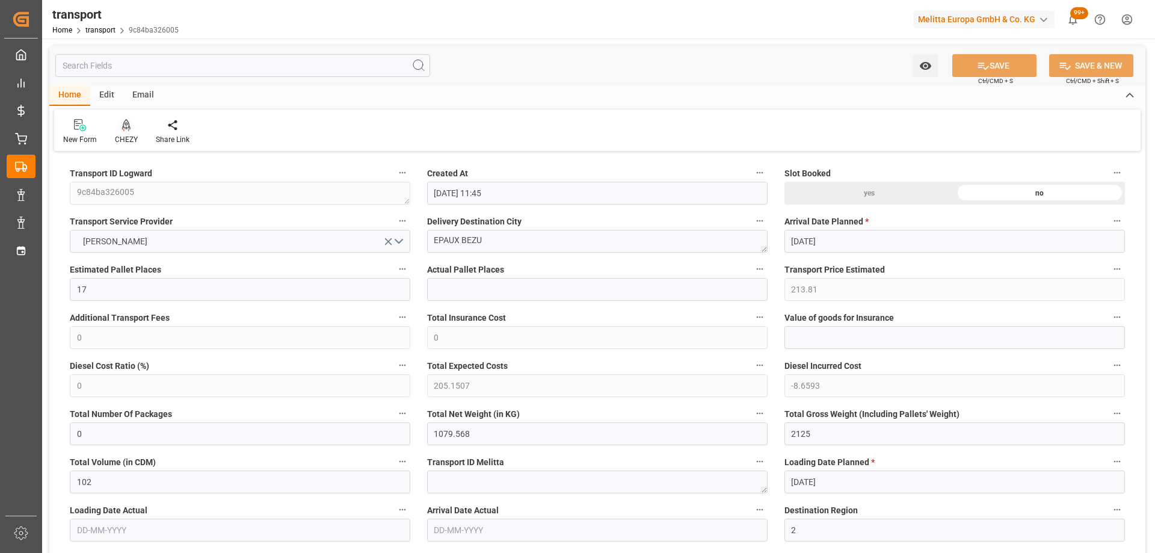
click at [128, 125] on icon at bounding box center [126, 124] width 8 height 10
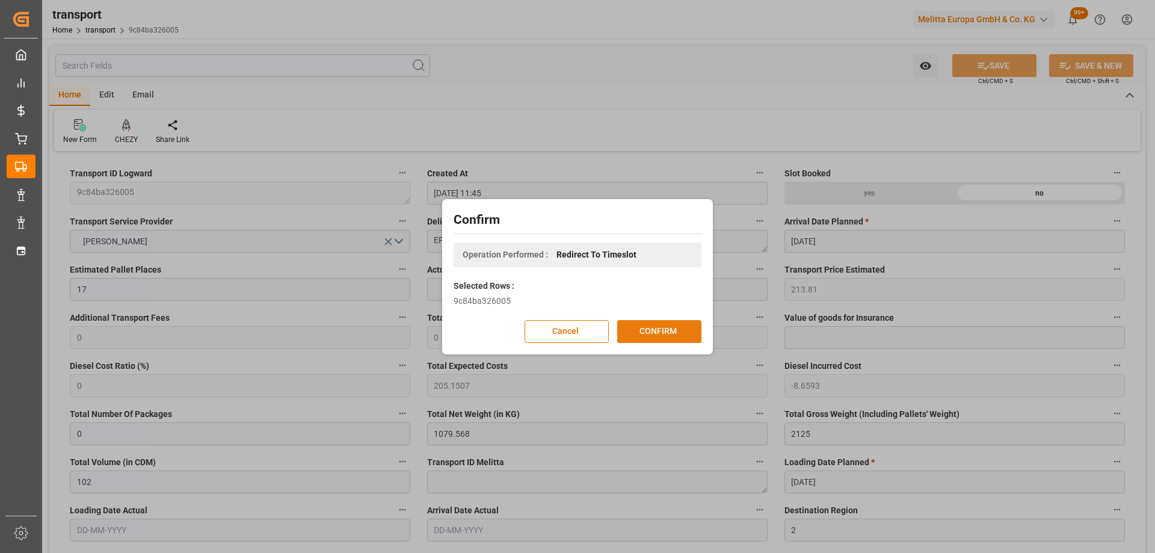
click at [661, 328] on button "CONFIRM" at bounding box center [659, 331] width 84 height 23
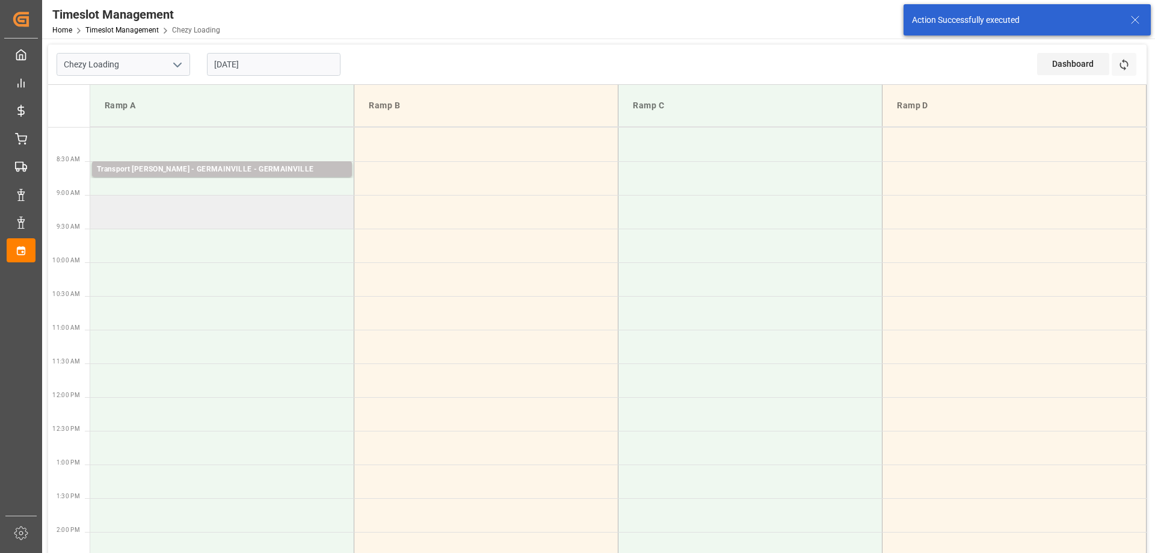
click at [201, 211] on td at bounding box center [222, 212] width 264 height 34
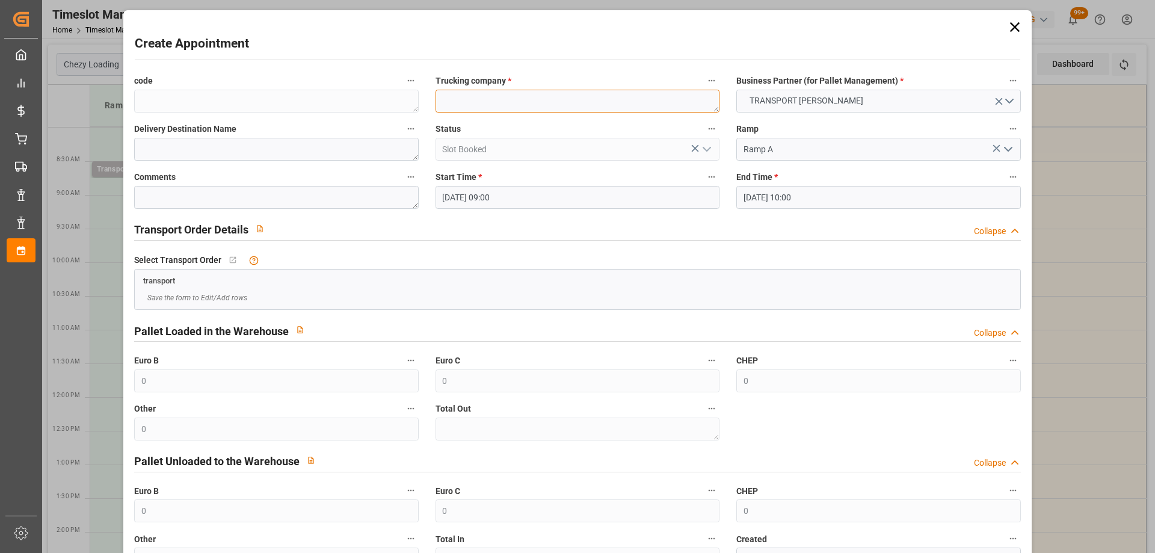
paste textarea "EPAUX BEZU"
type textarea "EPAUX BEZU"
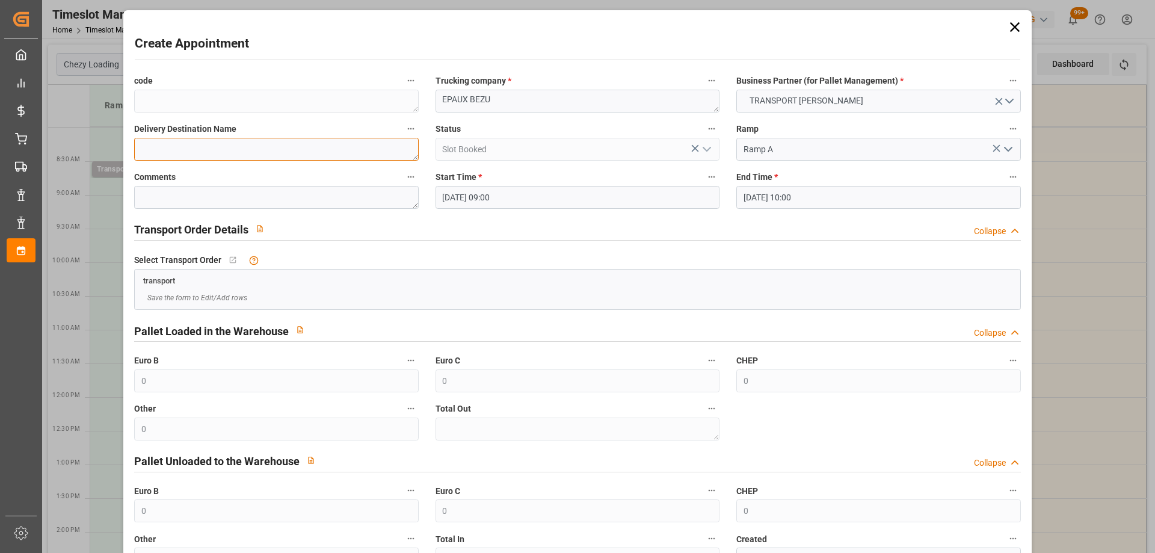
paste textarea "EPAUX BEZU"
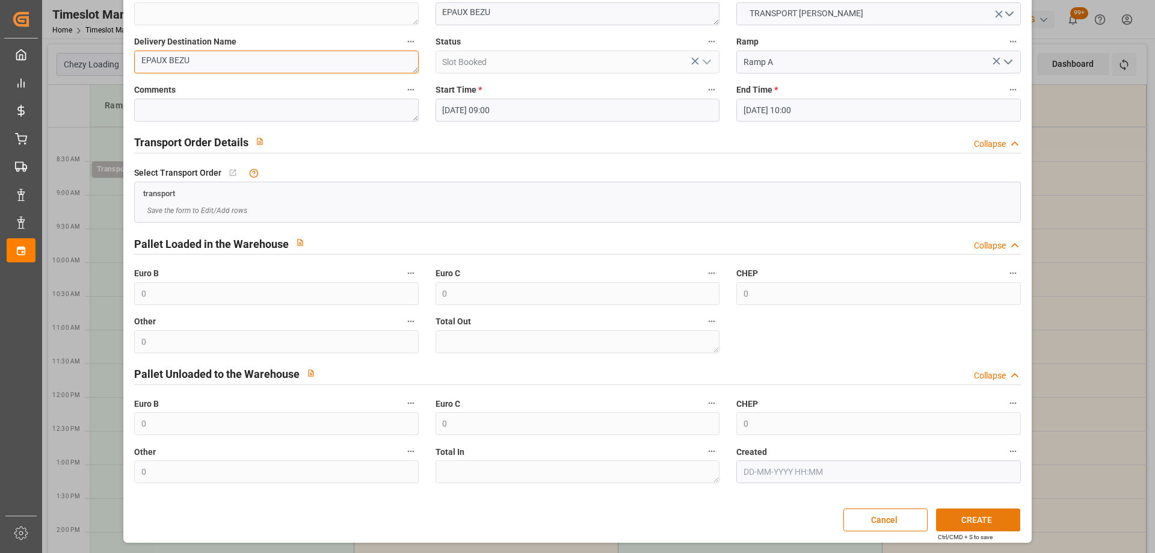
type textarea "EPAUX BEZU"
click at [991, 520] on button "CREATE" at bounding box center [978, 519] width 84 height 23
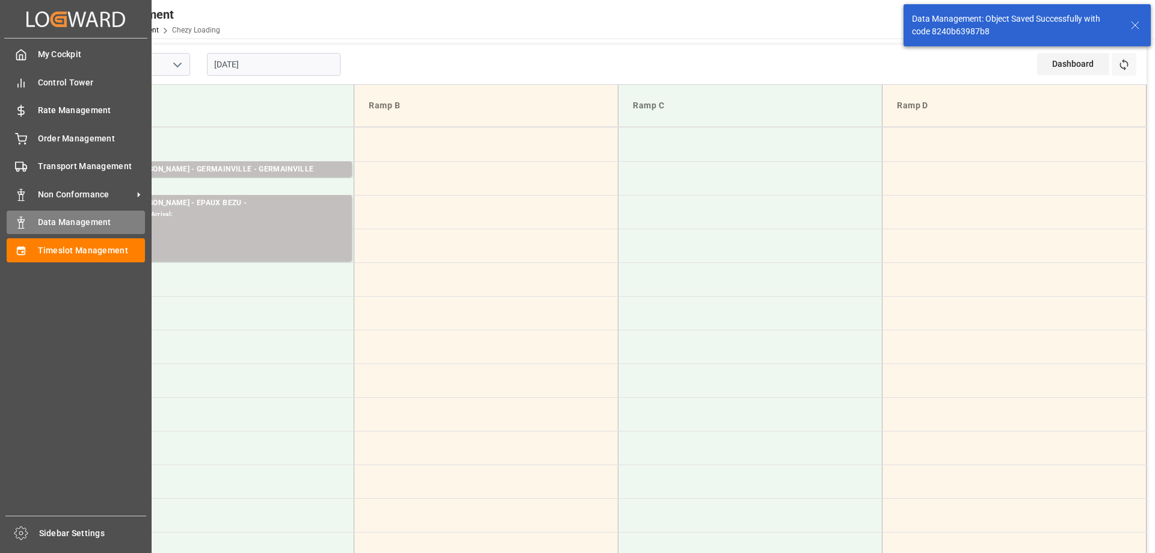
click at [75, 219] on span "Data Management" at bounding box center [92, 222] width 108 height 13
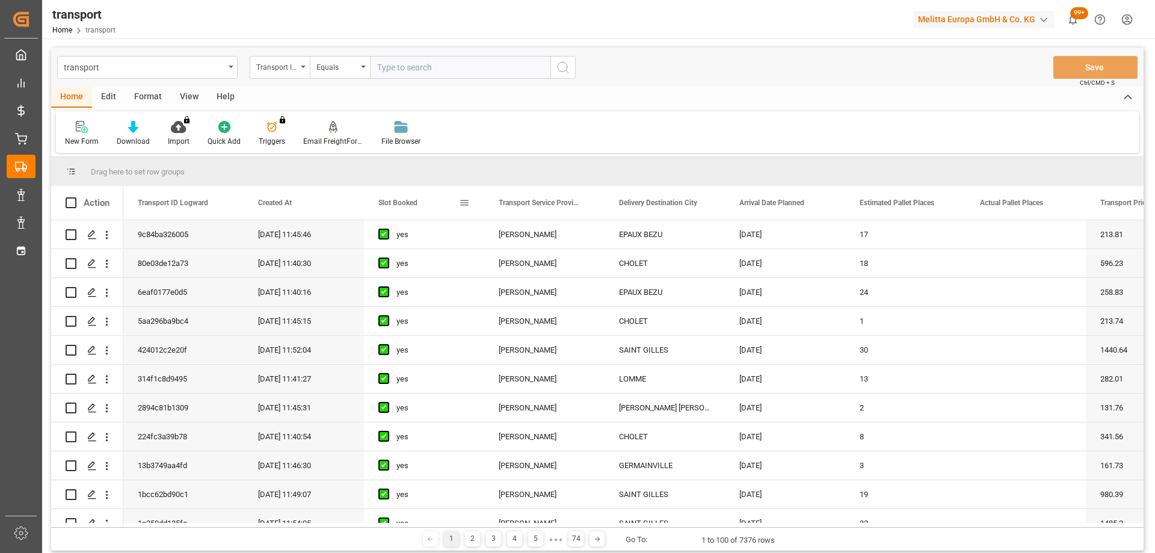
click at [392, 208] on div "Slot Booked" at bounding box center [418, 203] width 81 height 34
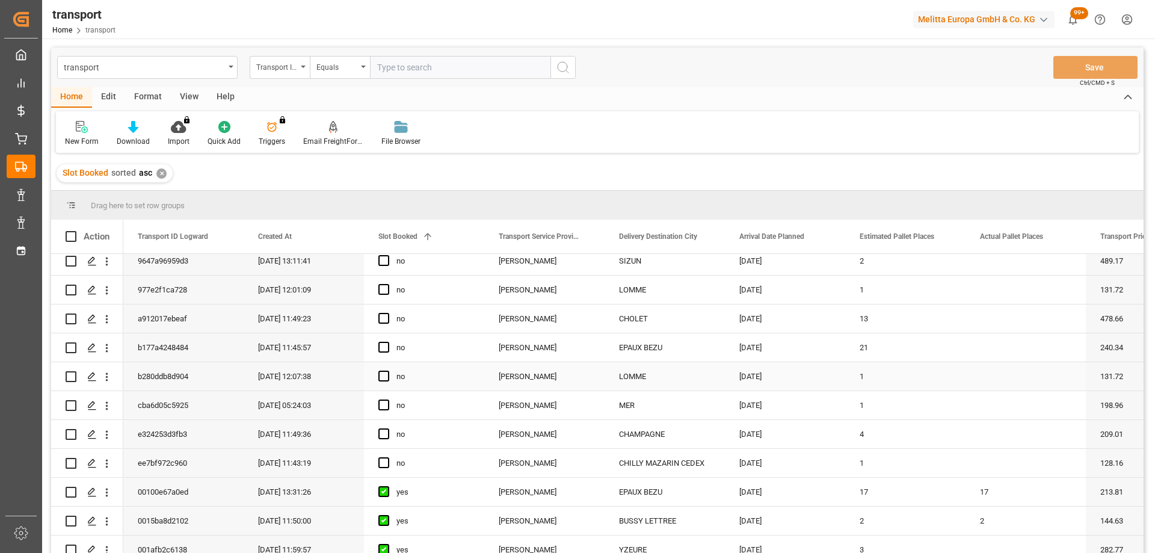
scroll to position [241, 0]
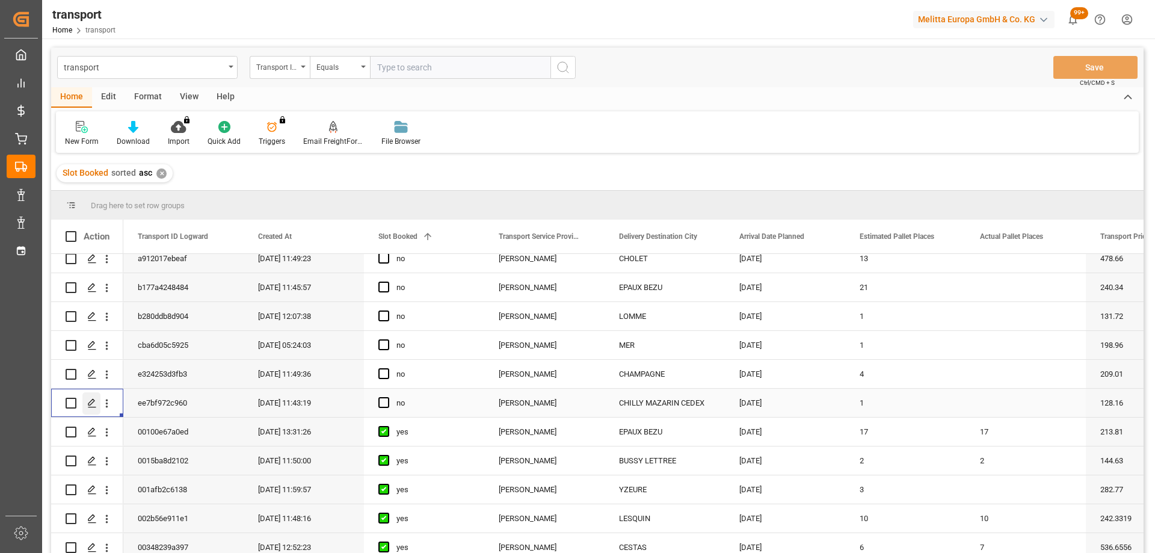
click at [92, 408] on icon "Press SPACE to select this row." at bounding box center [92, 403] width 10 height 10
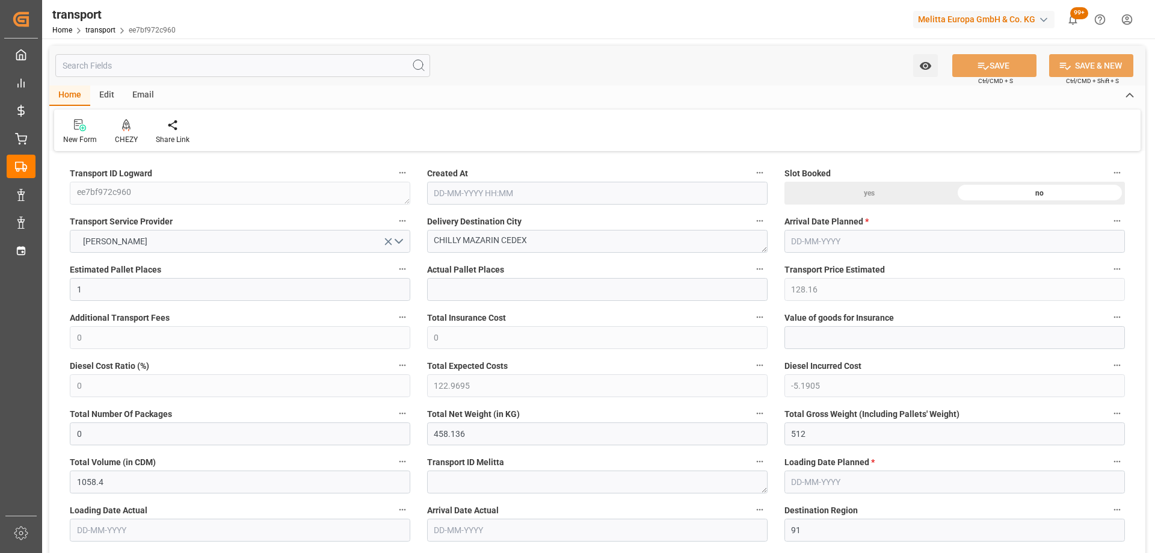
type input "21-08-2025 11:43"
type input "[DATE]"
drag, startPoint x: 506, startPoint y: 241, endPoint x: 361, endPoint y: 224, distance: 145.3
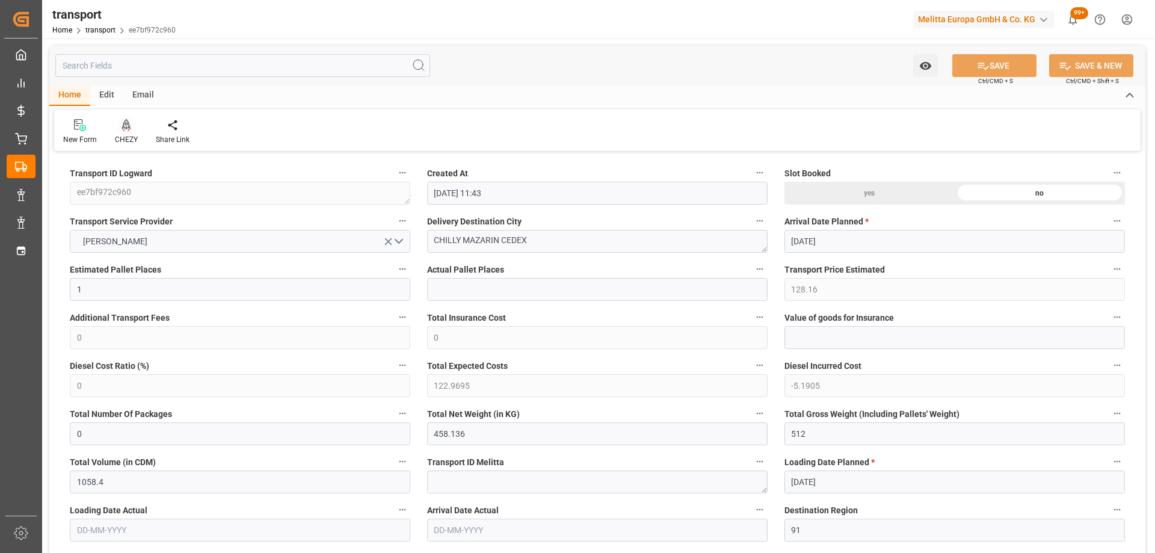
click at [115, 129] on div at bounding box center [126, 124] width 23 height 13
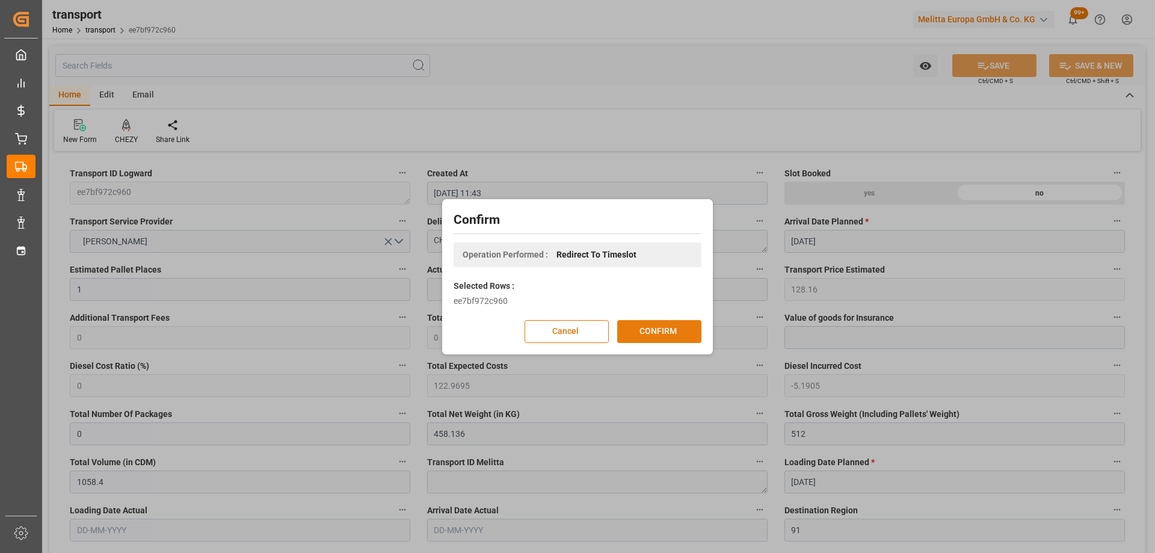
click at [647, 335] on button "CONFIRM" at bounding box center [659, 331] width 84 height 23
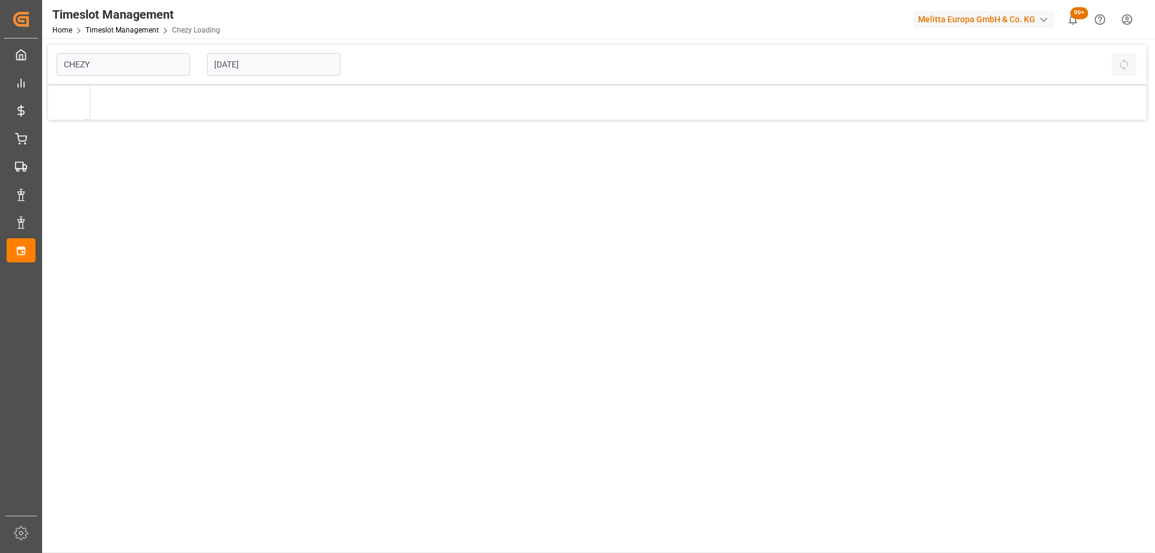
type input "Chezy Loading"
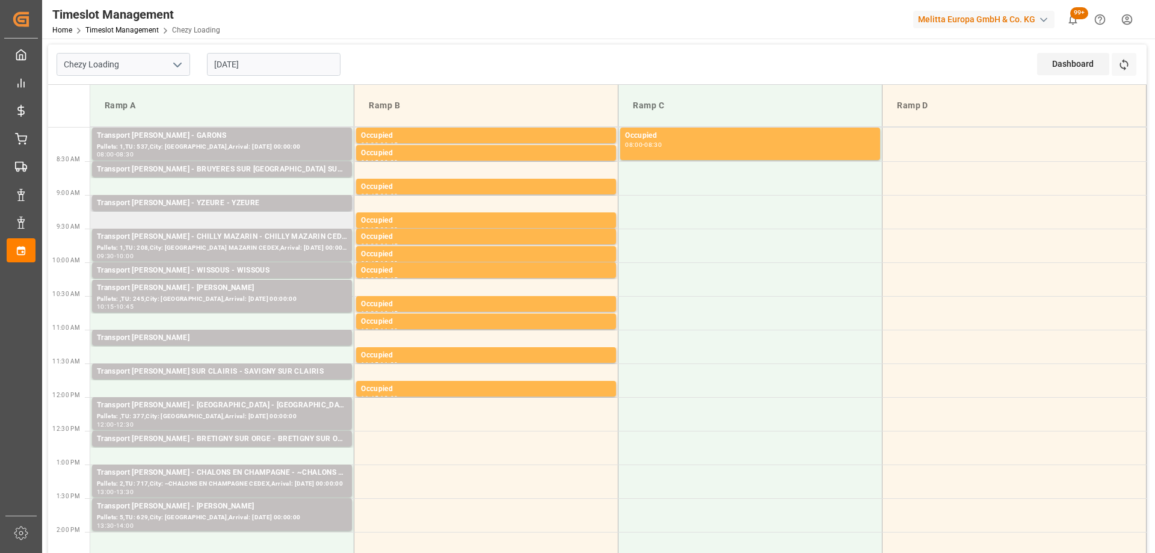
click at [200, 218] on td "Transport [PERSON_NAME] - YZEURE - YZEURE Pallets: 3,TU: 93,City: [GEOGRAPHIC_D…" at bounding box center [222, 212] width 264 height 34
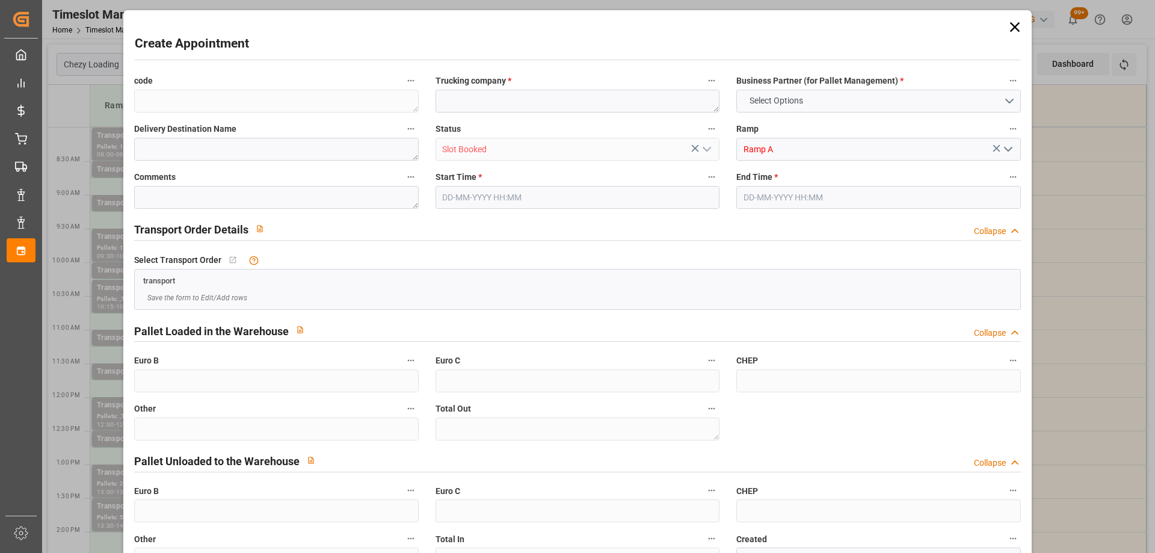
type input "0"
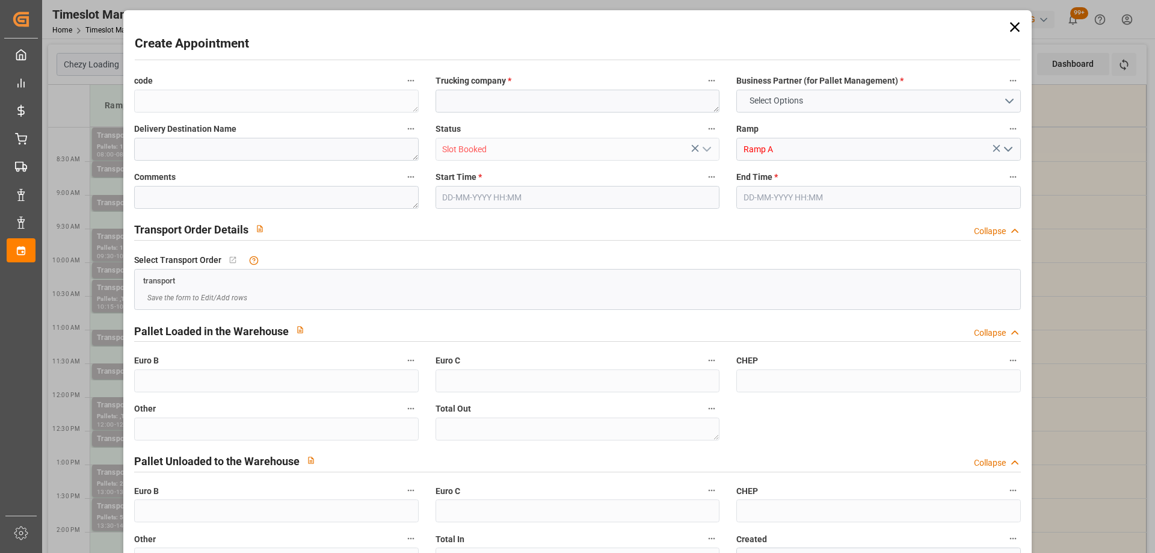
type input "0"
type input "[DATE] 09:15"
type input "[DATE] 09:30"
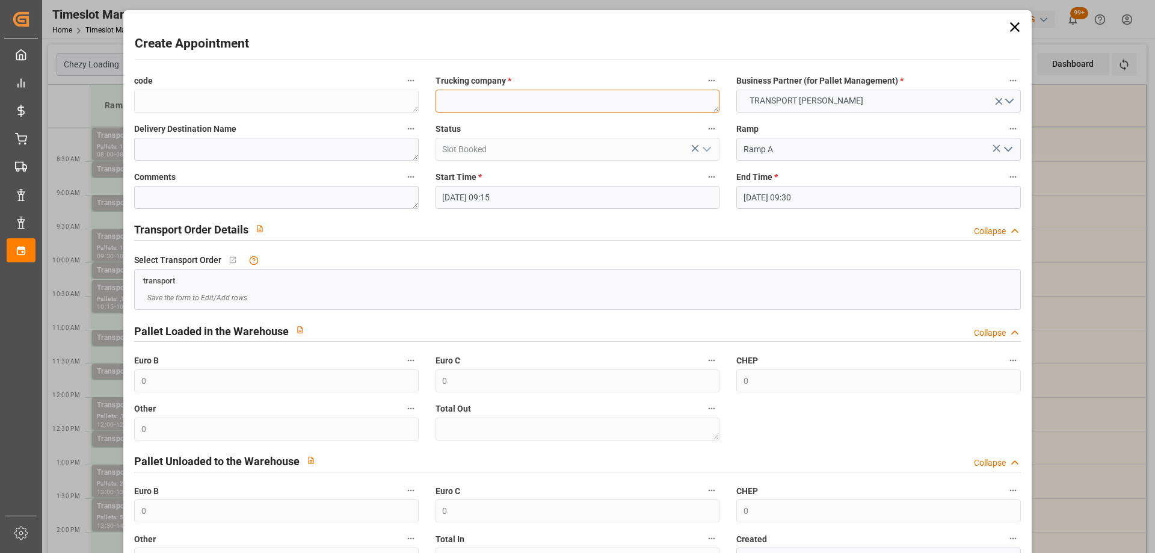
paste textarea "[PERSON_NAME] C"
type textarea "[PERSON_NAME] C"
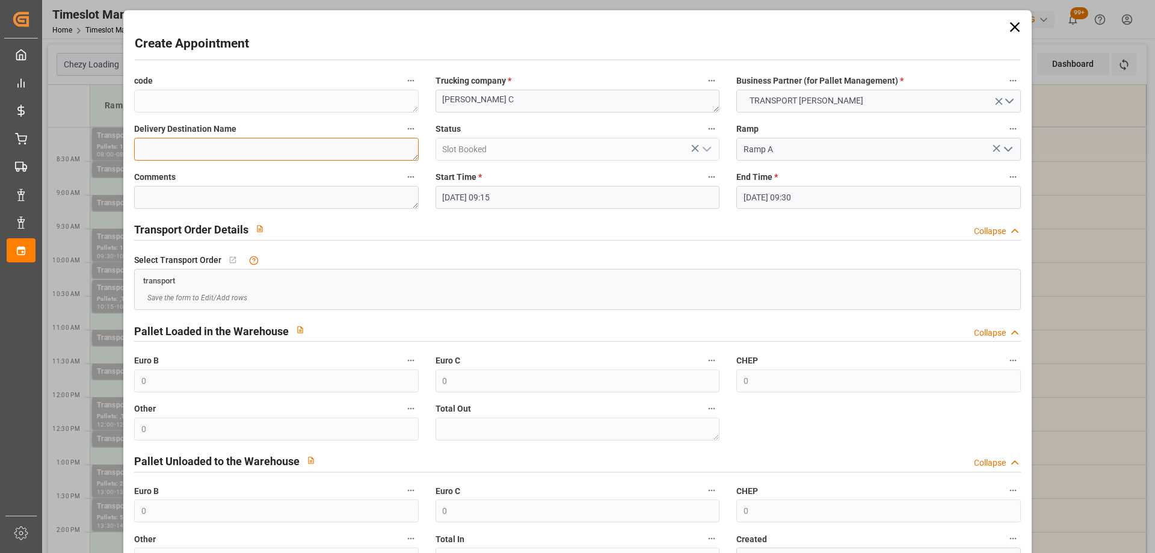
paste textarea "[PERSON_NAME] C"
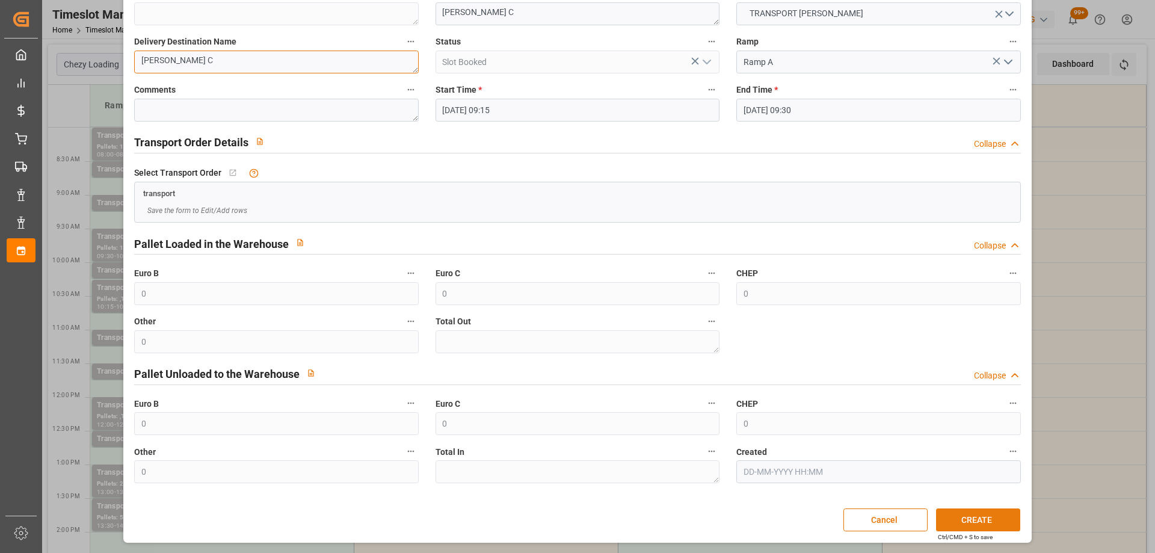
type textarea "[PERSON_NAME] C"
click at [971, 518] on button "CREATE" at bounding box center [978, 519] width 84 height 23
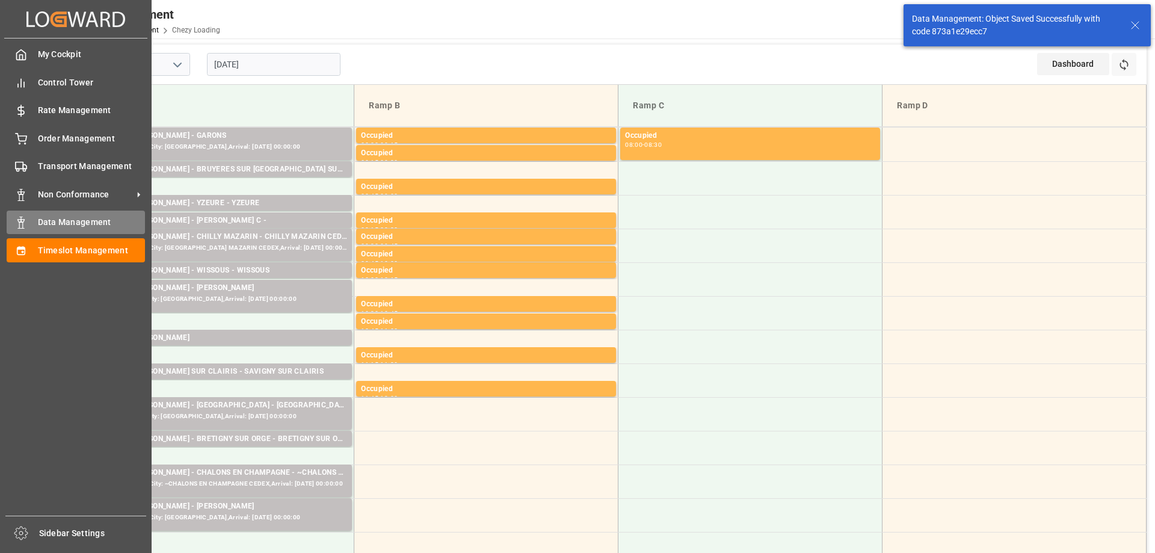
click at [33, 226] on div "Data Management Data Management" at bounding box center [76, 222] width 138 height 23
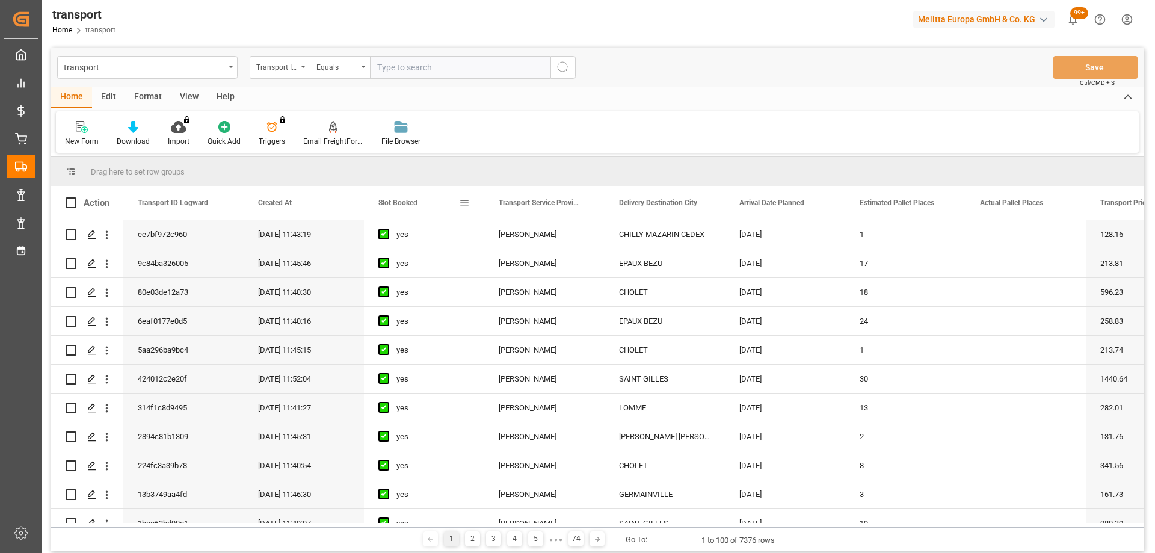
click at [389, 202] on span "Slot Booked" at bounding box center [397, 202] width 39 height 8
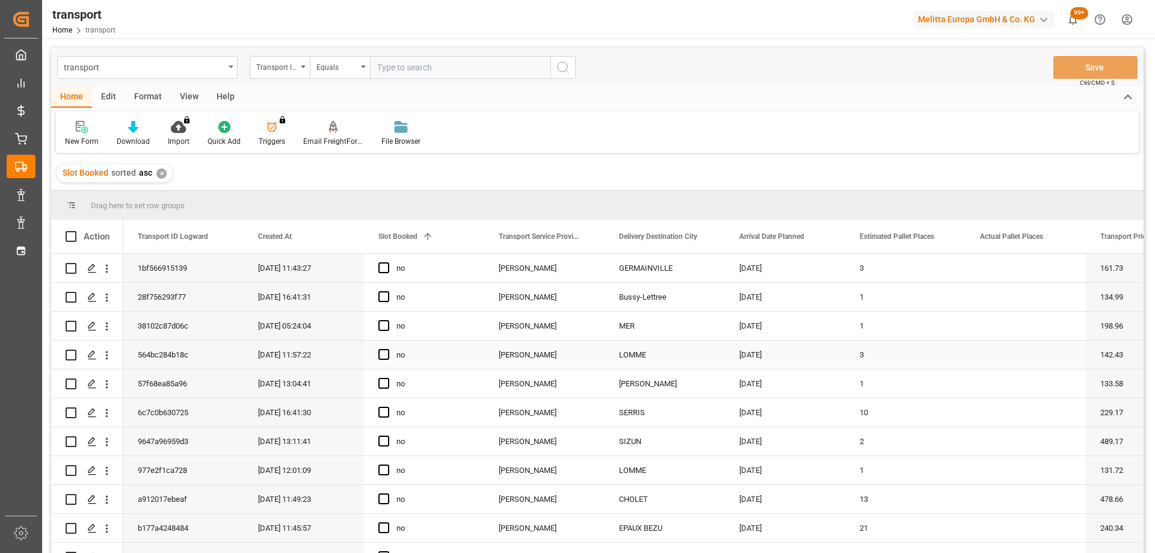
scroll to position [120, 0]
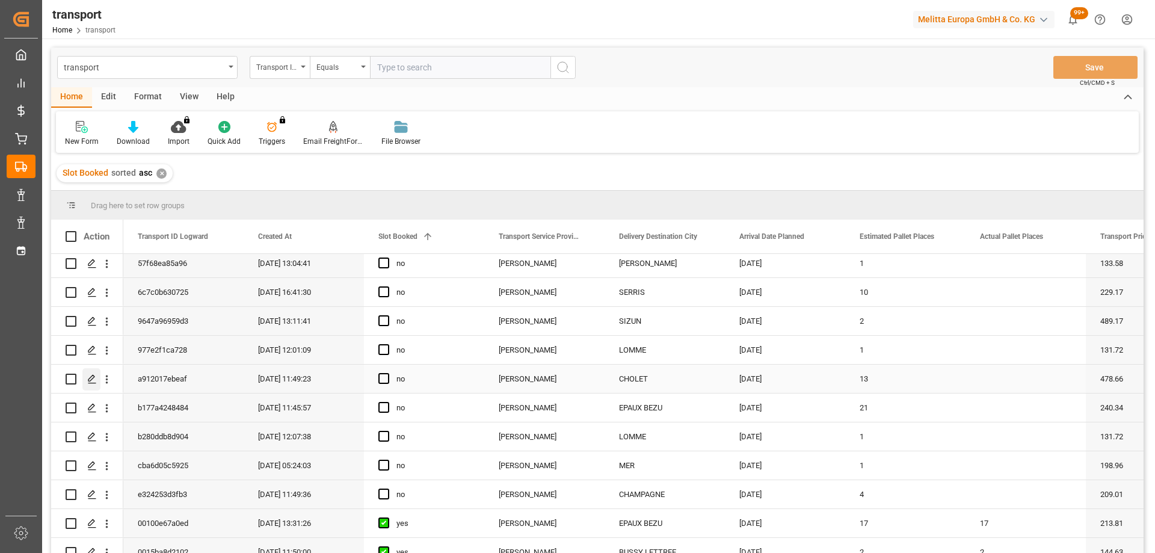
click at [88, 383] on icon "Press SPACE to select this row." at bounding box center [92, 379] width 10 height 10
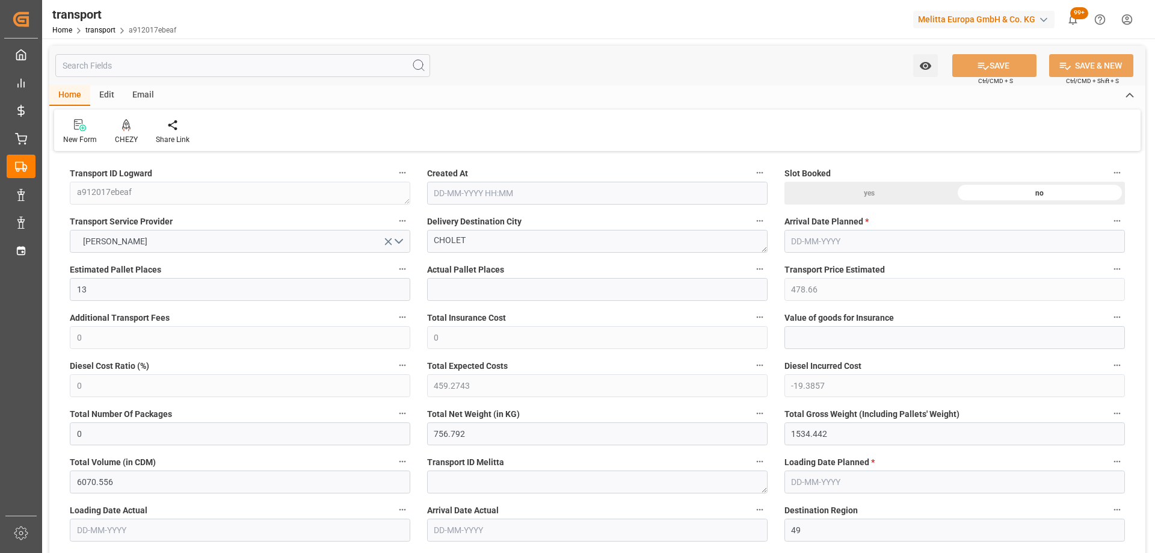
type input "[DATE] 11:49"
type input "[DATE]"
drag, startPoint x: 473, startPoint y: 244, endPoint x: 411, endPoint y: 233, distance: 62.2
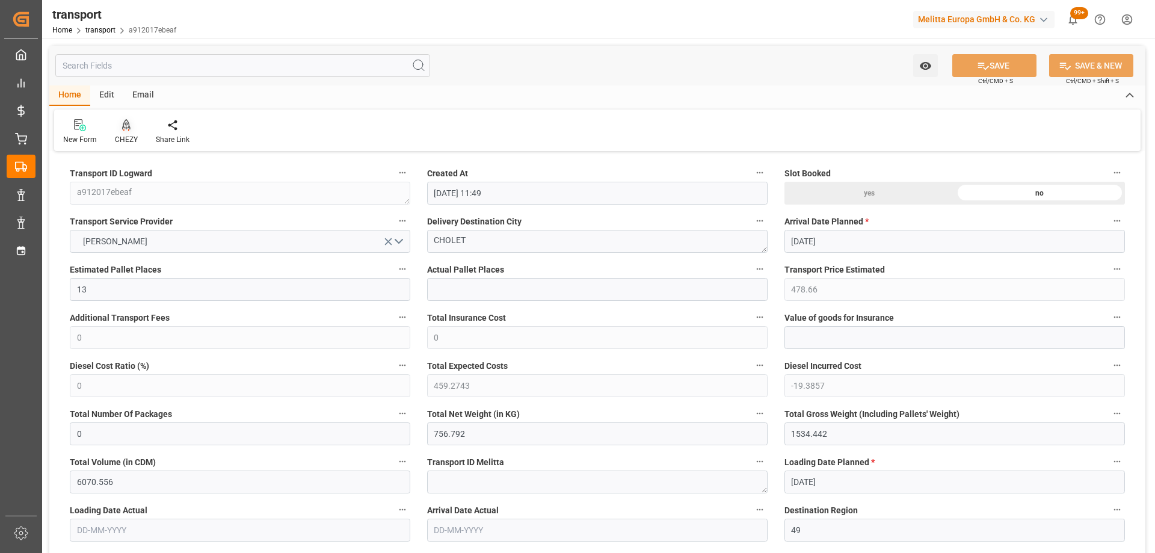
click at [119, 127] on div at bounding box center [126, 124] width 23 height 13
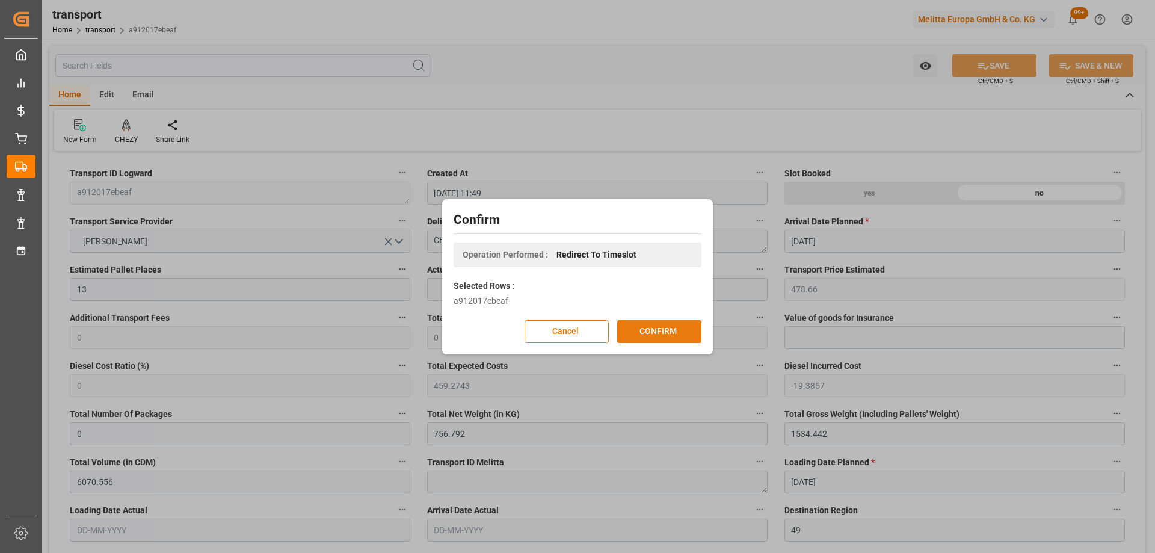
click at [659, 329] on button "CONFIRM" at bounding box center [659, 331] width 84 height 23
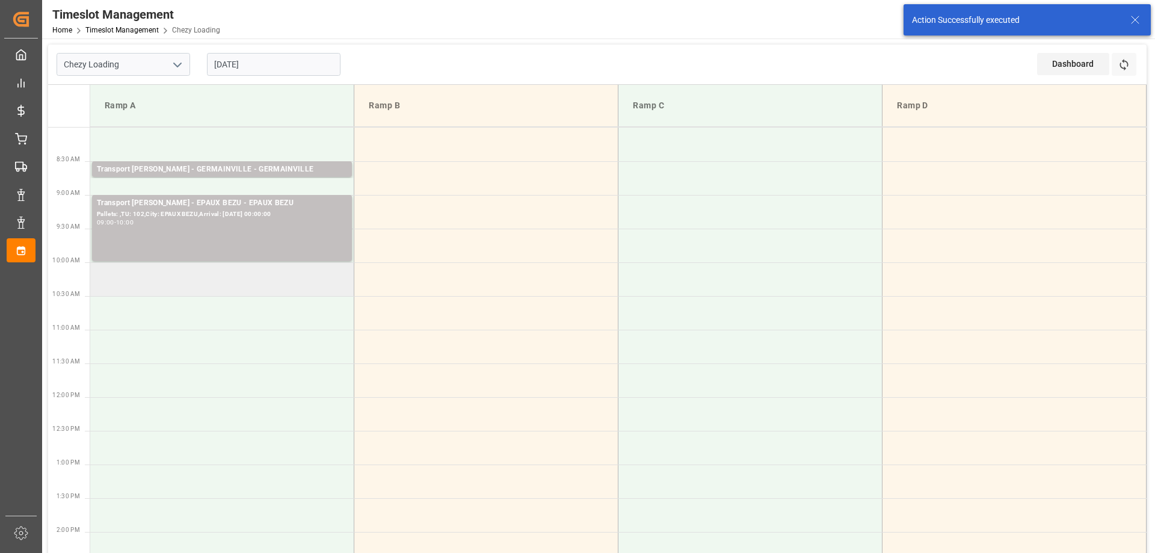
click at [198, 281] on td at bounding box center [222, 279] width 264 height 34
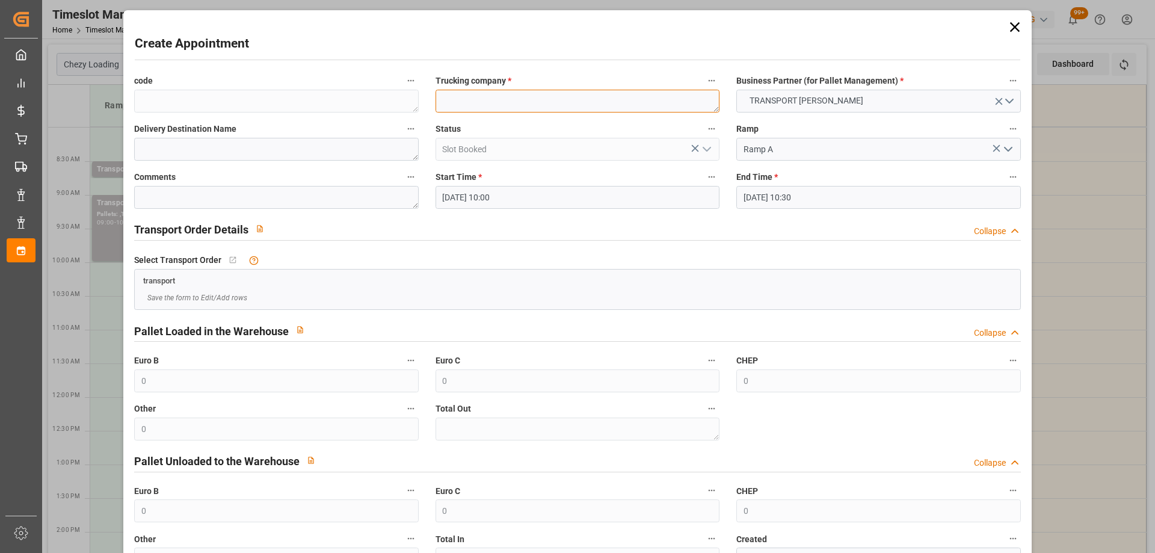
paste textarea "CHOLET"
type textarea "CHOLET"
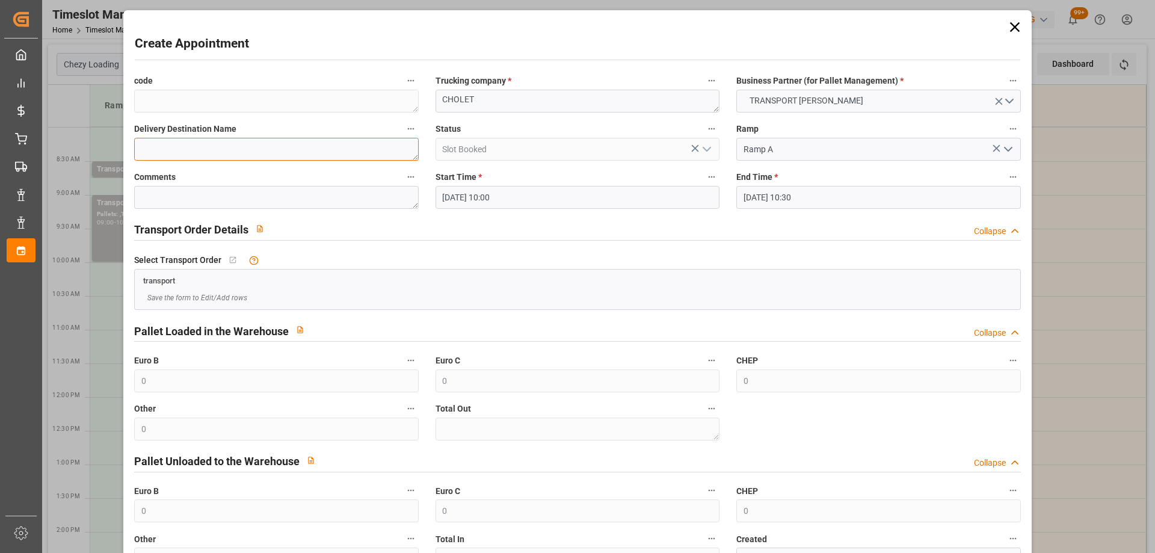
paste textarea "CHOLET"
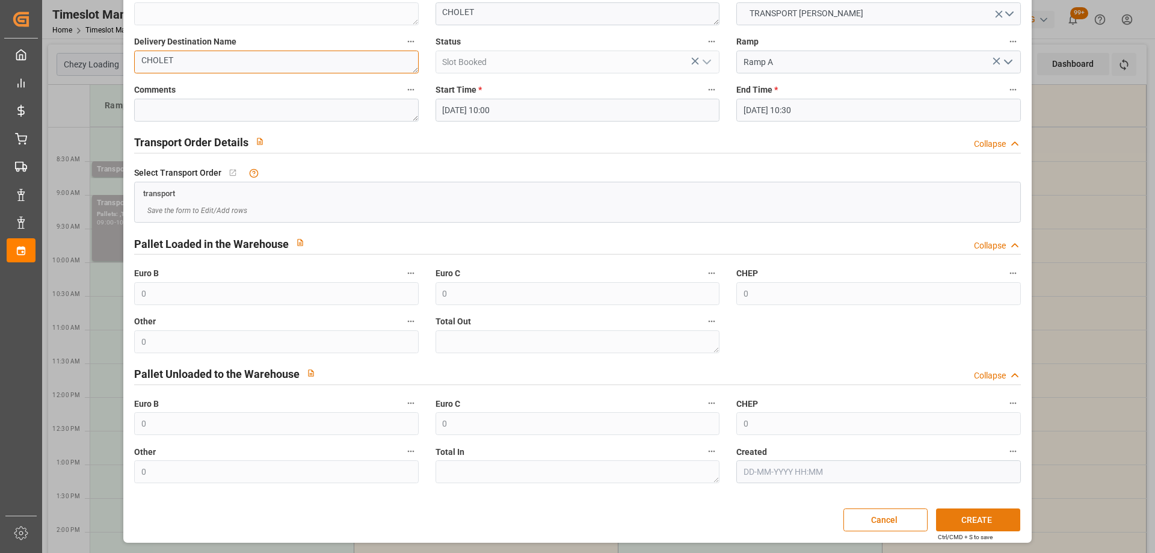
type textarea "CHOLET"
click at [961, 520] on button "CREATE" at bounding box center [978, 519] width 84 height 23
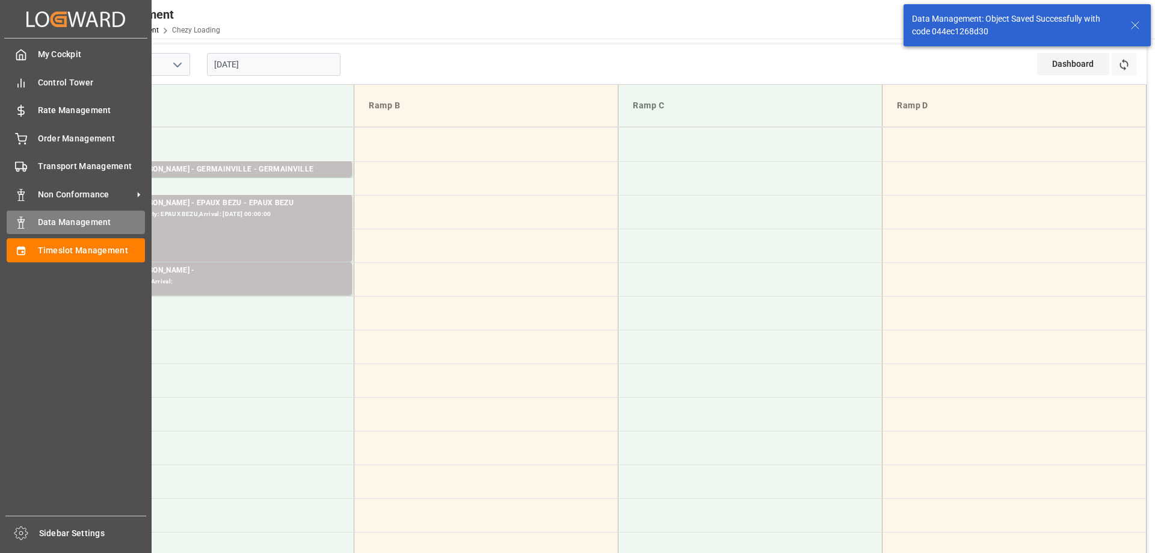
click at [38, 223] on span "Data Management" at bounding box center [92, 222] width 108 height 13
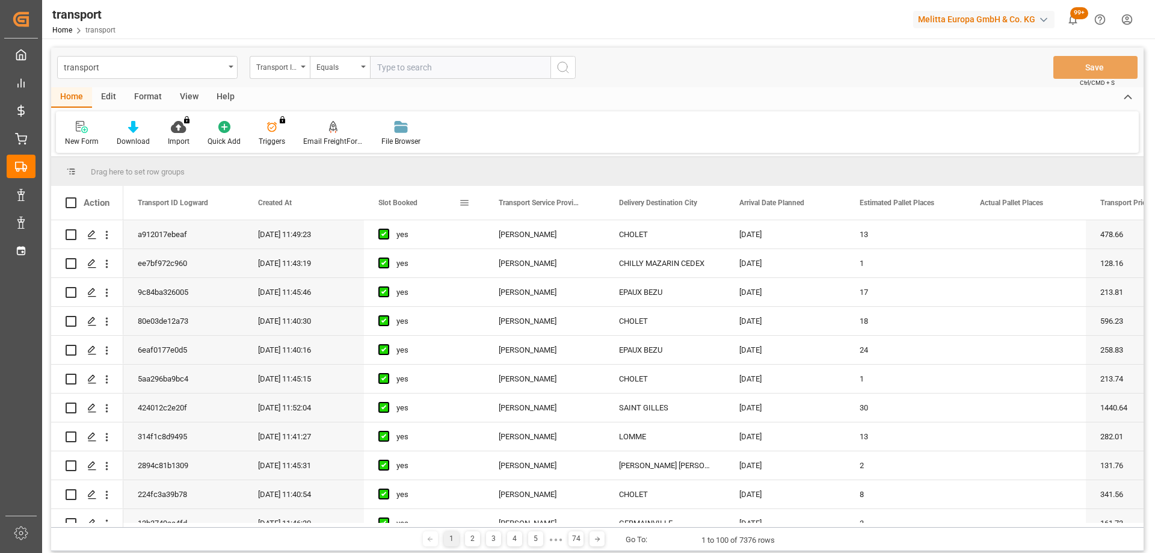
click at [402, 200] on span "Slot Booked" at bounding box center [397, 202] width 39 height 8
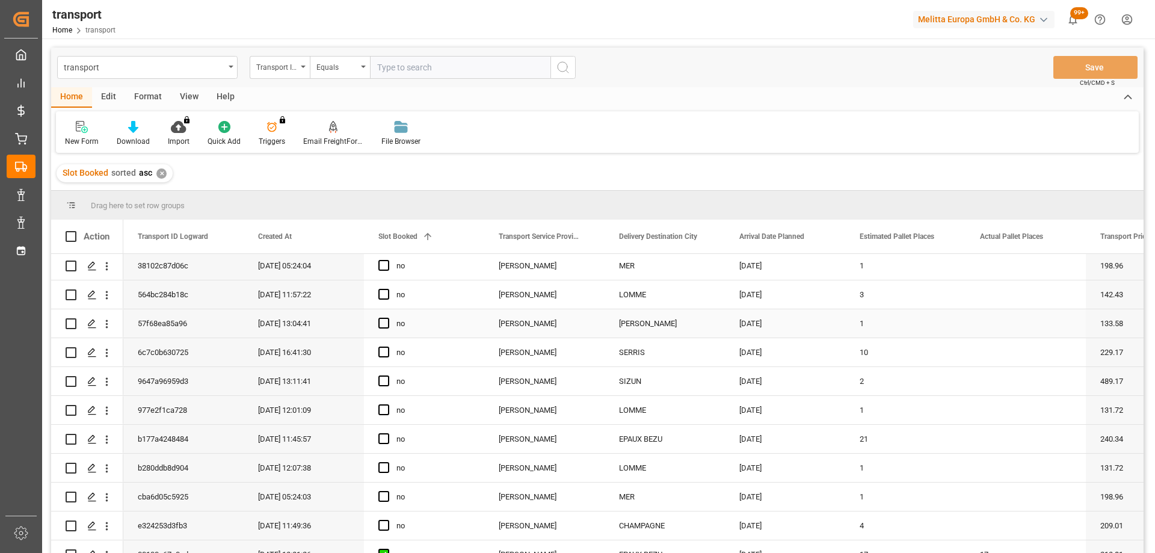
scroll to position [120, 0]
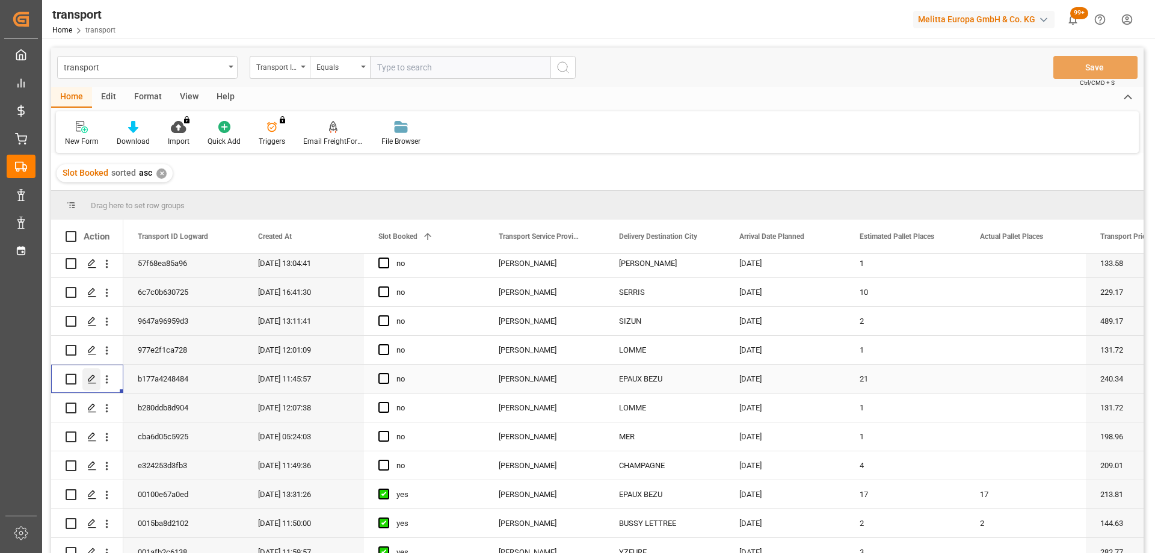
click at [96, 382] on icon "Press SPACE to select this row." at bounding box center [92, 379] width 10 height 10
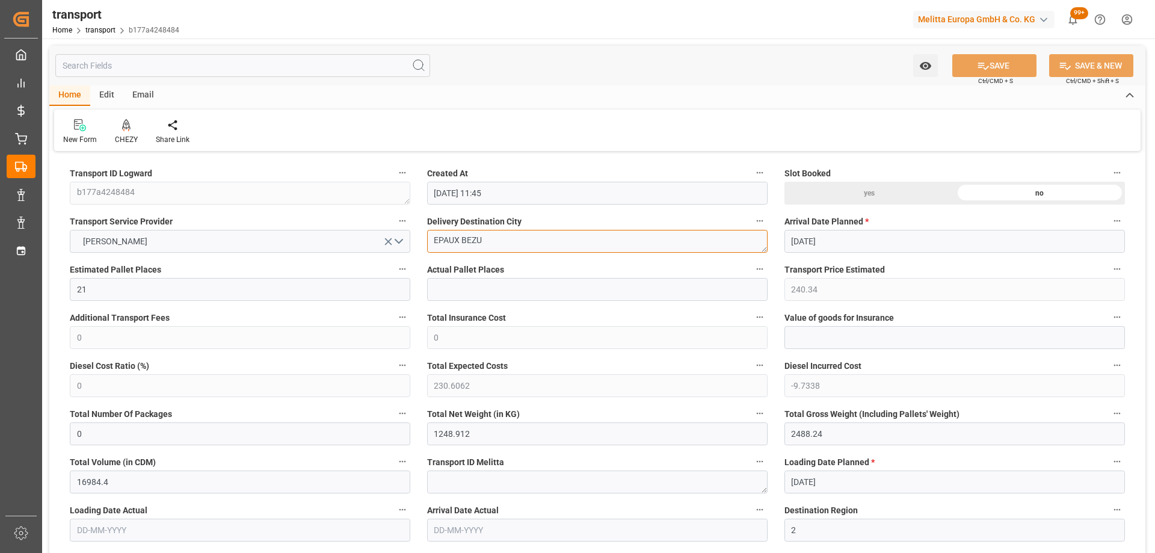
drag, startPoint x: 496, startPoint y: 242, endPoint x: 420, endPoint y: 234, distance: 76.8
click at [420, 234] on div "Delivery Destination City EPAUX BEZU" at bounding box center [597, 233] width 357 height 48
click at [119, 132] on div "CHEZY" at bounding box center [126, 131] width 41 height 26
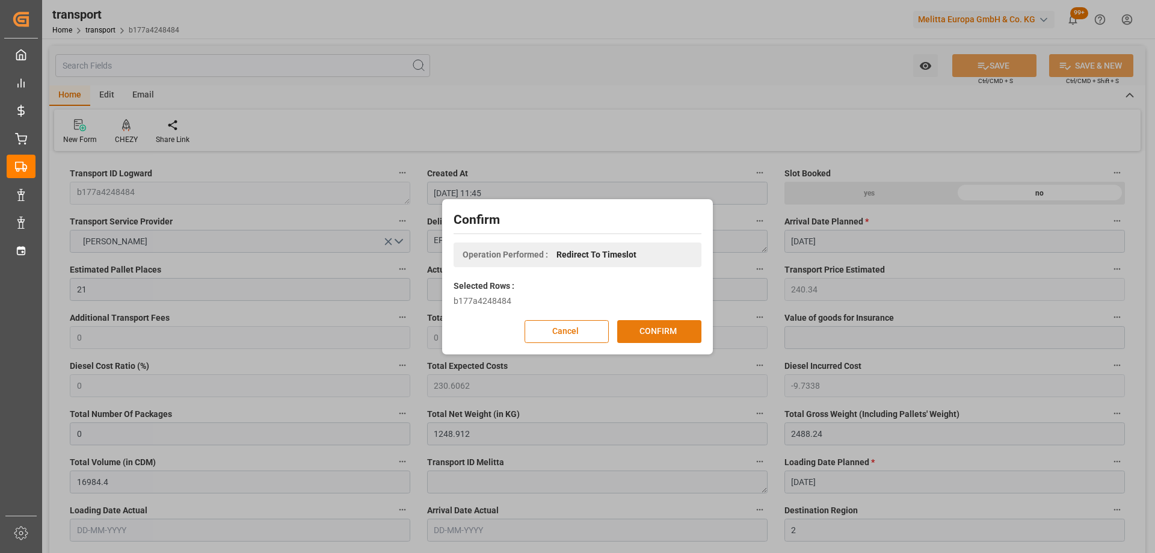
click at [650, 330] on button "CONFIRM" at bounding box center [659, 331] width 84 height 23
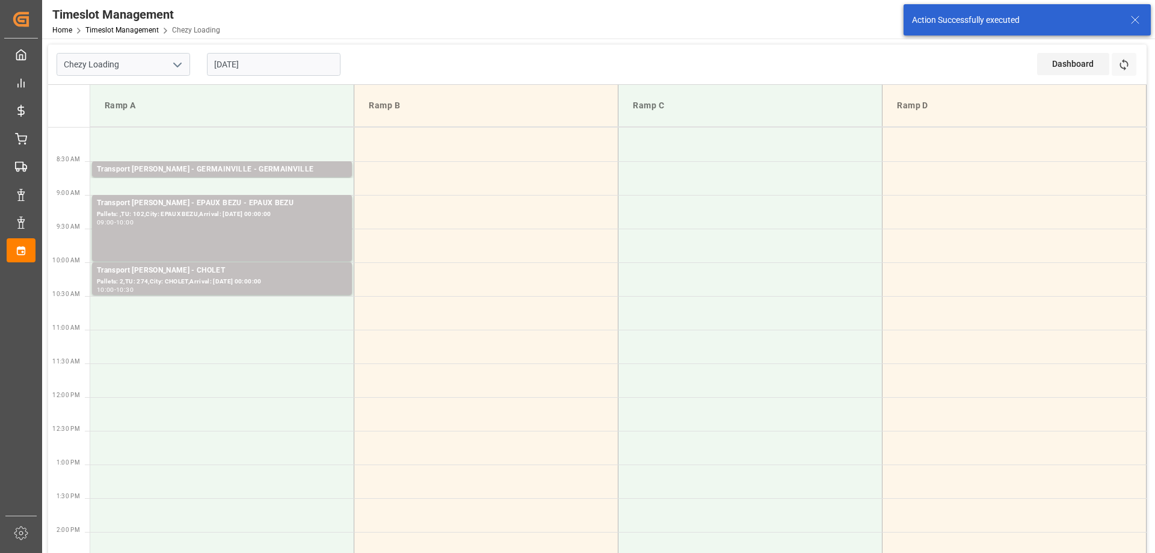
click at [214, 308] on td at bounding box center [222, 313] width 264 height 34
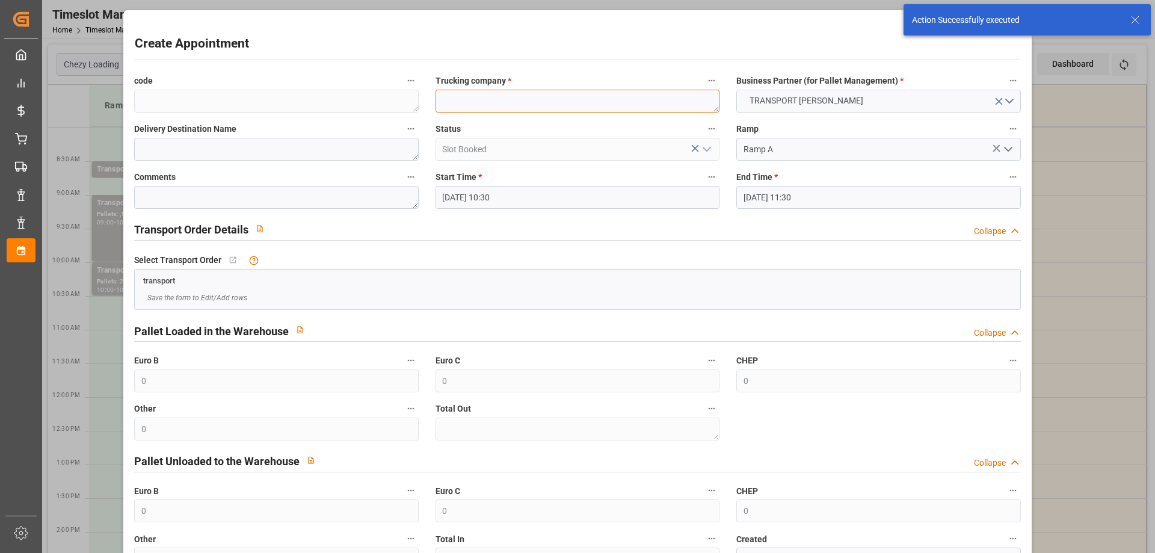
paste textarea "EPAUX BEZU"
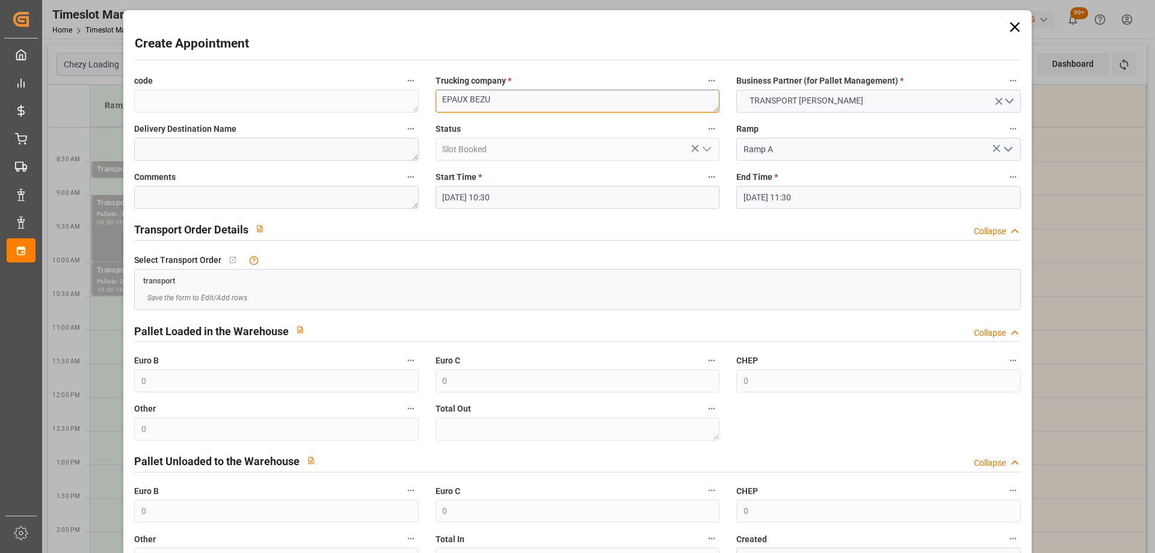
type textarea "EPAUX BEZU"
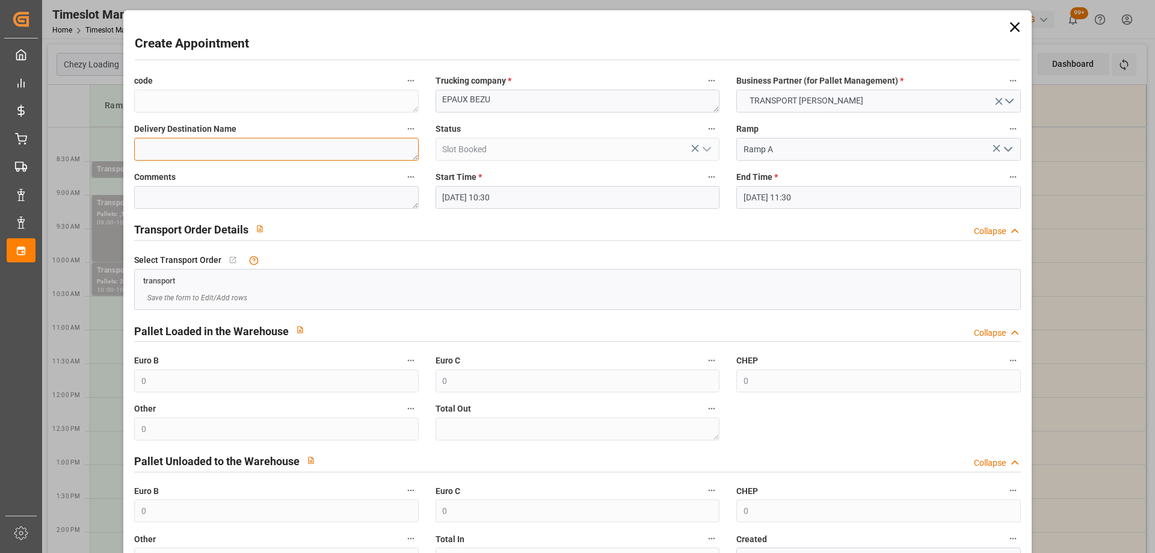
paste textarea "EPAUX BEZU"
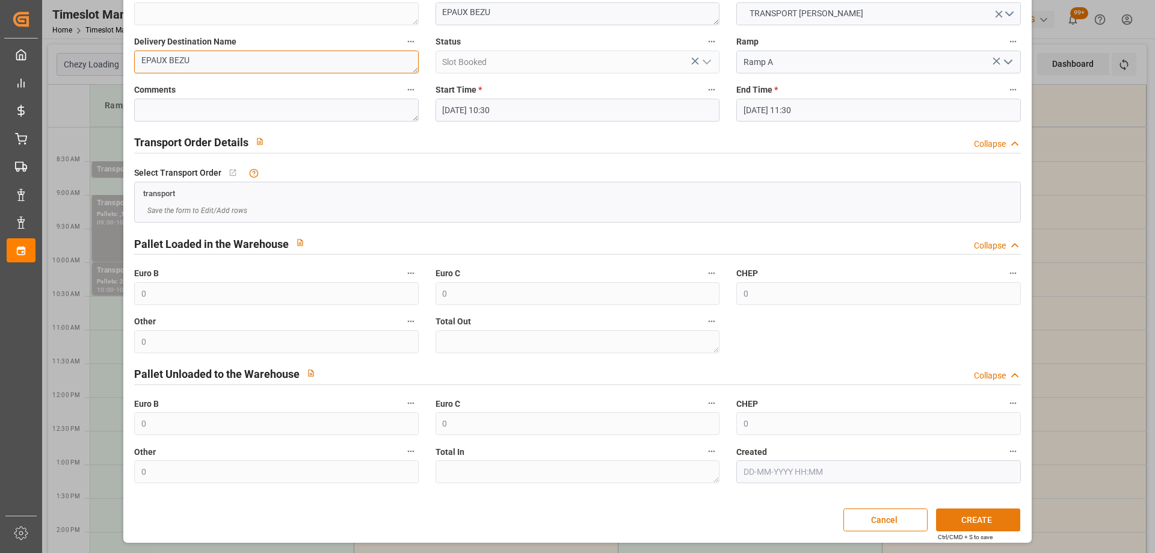
type textarea "EPAUX BEZU"
click at [965, 522] on button "CREATE" at bounding box center [978, 519] width 84 height 23
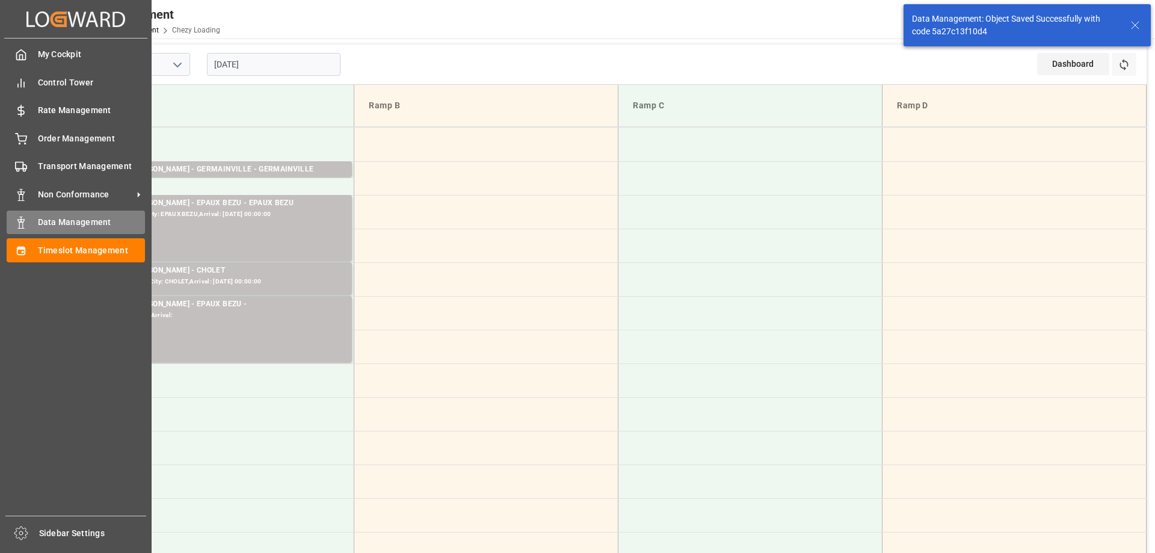
click at [46, 222] on span "Data Management" at bounding box center [92, 222] width 108 height 13
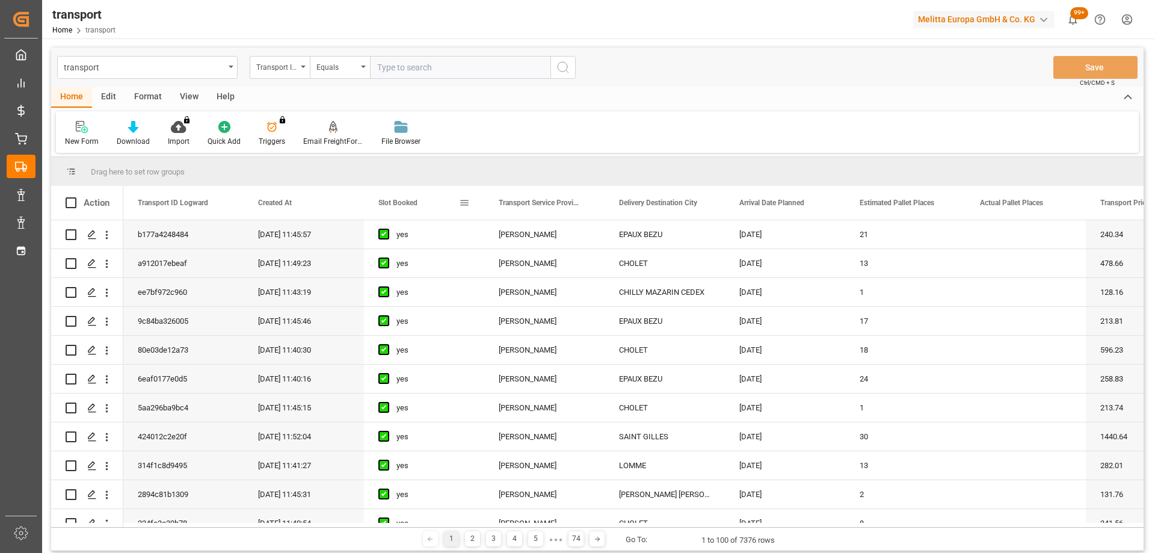
click at [408, 203] on span "Slot Booked" at bounding box center [397, 202] width 39 height 8
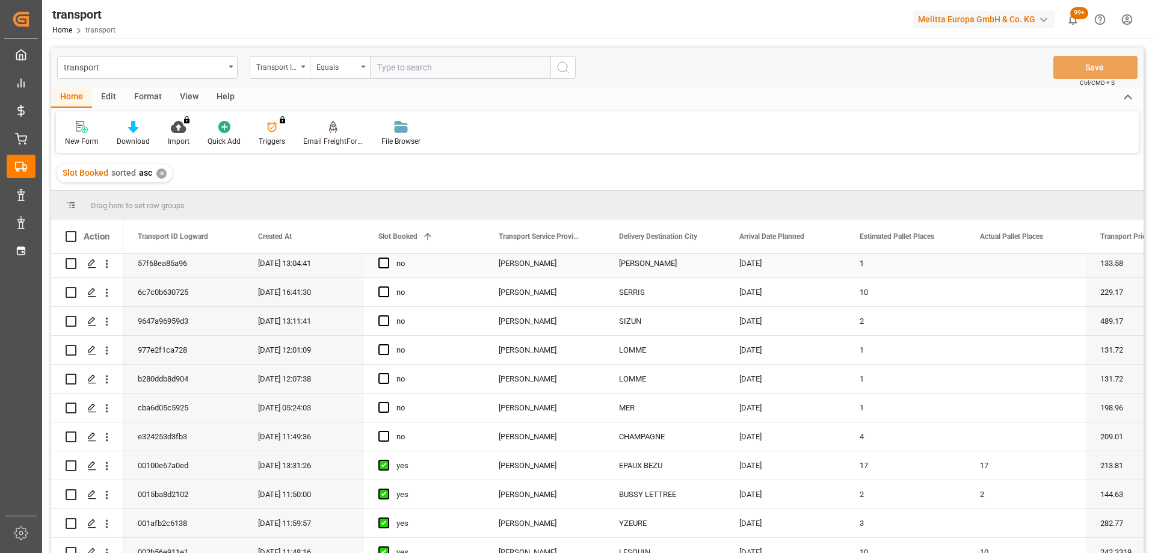
scroll to position [180, 0]
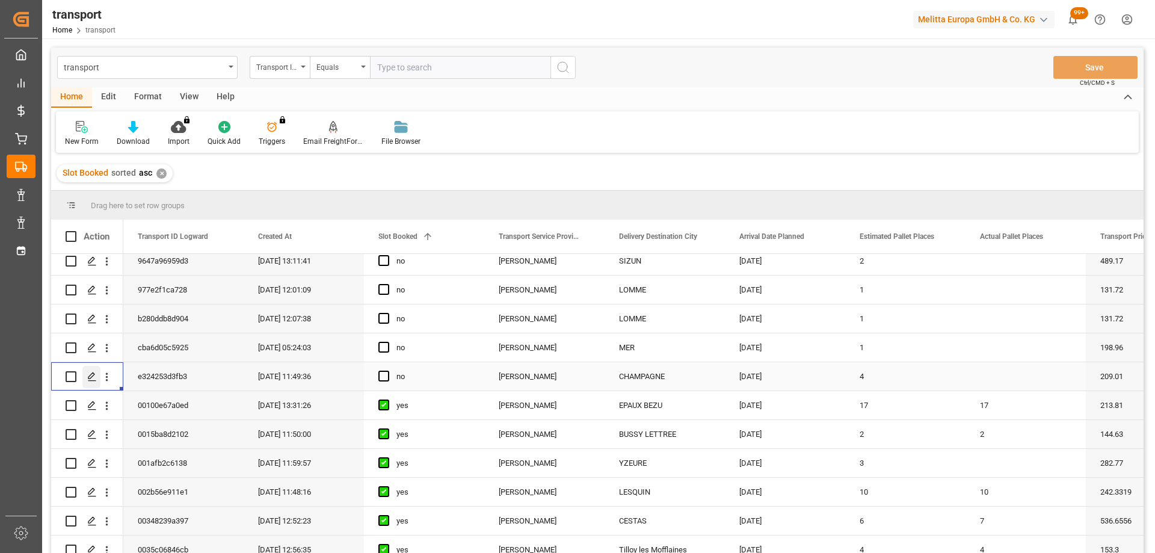
click at [87, 377] on div "Press SPACE to select this row." at bounding box center [91, 377] width 18 height 22
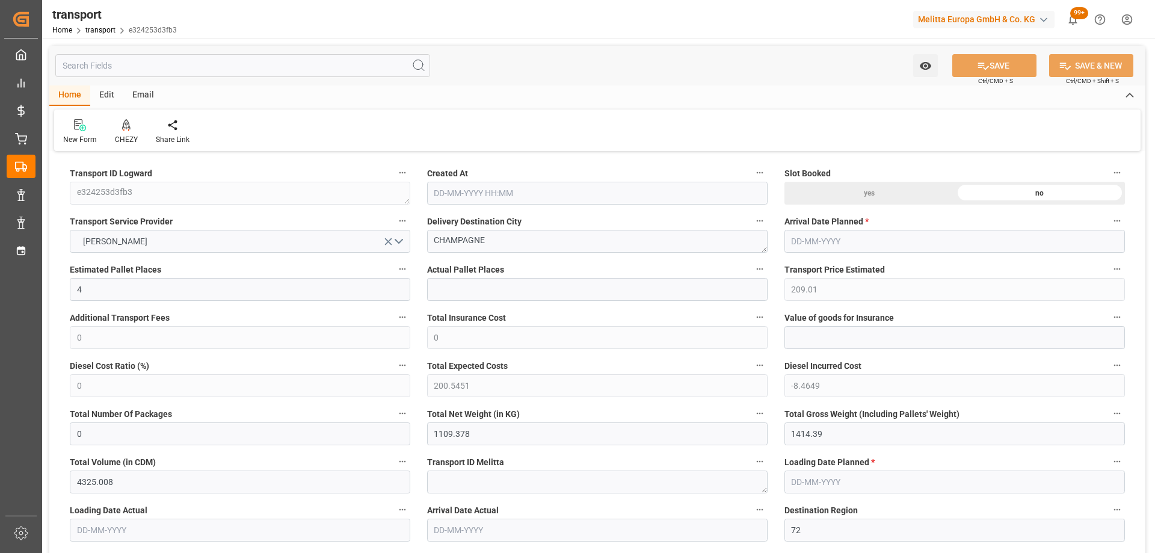
type input "21-08-2025 11:49"
type input "[DATE]"
drag, startPoint x: 542, startPoint y: 238, endPoint x: 448, endPoint y: 237, distance: 93.8
click at [448, 237] on textarea "CHAMPAGNE" at bounding box center [597, 241] width 340 height 23
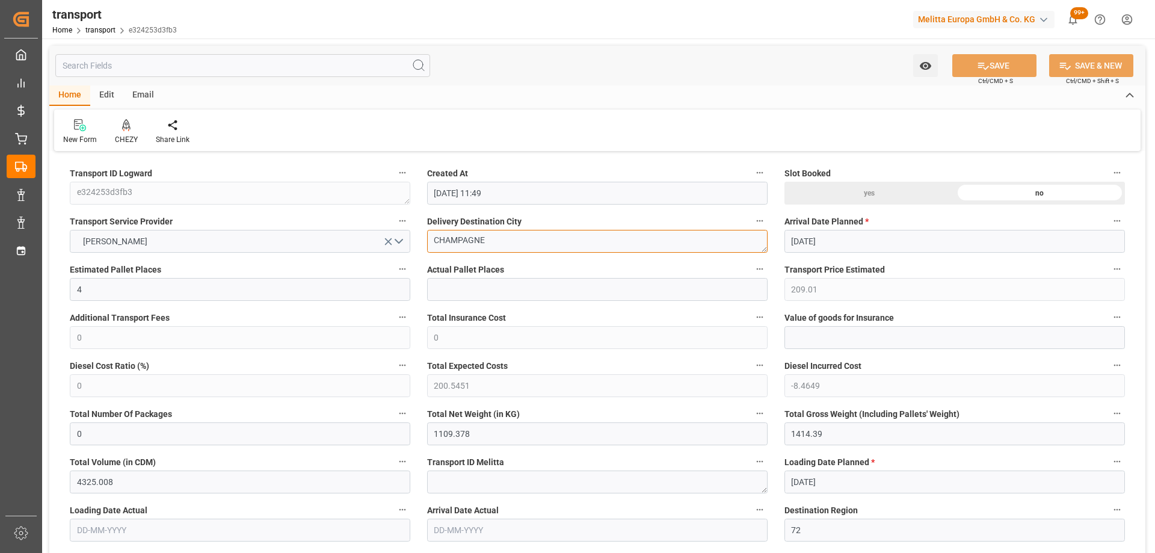
drag, startPoint x: 435, startPoint y: 239, endPoint x: 527, endPoint y: 239, distance: 92.6
click at [558, 238] on textarea "CHAMPAGNE" at bounding box center [597, 241] width 340 height 23
click at [114, 131] on div "CHEZY" at bounding box center [126, 131] width 41 height 26
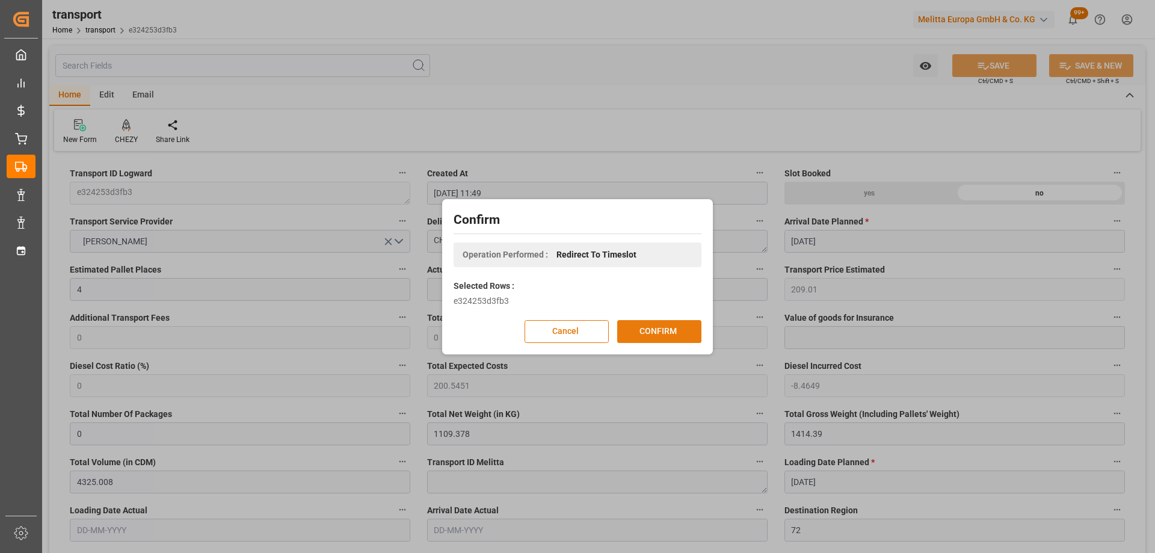
click at [653, 329] on button "CONFIRM" at bounding box center [659, 331] width 84 height 23
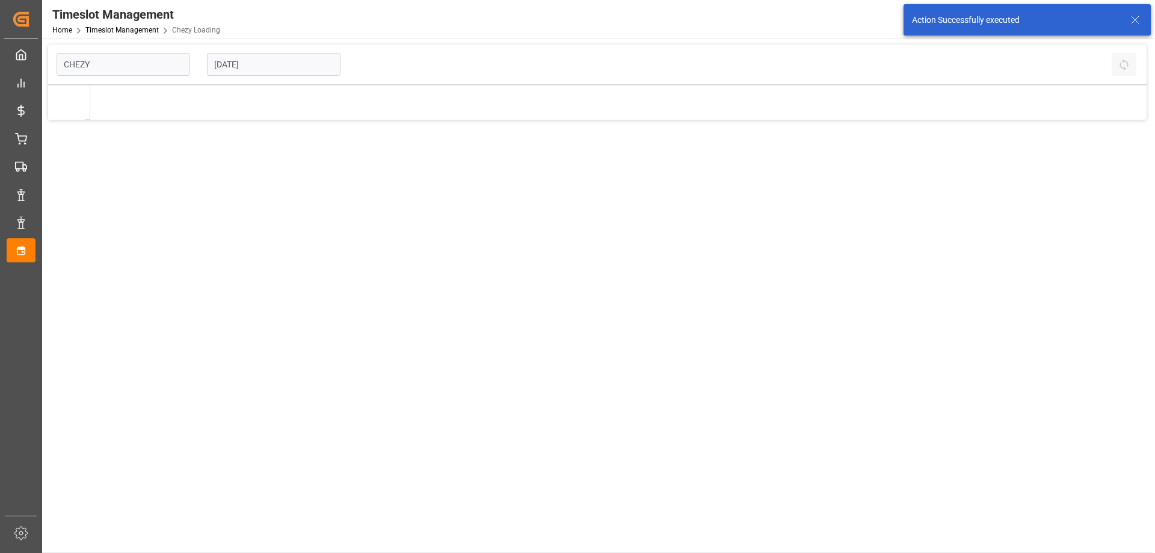
type input "Chezy Loading"
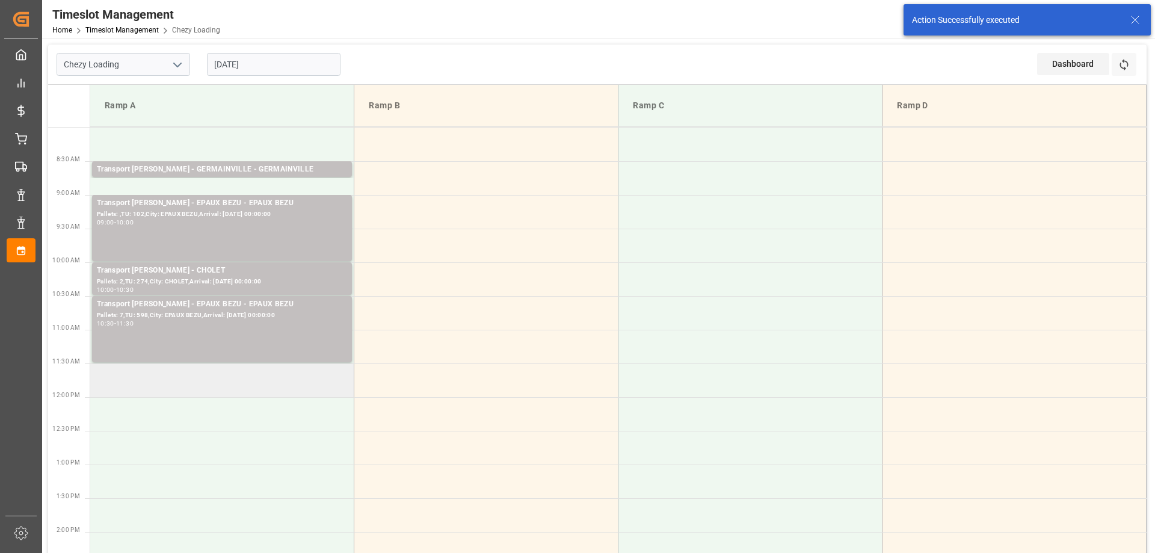
click at [209, 386] on td at bounding box center [222, 380] width 264 height 34
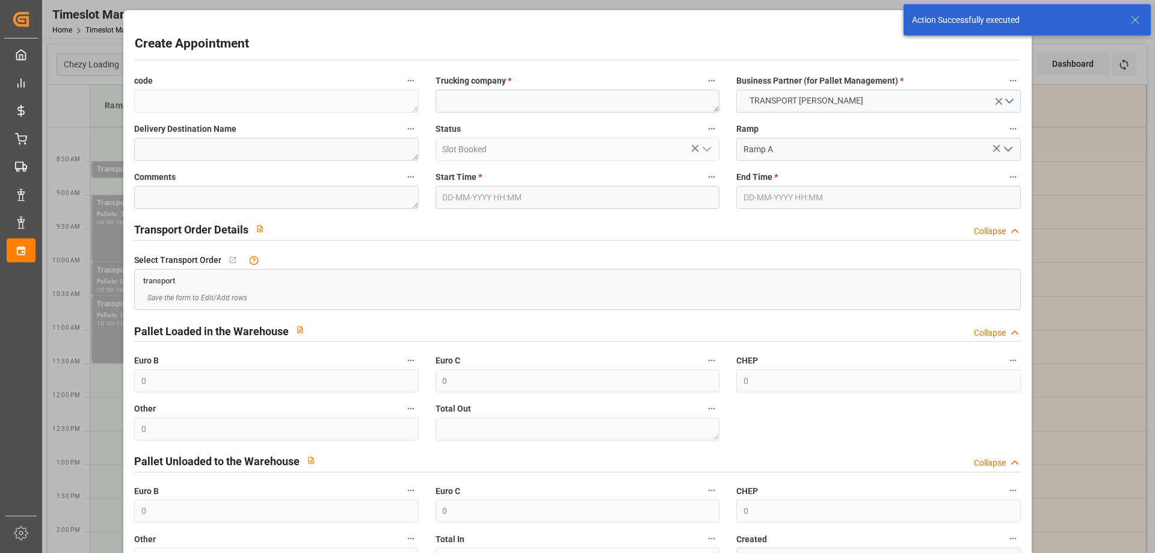
type input "[DATE] 11:30"
type input "[DATE] 12:00"
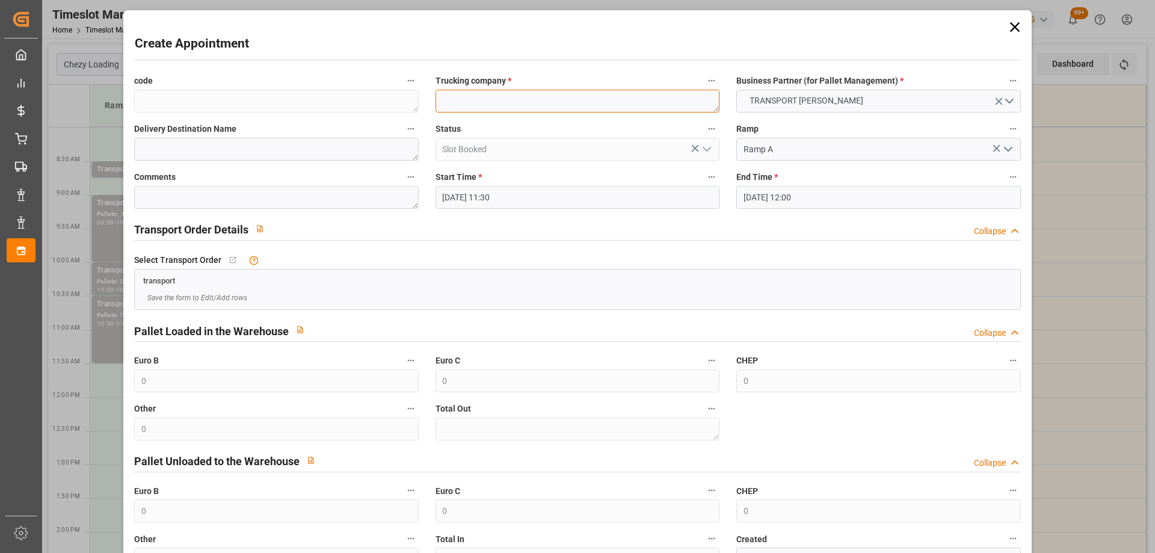
paste textarea "CHAMPAGNE"
type textarea "CHAMPAGNE"
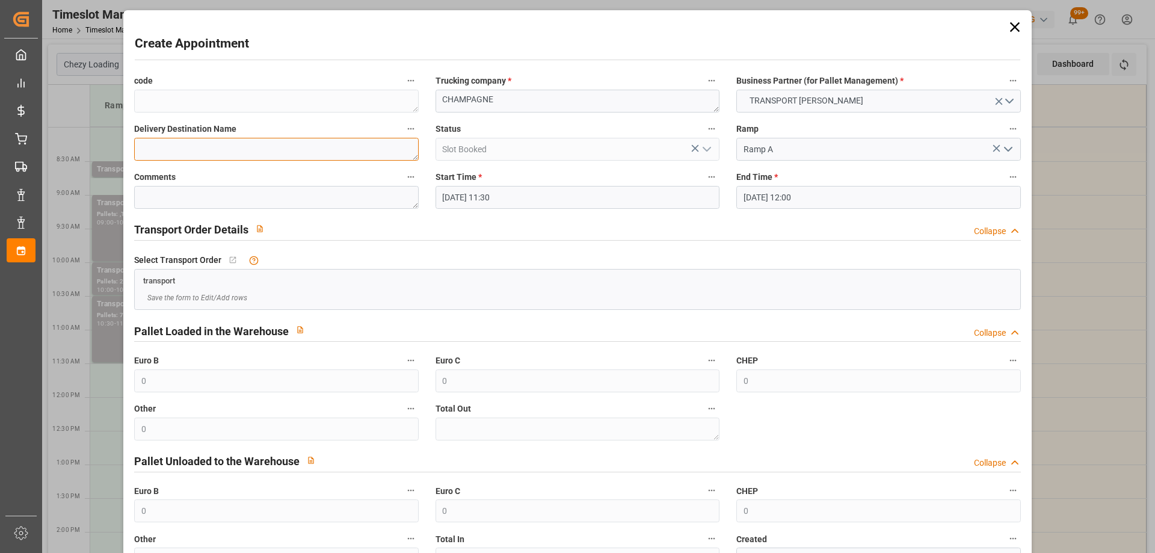
paste textarea "CHAMPAGNE"
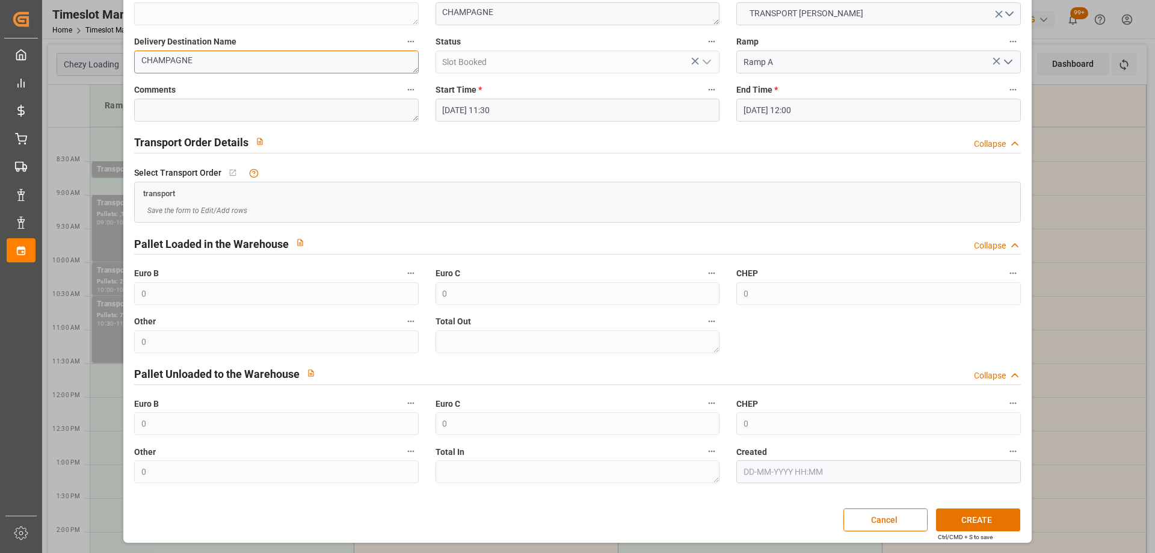
type textarea "CHAMPAGNE"
click at [1011, 533] on div "Create Appointment code Trucking company * CHAMPAGNE Business Partner (for Pall…" at bounding box center [577, 233] width 902 height 614
click at [999, 523] on button "CREATE" at bounding box center [978, 519] width 84 height 23
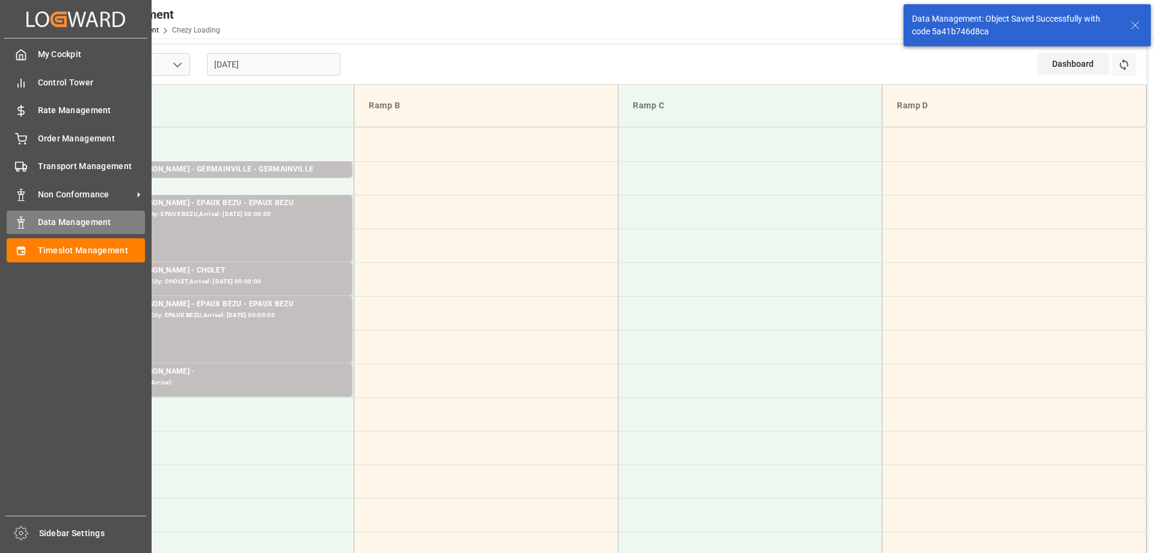
click at [25, 225] on icon at bounding box center [21, 223] width 12 height 12
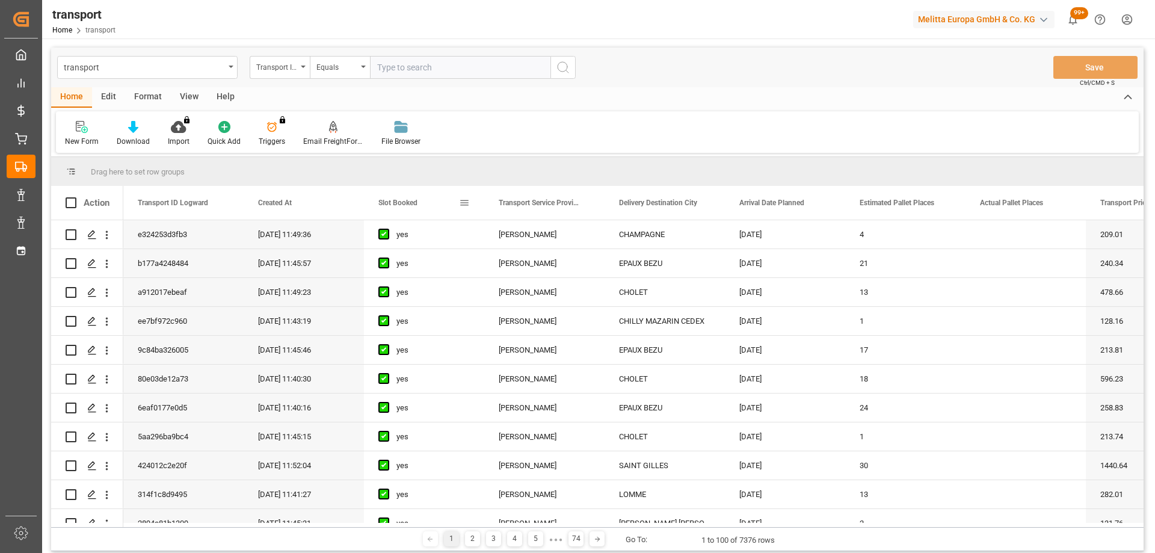
click at [410, 200] on span "Slot Booked" at bounding box center [397, 202] width 39 height 8
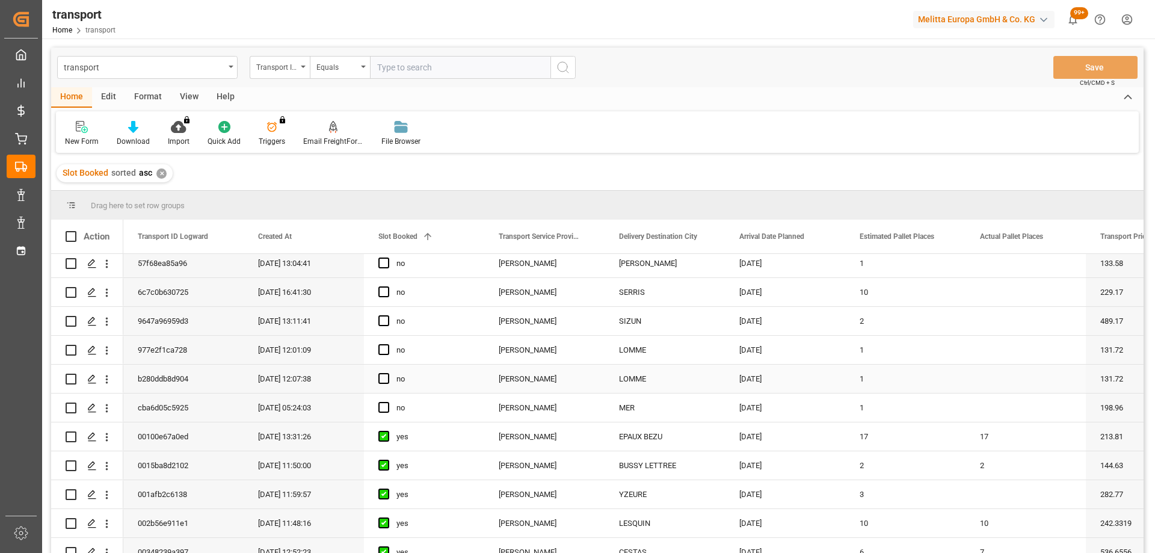
scroll to position [180, 0]
